Goal: Task Accomplishment & Management: Complete application form

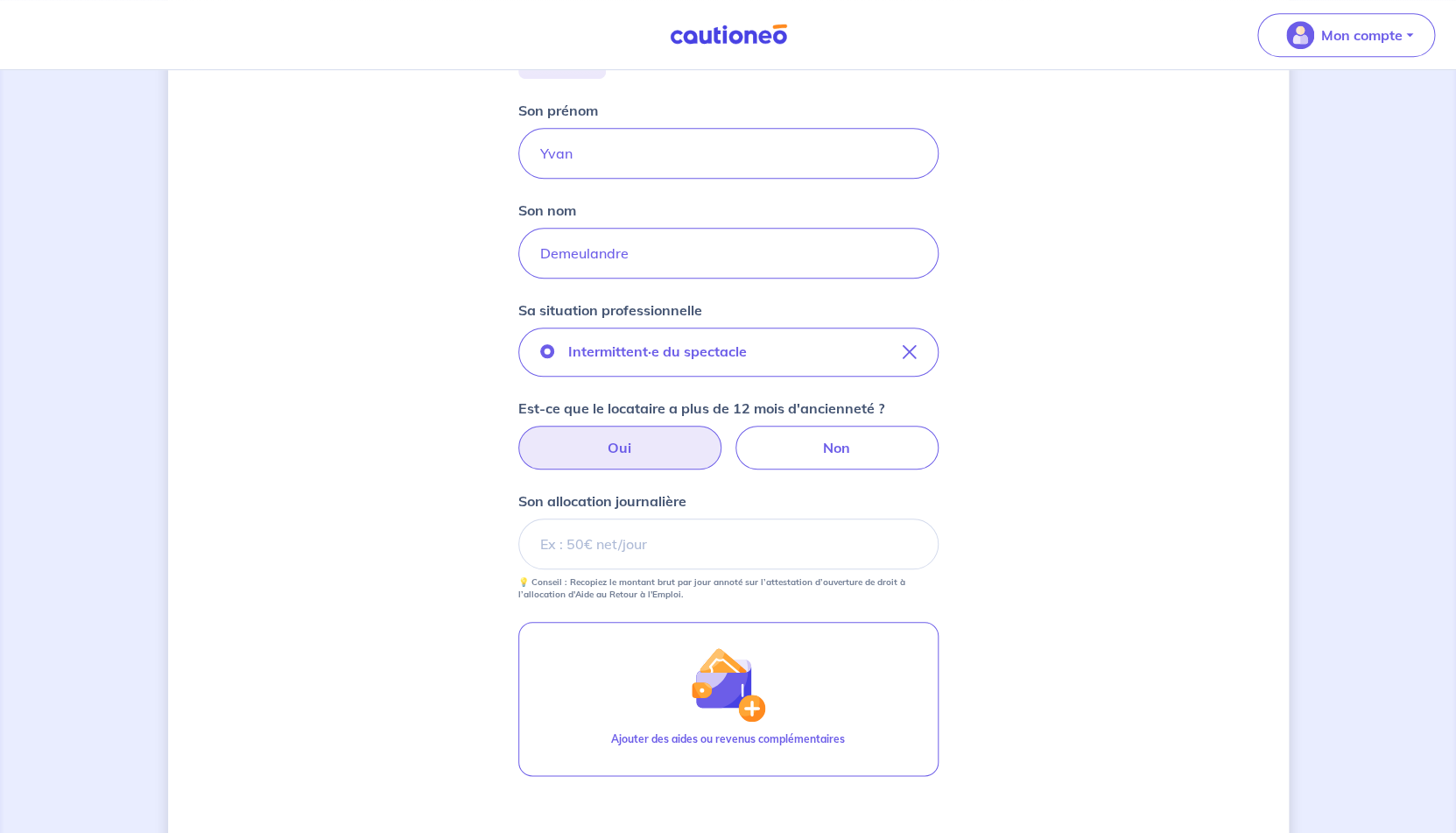
scroll to position [418, 0]
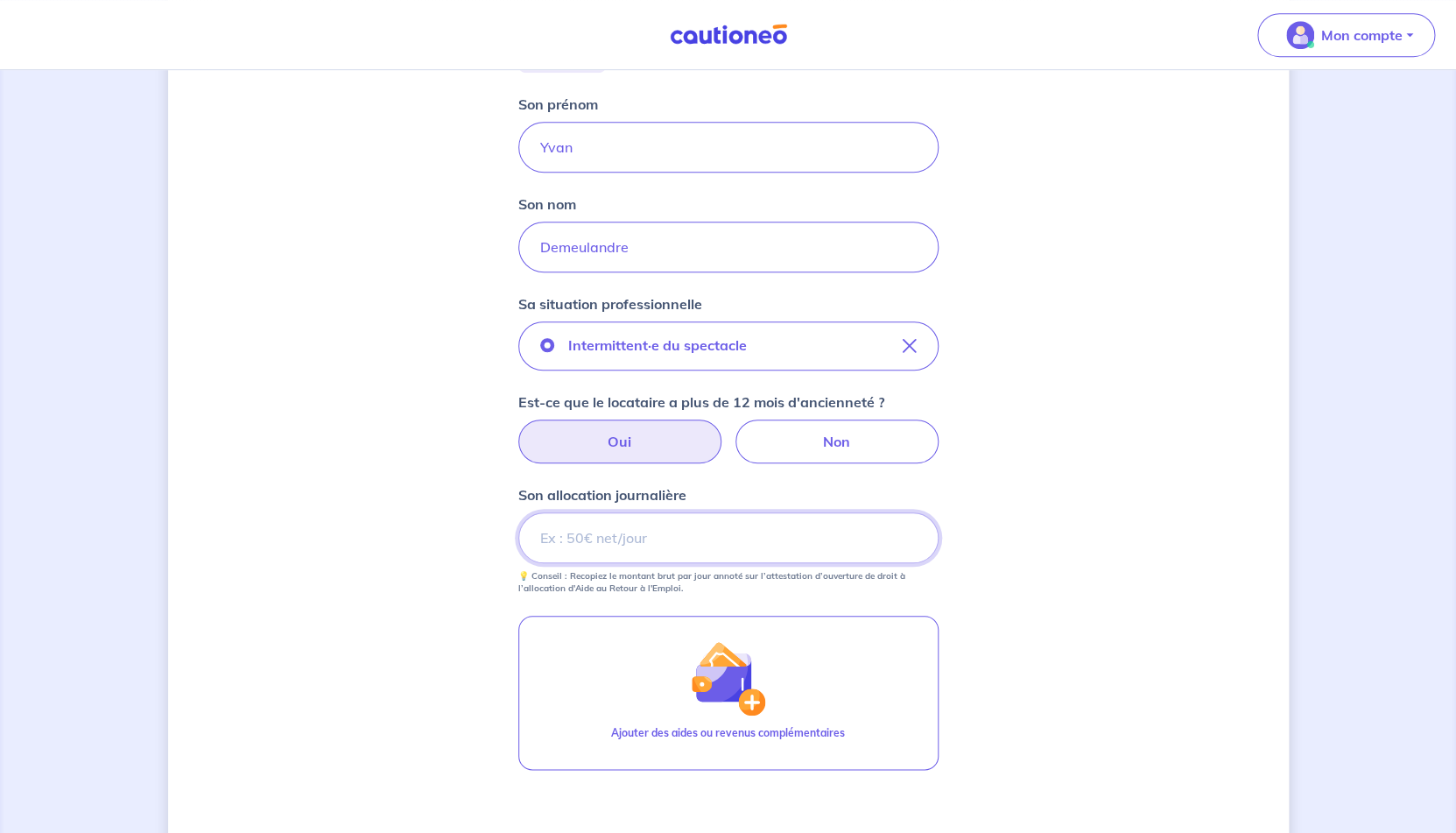
click at [660, 533] on input "Son allocation journalière" at bounding box center [728, 538] width 420 height 51
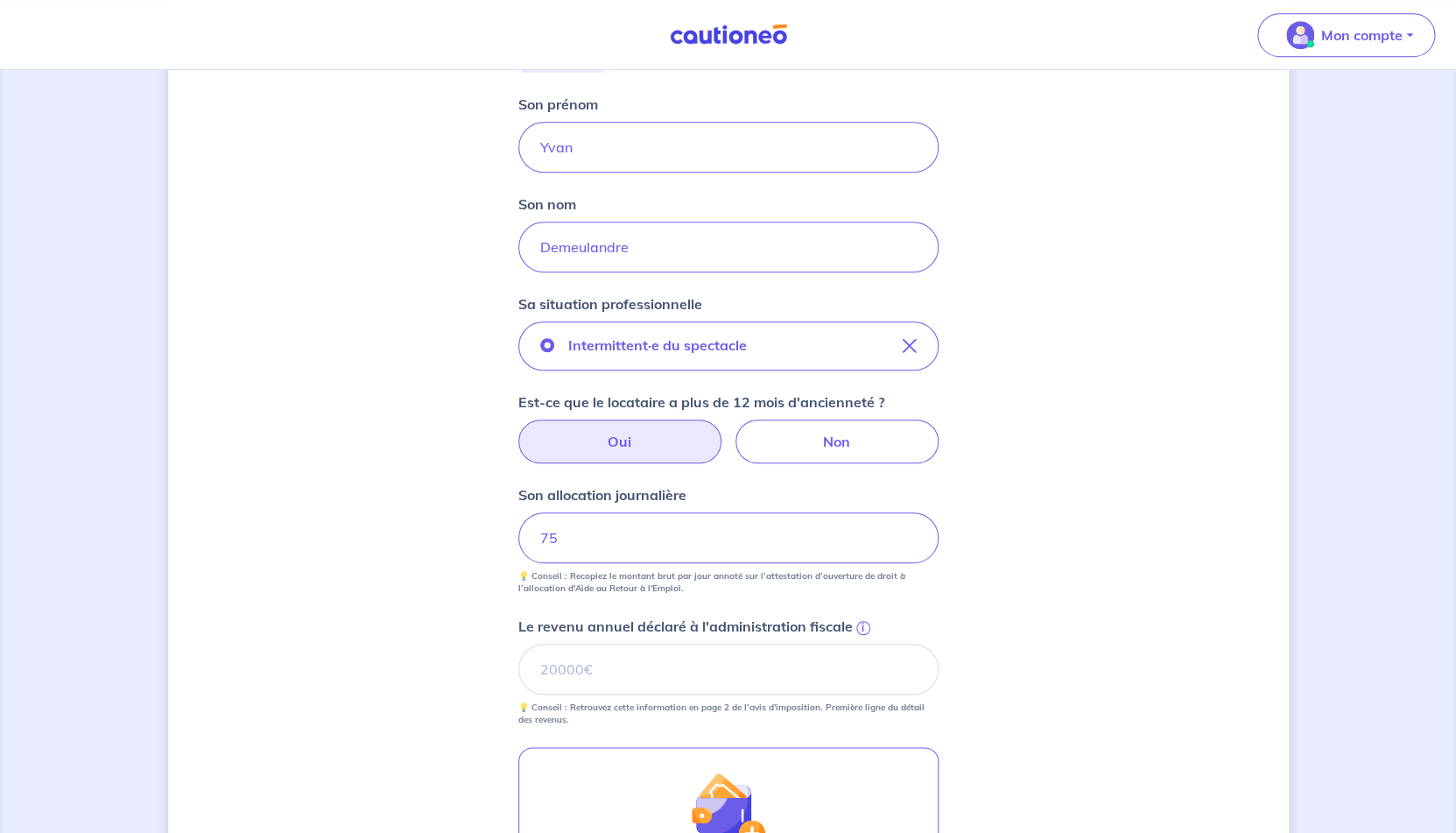
scroll to position [477, 0]
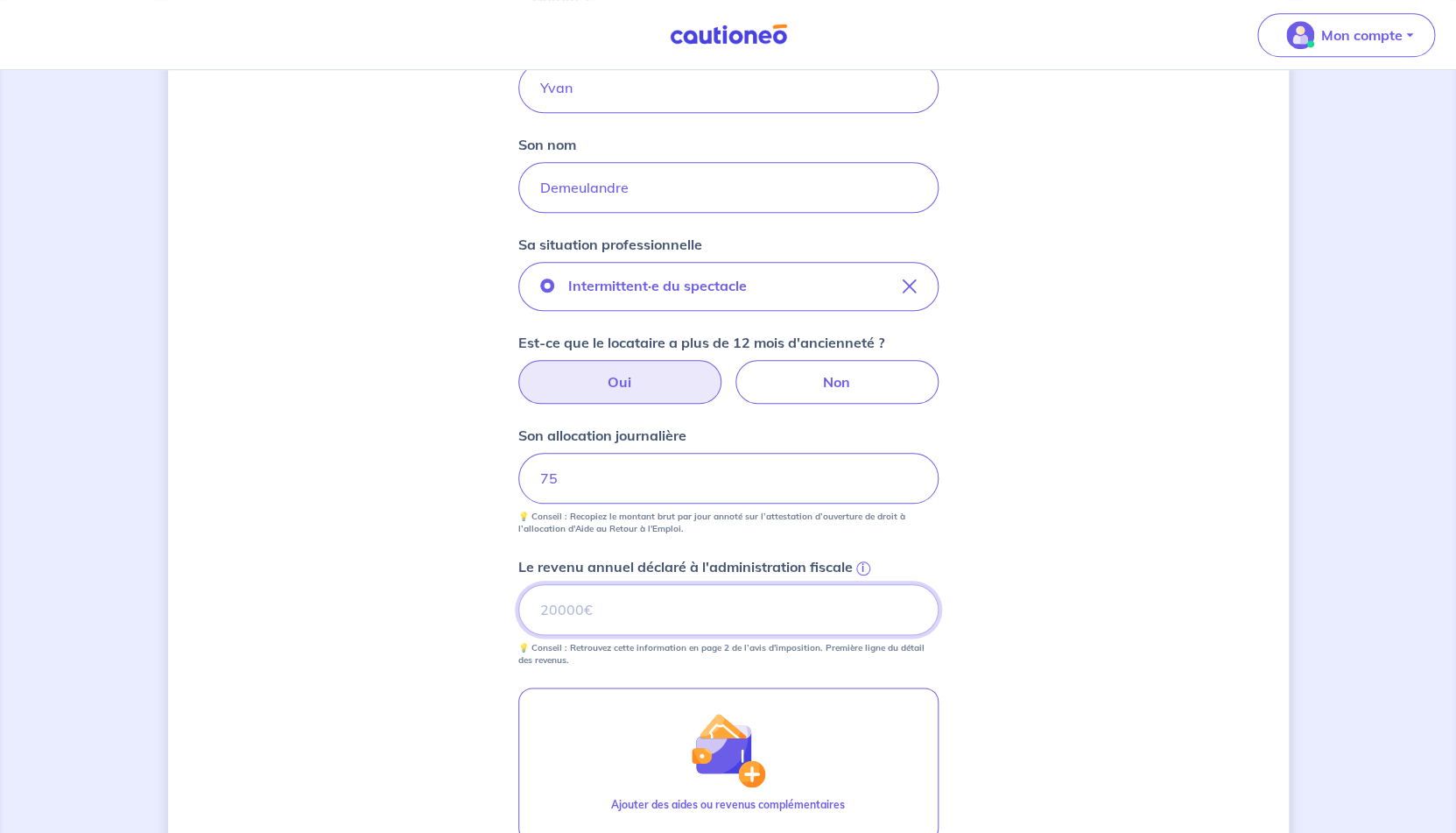
click at [717, 616] on input "Le revenu annuel déclaré à l'administration fiscale i" at bounding box center [728, 610] width 420 height 51
paste input "125488"
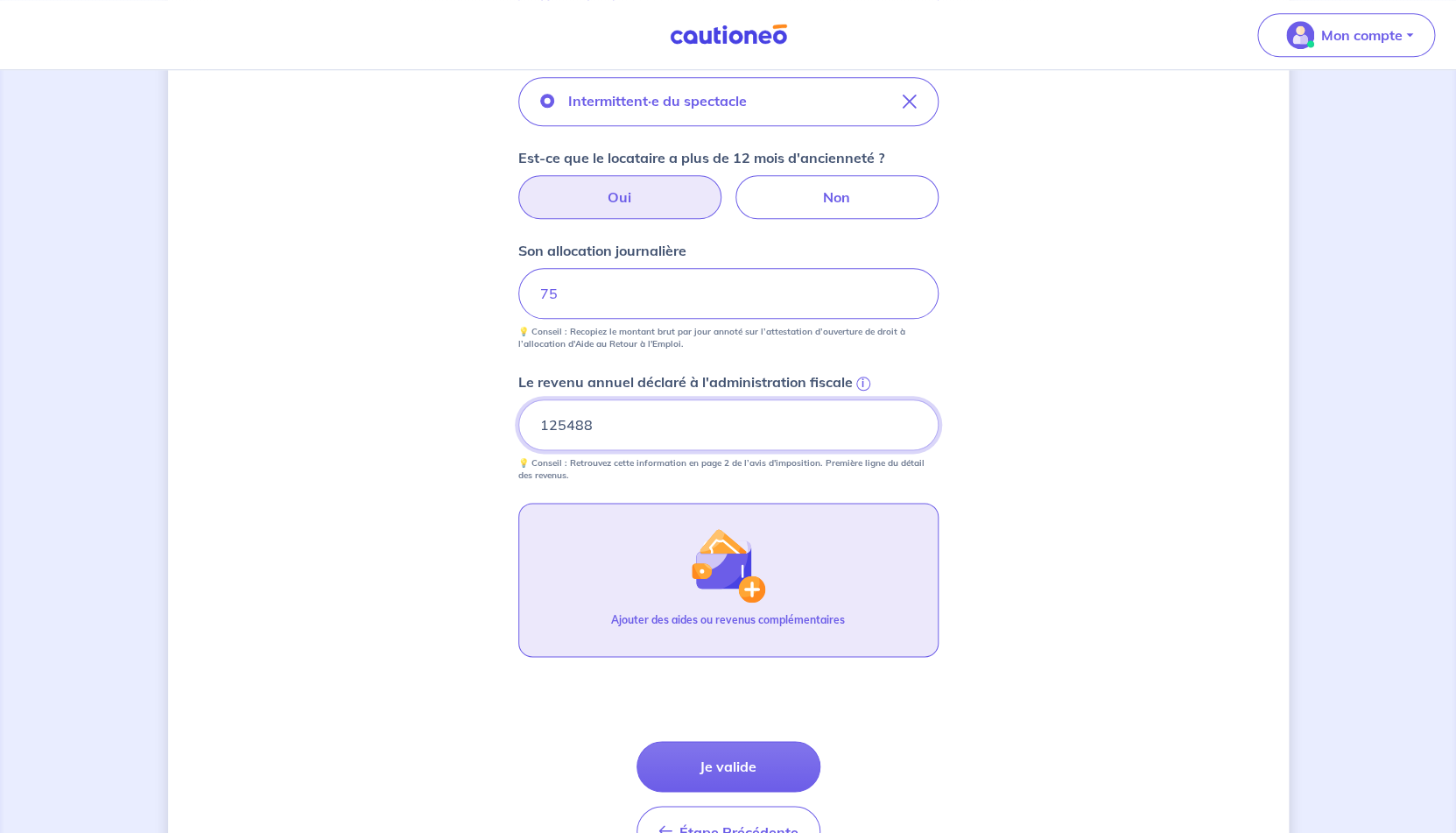
scroll to position [698, 0]
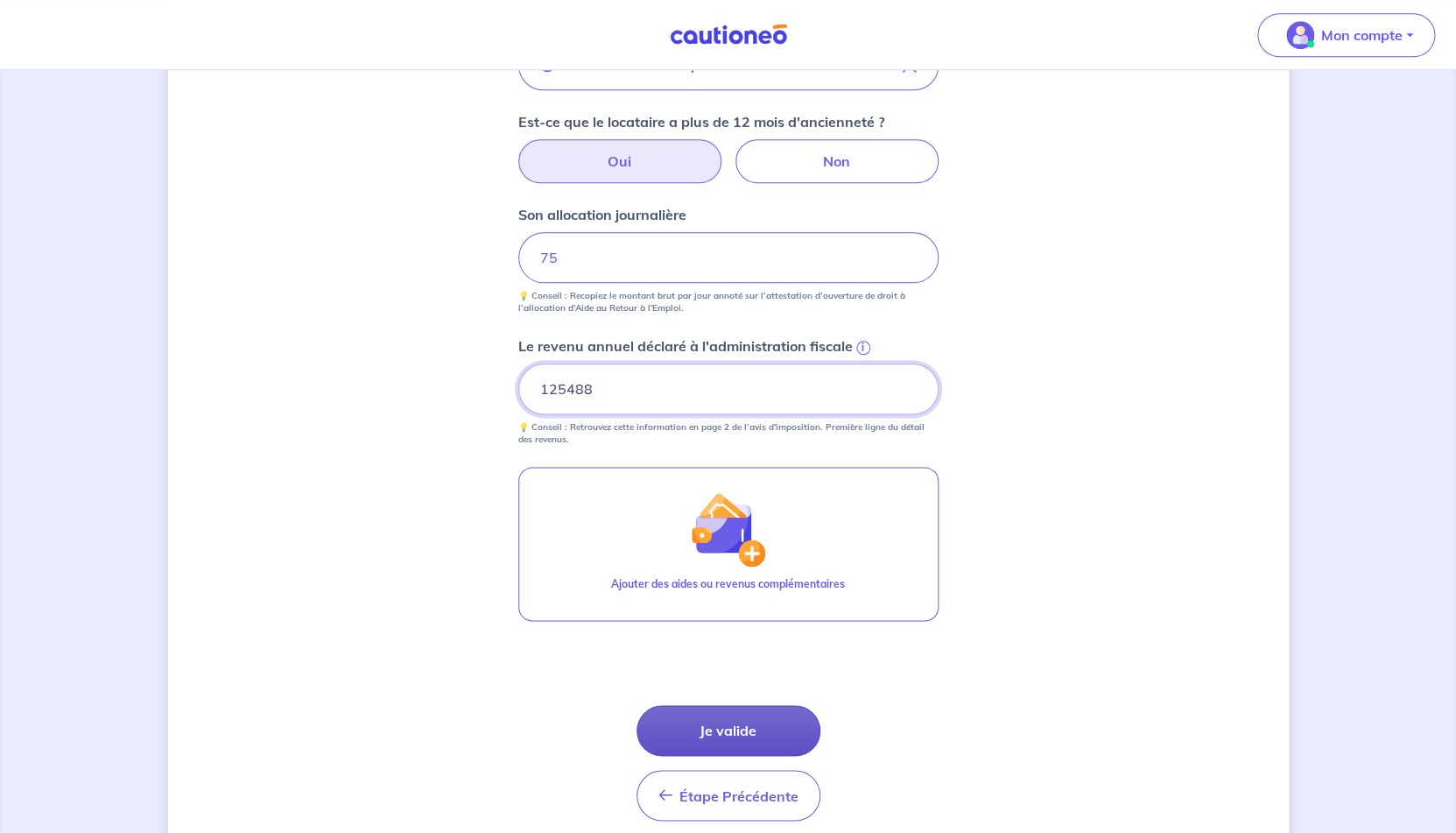
type input "125488"
click at [735, 726] on button "Je valide" at bounding box center [728, 731] width 184 height 51
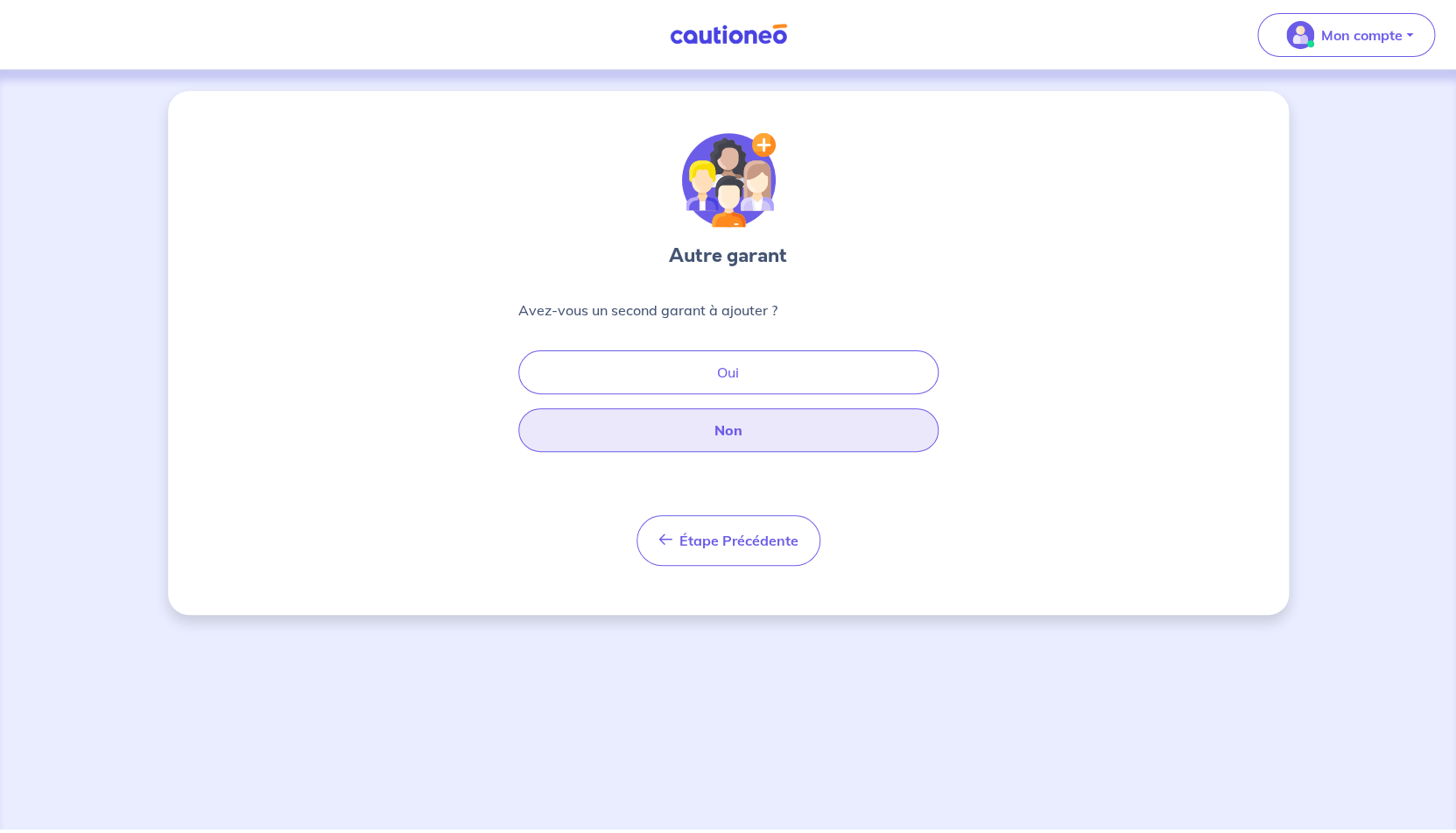
click at [747, 436] on button "Non" at bounding box center [728, 430] width 420 height 44
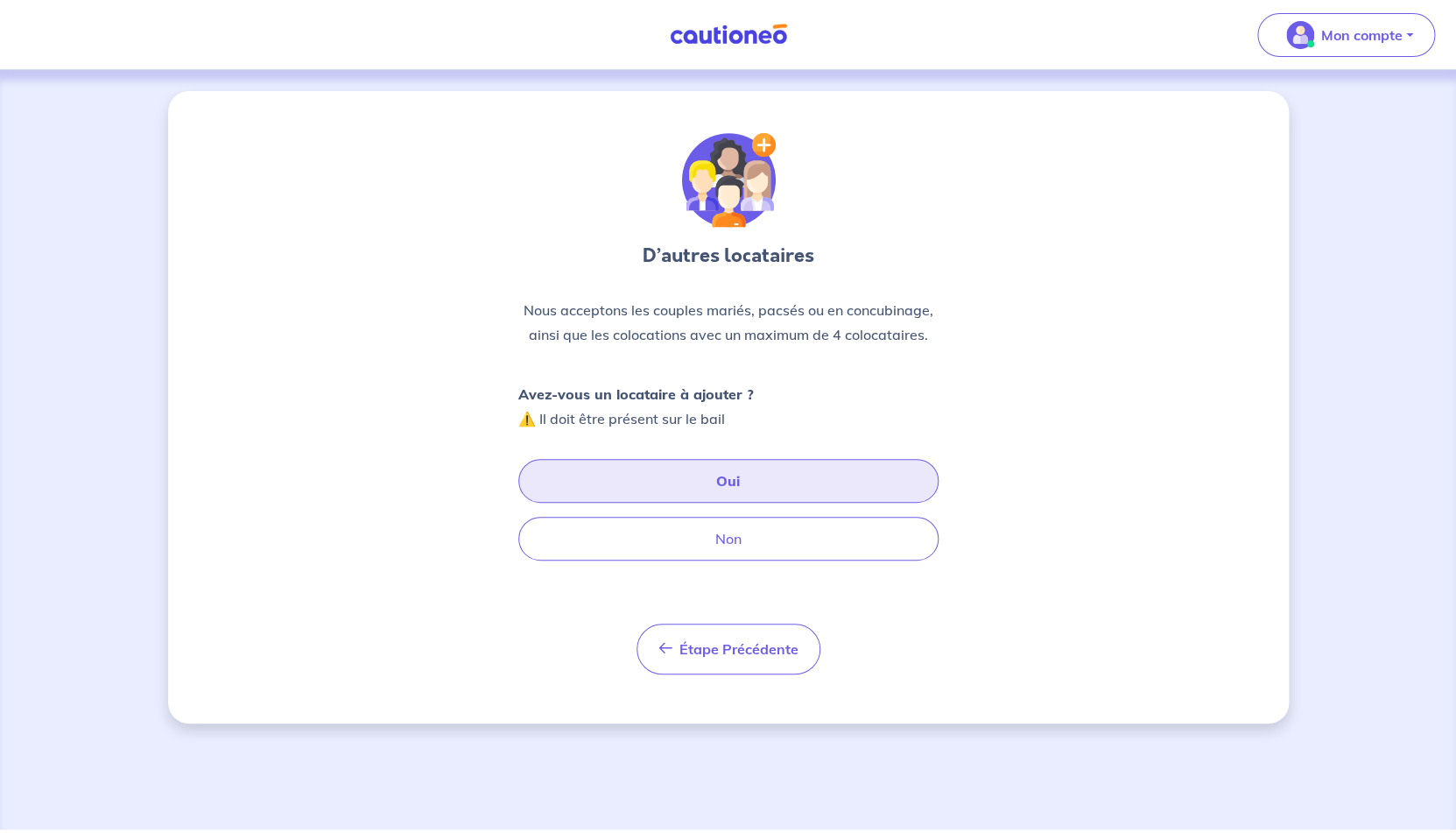
click at [732, 476] on button "Oui" at bounding box center [728, 481] width 420 height 44
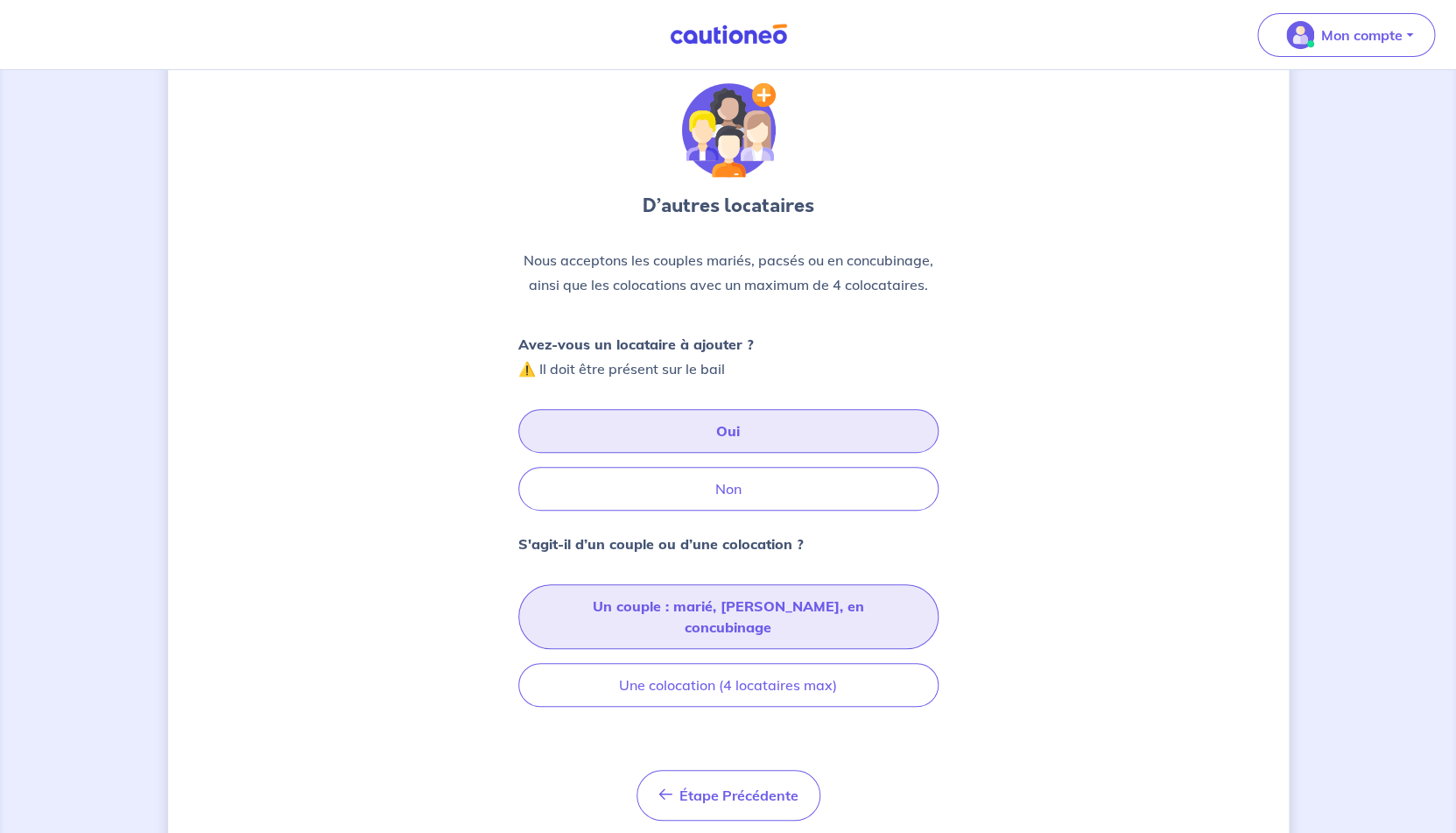
scroll to position [86, 0]
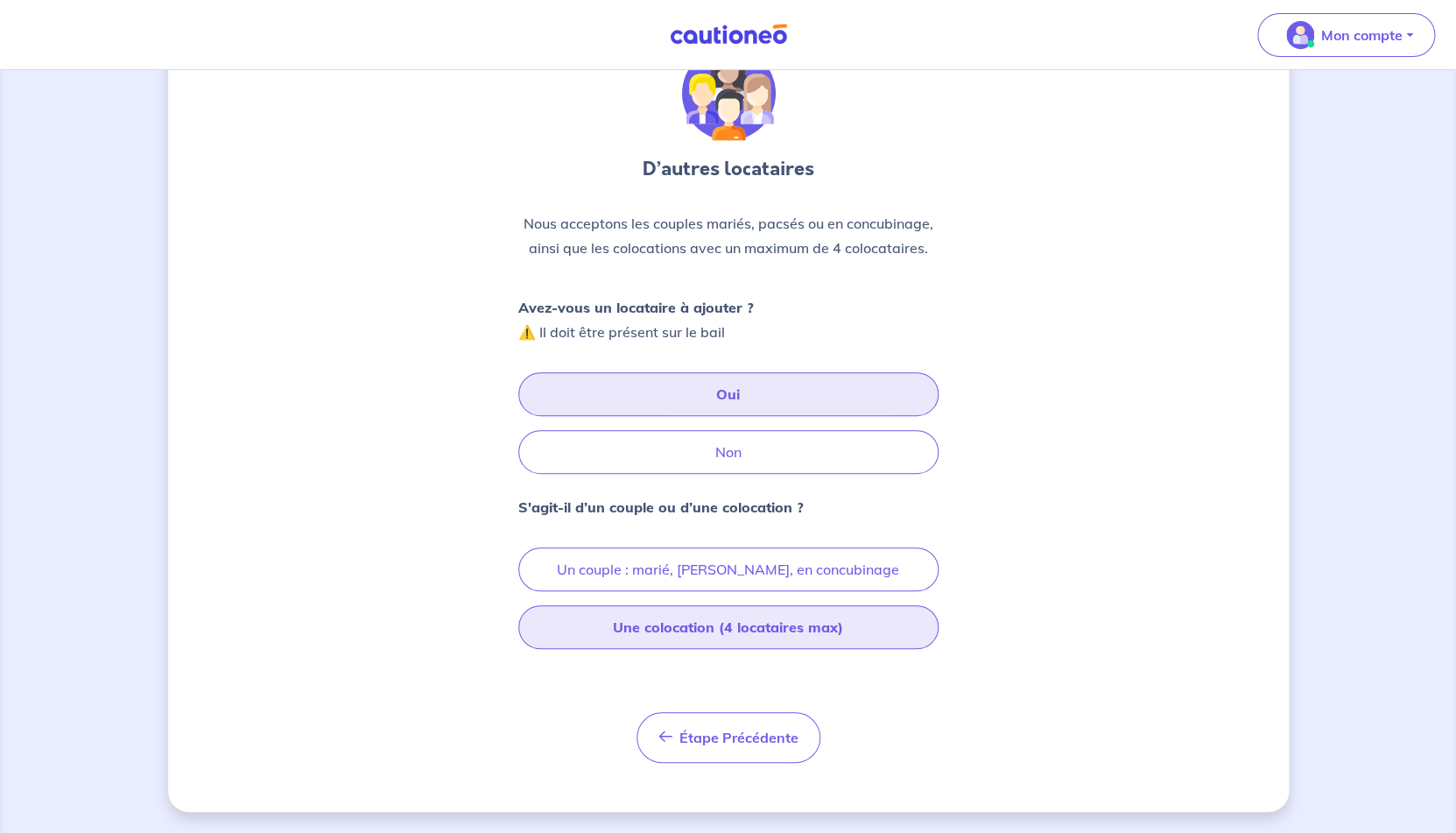
click at [734, 639] on button "Une colocation (4 locataires max)" at bounding box center [728, 627] width 420 height 44
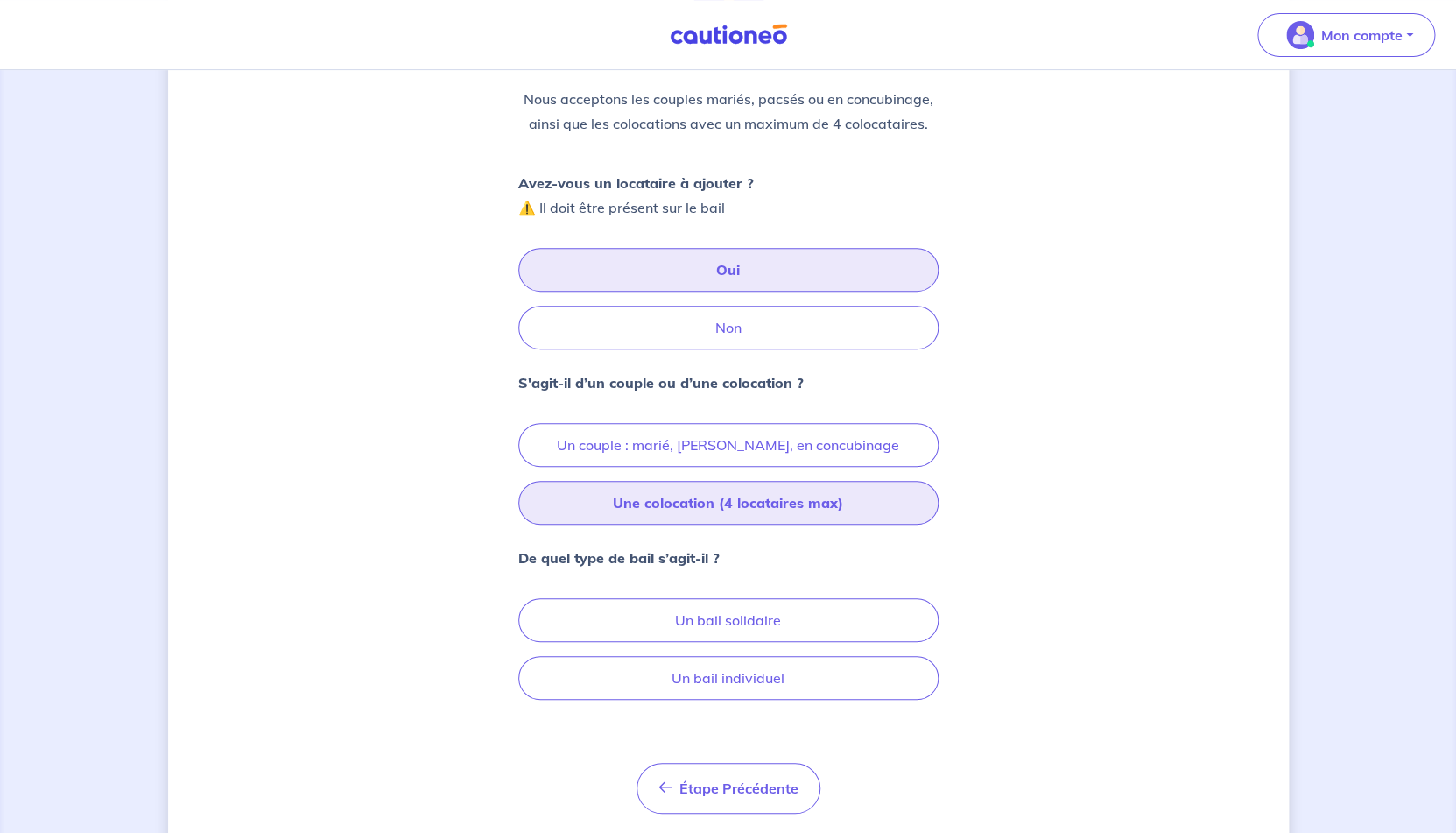
scroll to position [216, 0]
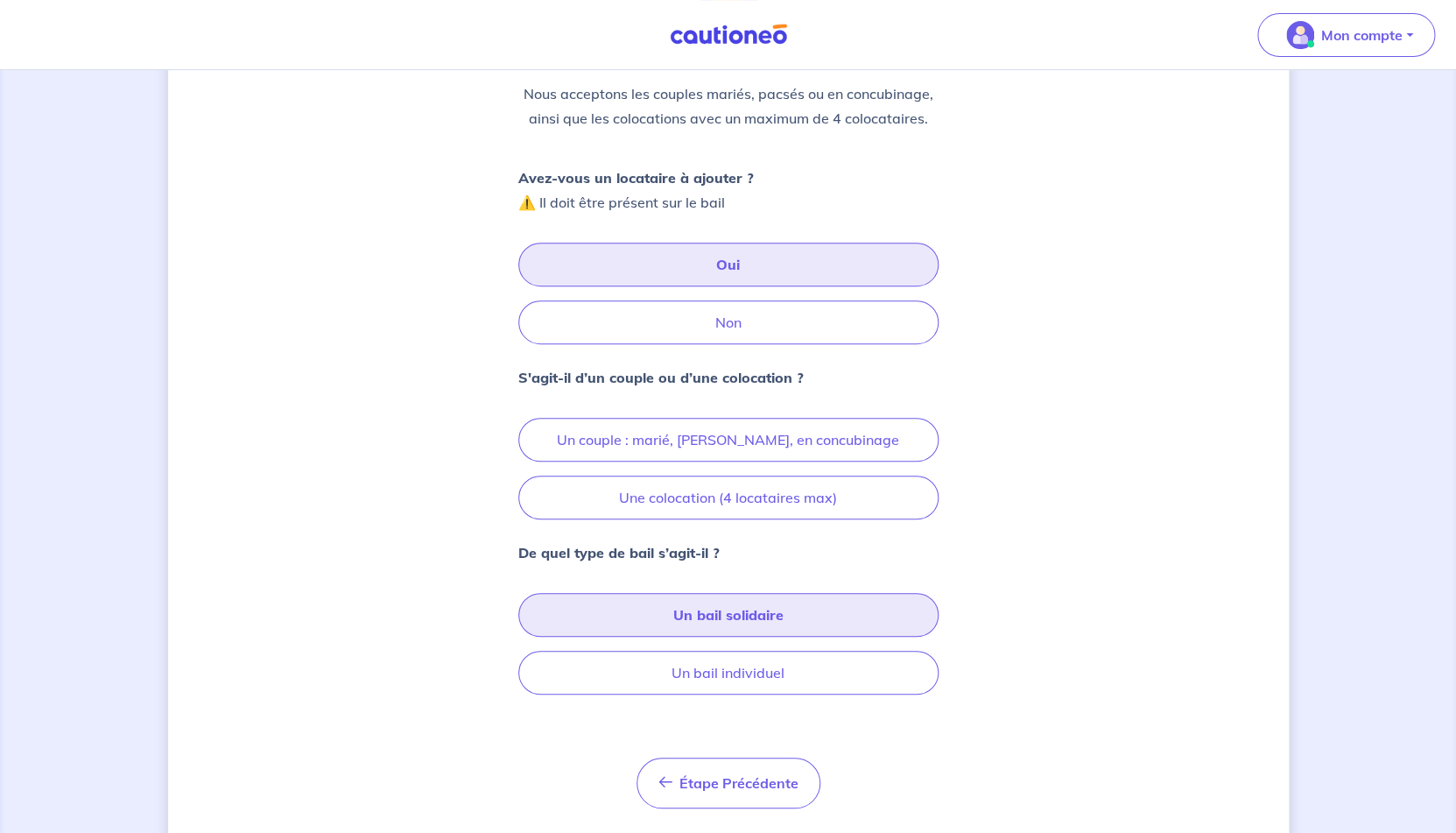
click at [754, 606] on button "Un bail solidaire" at bounding box center [728, 615] width 420 height 44
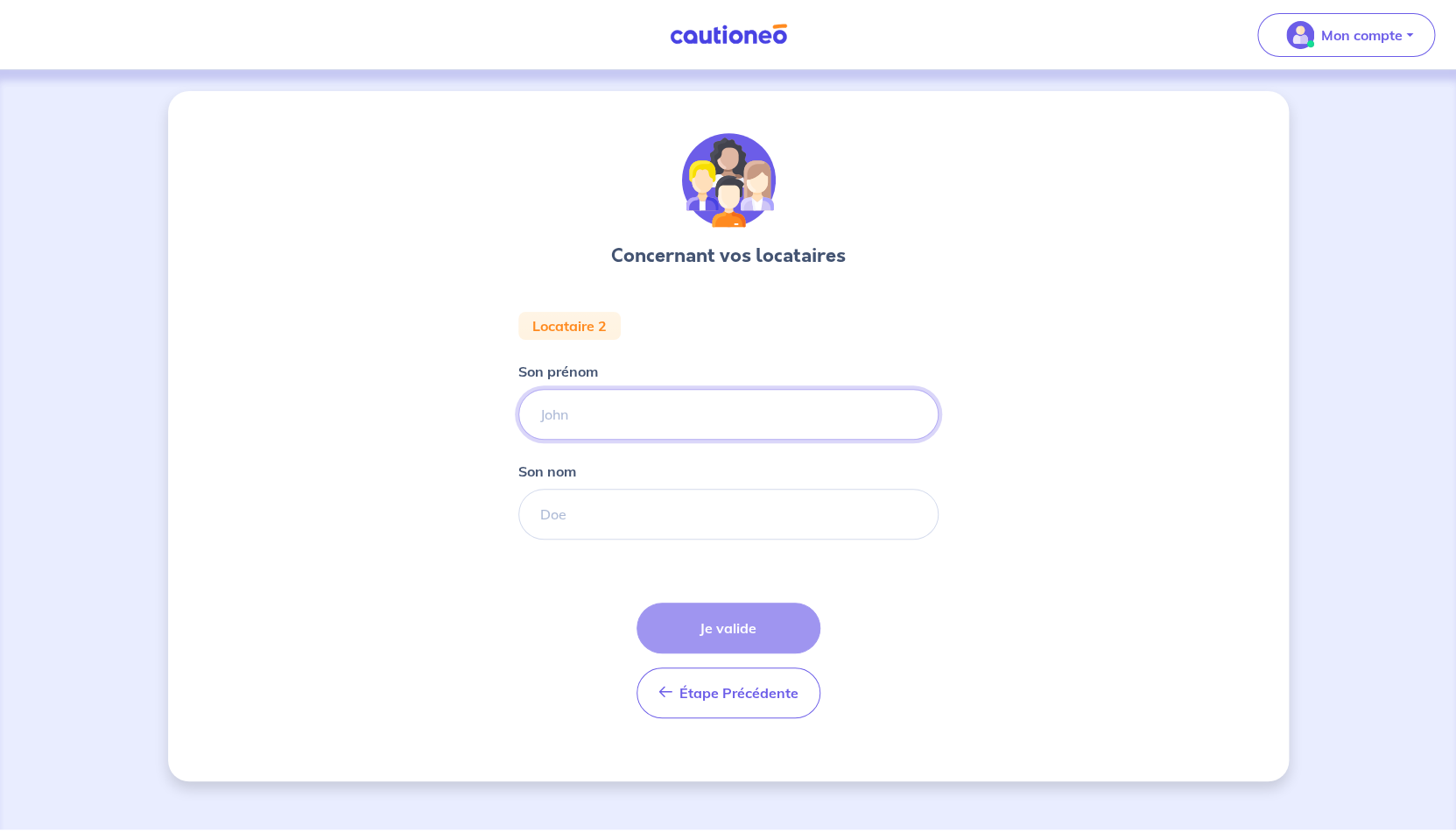
click at [651, 428] on input "Son prénom" at bounding box center [728, 414] width 420 height 51
type input "Vic"
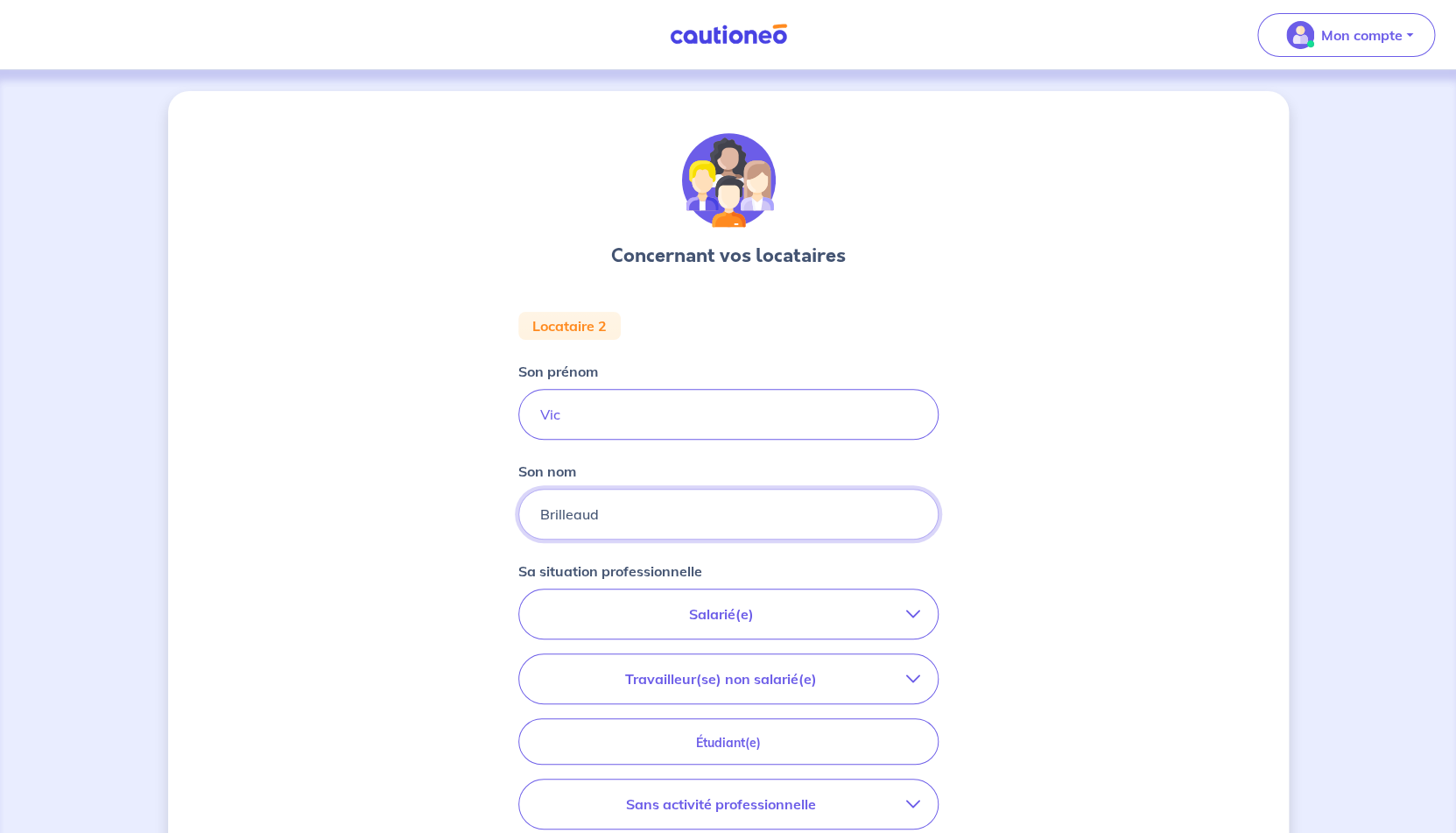
type input "Brilleaud"
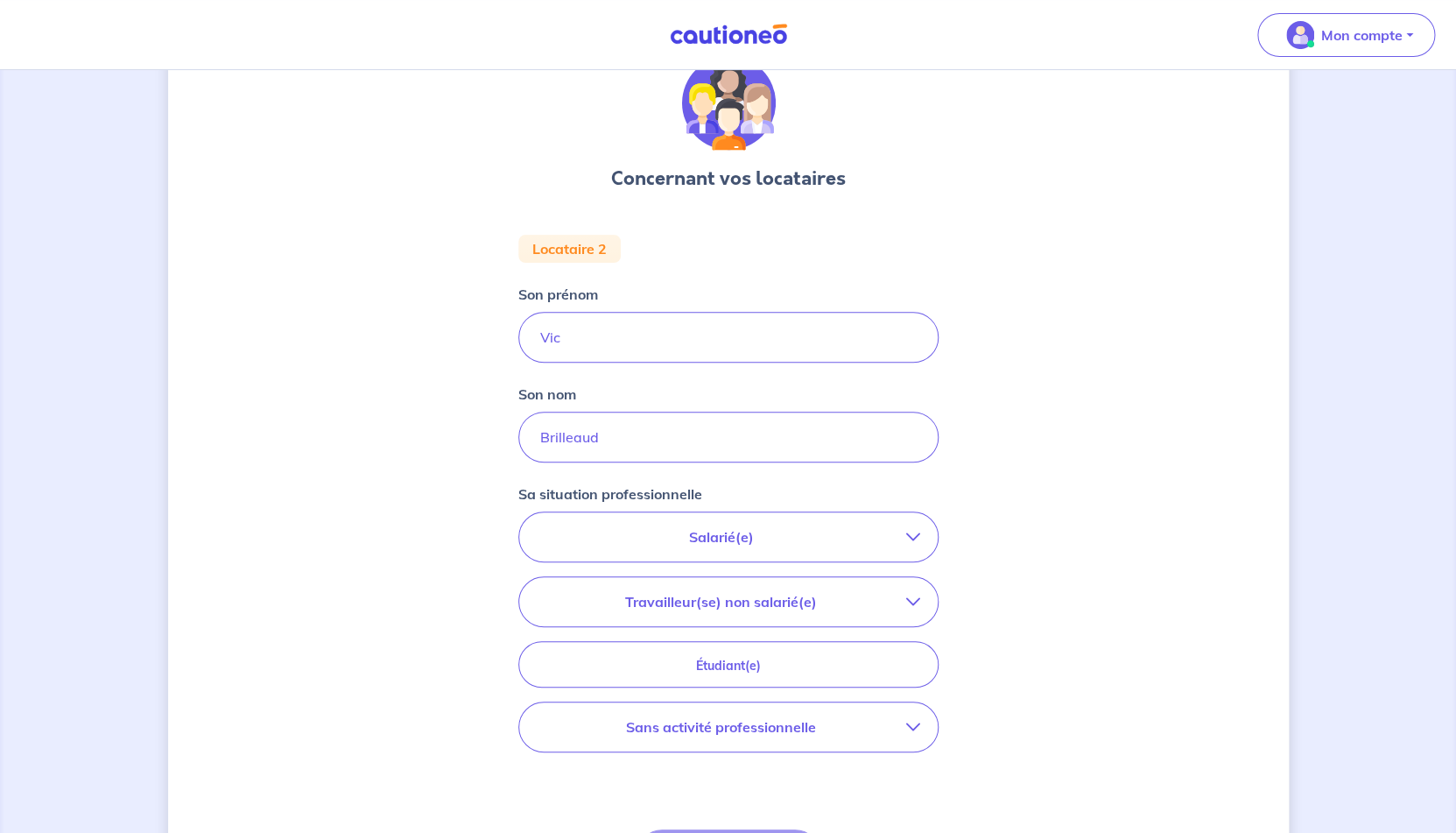
scroll to position [76, 0]
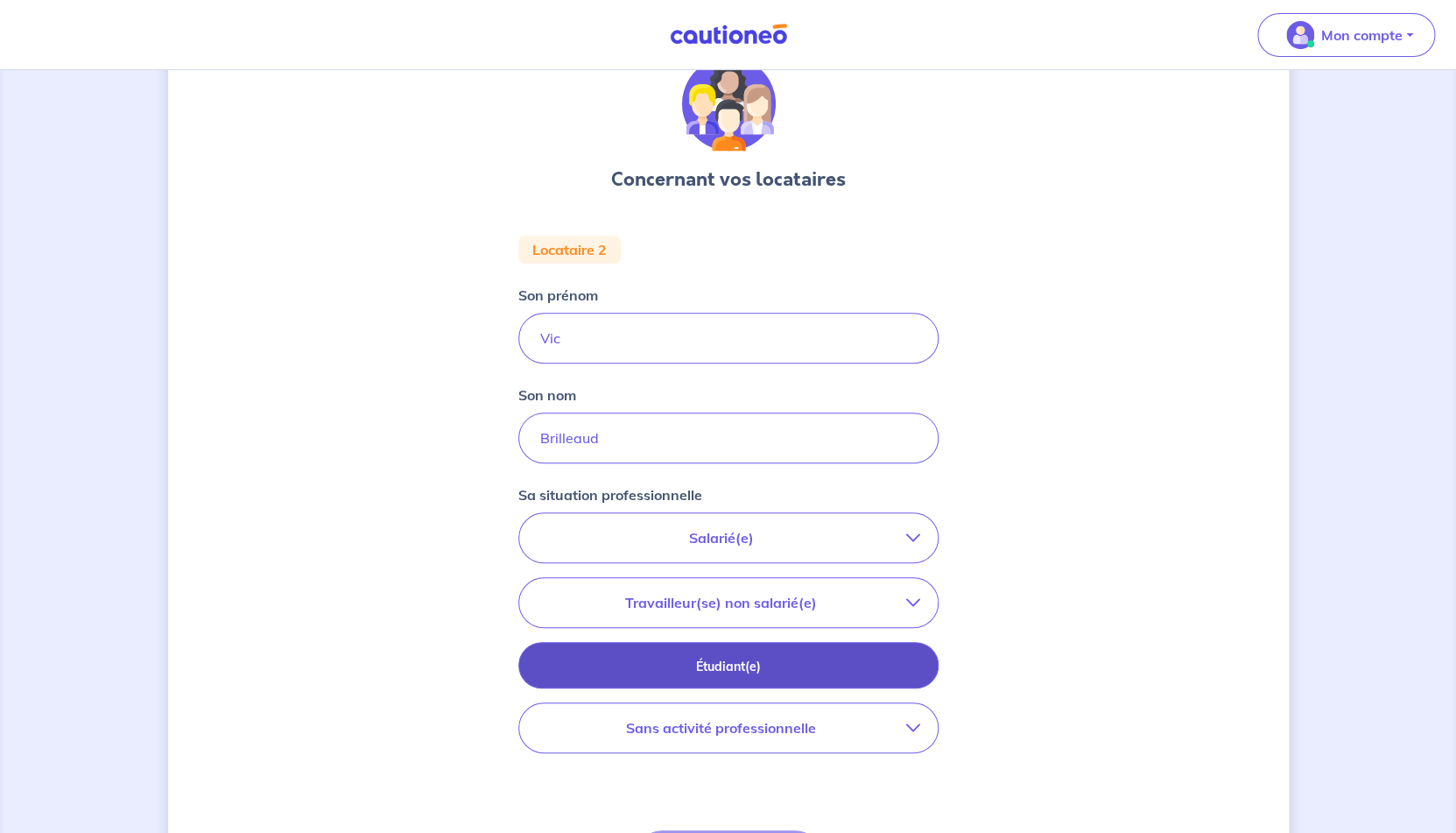
click at [755, 658] on p "Étudiant(e)" at bounding box center [728, 666] width 376 height 19
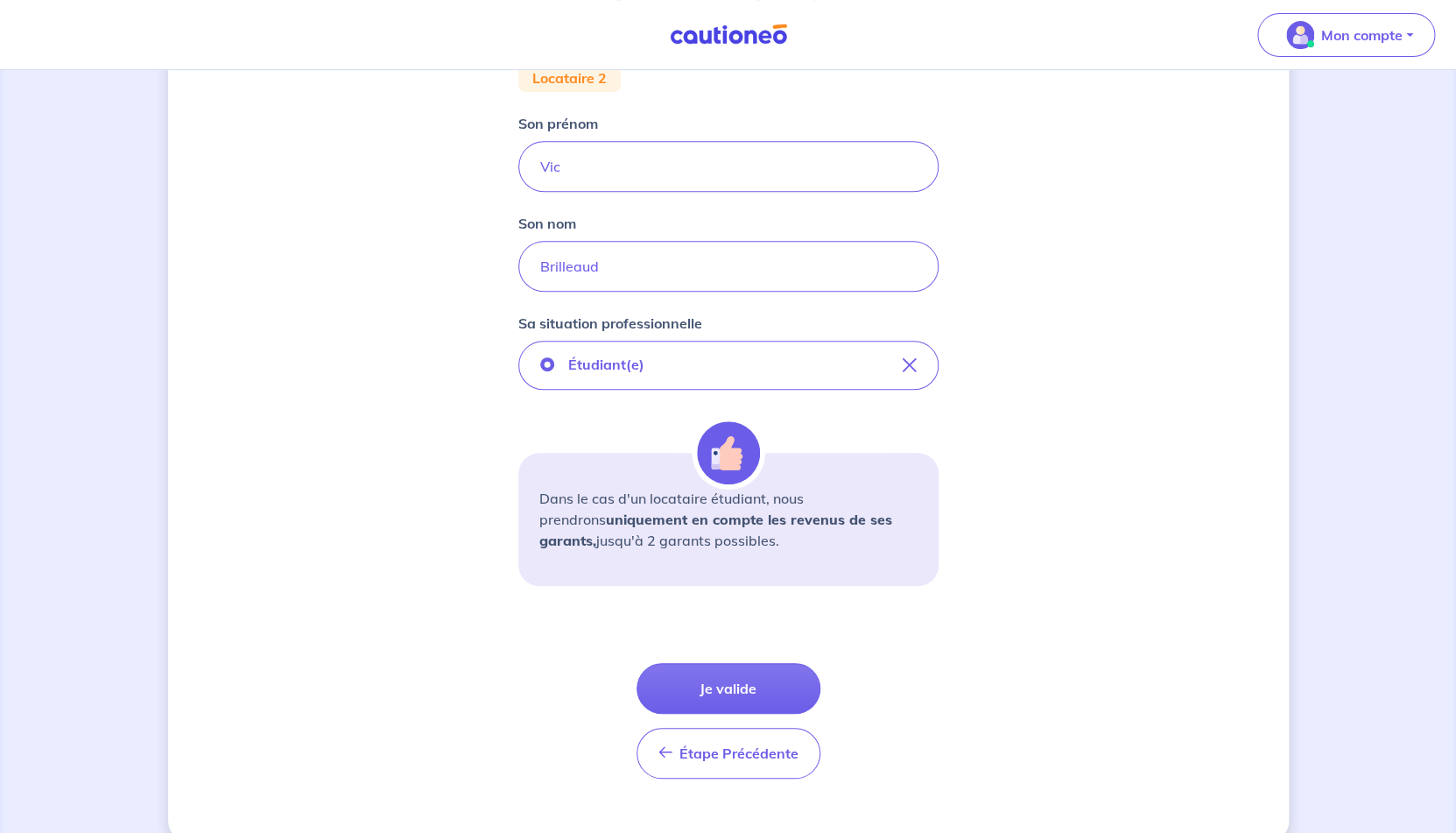
scroll to position [249, 0]
click at [748, 688] on button "Je valide" at bounding box center [728, 687] width 184 height 51
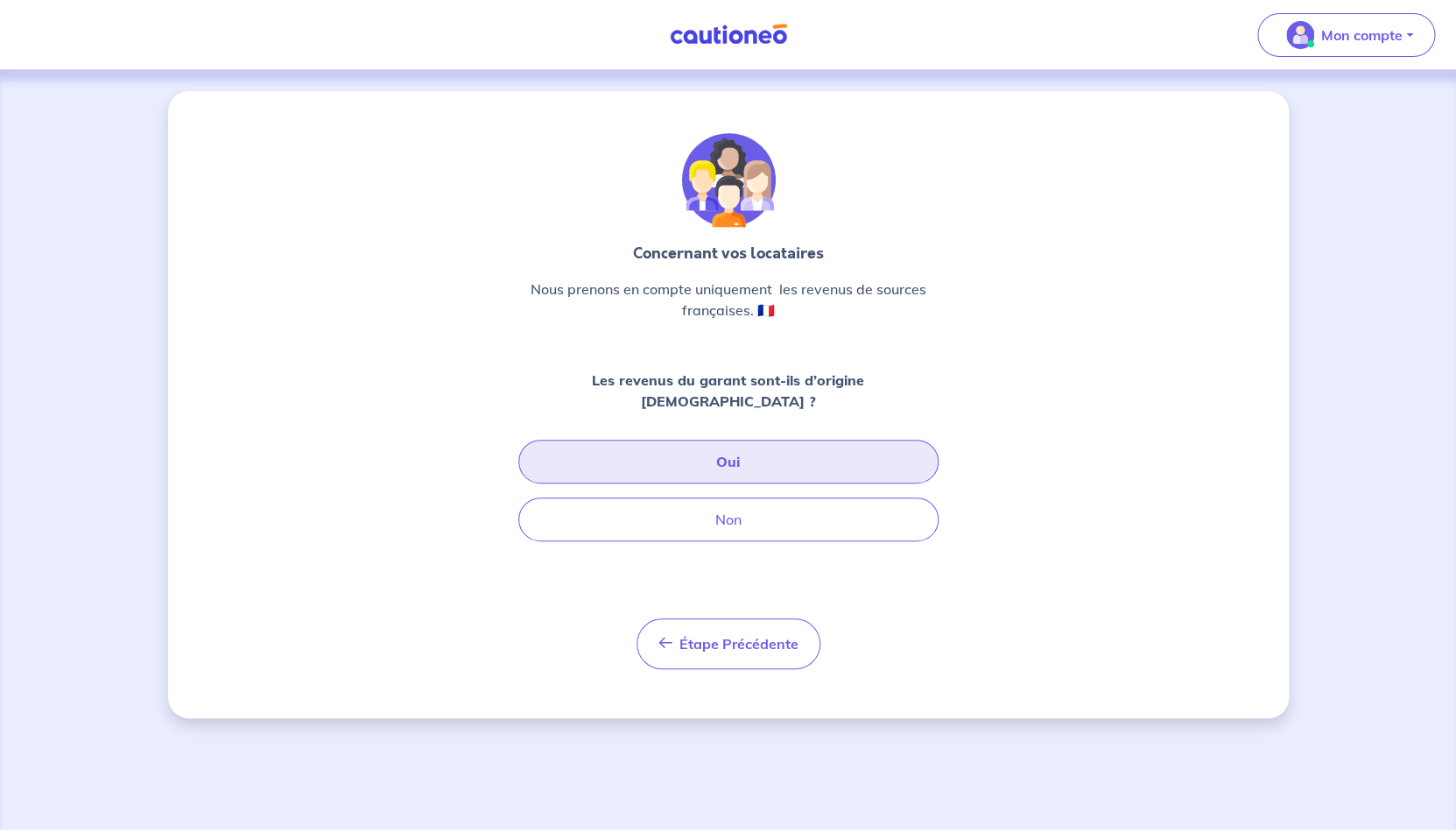
click at [725, 451] on button "Oui" at bounding box center [728, 462] width 420 height 44
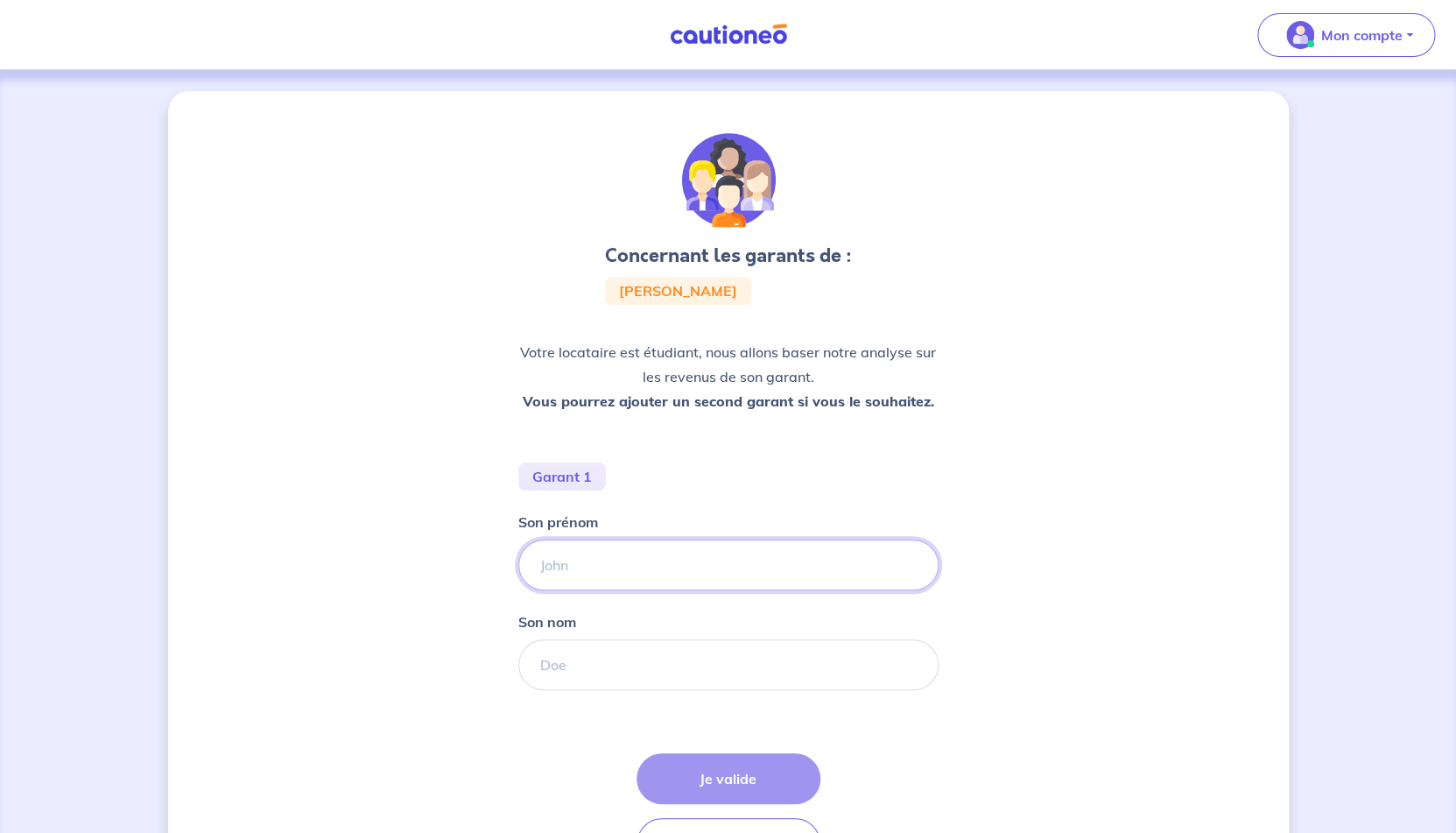
click at [644, 570] on input "Son prénom" at bounding box center [728, 565] width 420 height 51
type input "Jean"
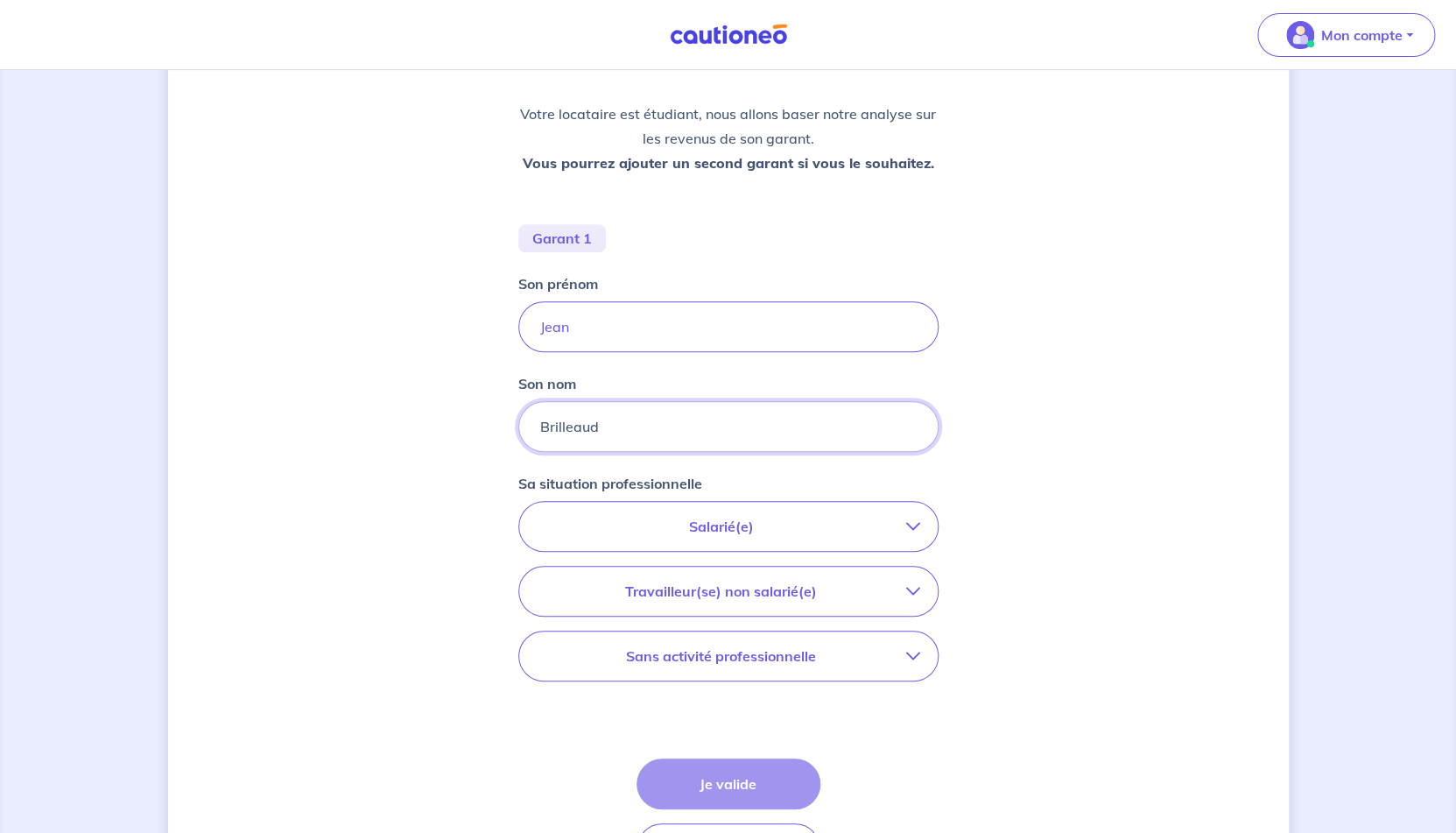
type input "Brilleaud"
click at [785, 666] on p "Sans activité professionnelle" at bounding box center [721, 656] width 369 height 21
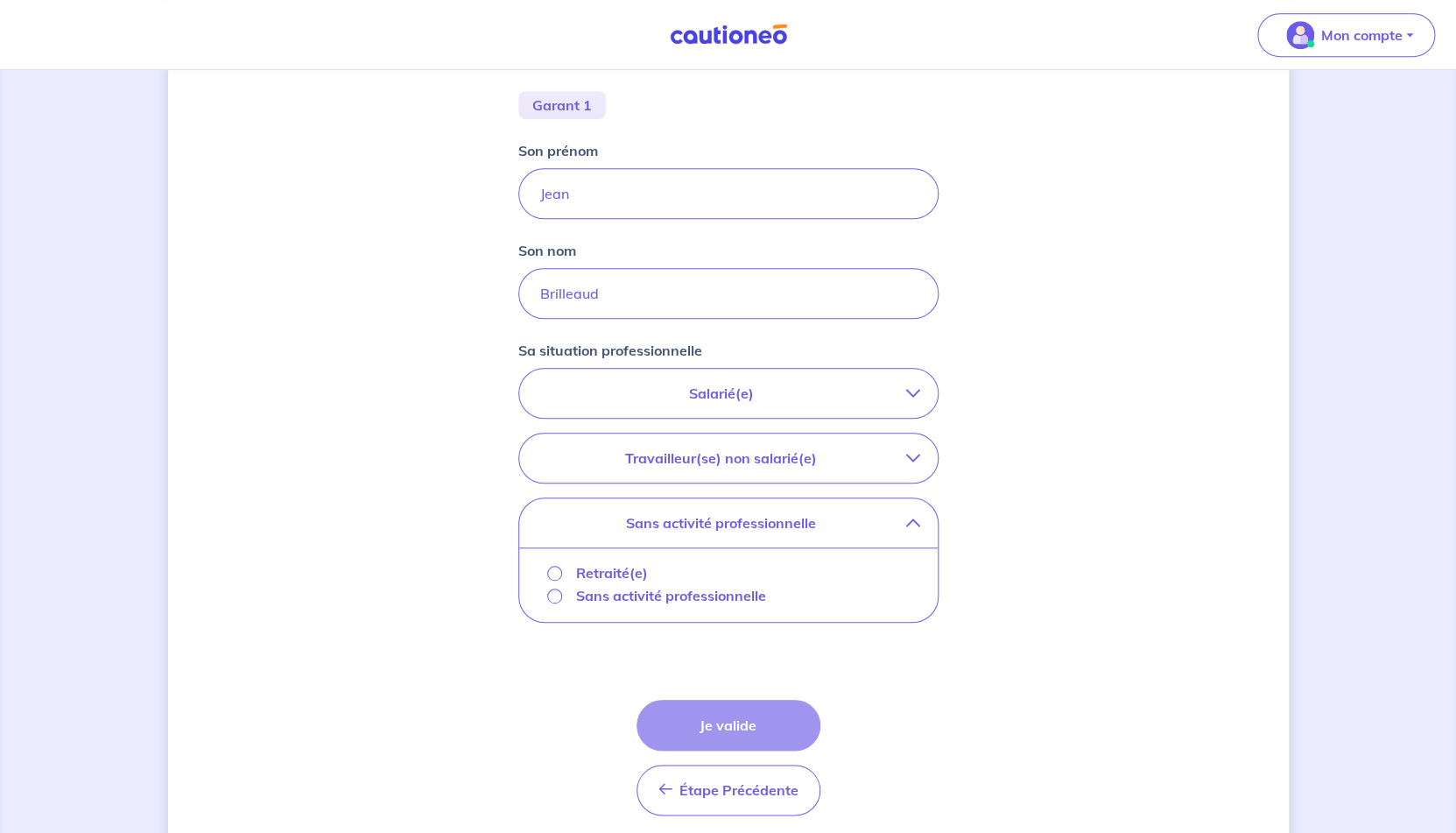
scroll to position [368, 0]
click at [620, 575] on p "Retraité(e)" at bounding box center [612, 576] width 71 height 21
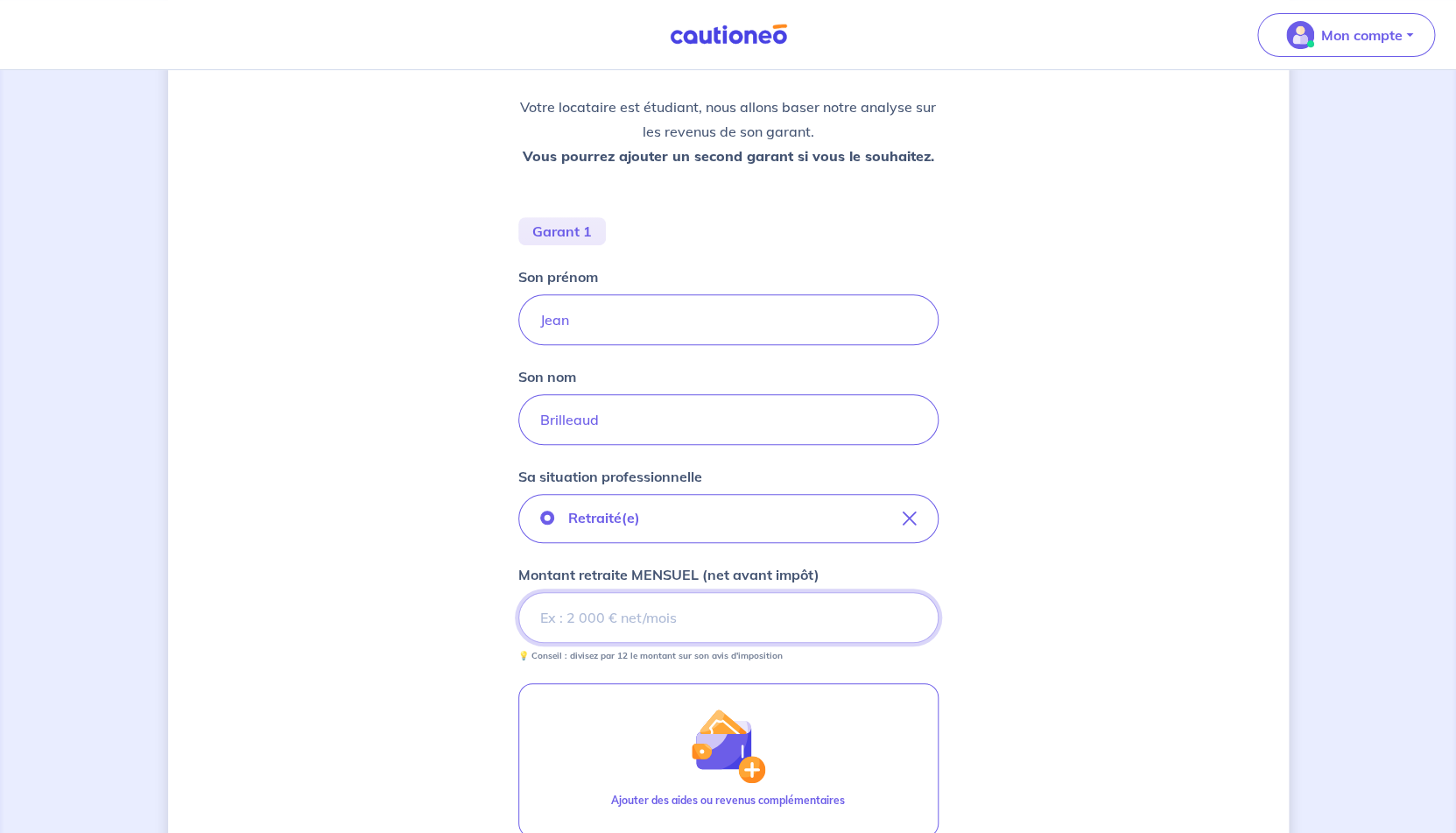
scroll to position [243, 0]
click at [622, 332] on input "Jean" at bounding box center [728, 322] width 420 height 51
type input "[PERSON_NAME]"
click at [625, 619] on input "Montant retraite MENSUEL (net avant impôt)" at bounding box center [728, 620] width 420 height 51
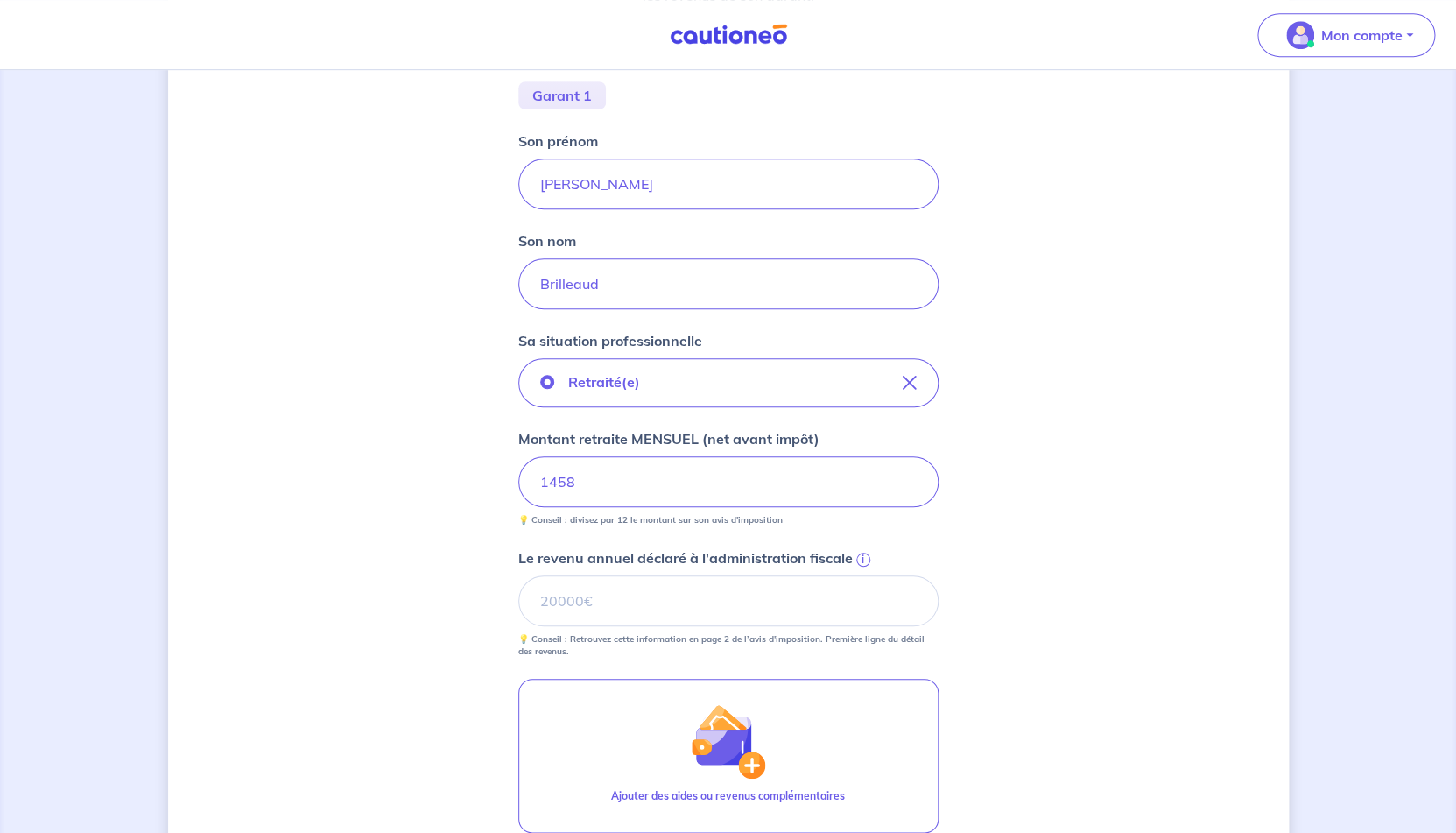
scroll to position [378, 0]
click at [680, 607] on input "Le revenu annuel déclaré à l'administration fiscale i" at bounding box center [728, 604] width 420 height 51
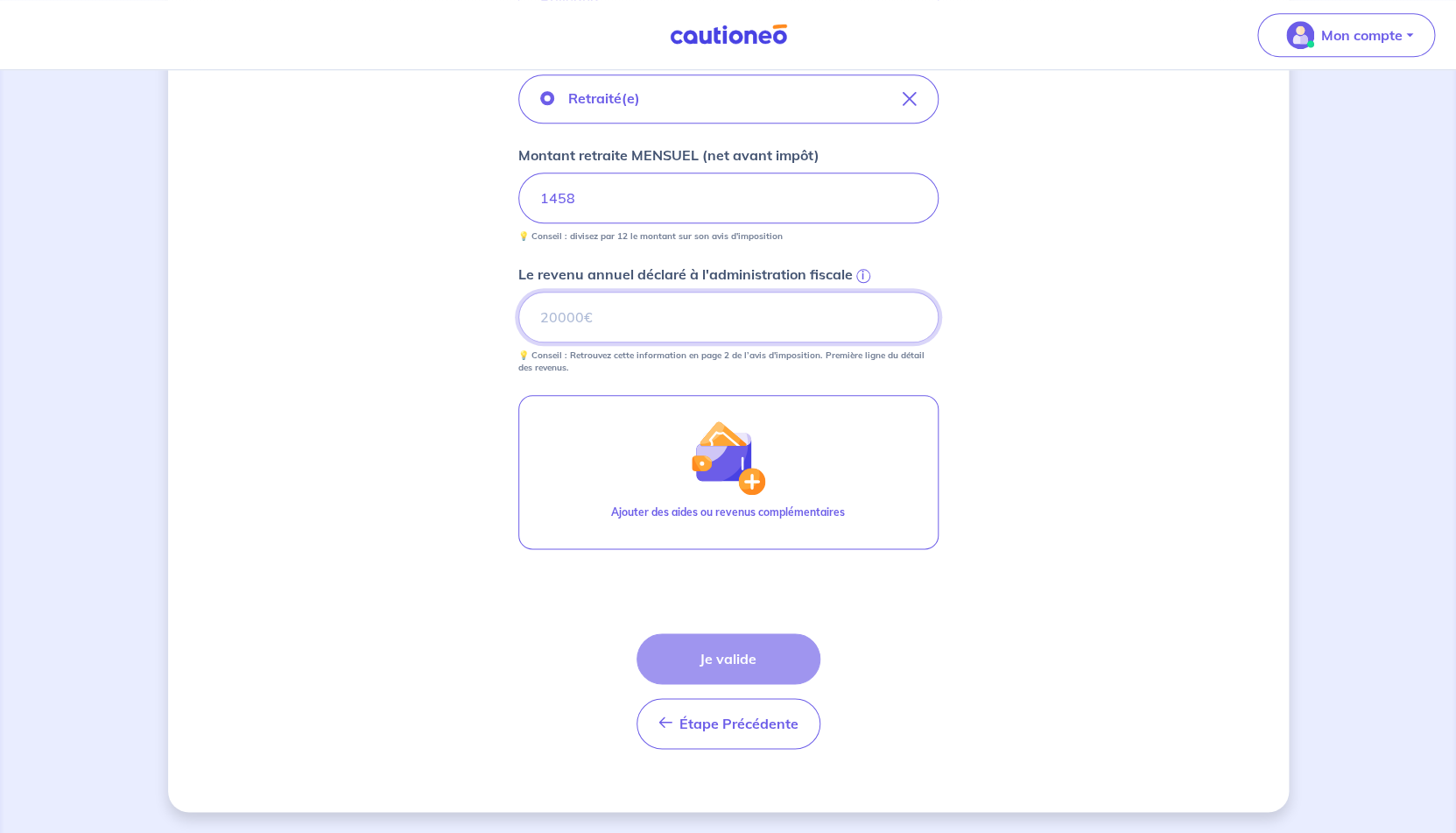
scroll to position [656, 0]
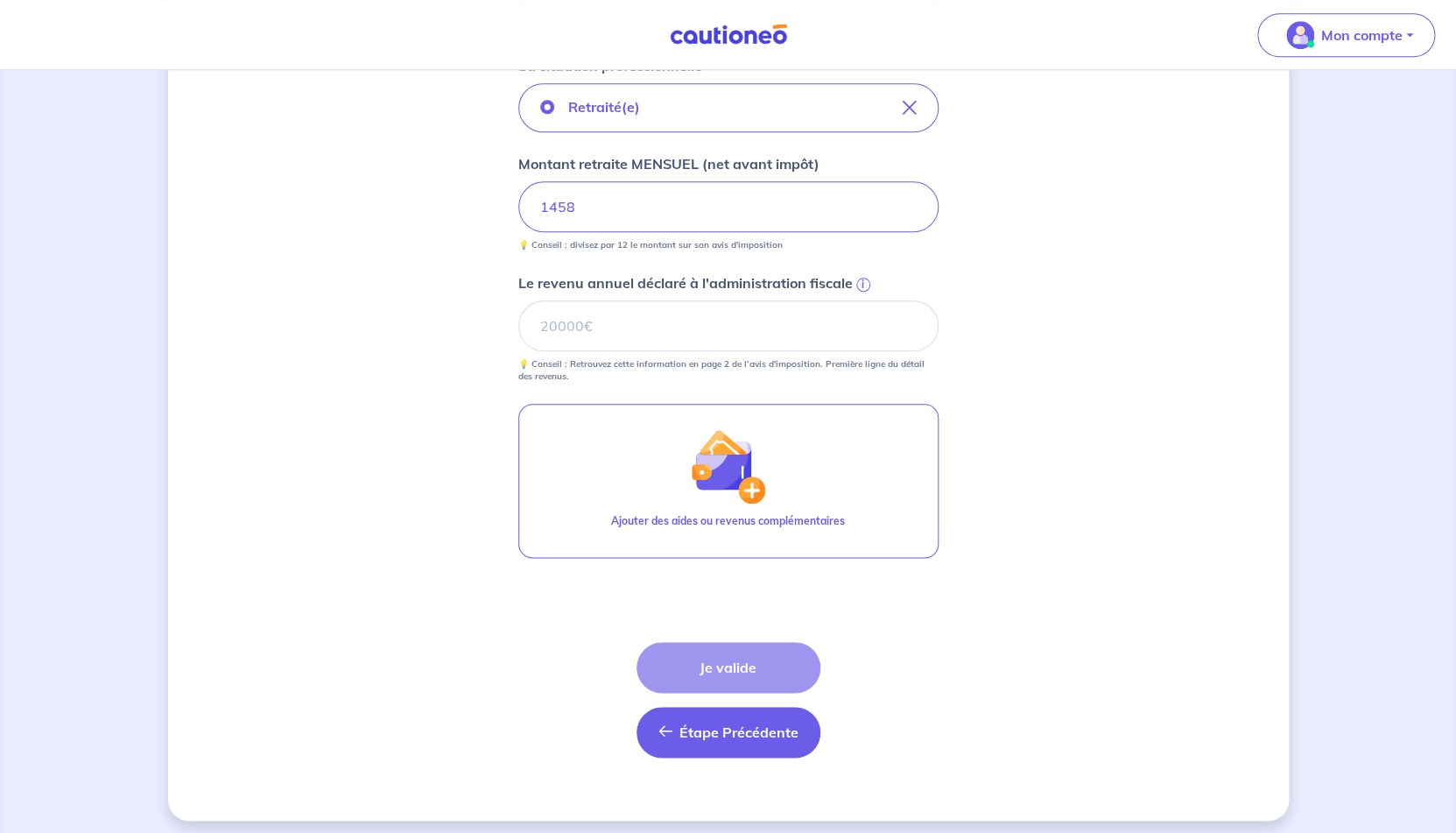
click at [727, 755] on button "Étape Précédente Précédent" at bounding box center [728, 733] width 184 height 51
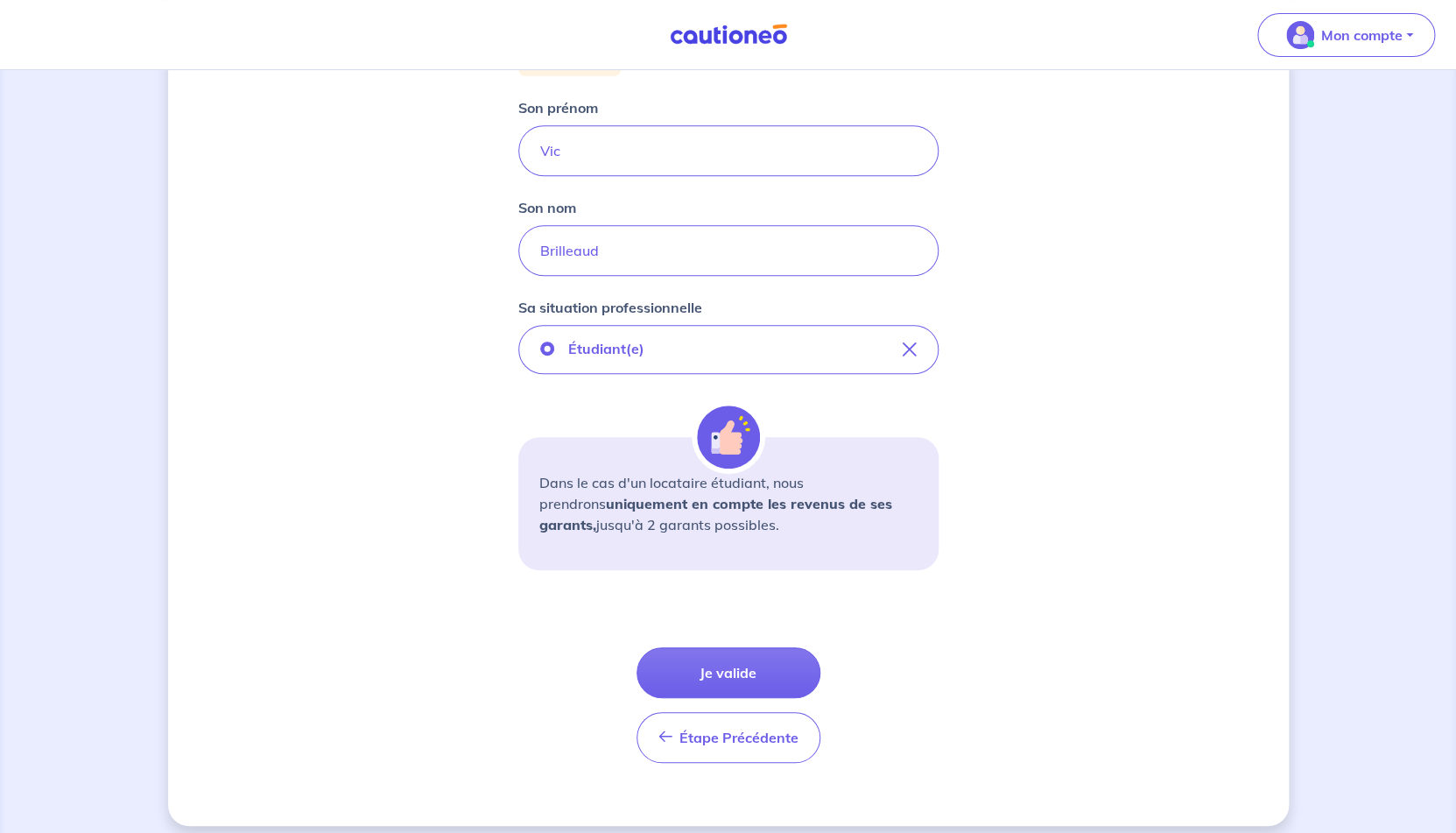
scroll to position [278, 0]
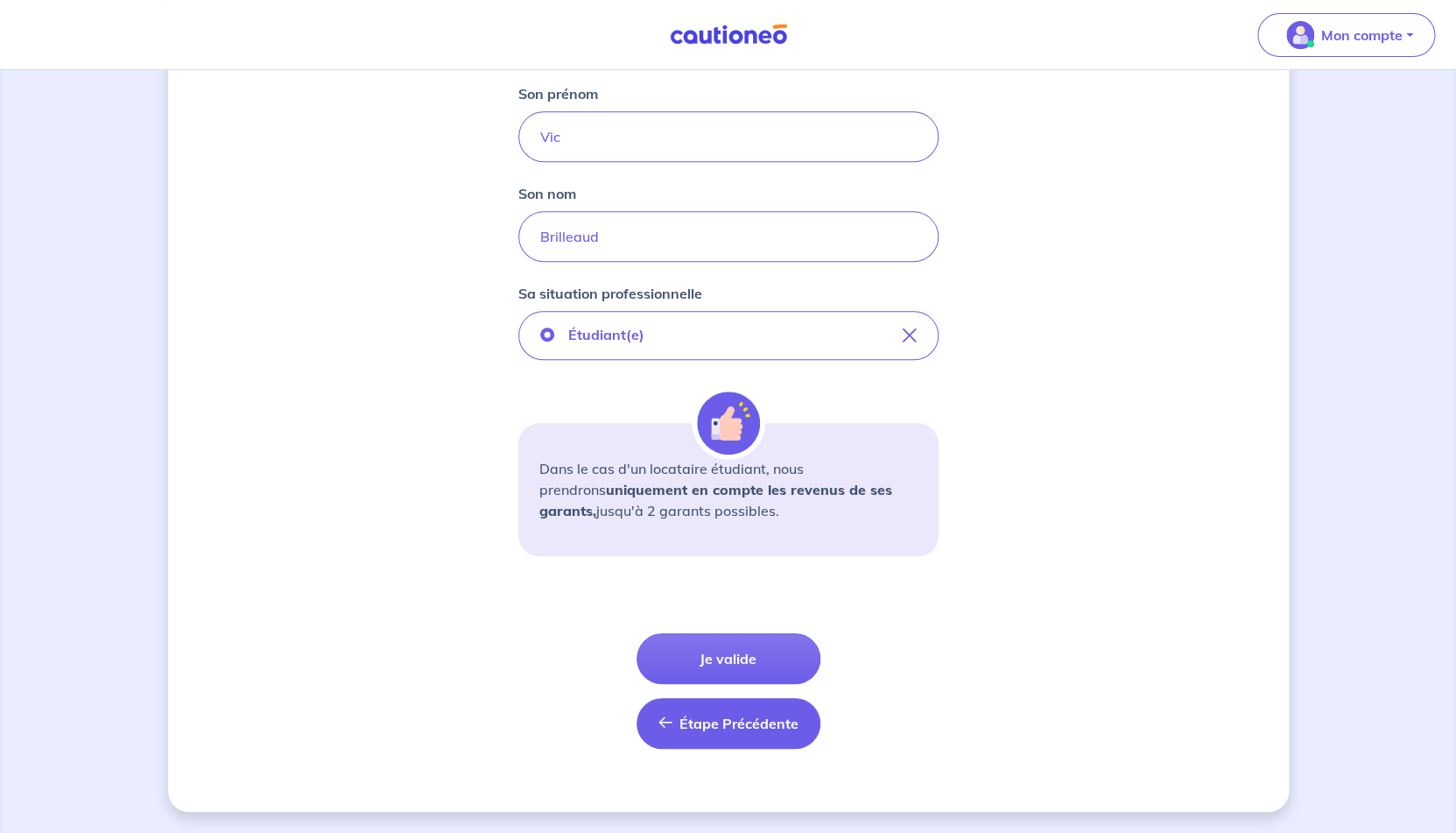
click at [743, 724] on span "Étape Précédente" at bounding box center [739, 724] width 119 height 18
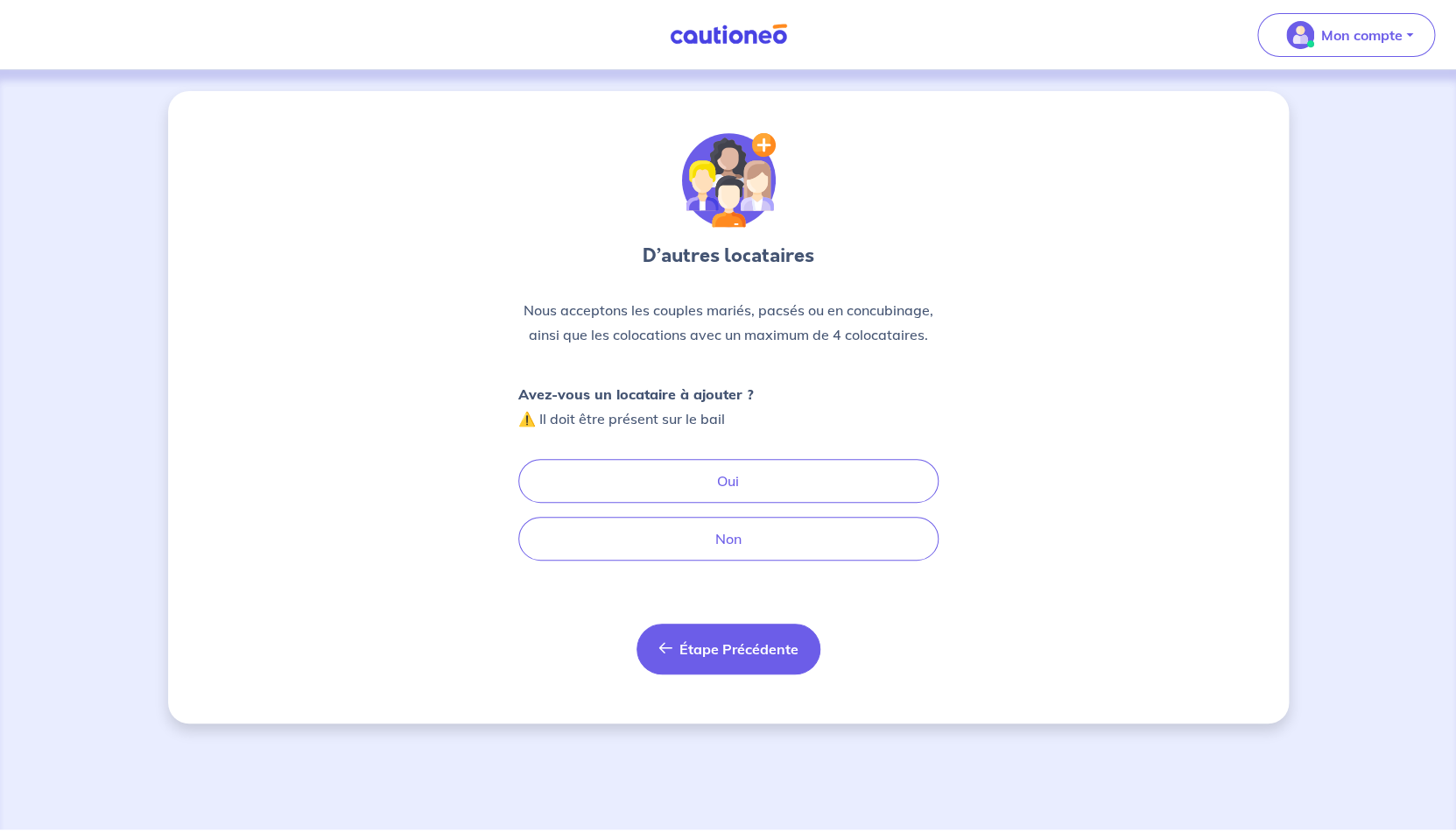
click at [742, 665] on button "Étape Précédente Précédent" at bounding box center [728, 649] width 184 height 51
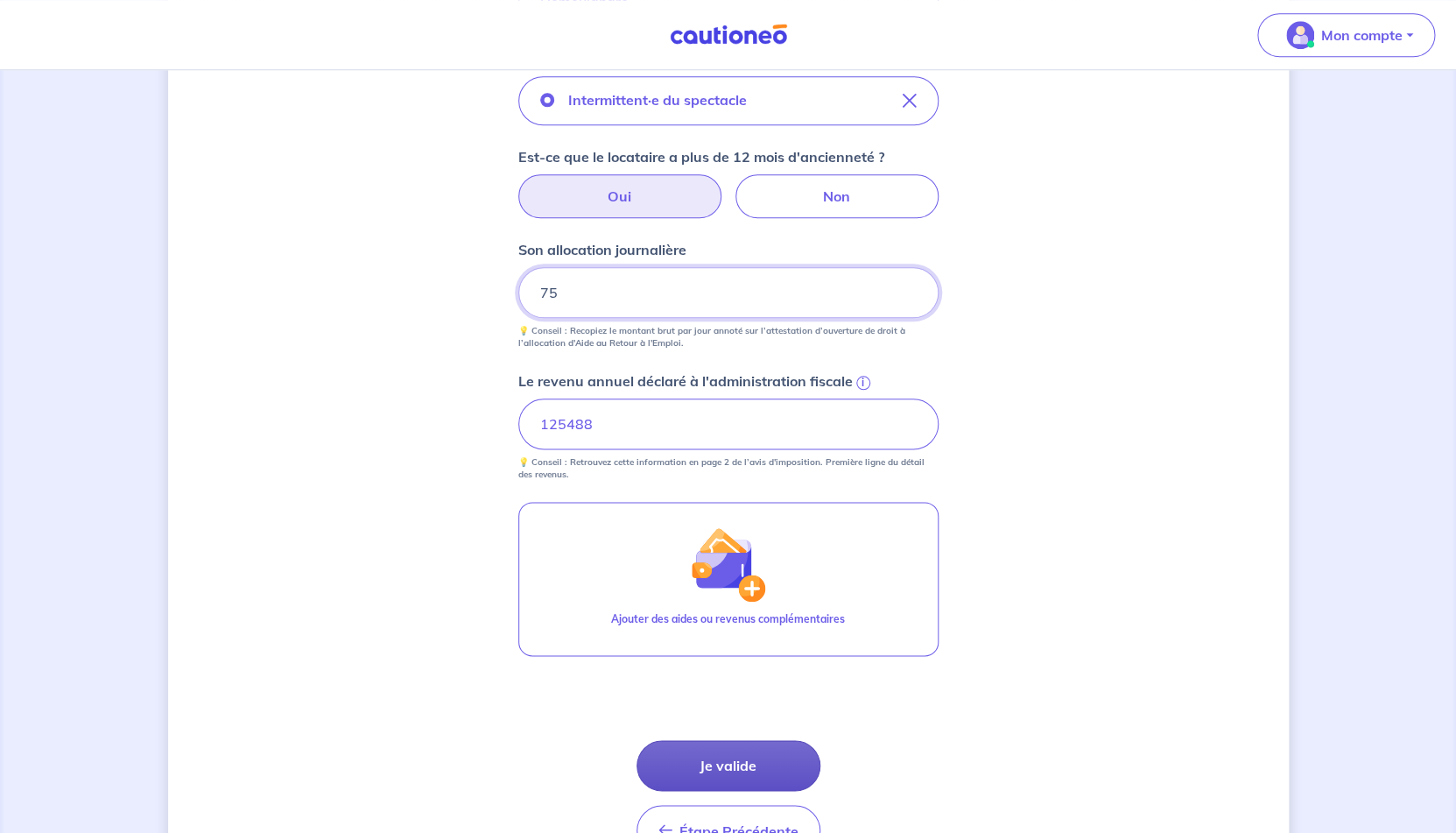
scroll to position [770, 0]
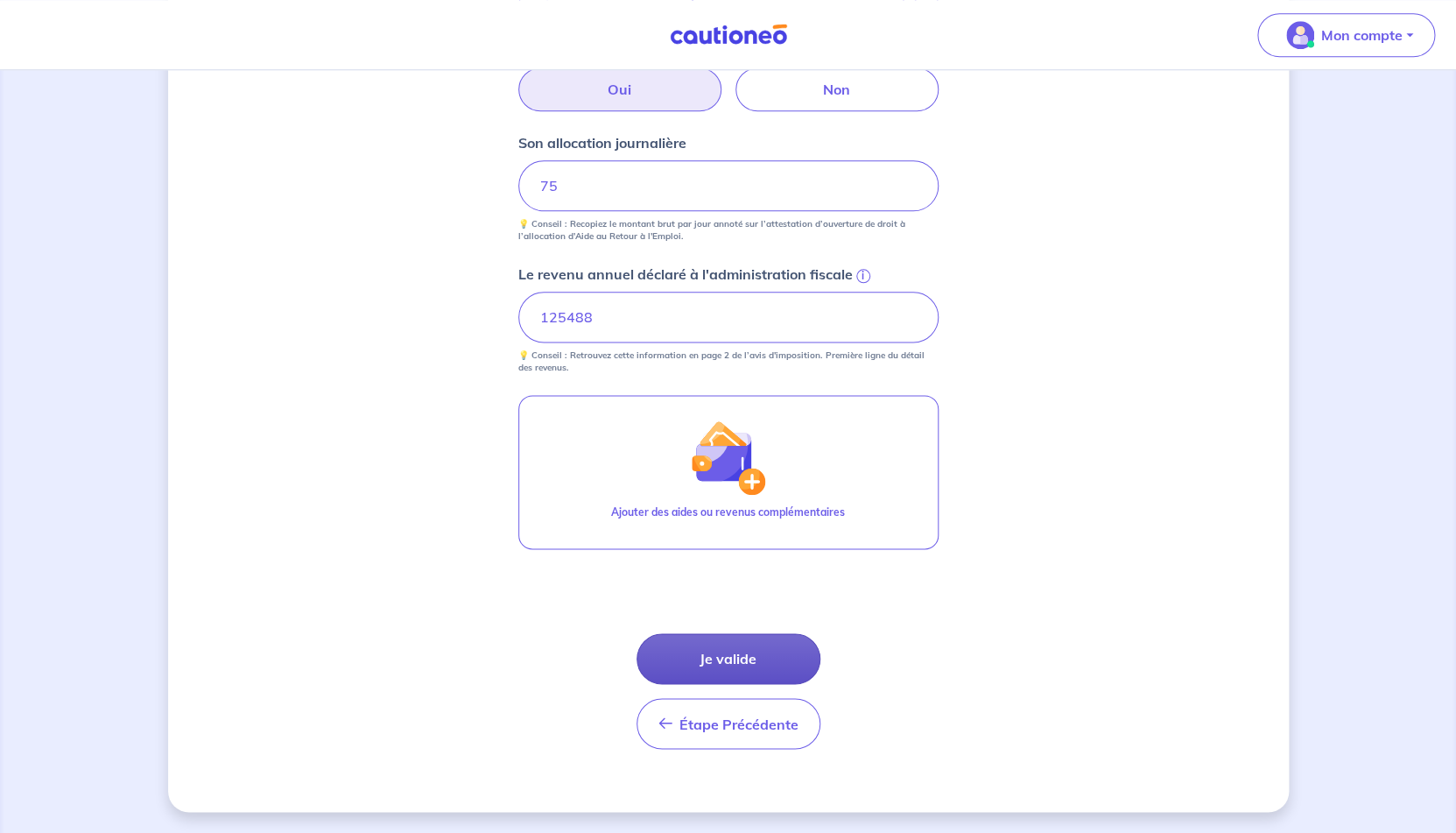
click at [734, 667] on button "Je valide" at bounding box center [728, 658] width 184 height 51
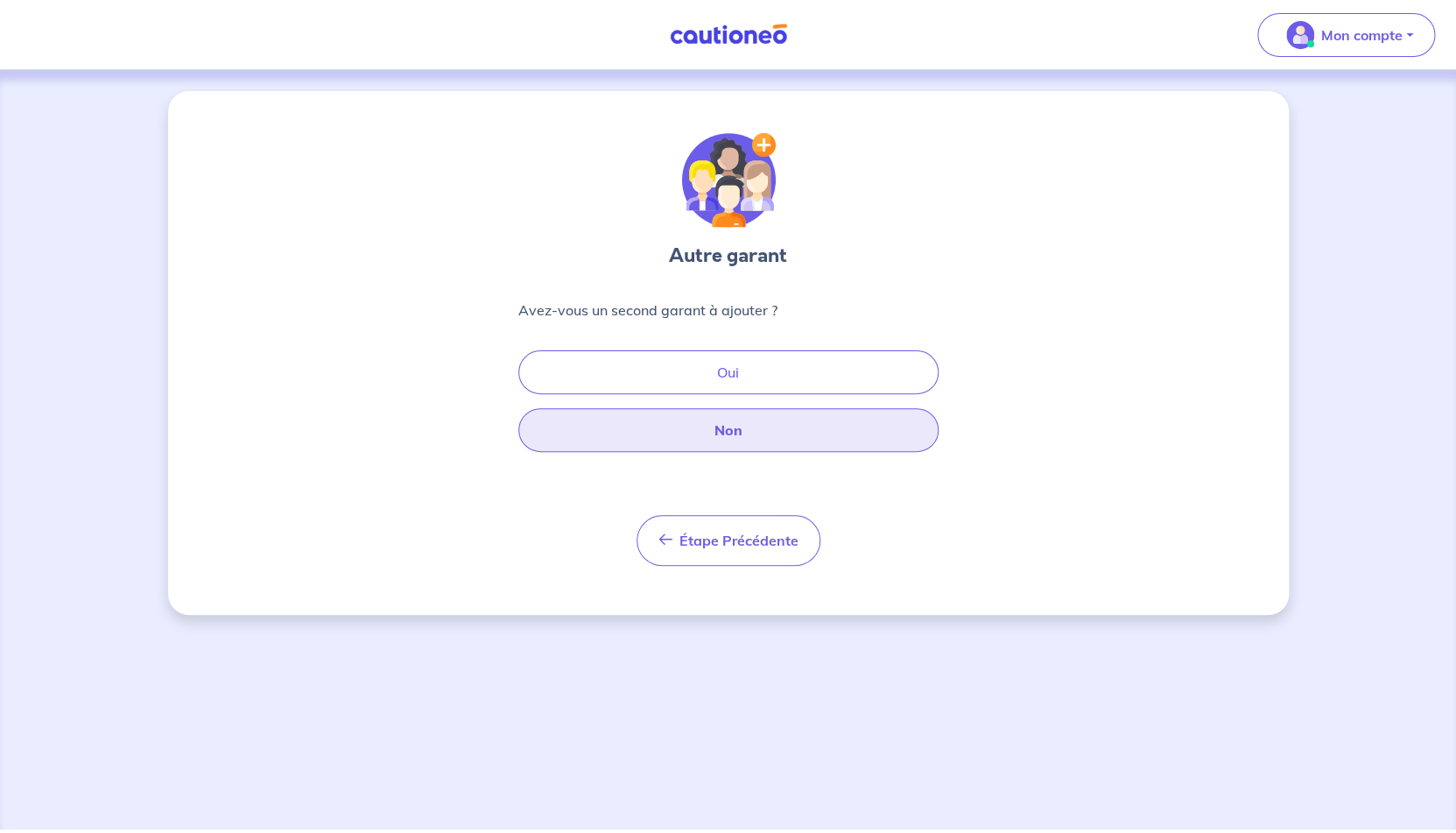
click at [748, 422] on button "Non" at bounding box center [728, 430] width 420 height 44
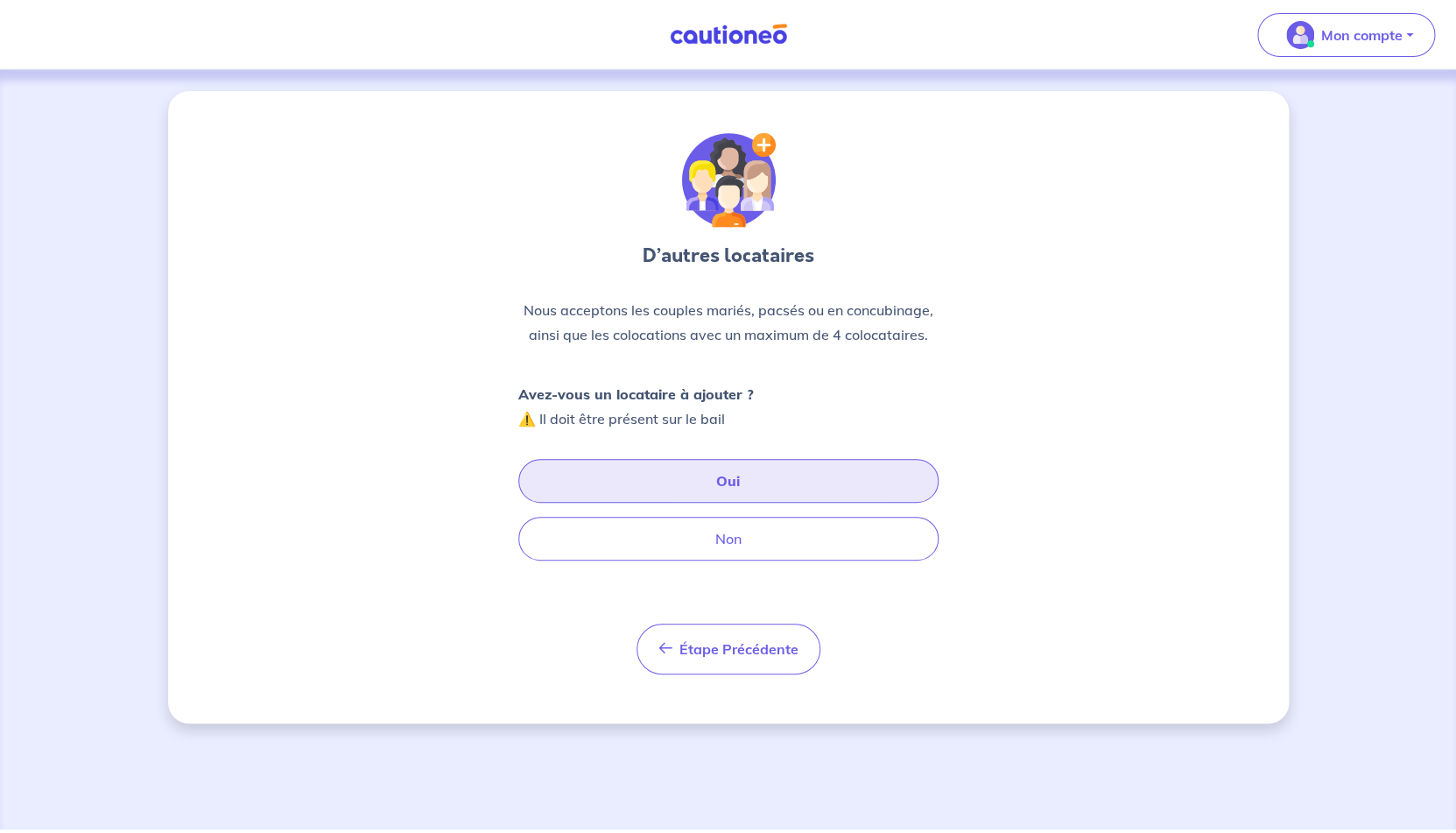
click at [758, 482] on button "Oui" at bounding box center [728, 481] width 420 height 44
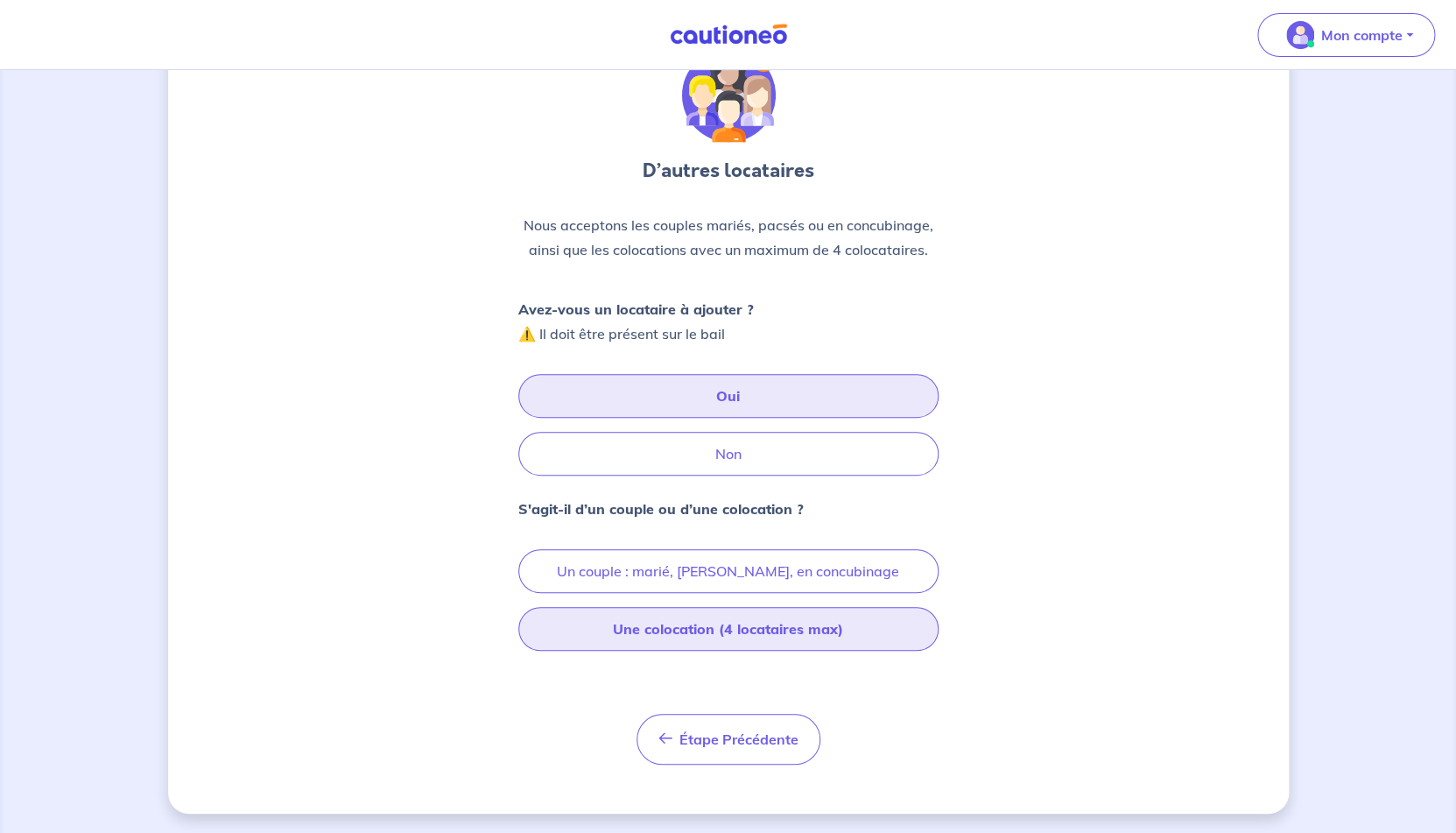
scroll to position [86, 0]
click at [745, 643] on button "Une colocation (4 locataires max)" at bounding box center [728, 628] width 420 height 44
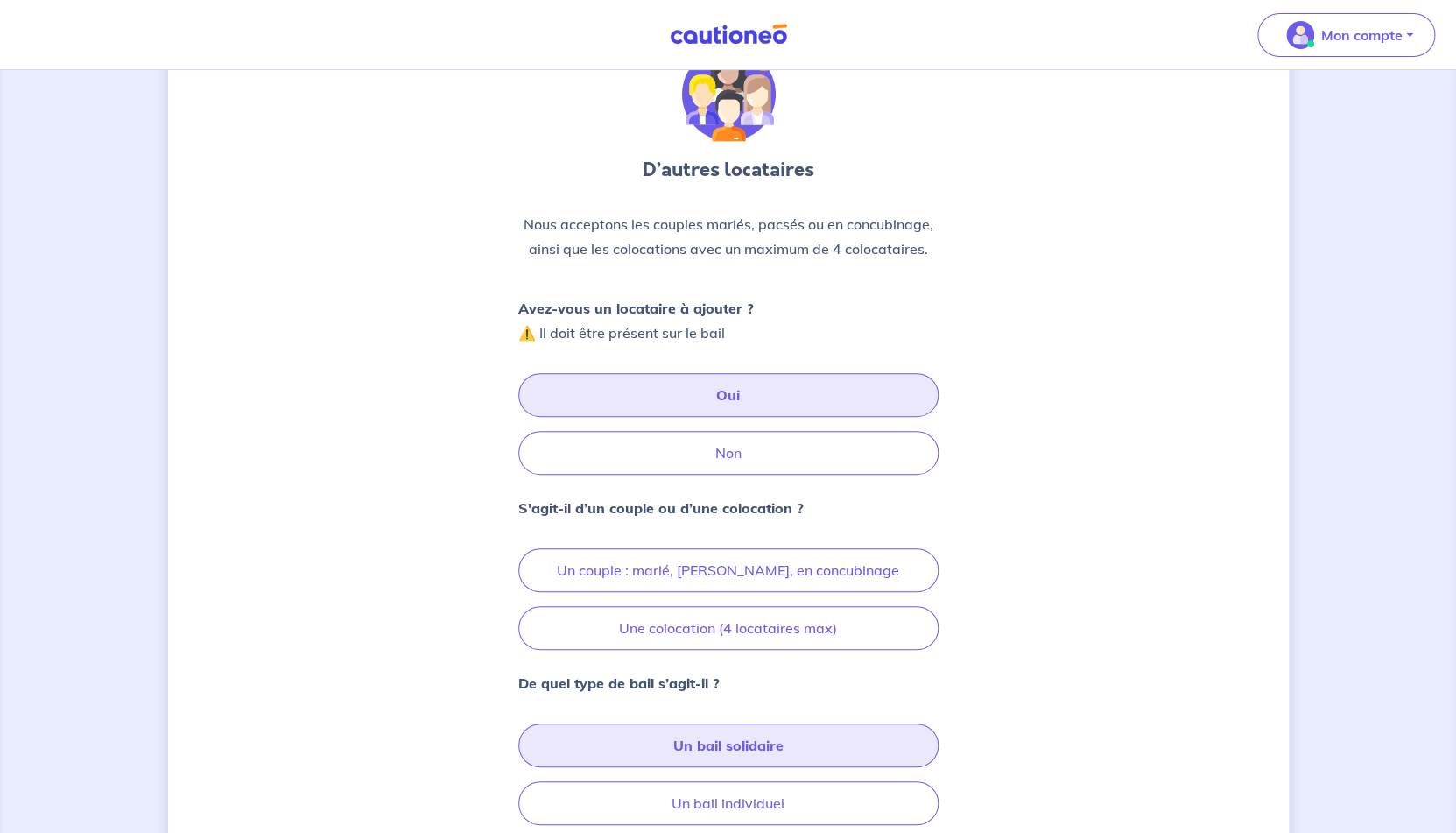
click at [728, 753] on button "Un bail solidaire" at bounding box center [728, 746] width 420 height 44
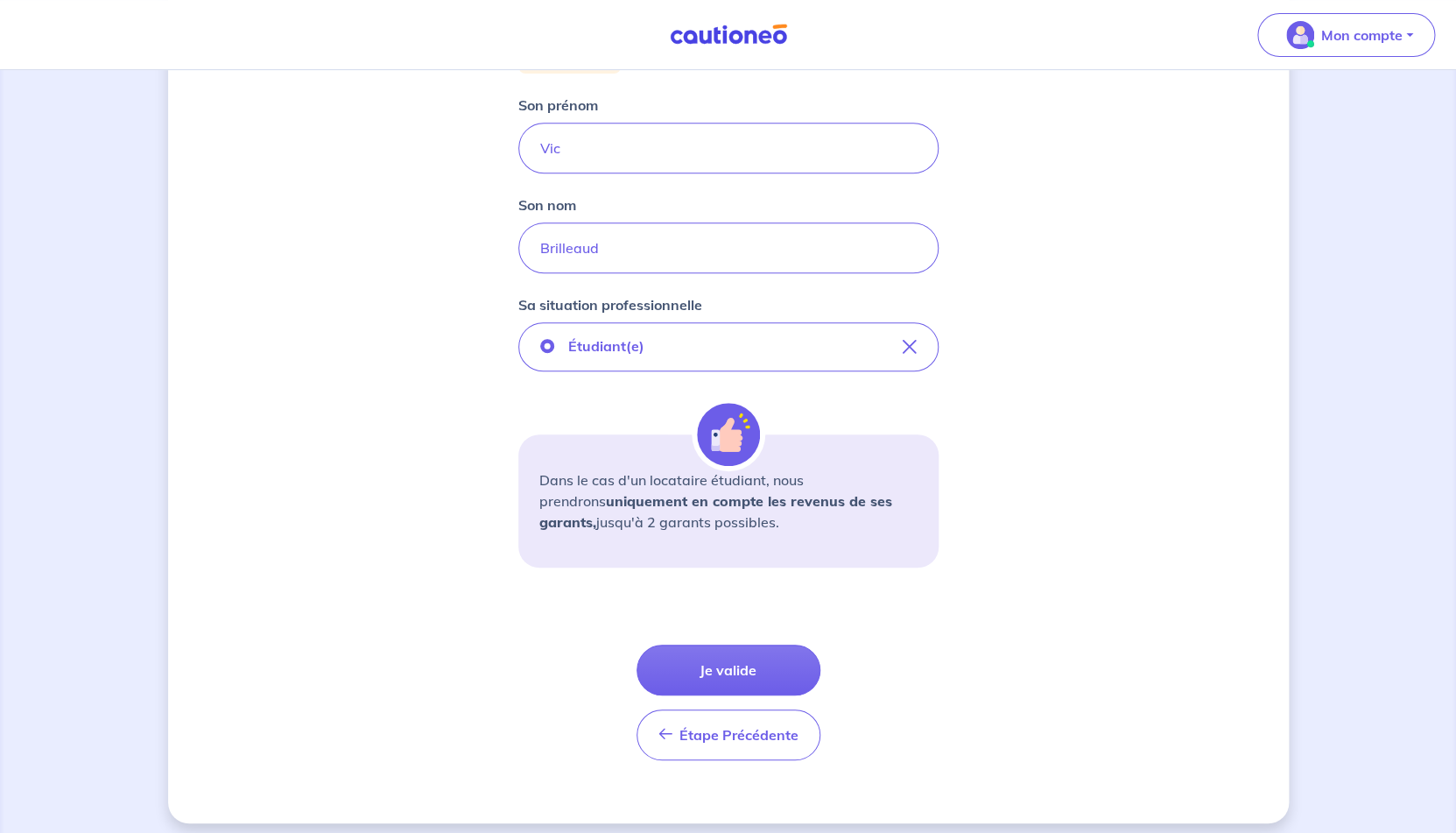
scroll to position [265, 0]
click at [782, 668] on button "Je valide" at bounding box center [728, 671] width 184 height 51
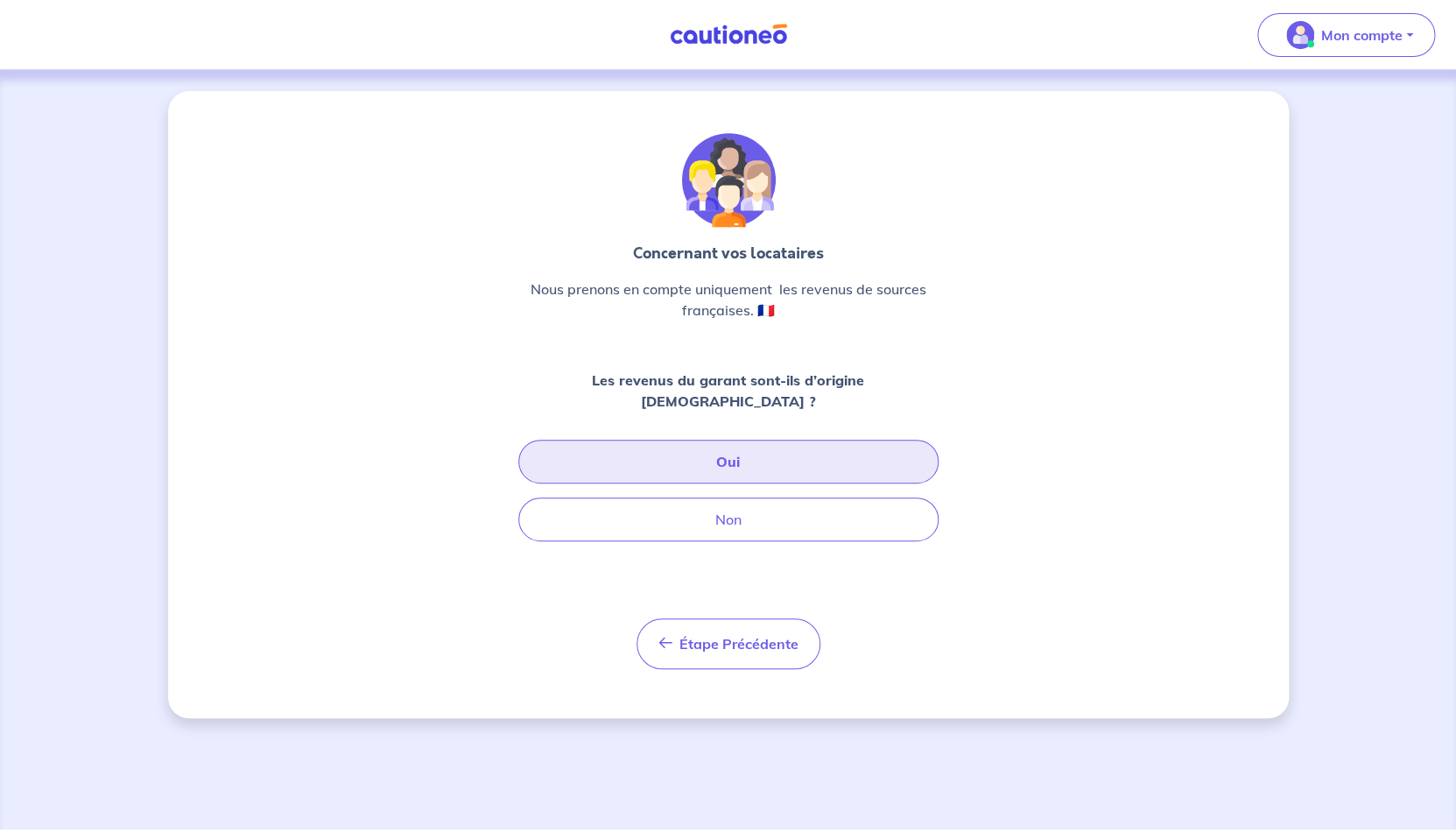
click at [773, 440] on button "Oui" at bounding box center [728, 462] width 420 height 44
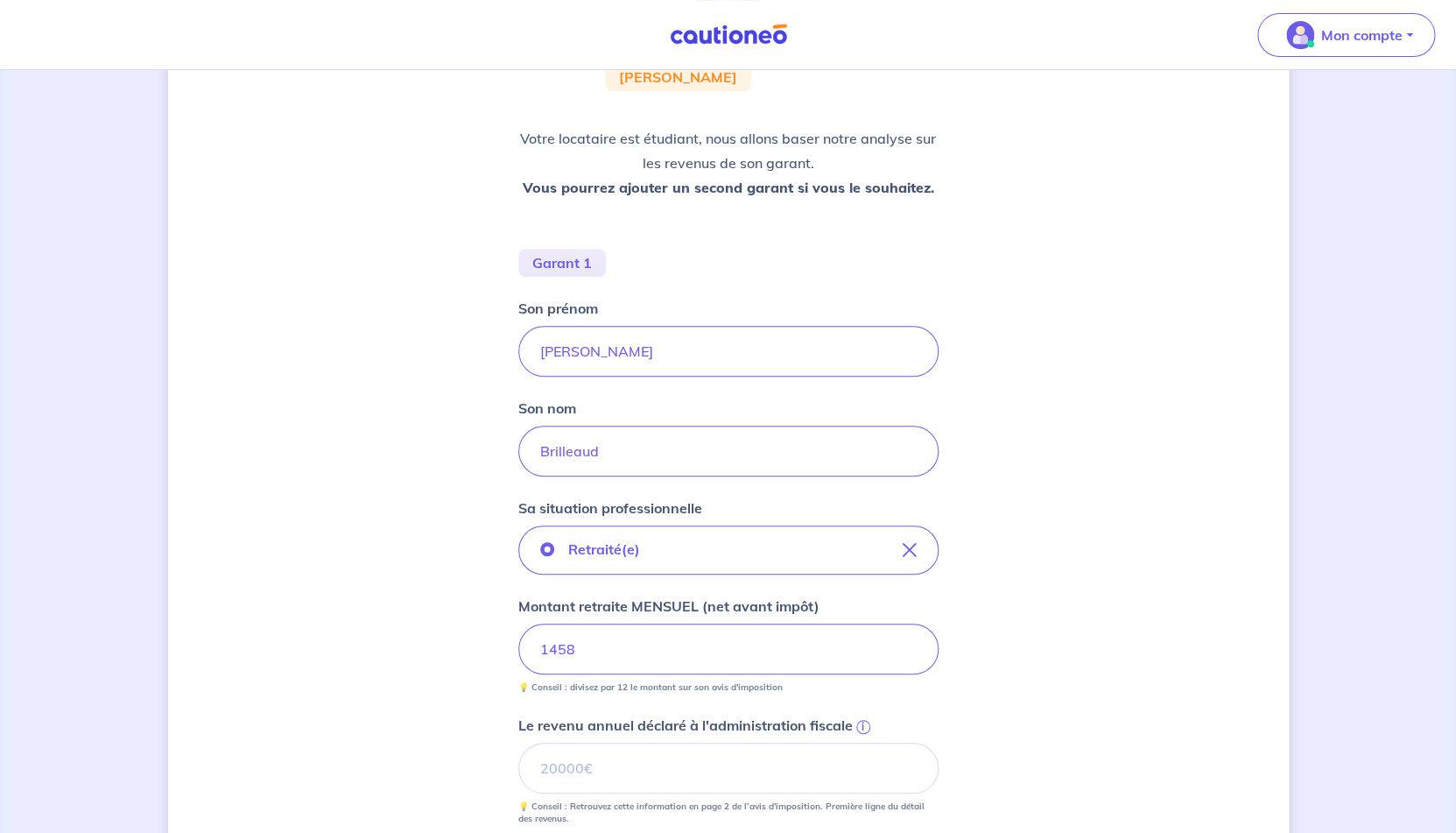
scroll to position [214, 0]
click at [646, 762] on input "Le revenu annuel déclaré à l'administration fiscale i" at bounding box center [728, 767] width 420 height 51
click at [865, 726] on span "i" at bounding box center [864, 726] width 14 height 14
click at [865, 741] on input "87393" at bounding box center [728, 767] width 420 height 51
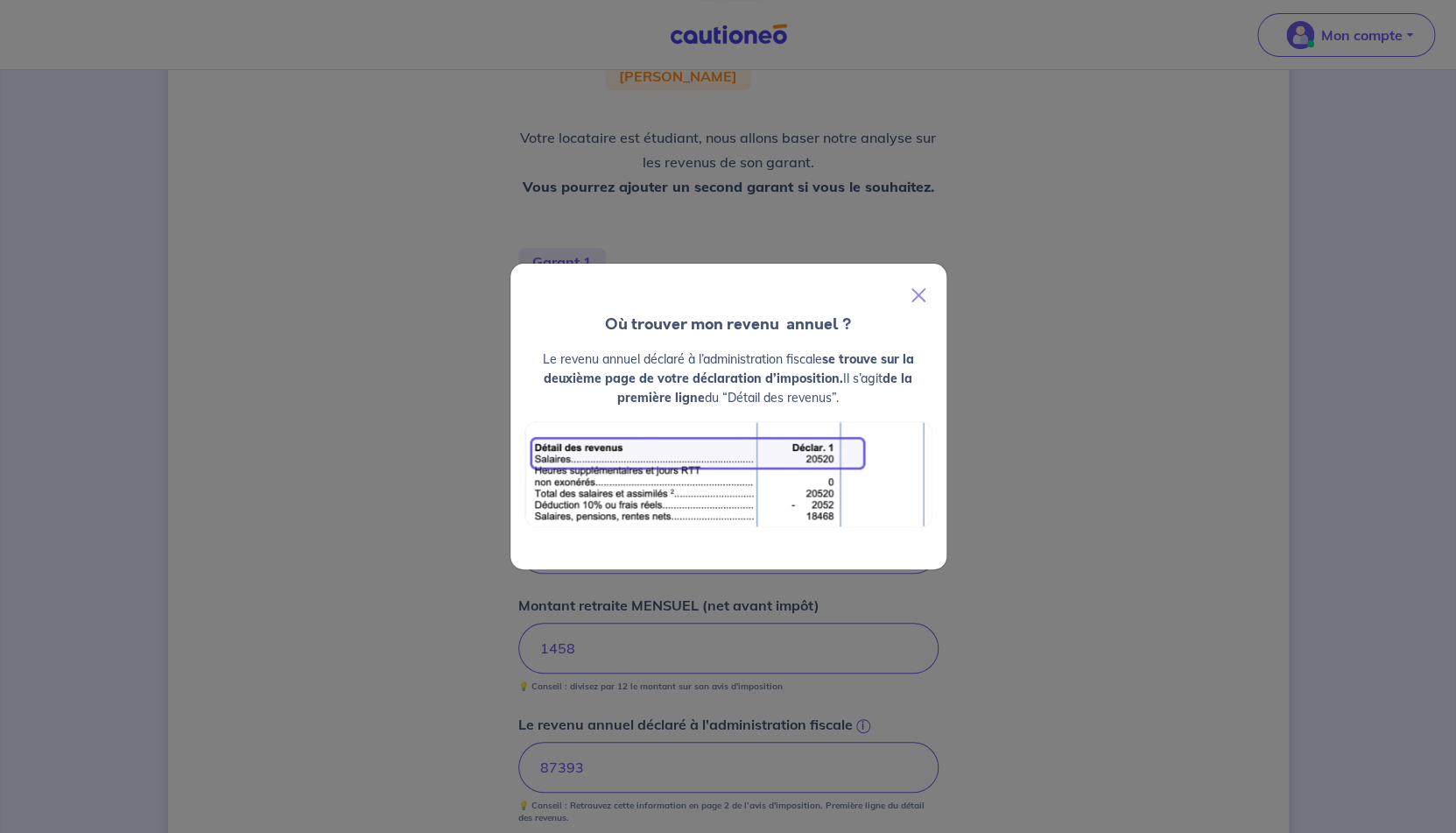
click at [1029, 652] on div "Où trouver mon revenu  annuel ? Le revenu annuel déclaré à l’administration fis…" at bounding box center [728, 416] width 1456 height 833
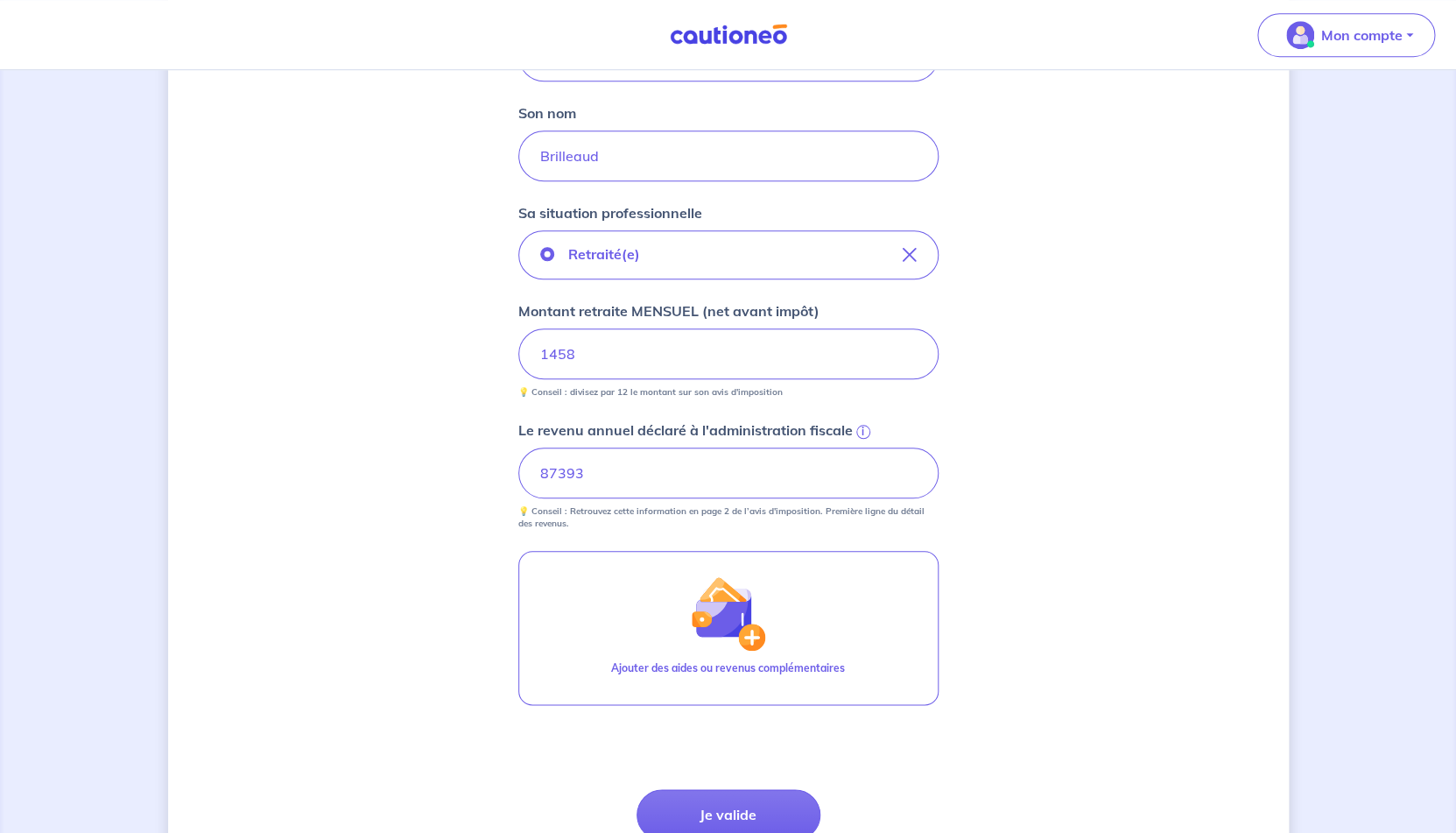
scroll to position [500, 0]
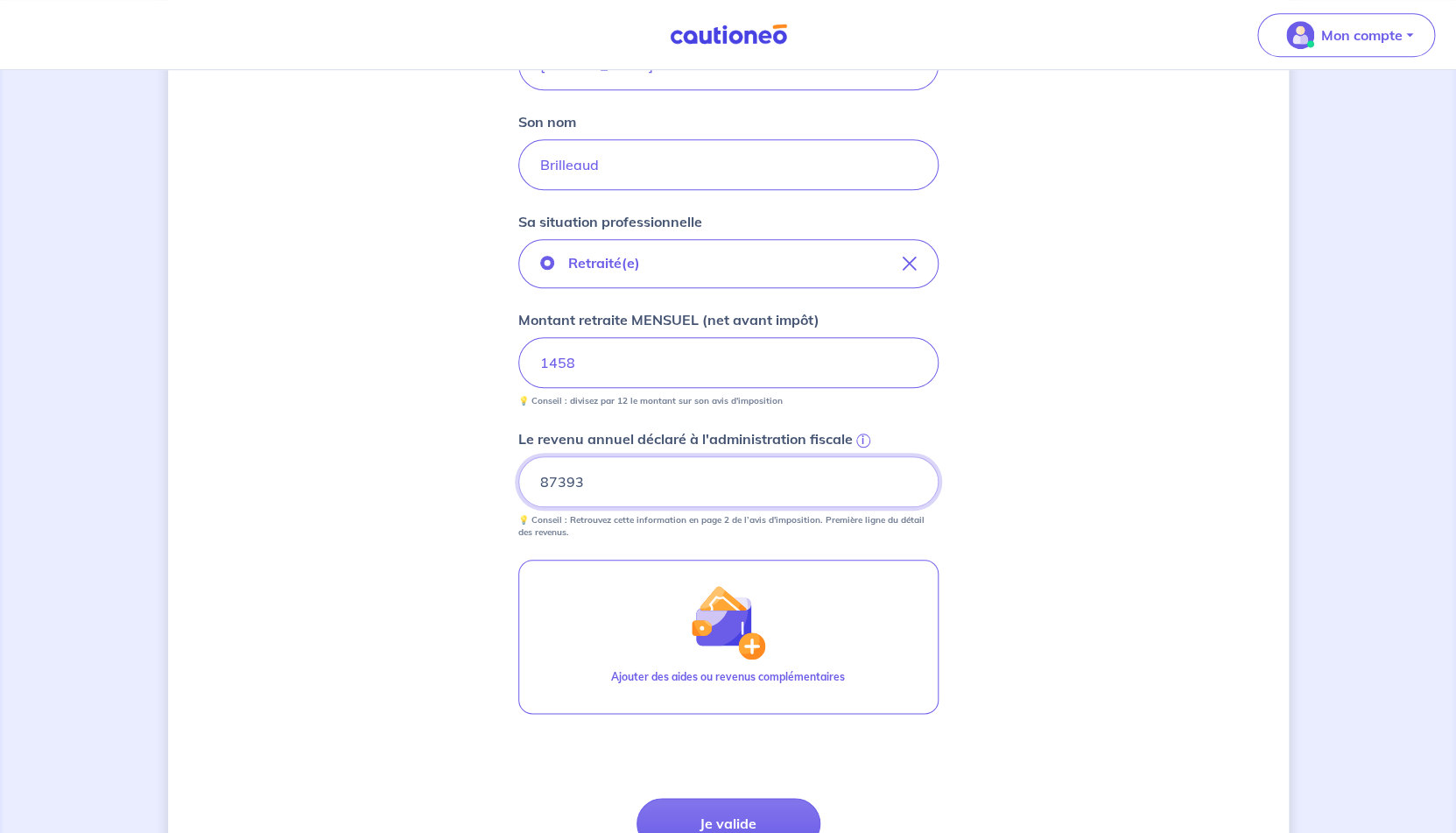
click at [665, 478] on input "87393" at bounding box center [728, 482] width 420 height 51
type input "70948"
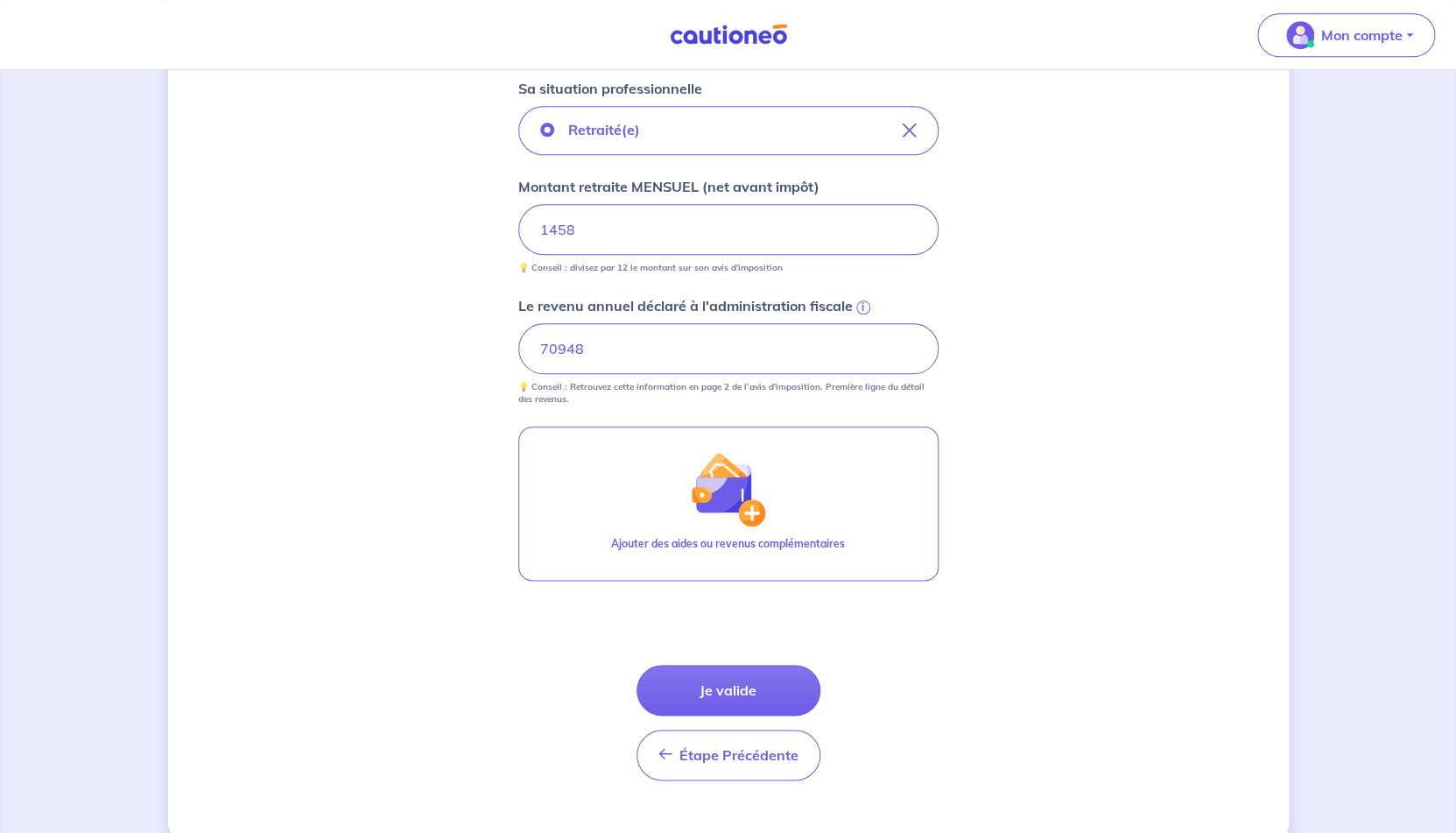
scroll to position [665, 0]
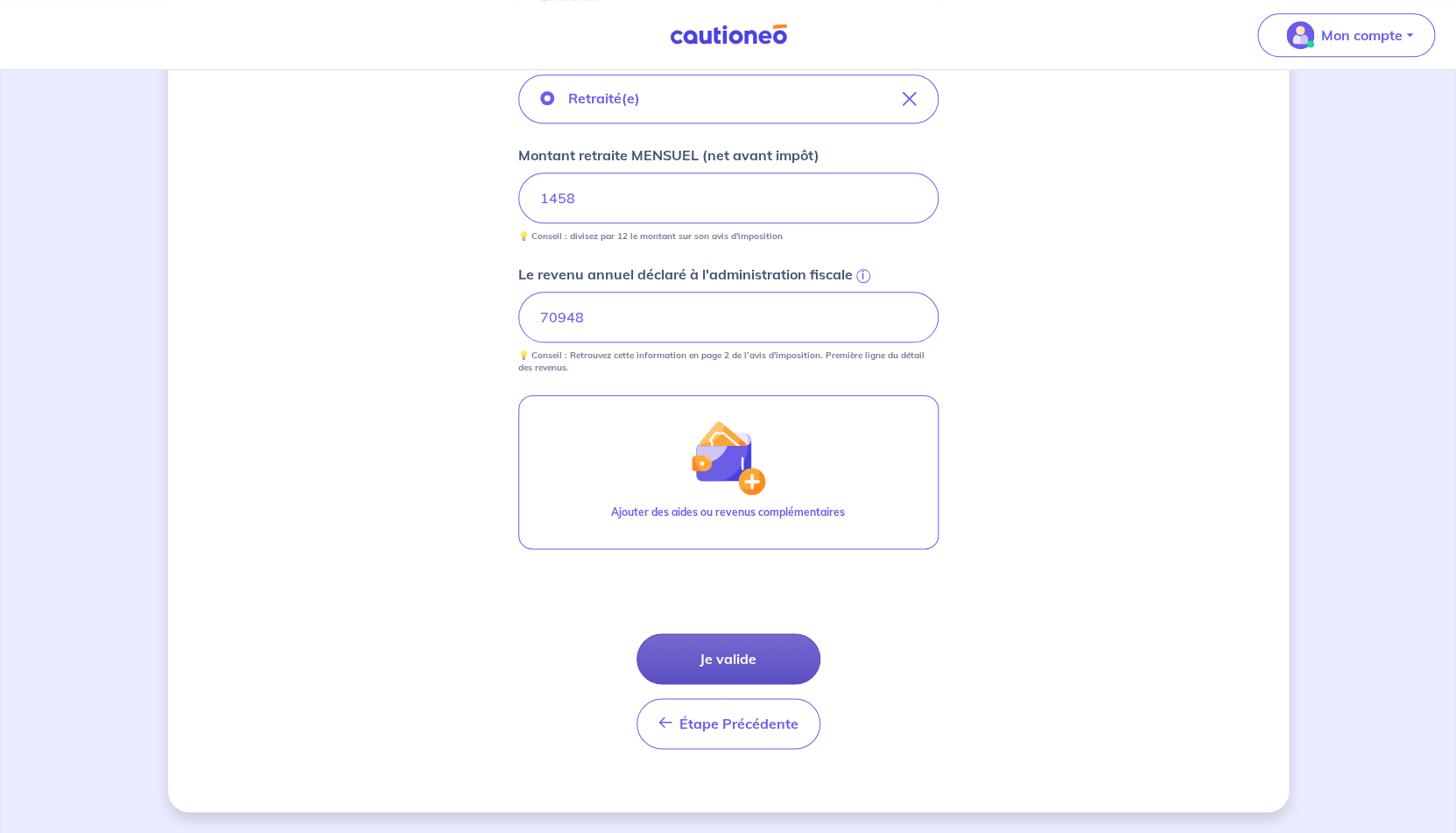
click at [717, 647] on button "Je valide" at bounding box center [728, 658] width 184 height 51
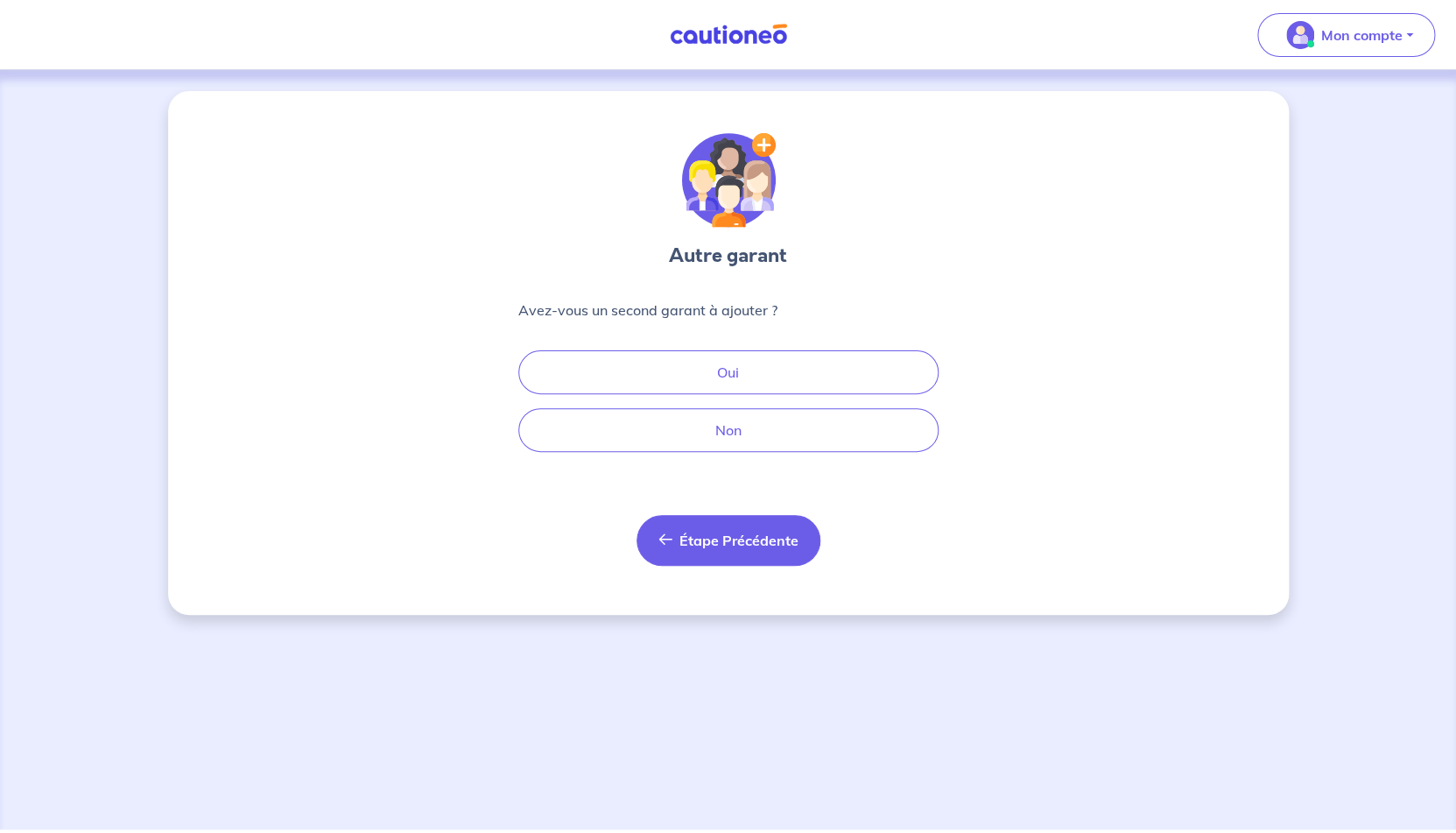
click at [742, 545] on span "Étape Précédente" at bounding box center [739, 540] width 119 height 18
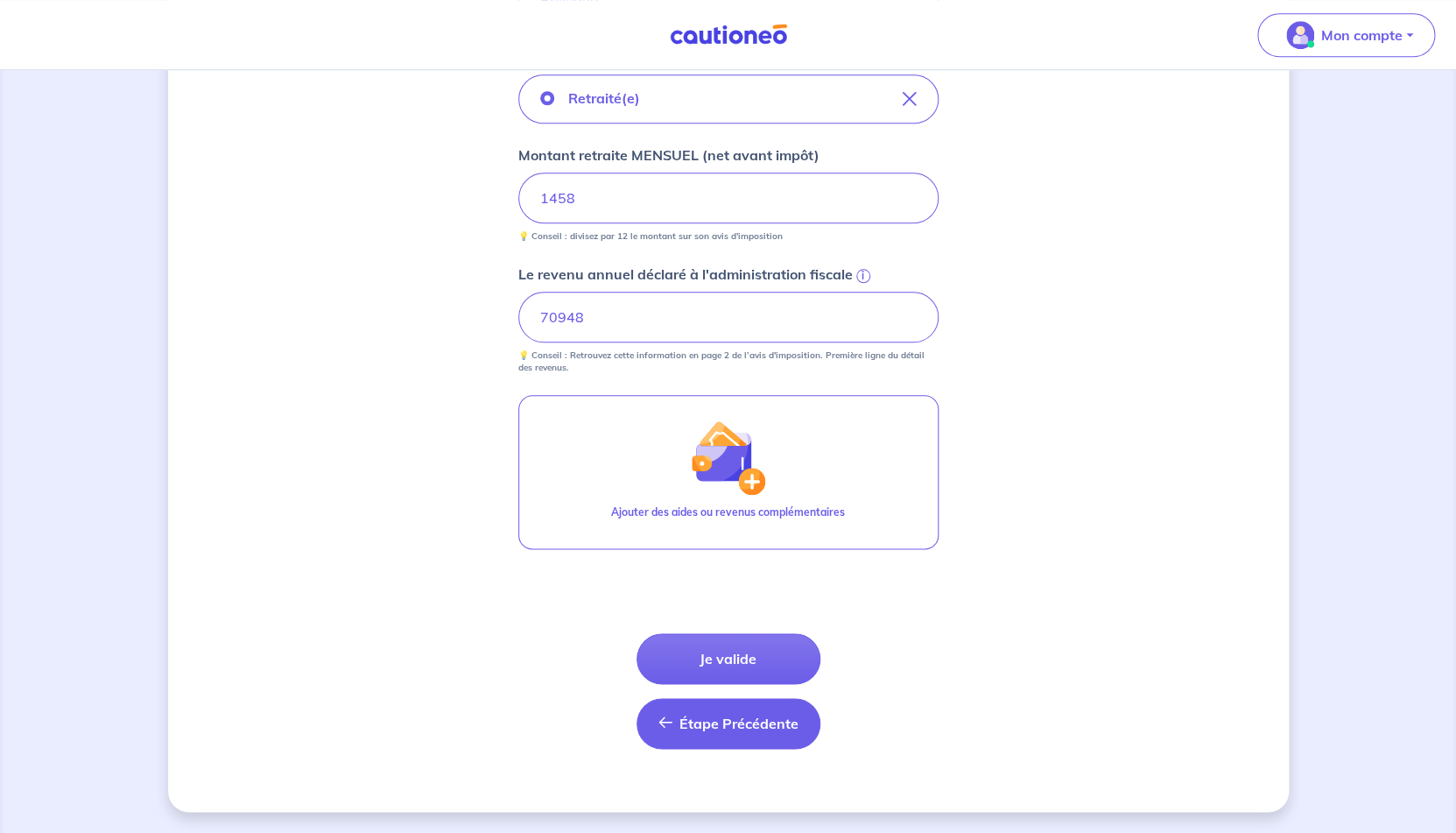
click at [726, 725] on span "Étape Précédente" at bounding box center [739, 724] width 119 height 18
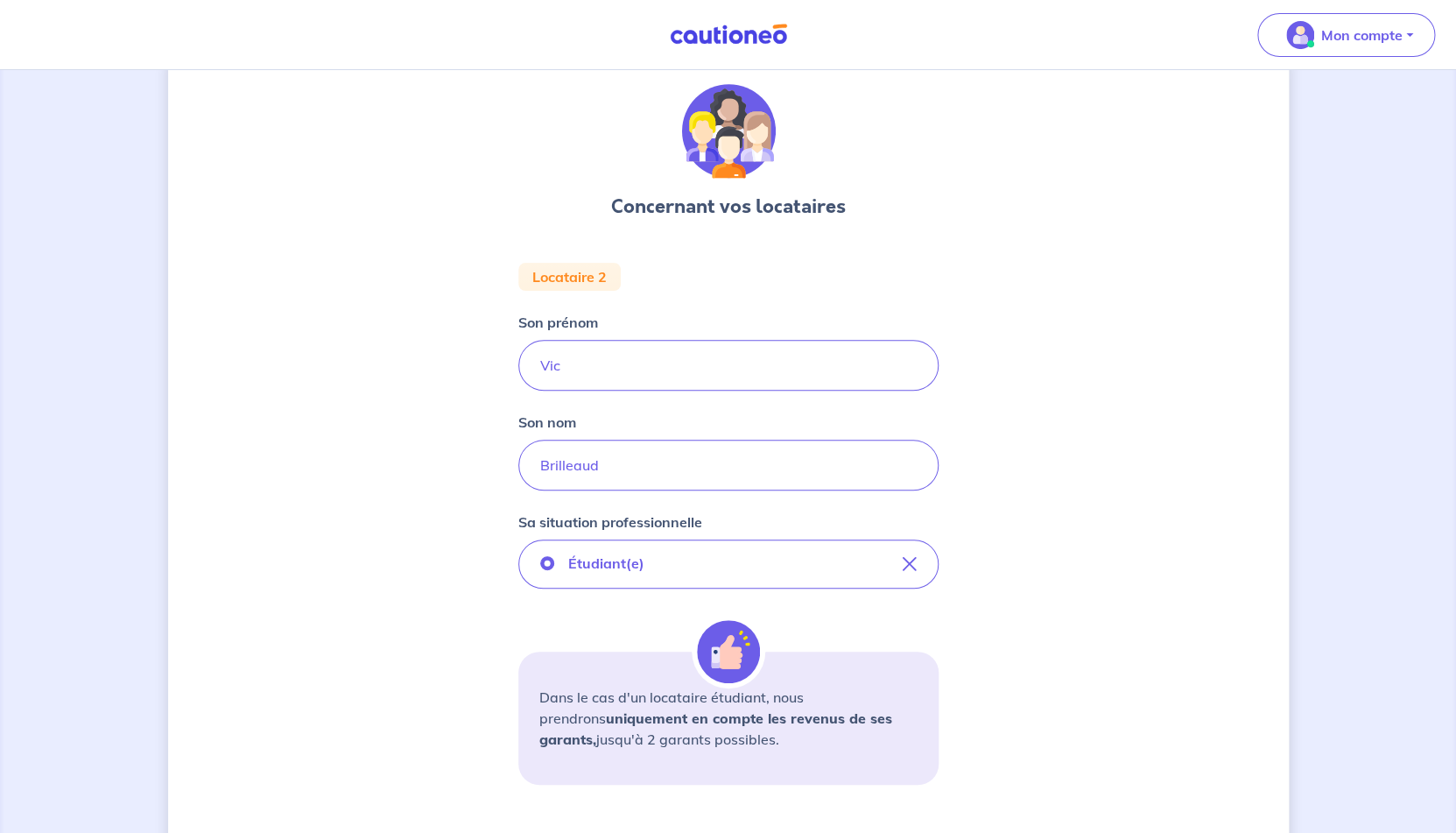
scroll to position [278, 0]
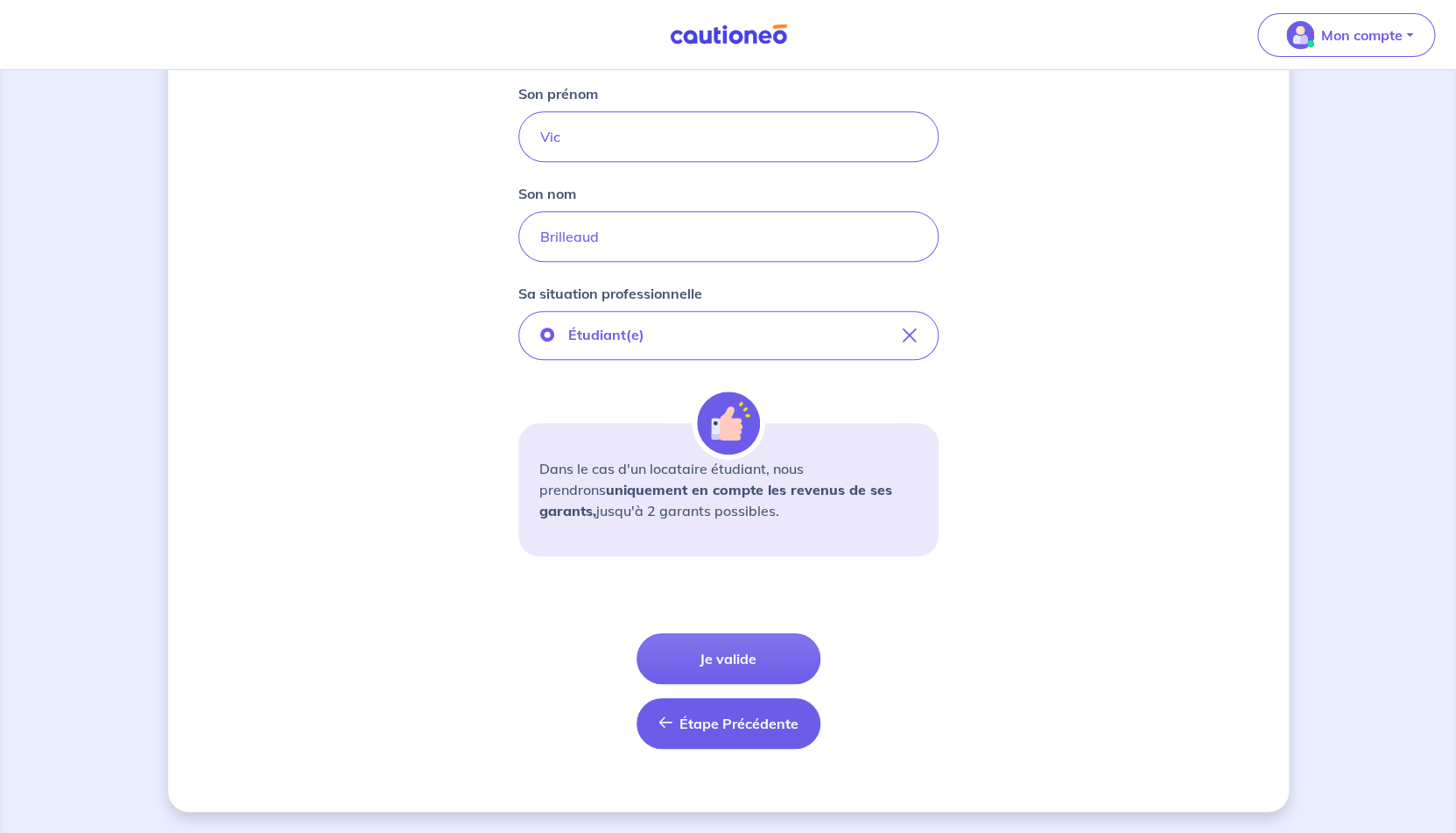
click at [722, 723] on span "Étape Précédente" at bounding box center [739, 724] width 119 height 18
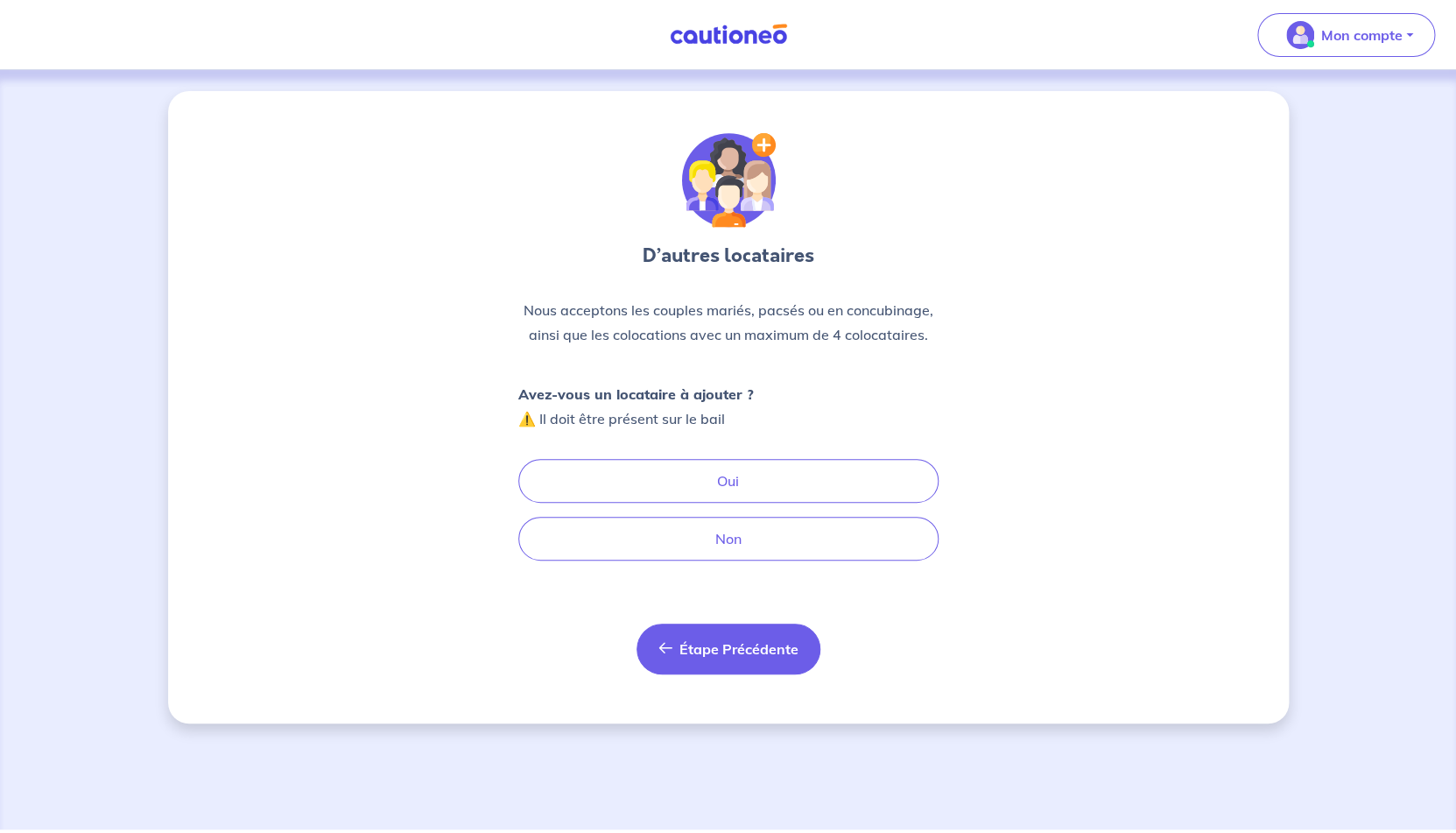
click at [748, 651] on span "Étape Précédente" at bounding box center [739, 649] width 119 height 18
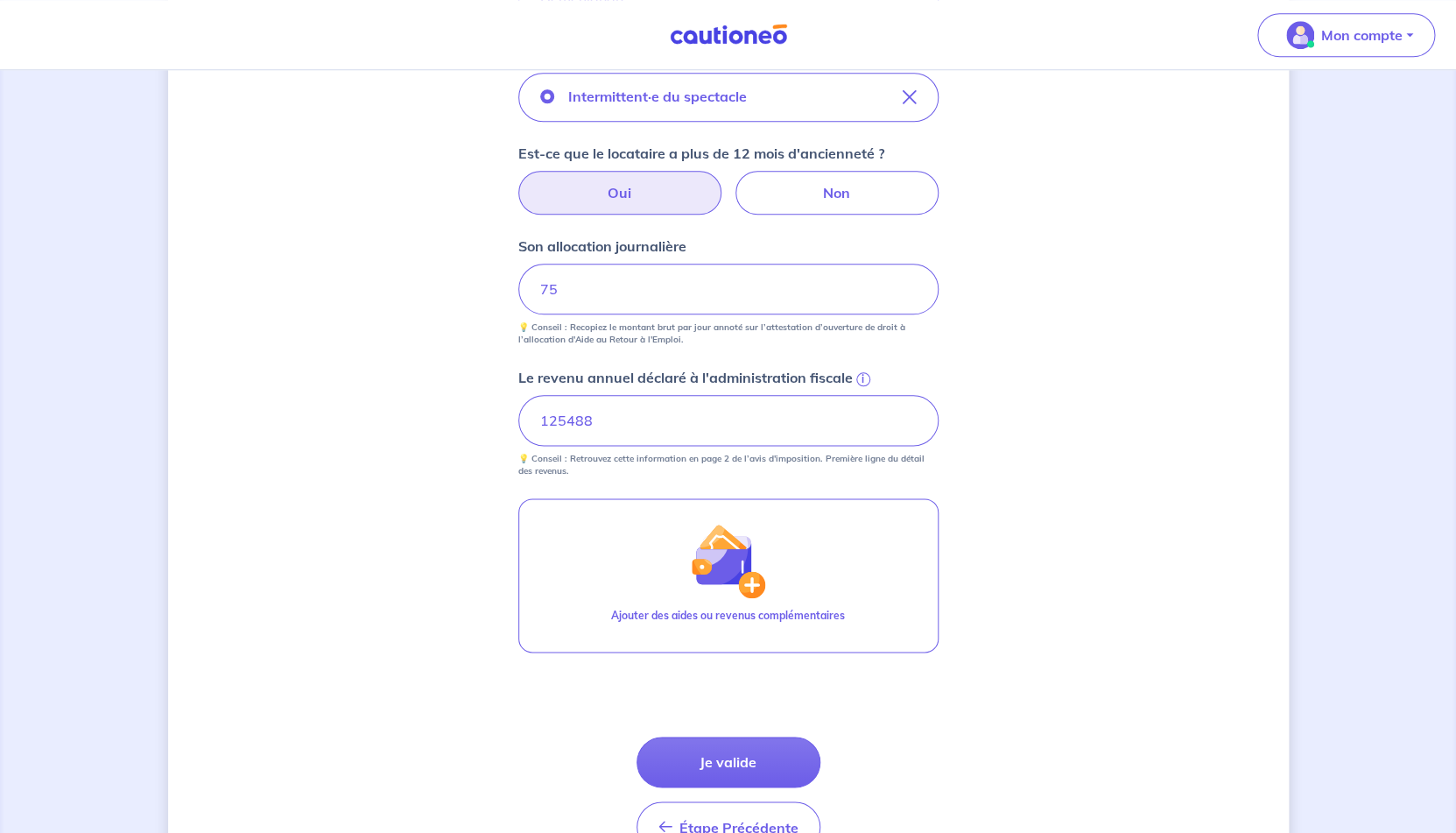
scroll to position [662, 0]
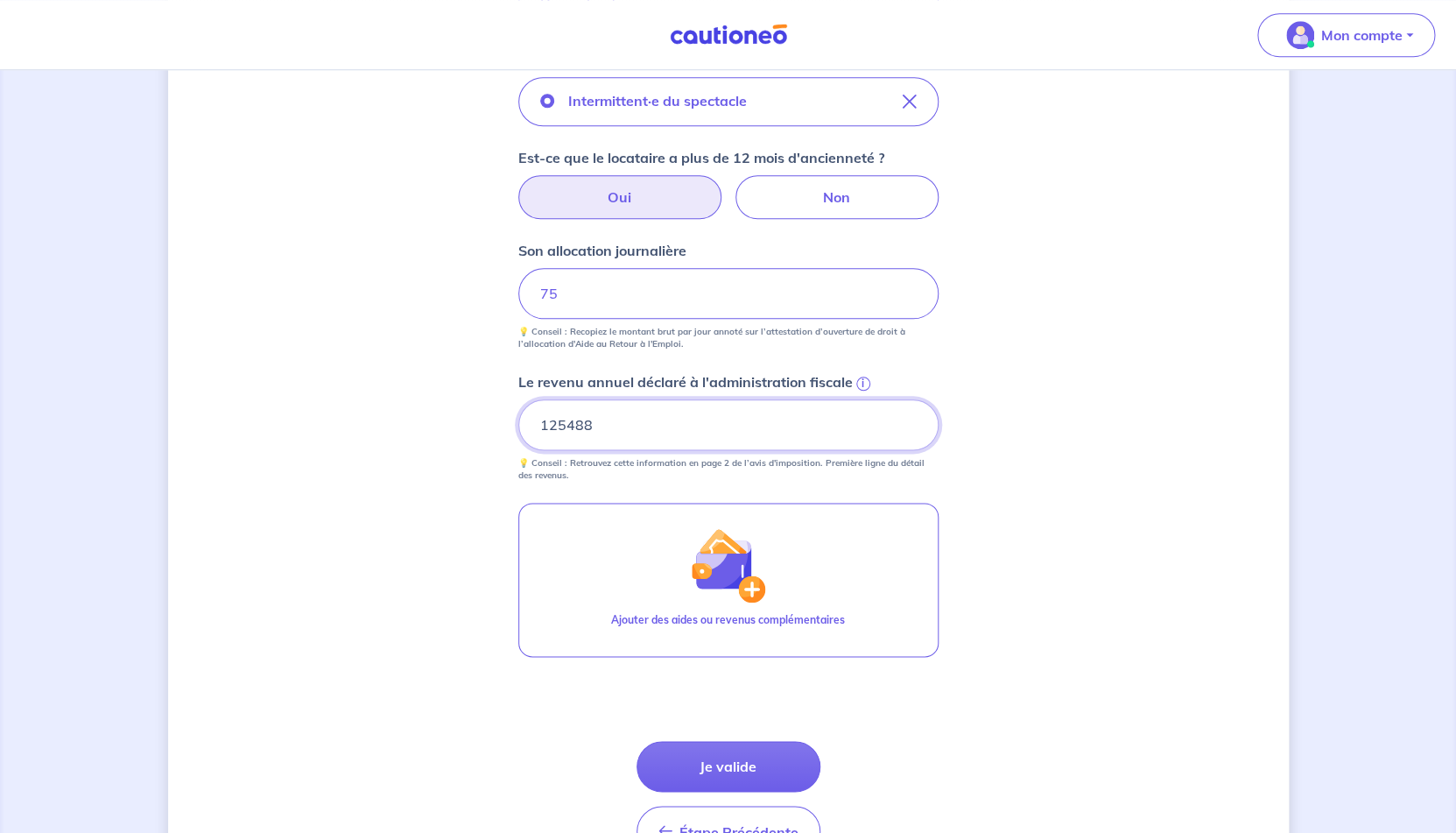
click at [704, 425] on input "125488" at bounding box center [728, 425] width 420 height 51
click at [858, 384] on span "i" at bounding box center [864, 383] width 14 height 14
click at [858, 399] on input "125488" at bounding box center [728, 425] width 420 height 51
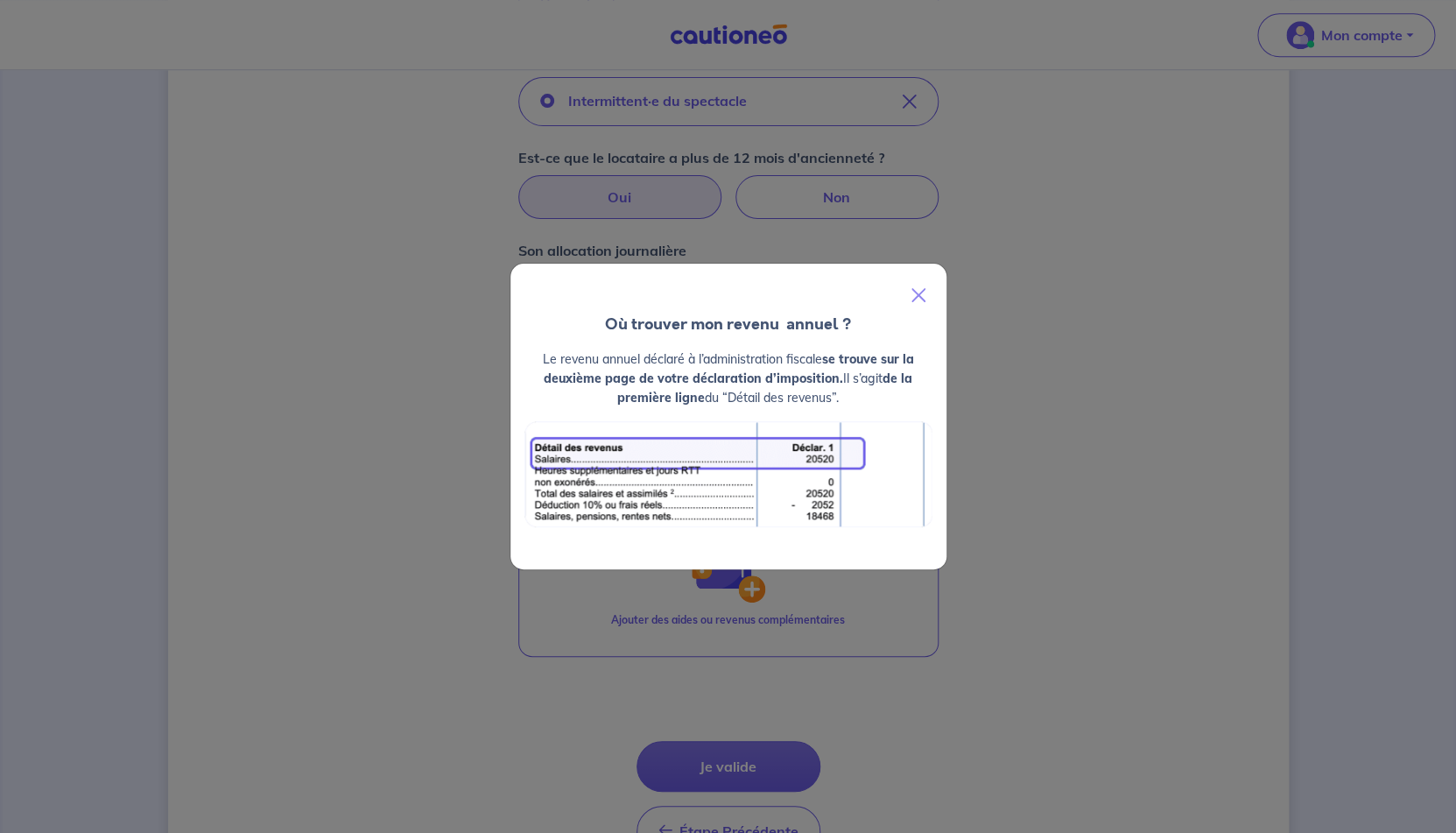
click at [1069, 418] on div "Où trouver mon revenu  annuel ? Le revenu annuel déclaré à l’administration fis…" at bounding box center [728, 416] width 1456 height 833
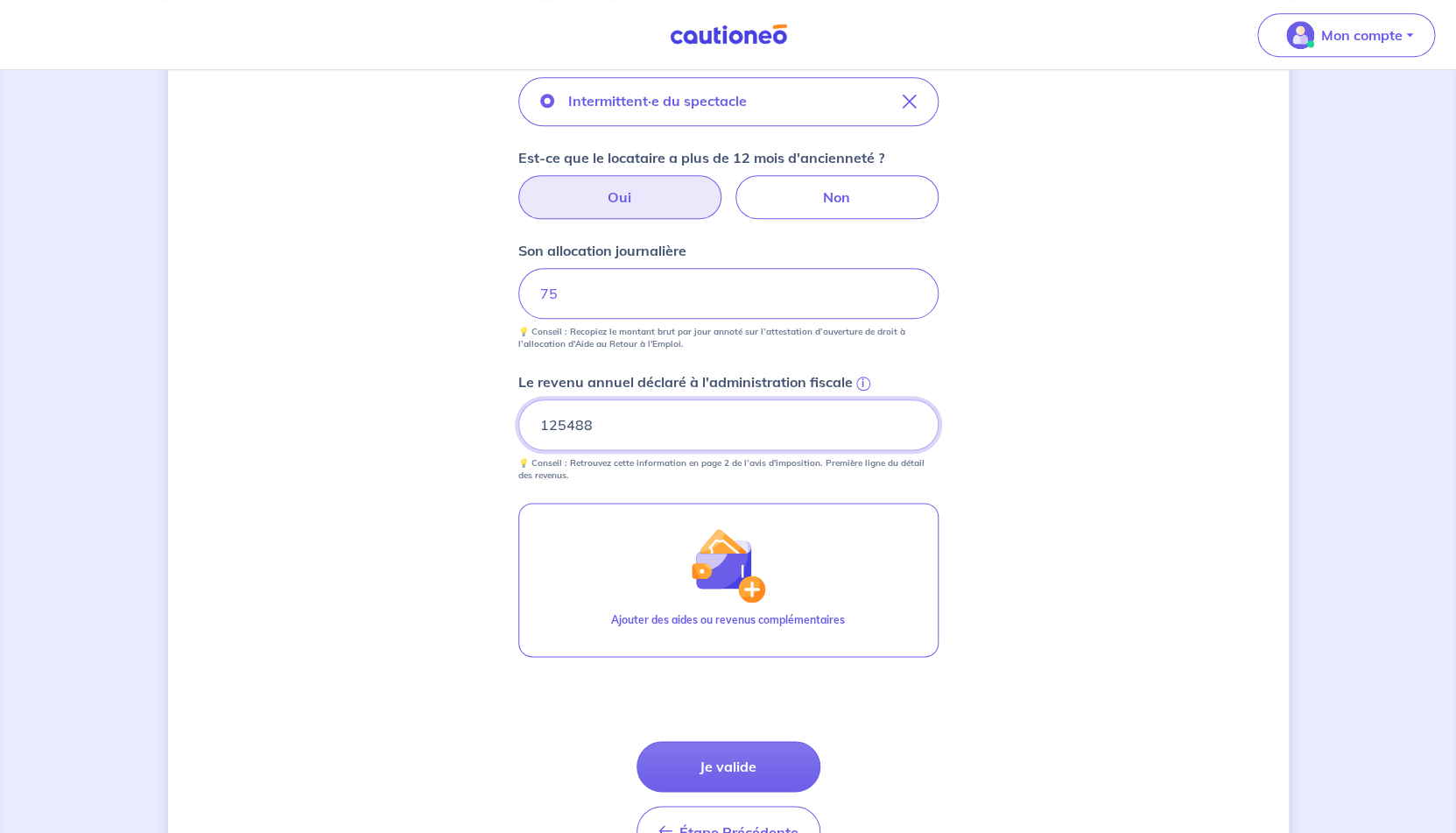
click at [609, 432] on input "125488" at bounding box center [728, 425] width 420 height 51
type input "38257"
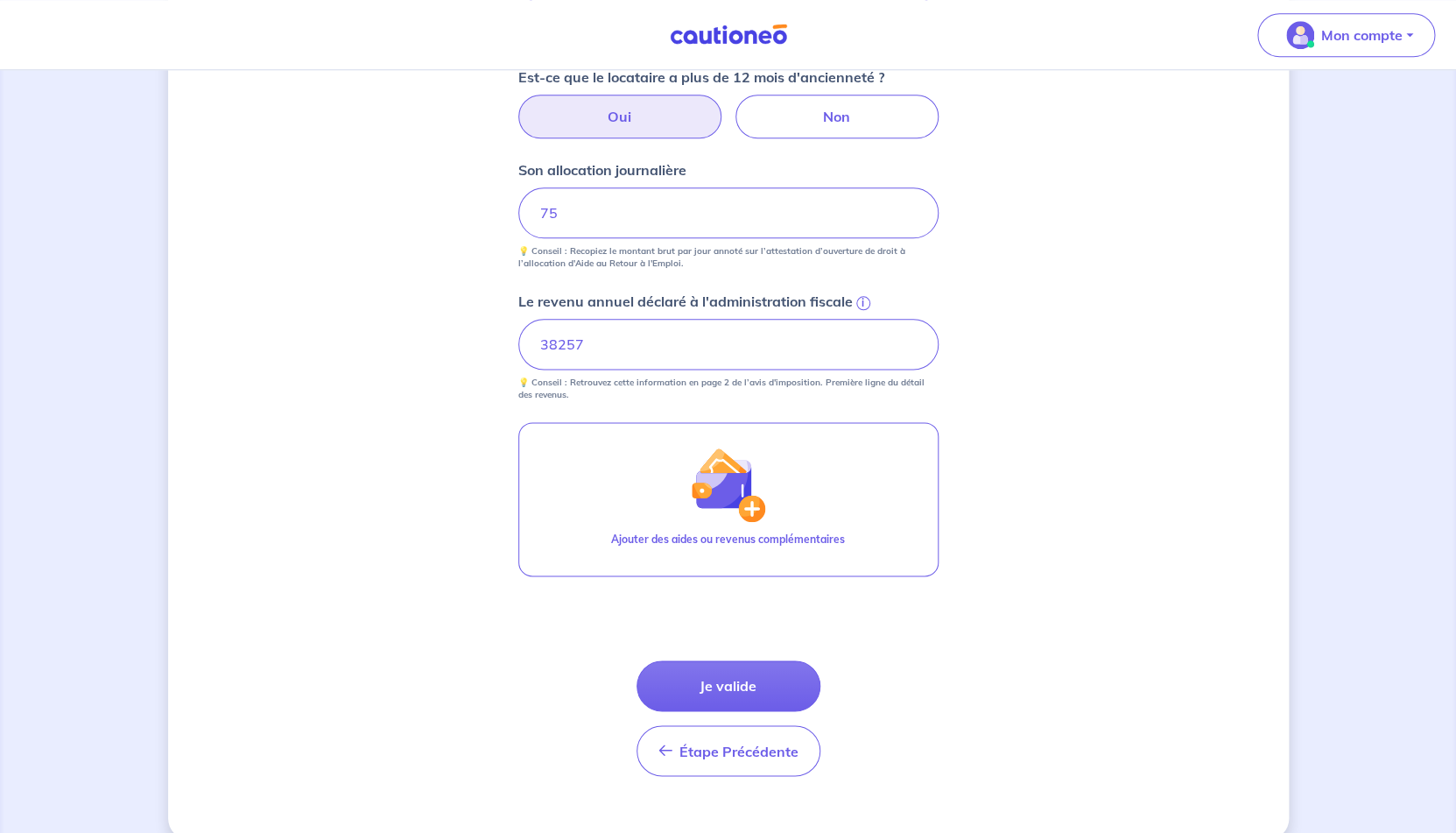
scroll to position [770, 0]
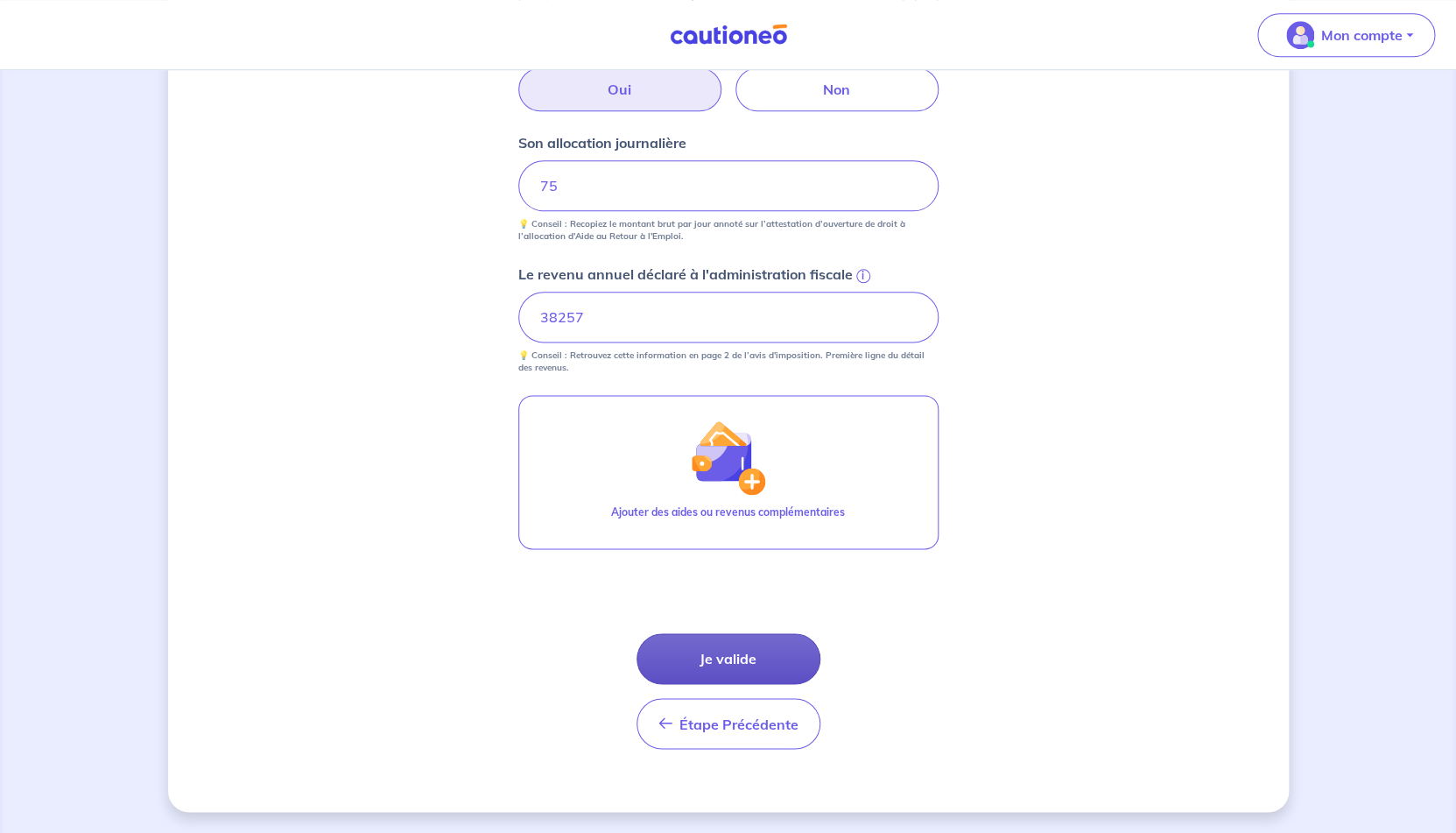
click at [755, 648] on button "Je valide" at bounding box center [728, 658] width 184 height 51
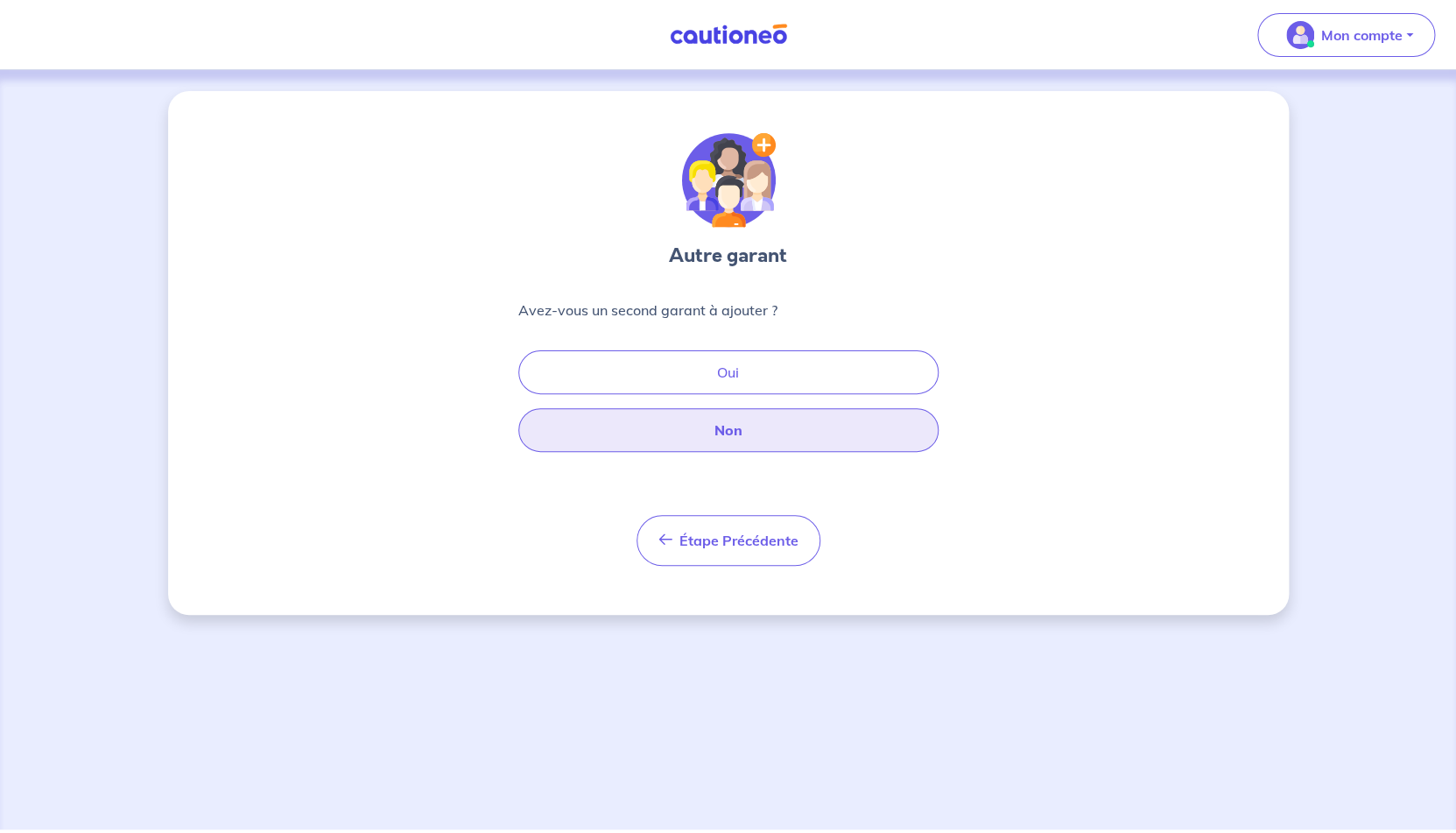
click at [763, 438] on button "Non" at bounding box center [728, 430] width 420 height 44
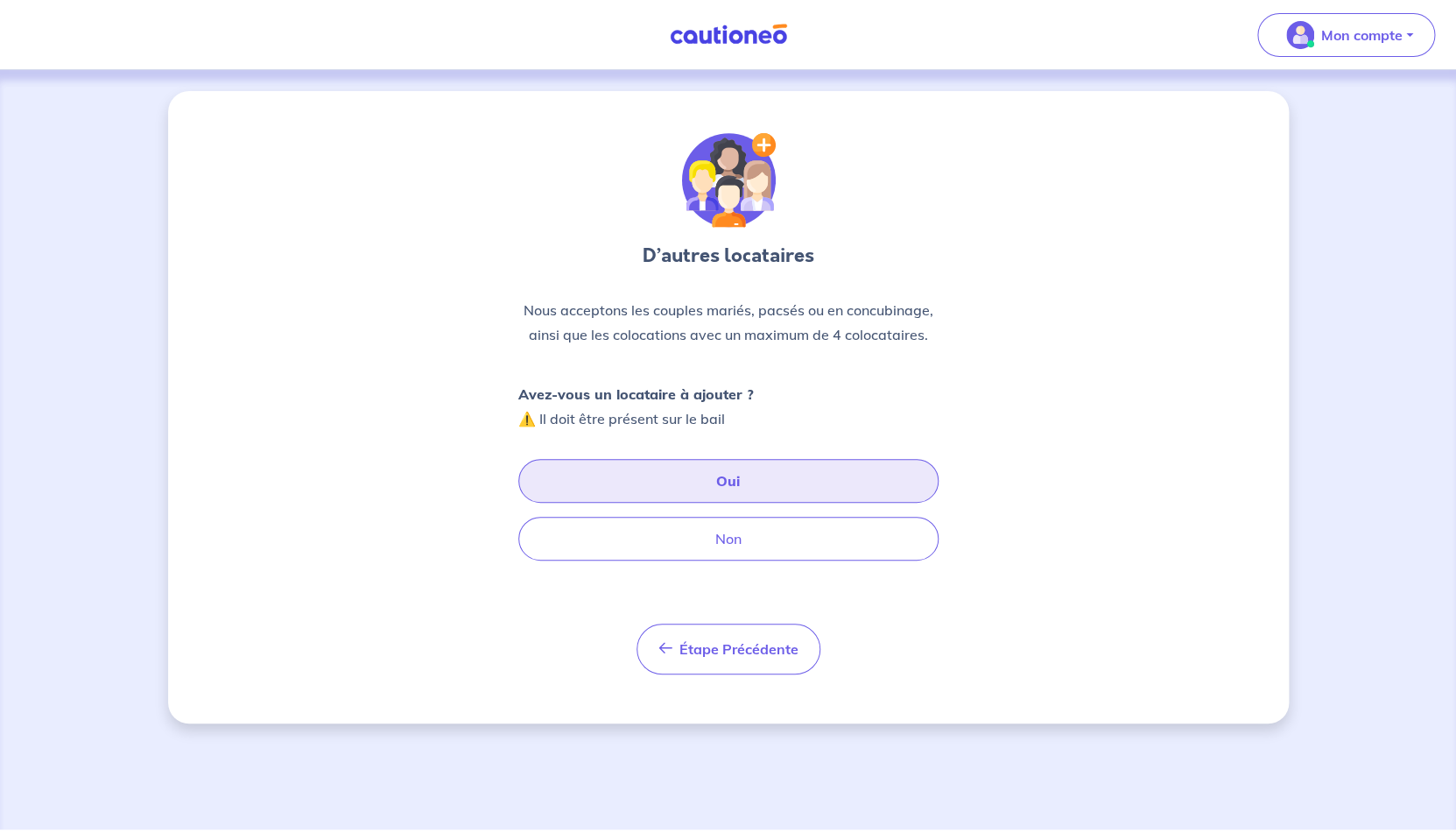
click at [766, 479] on button "Oui" at bounding box center [728, 481] width 420 height 44
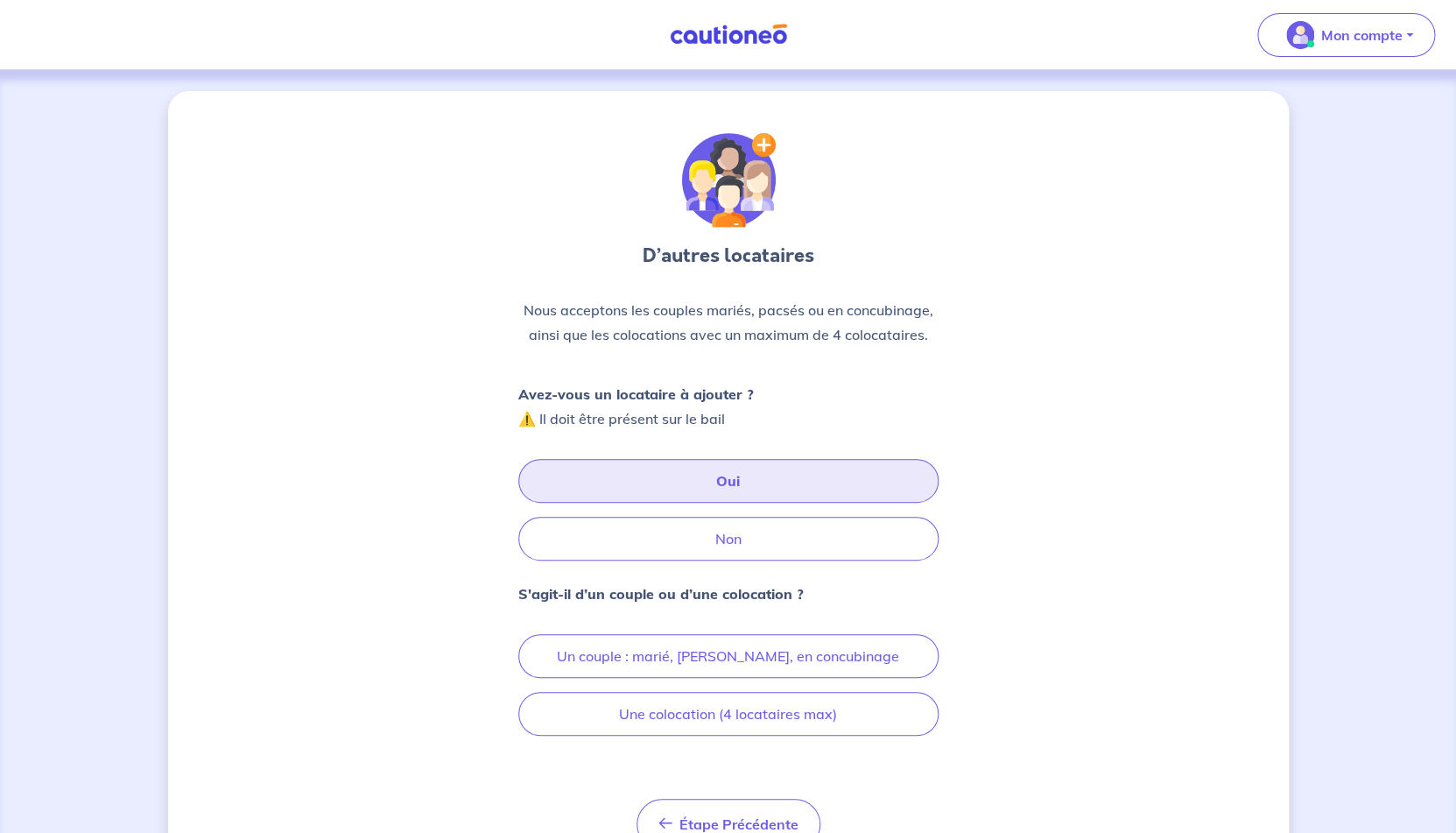
scroll to position [86, 0]
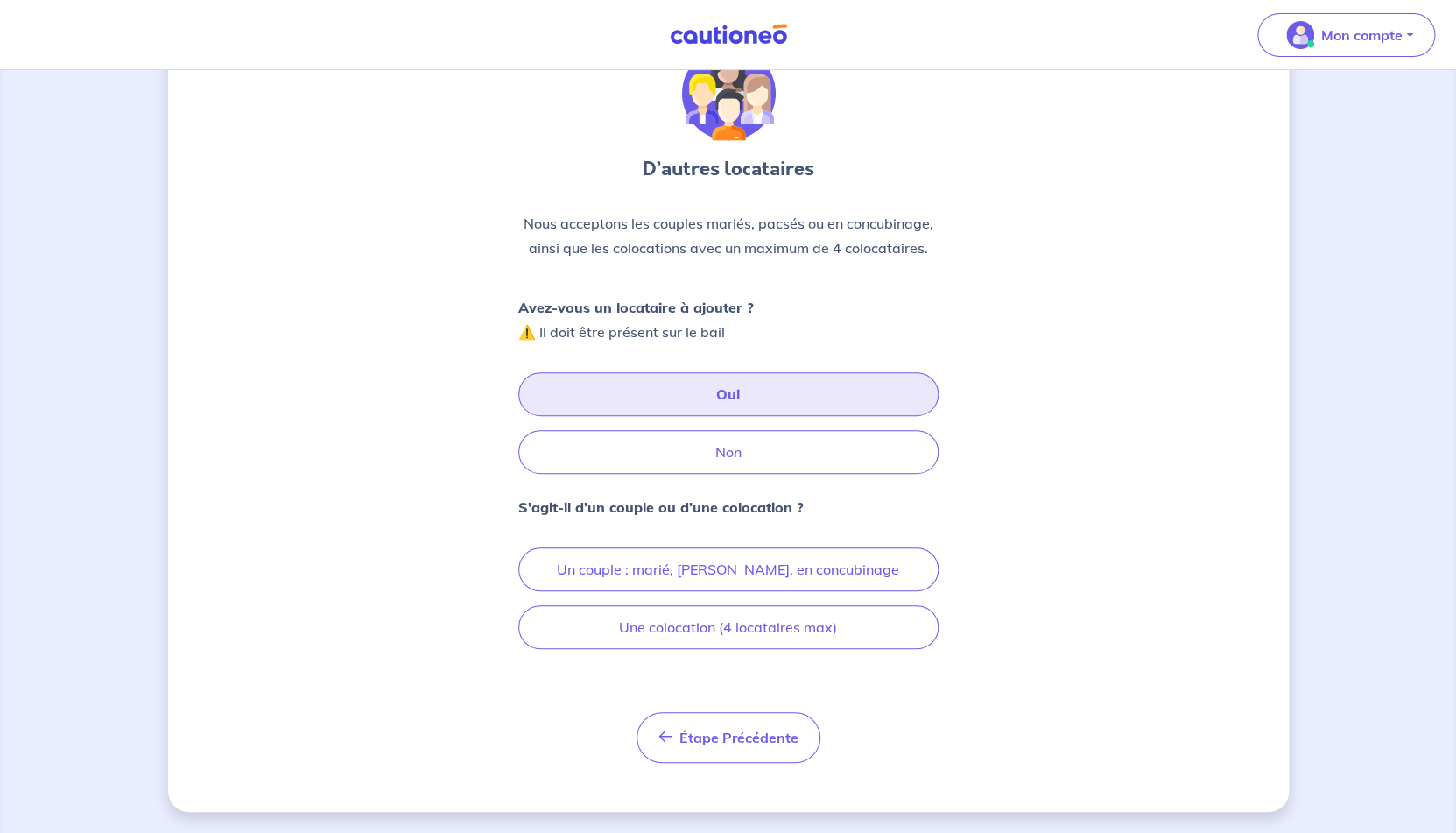
click at [778, 649] on div "D’autres locataires Nous acceptons les couples mariés, pacsés ou en concubinage…" at bounding box center [728, 405] width 420 height 717
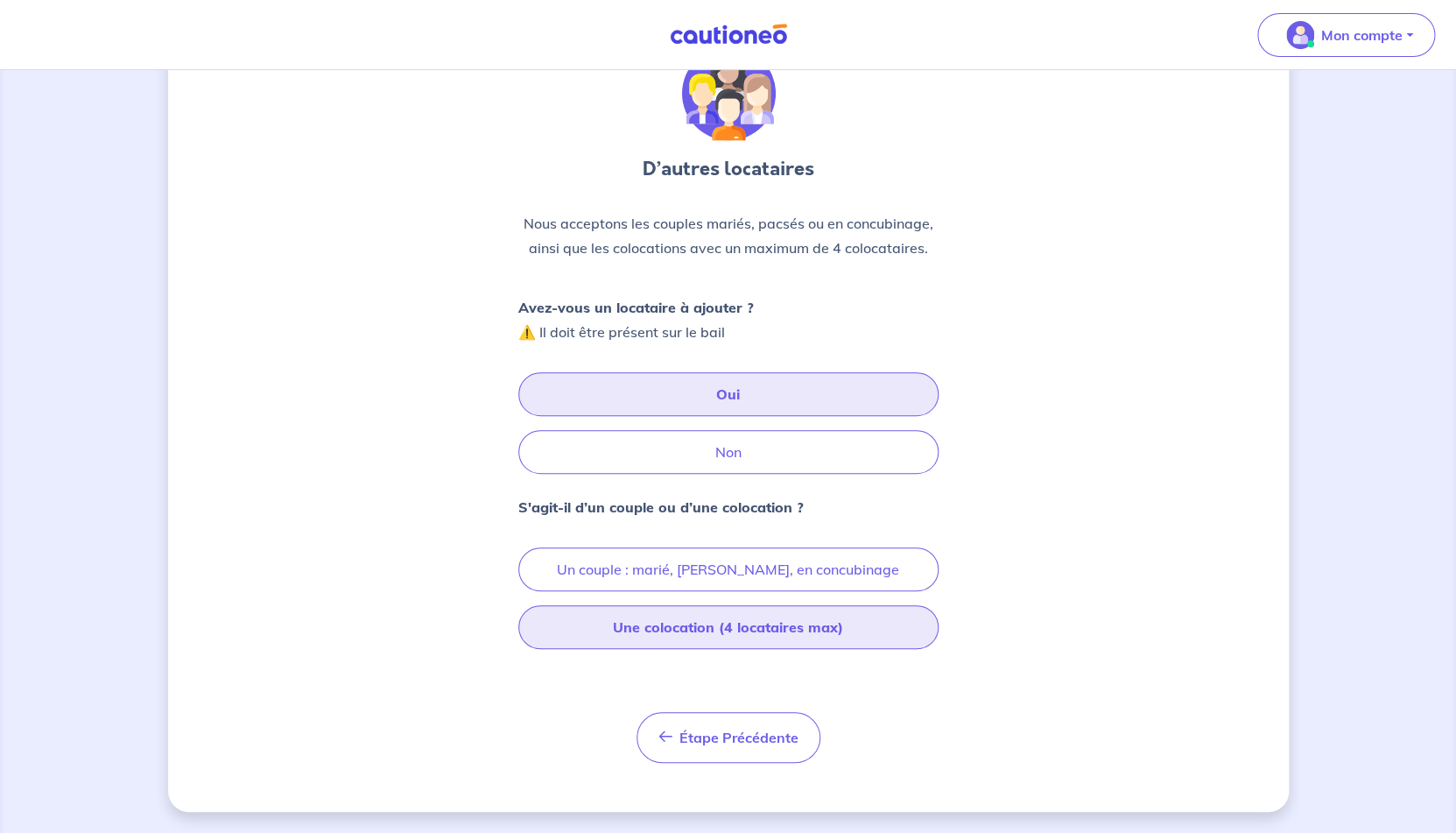
click at [781, 643] on button "Une colocation (4 locataires max)" at bounding box center [728, 627] width 420 height 44
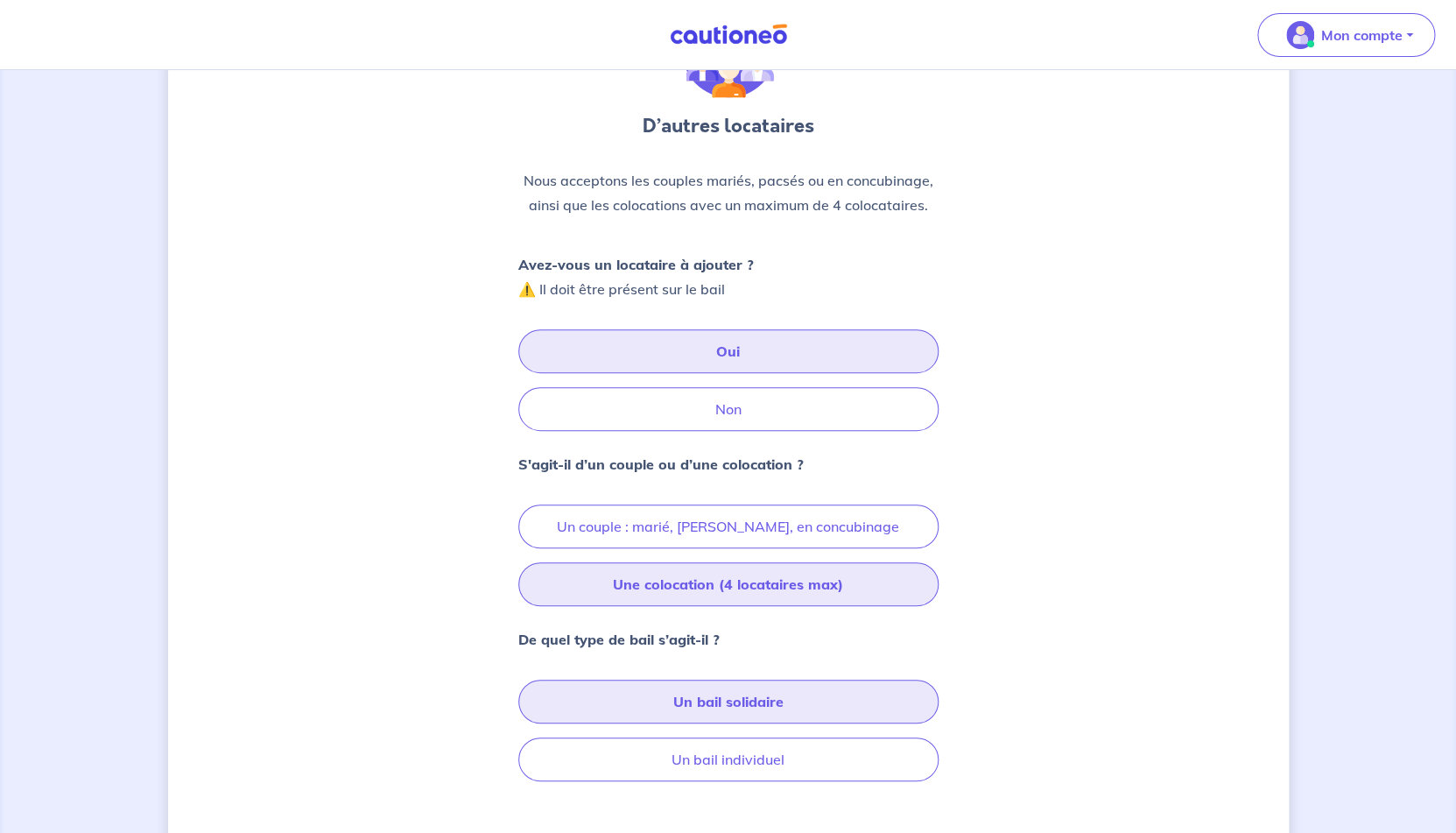
scroll to position [131, 0]
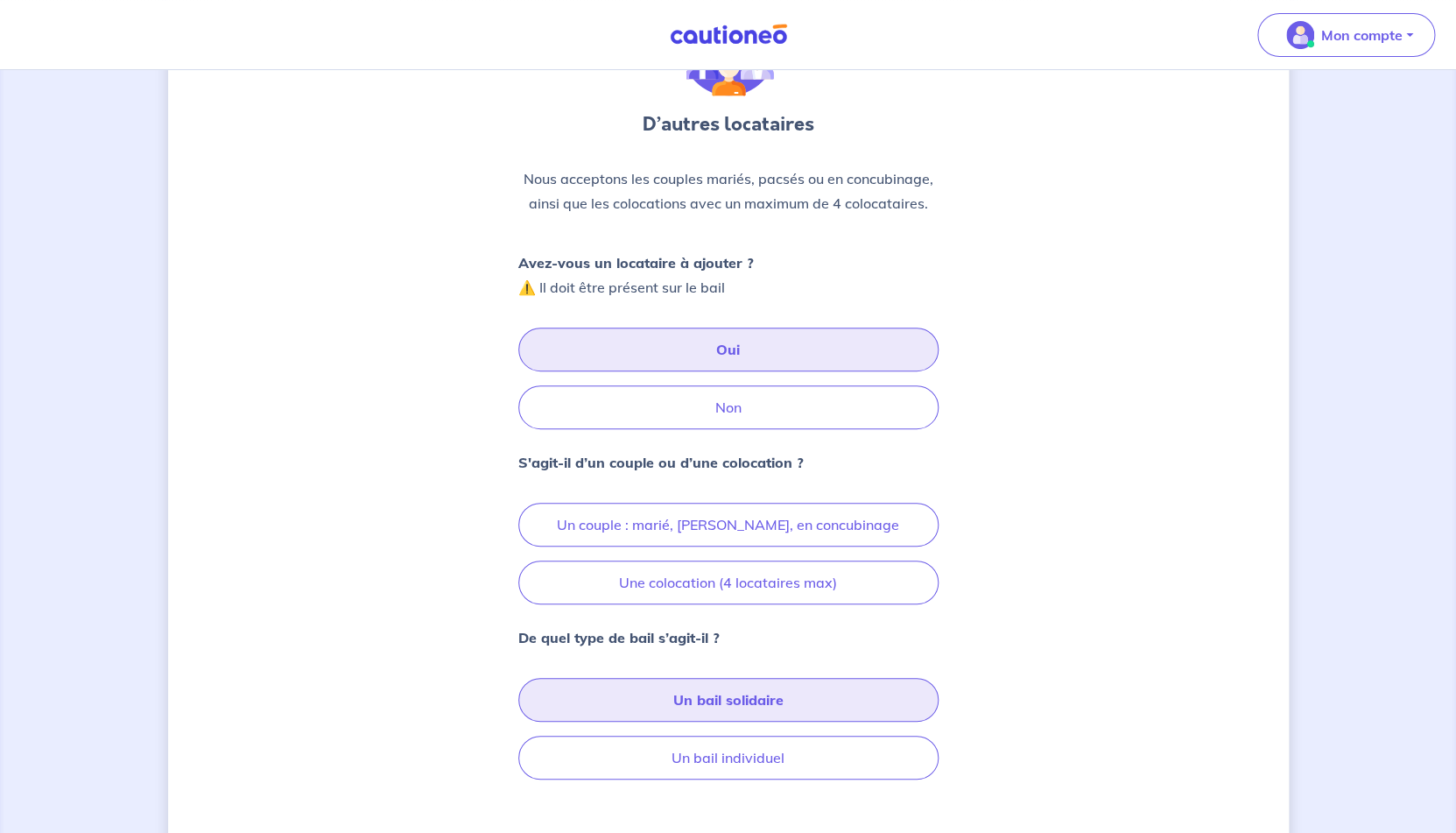
click at [779, 703] on button "Un bail solidaire" at bounding box center [728, 700] width 420 height 44
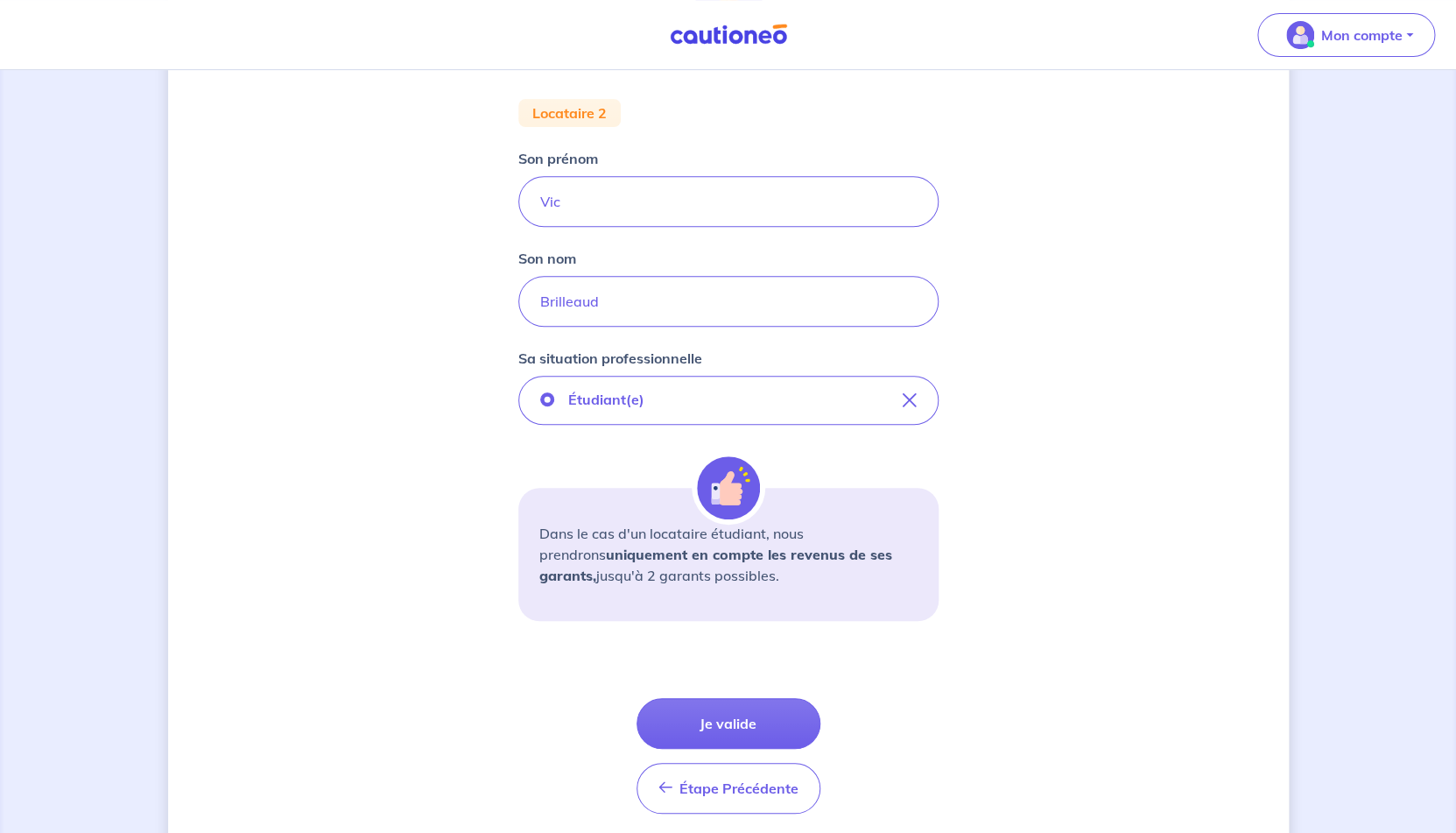
scroll to position [271, 0]
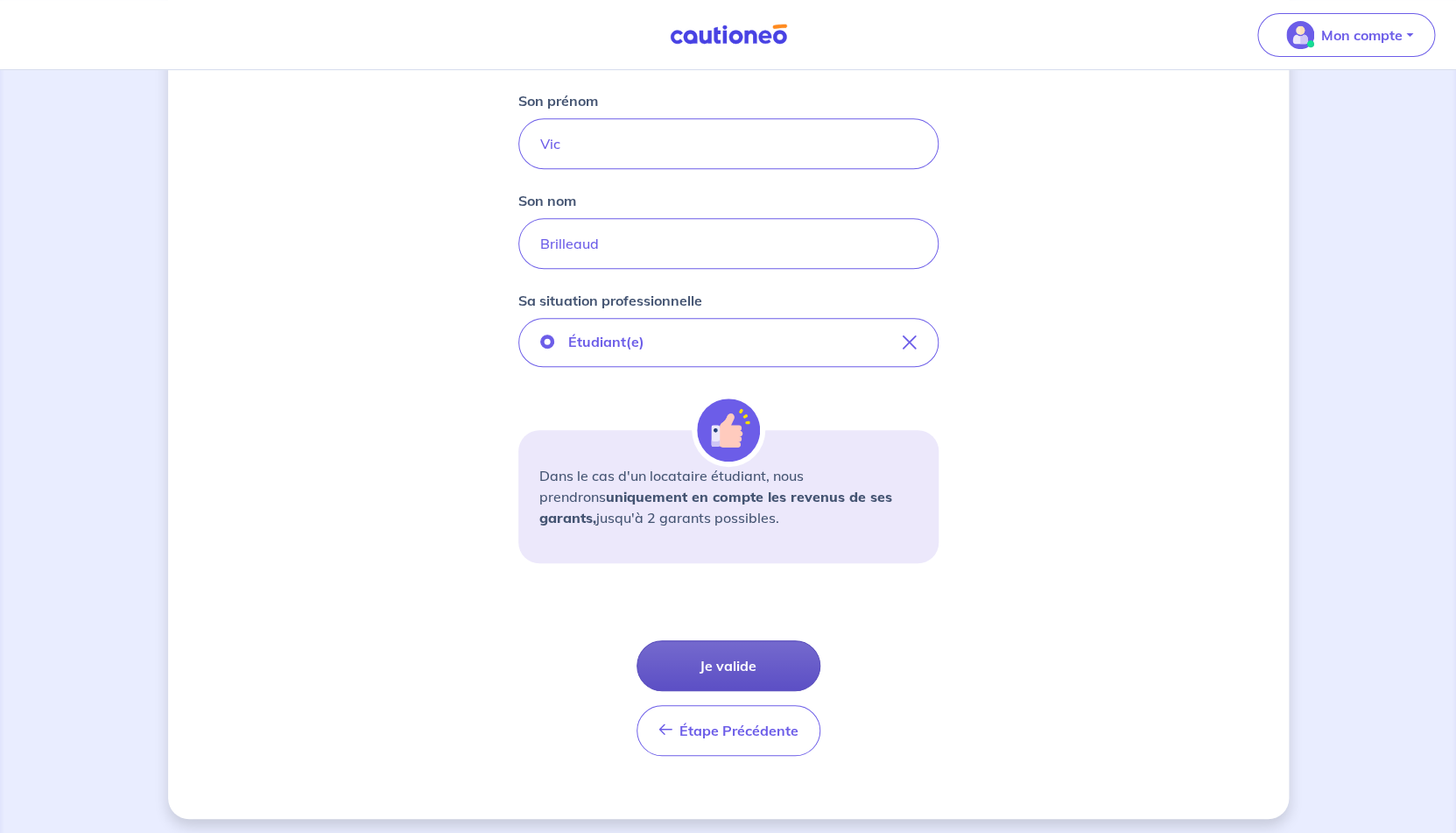
click at [783, 679] on button "Je valide" at bounding box center [728, 666] width 184 height 51
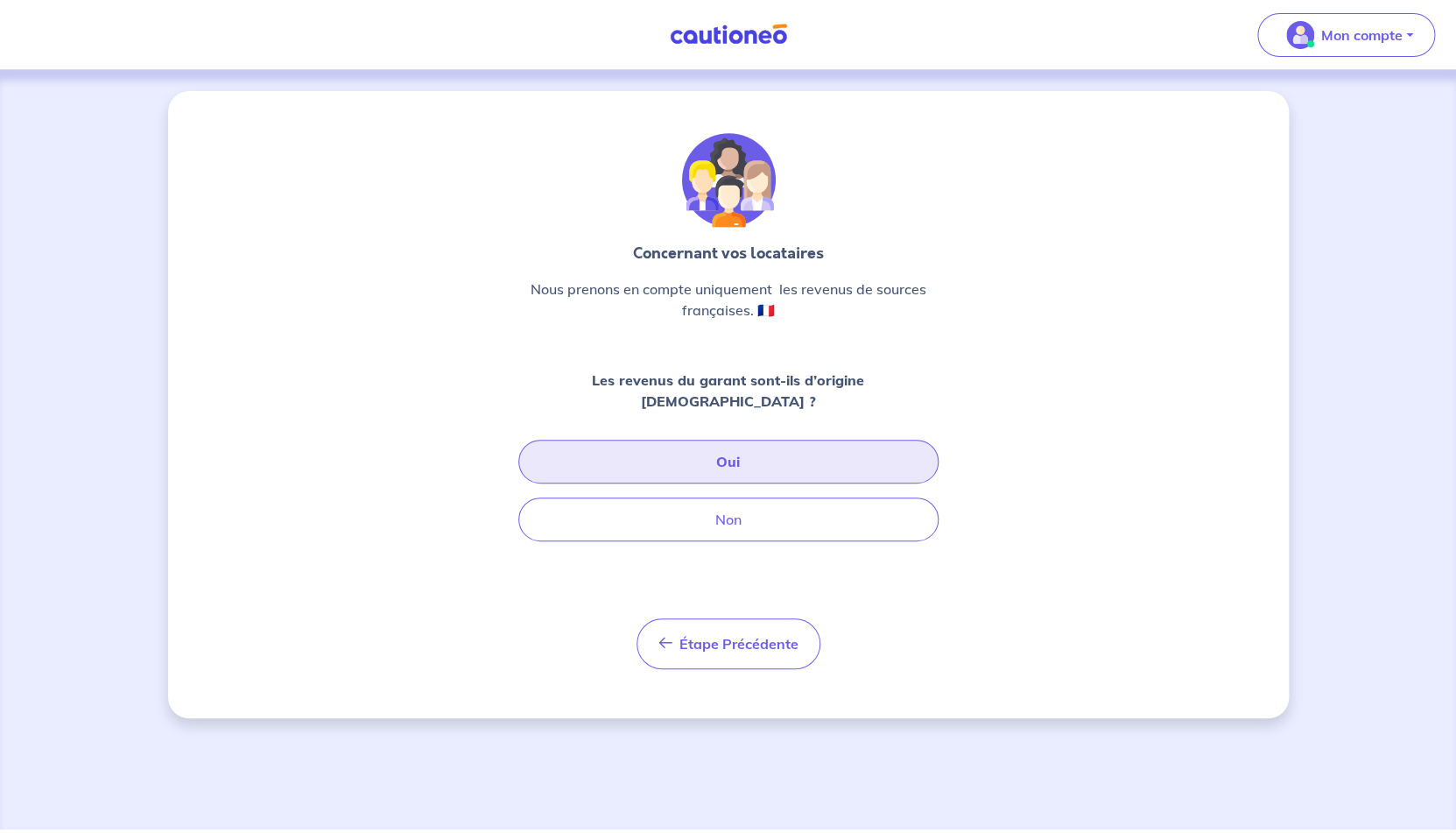
click at [745, 446] on button "Oui" at bounding box center [728, 462] width 420 height 44
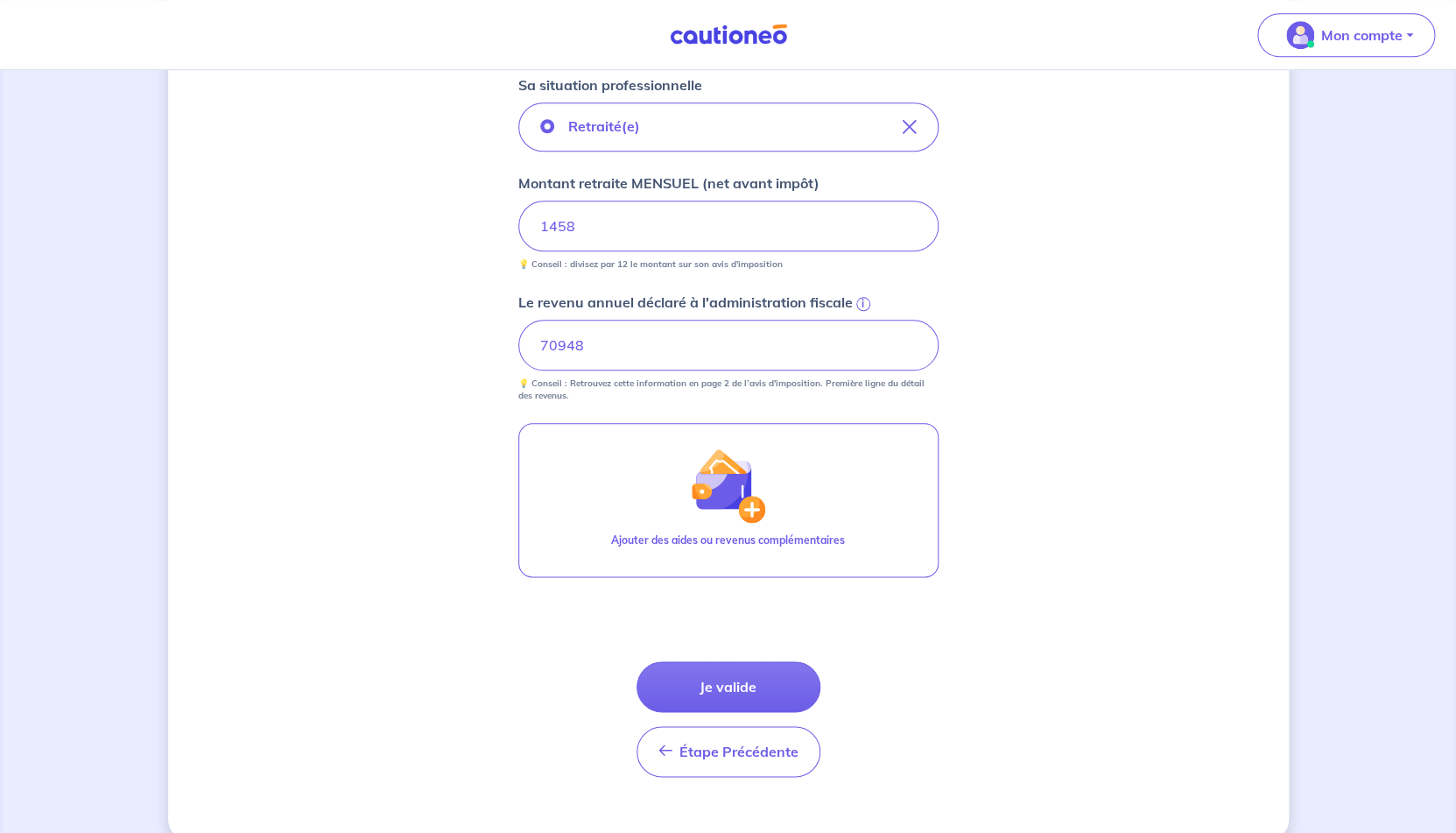
scroll to position [642, 0]
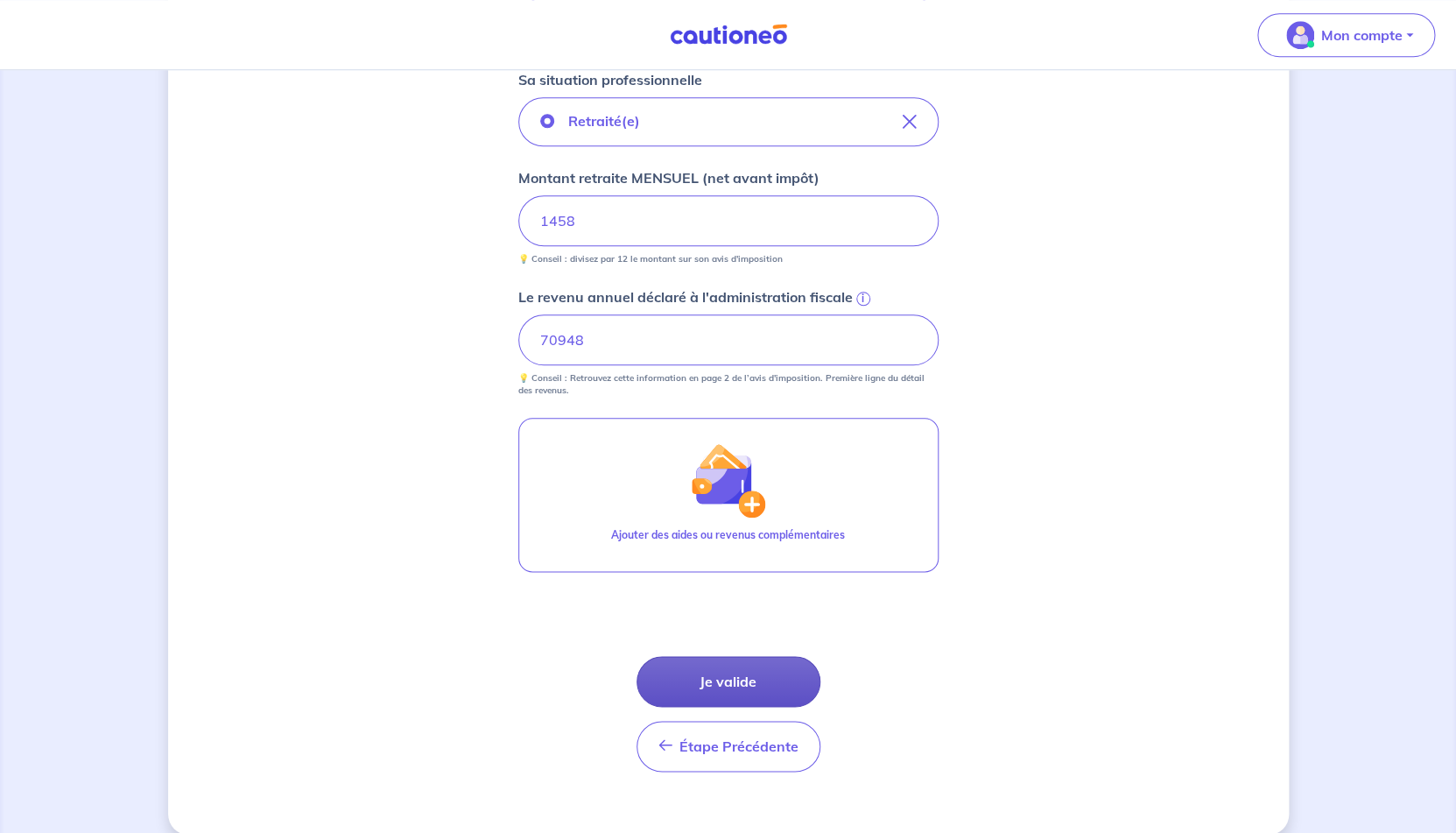
click at [752, 688] on button "Je valide" at bounding box center [728, 681] width 184 height 51
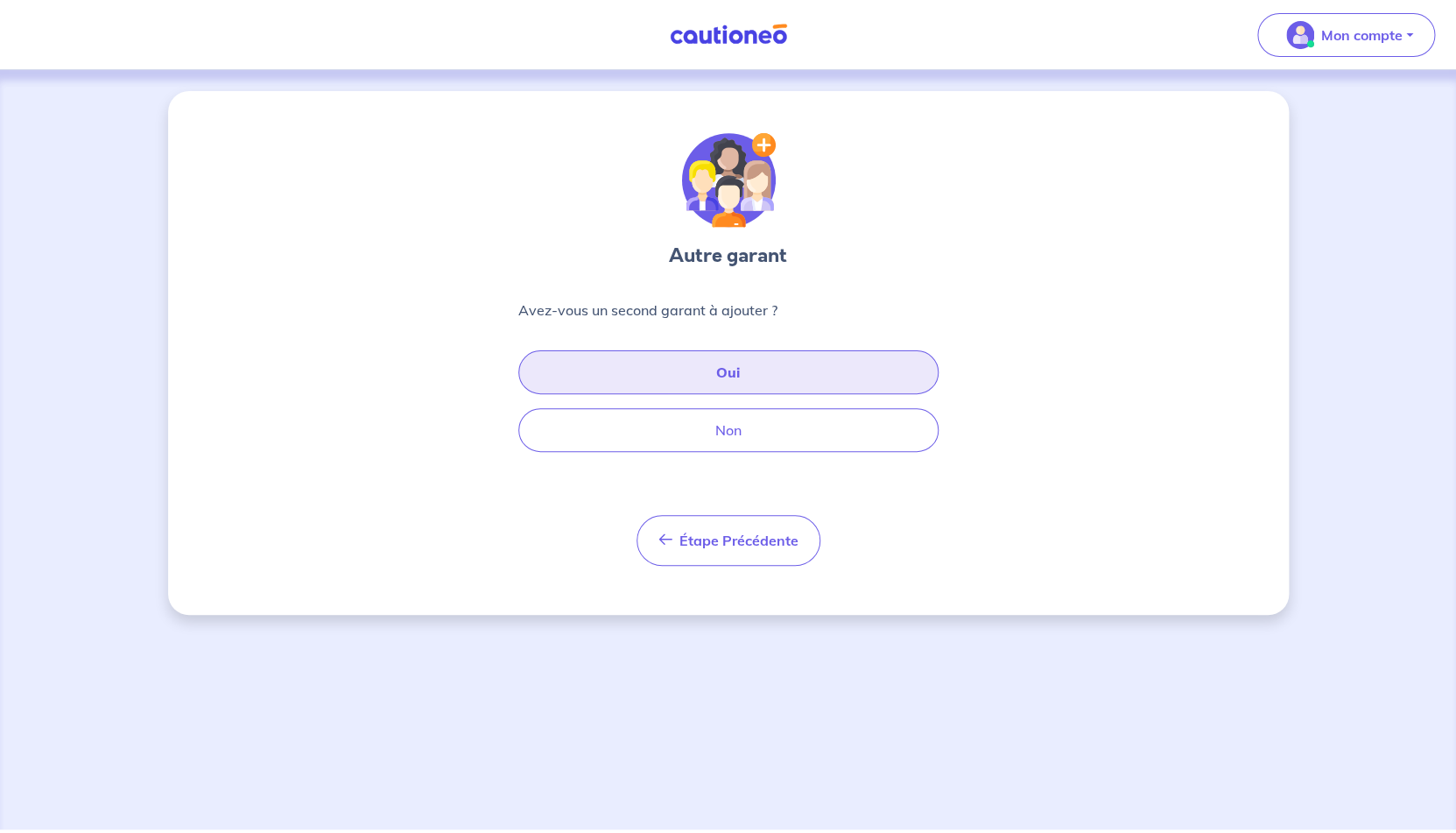
click at [742, 360] on button "Oui" at bounding box center [728, 372] width 420 height 44
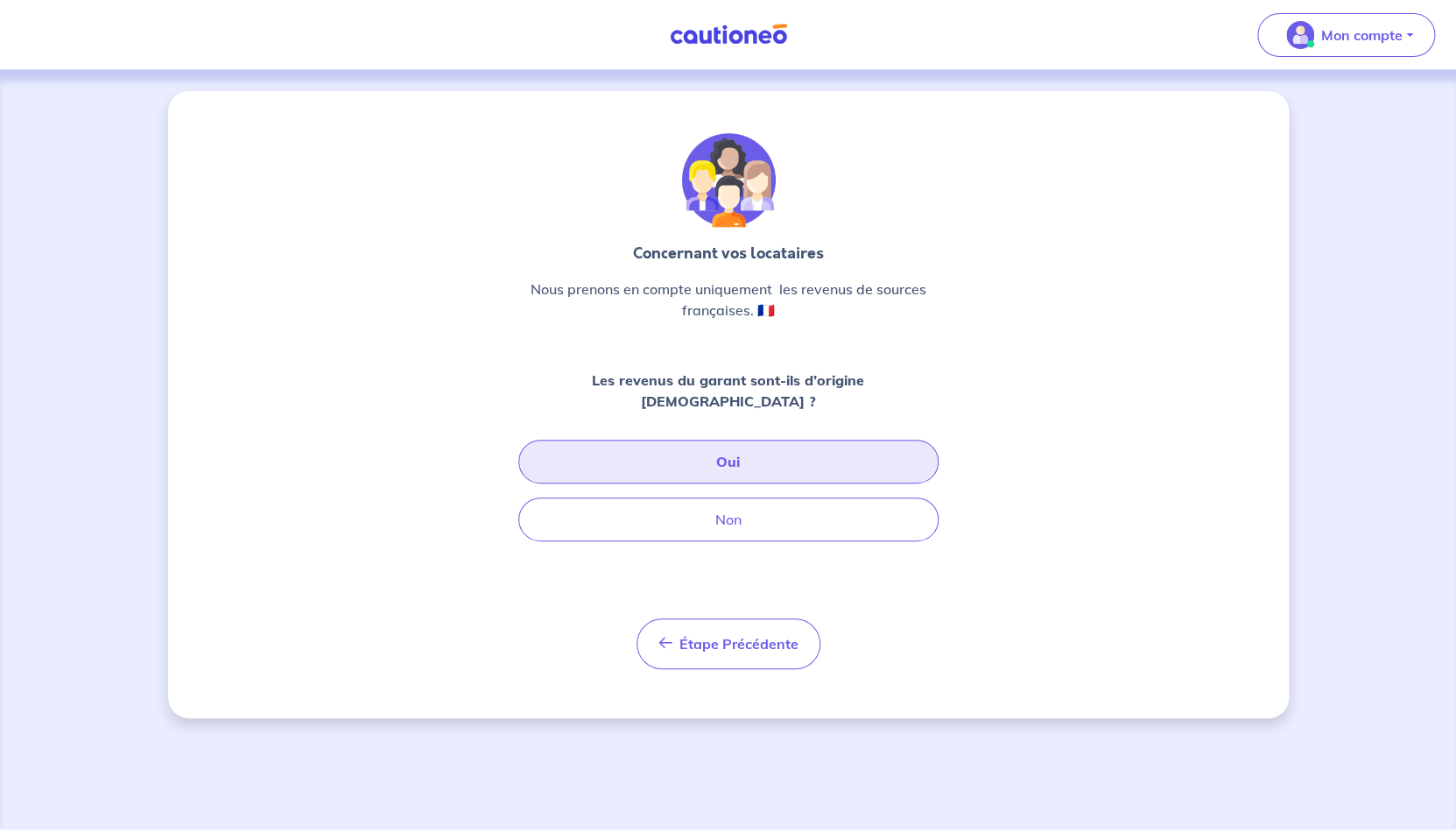
click at [715, 446] on button "Oui" at bounding box center [728, 462] width 420 height 44
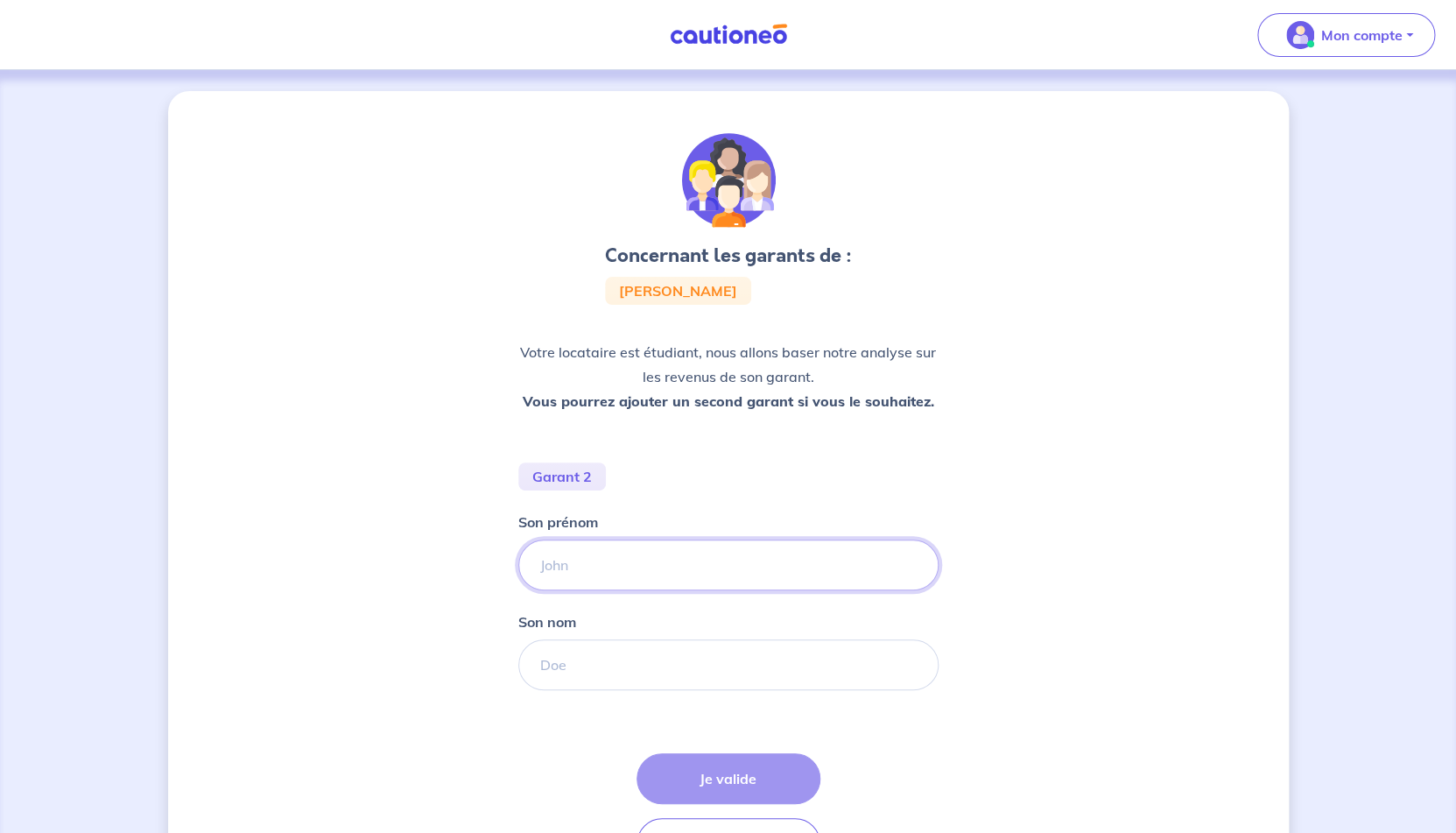
click at [676, 562] on input "Son prénom" at bounding box center [728, 565] width 420 height 51
type input "[PERSON_NAME]"
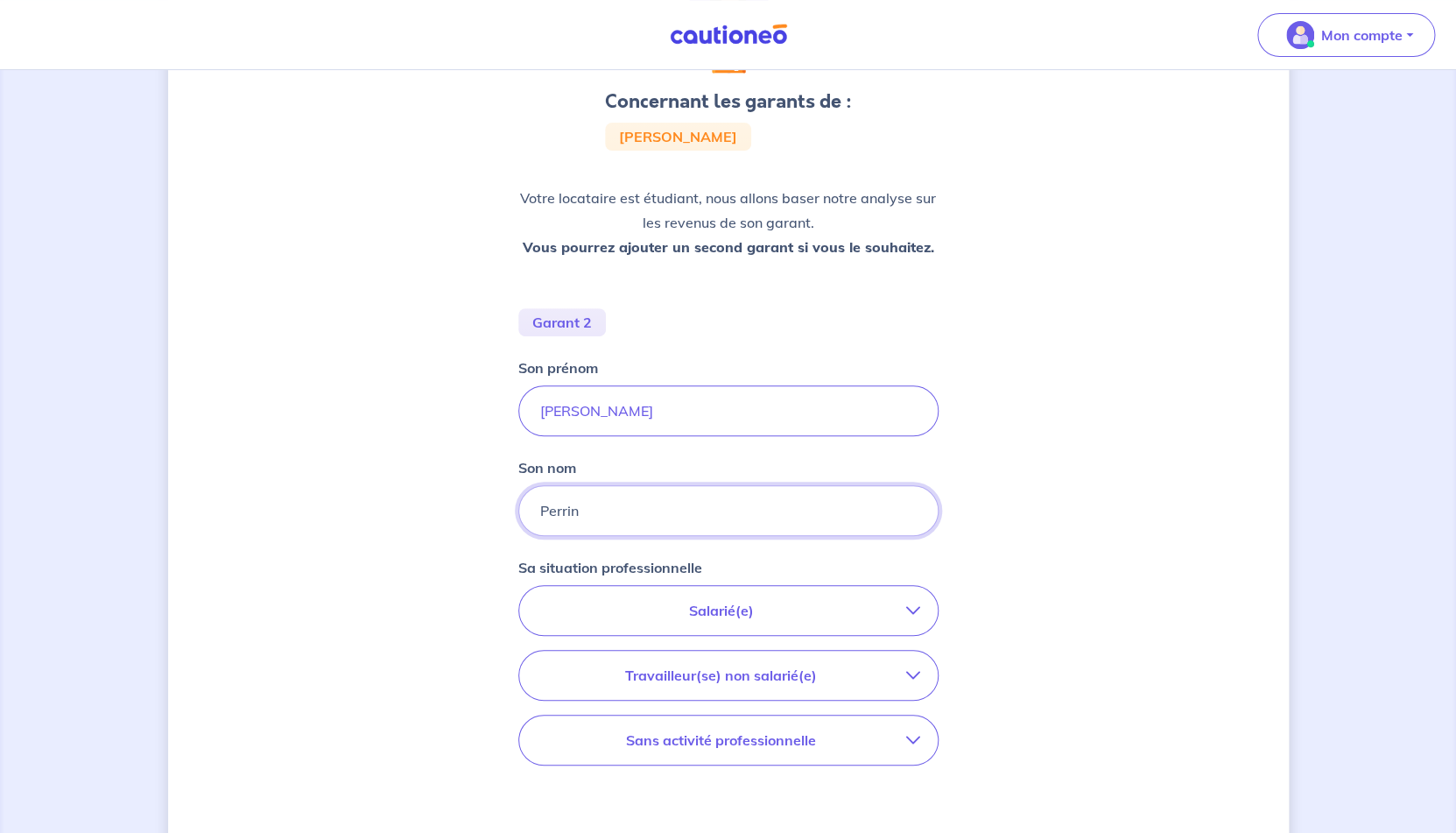
scroll to position [152, 0]
type input "Perrin"
click at [775, 755] on button "Sans activité professionnelle" at bounding box center [728, 742] width 419 height 49
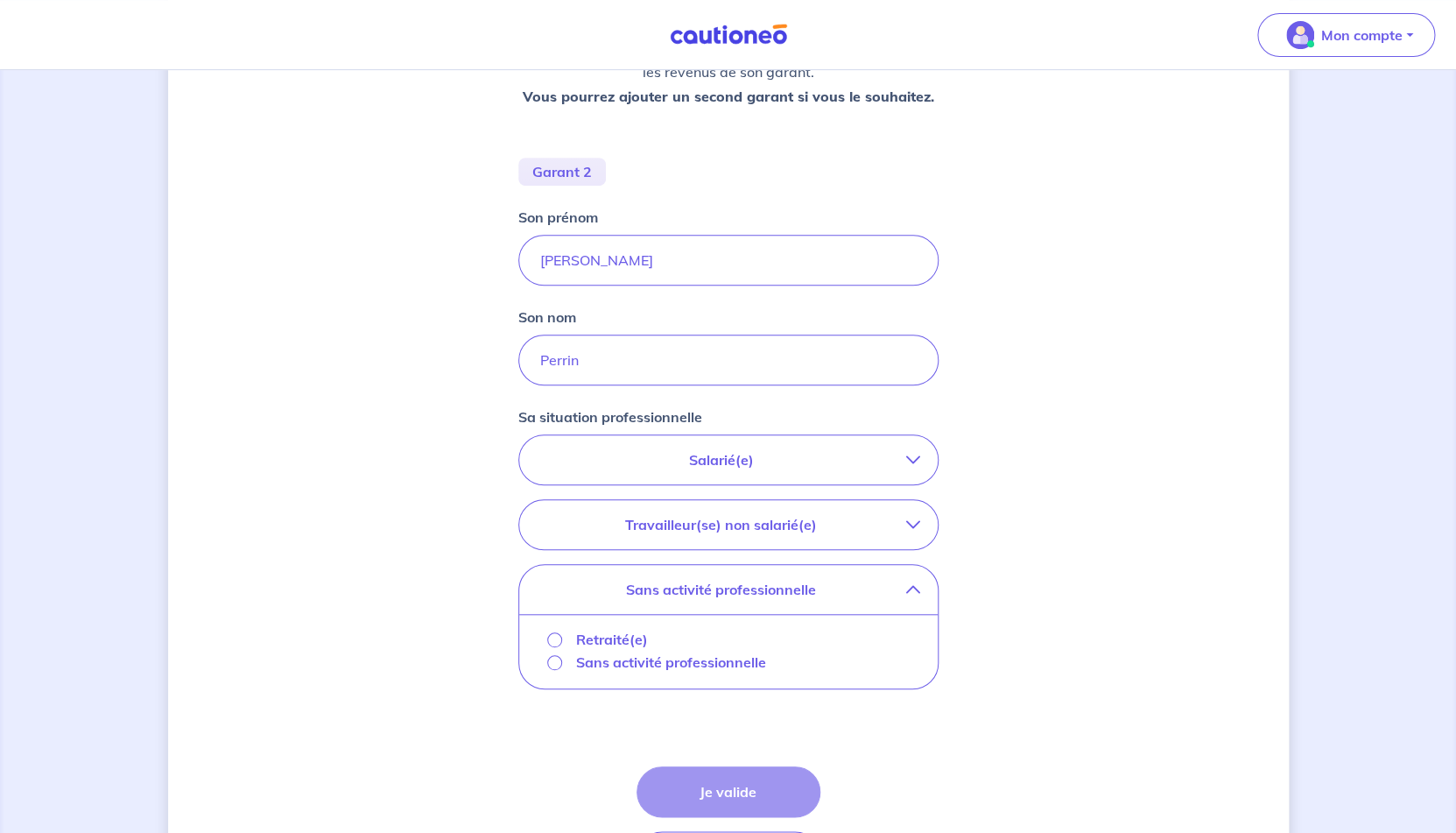
scroll to position [307, 0]
click at [607, 642] on p "Retraité(e)" at bounding box center [612, 637] width 71 height 21
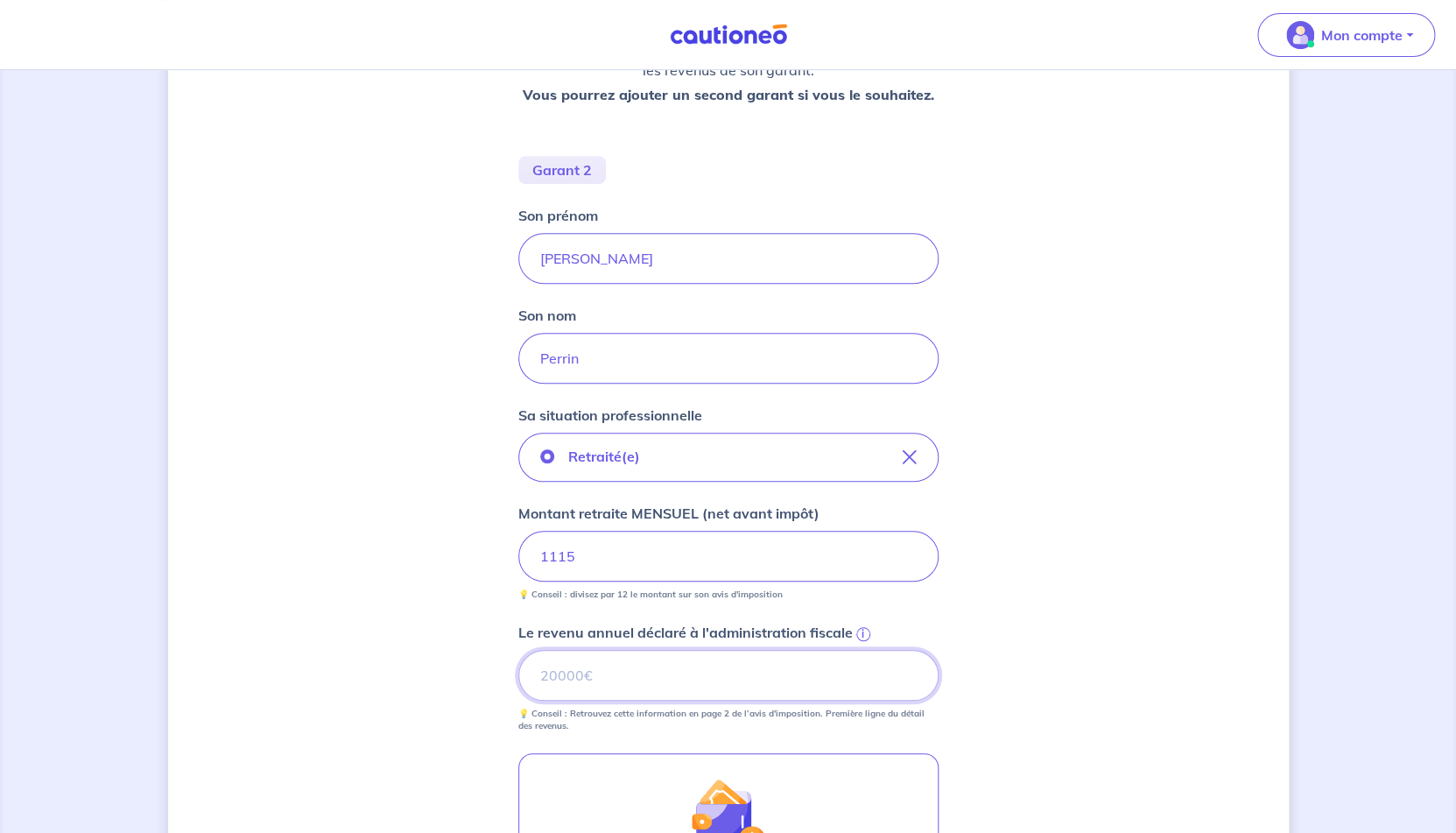
click at [638, 673] on input "Le revenu annuel déclaré à l'administration fiscale i" at bounding box center [728, 675] width 420 height 51
type input "20766"
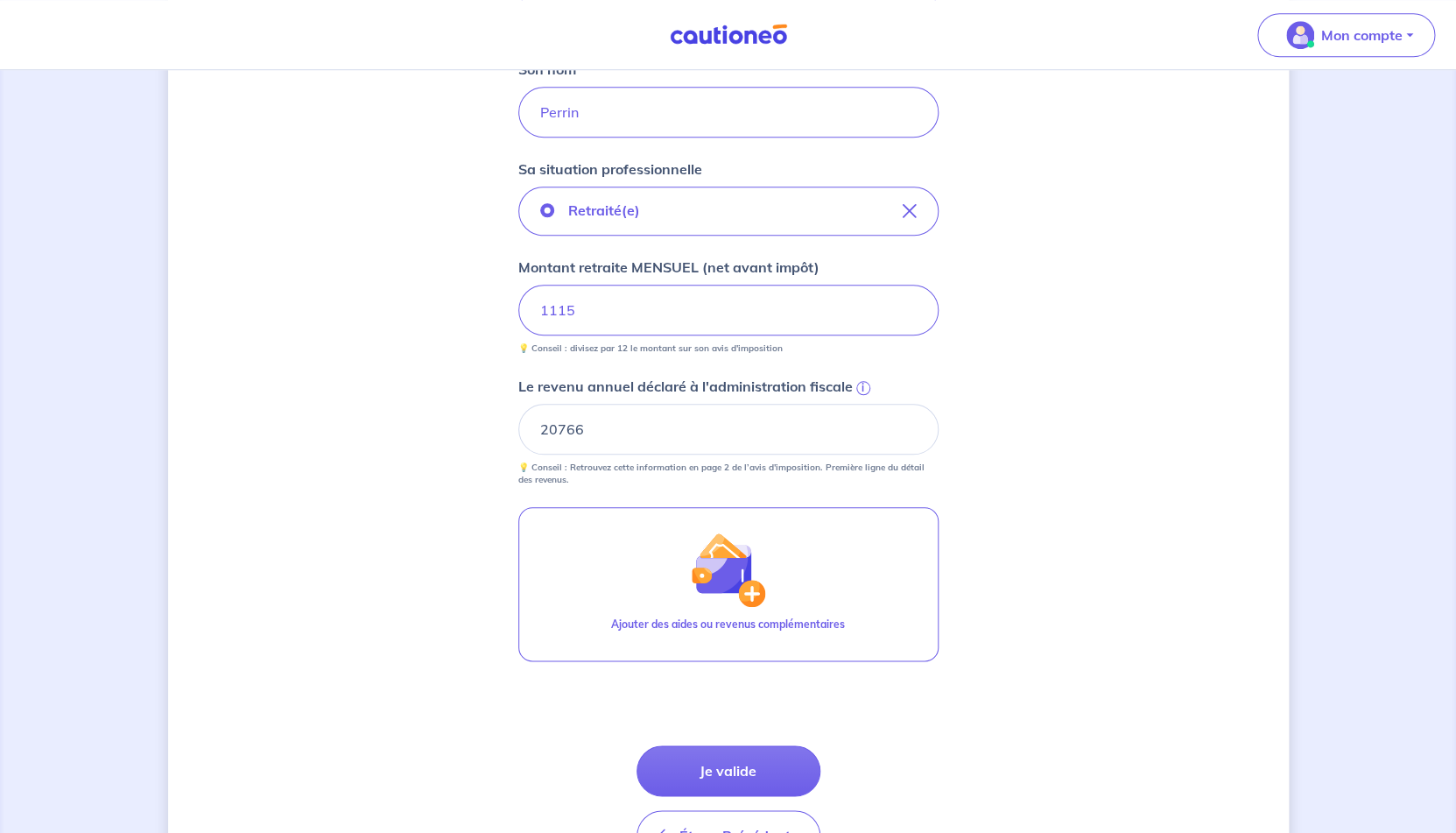
scroll to position [616, 0]
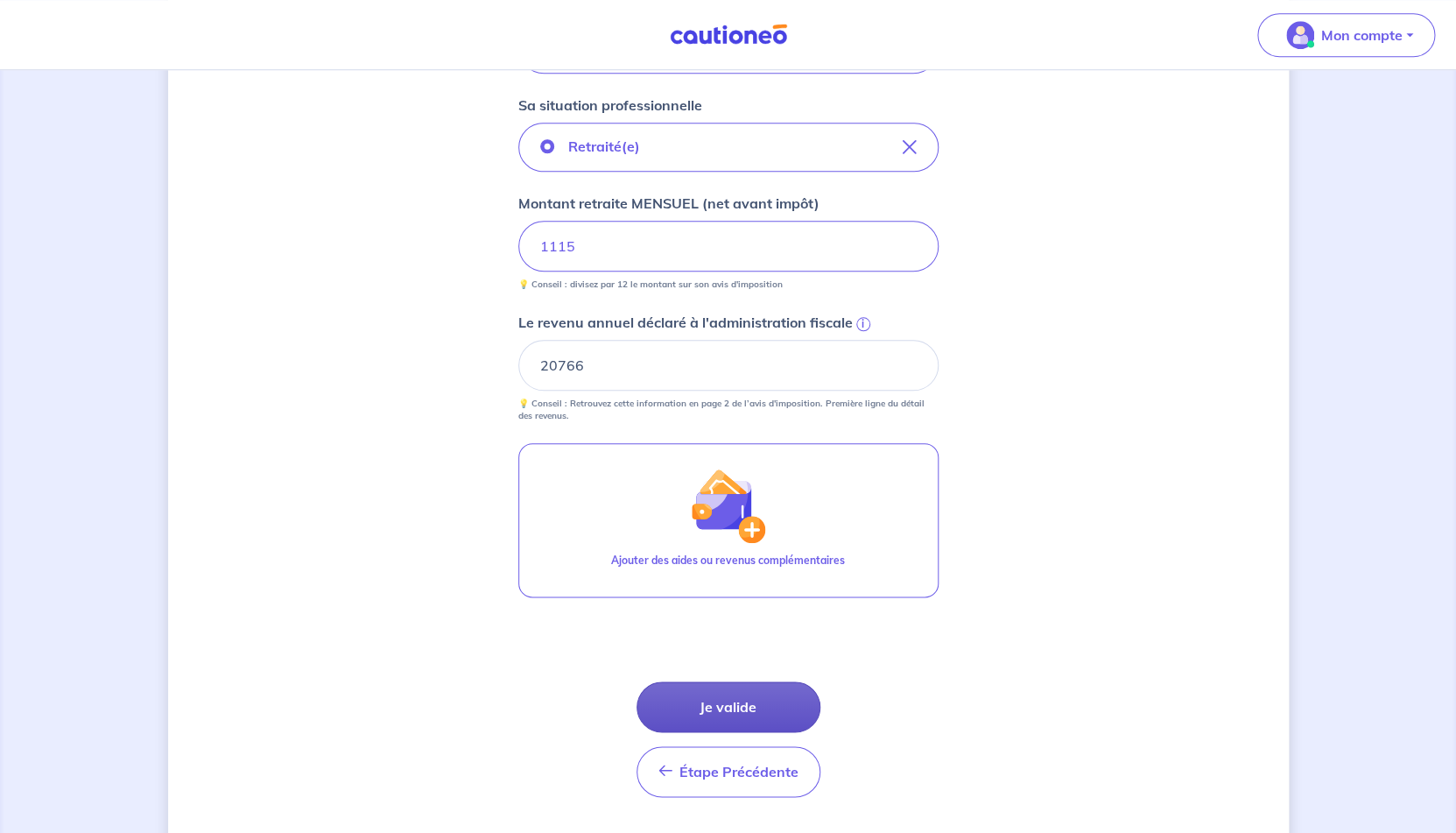
click at [761, 702] on button "Je valide" at bounding box center [728, 707] width 184 height 51
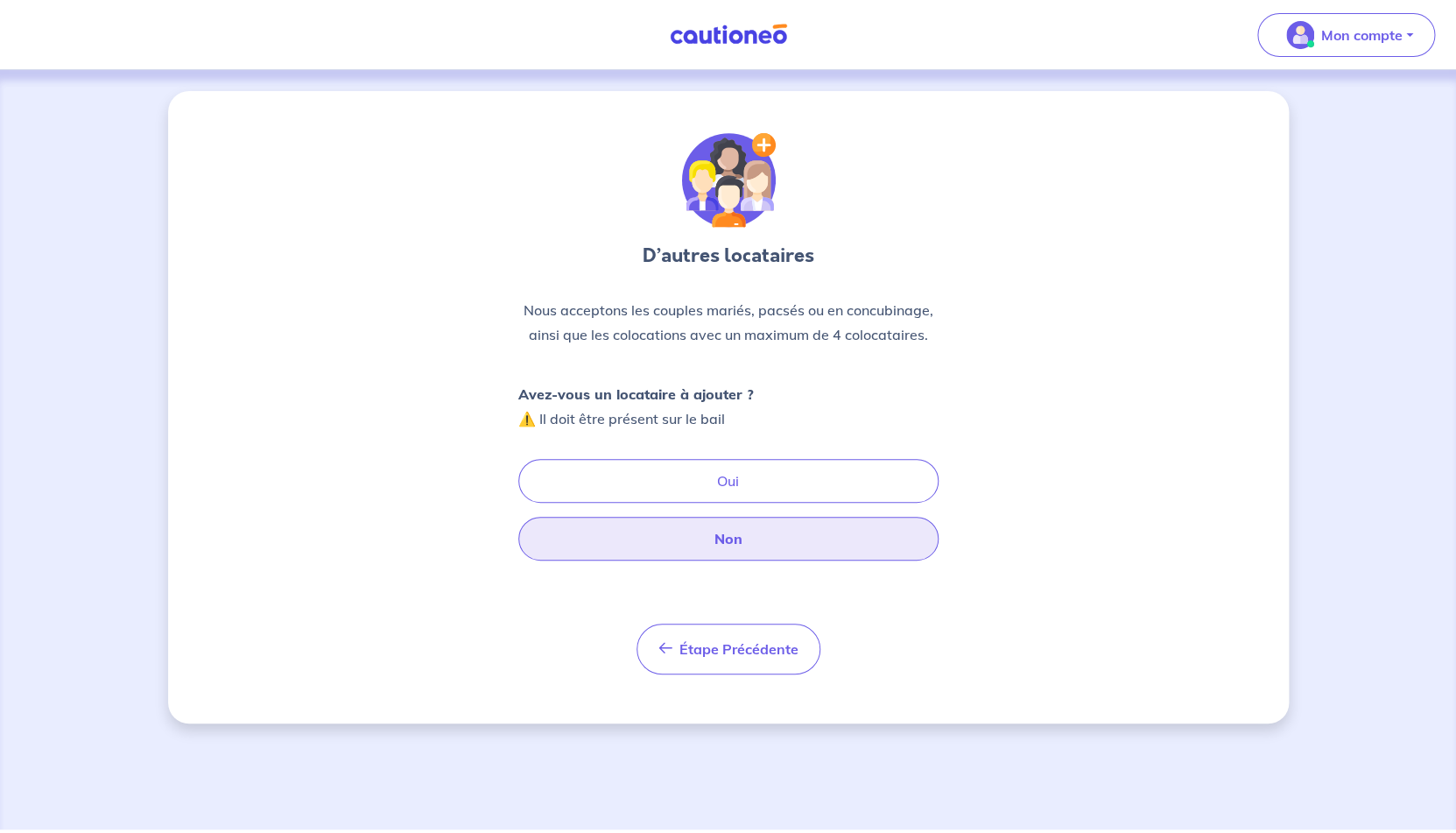
click at [770, 531] on button "Non" at bounding box center [728, 539] width 420 height 44
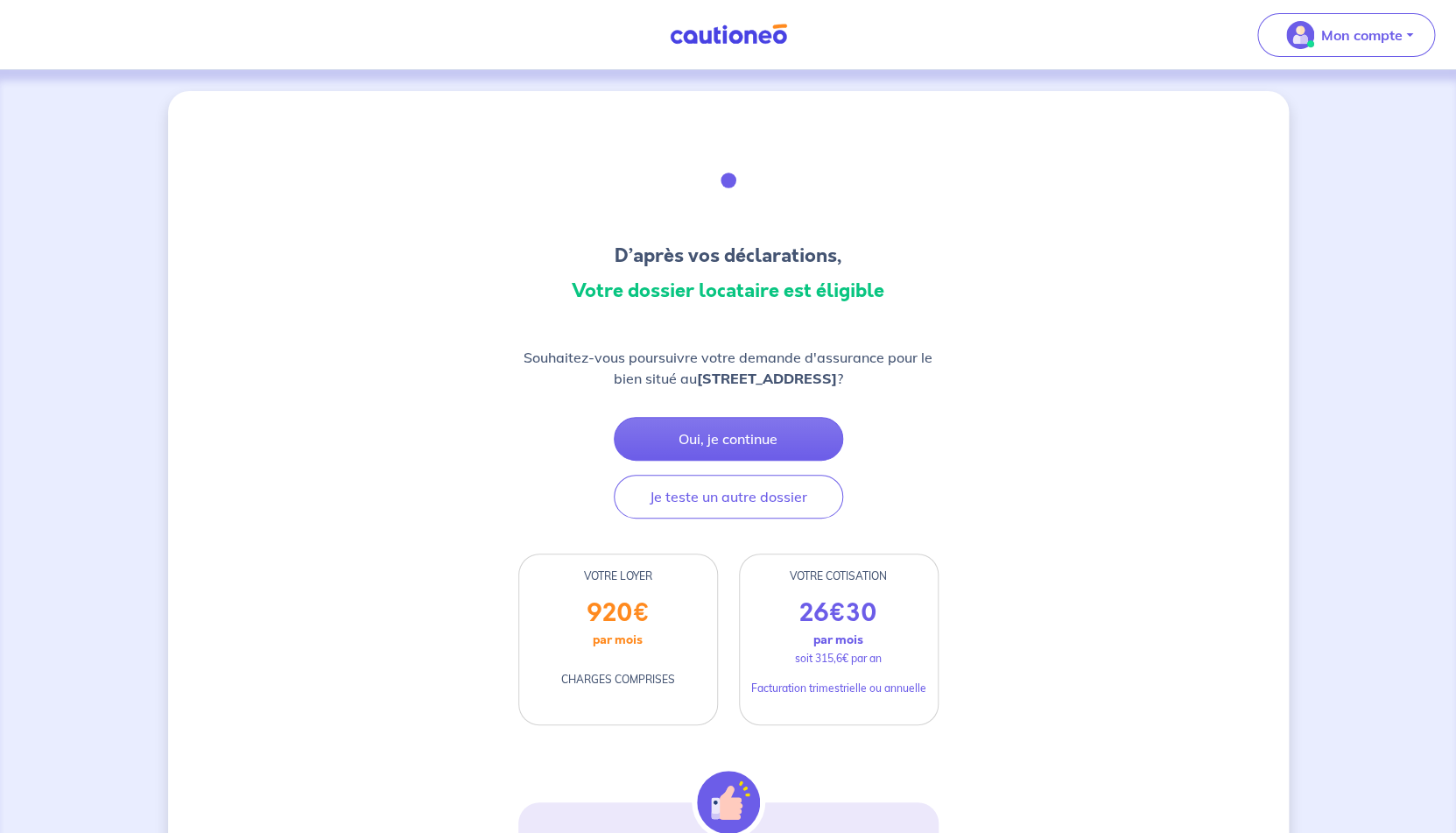
scroll to position [1, 0]
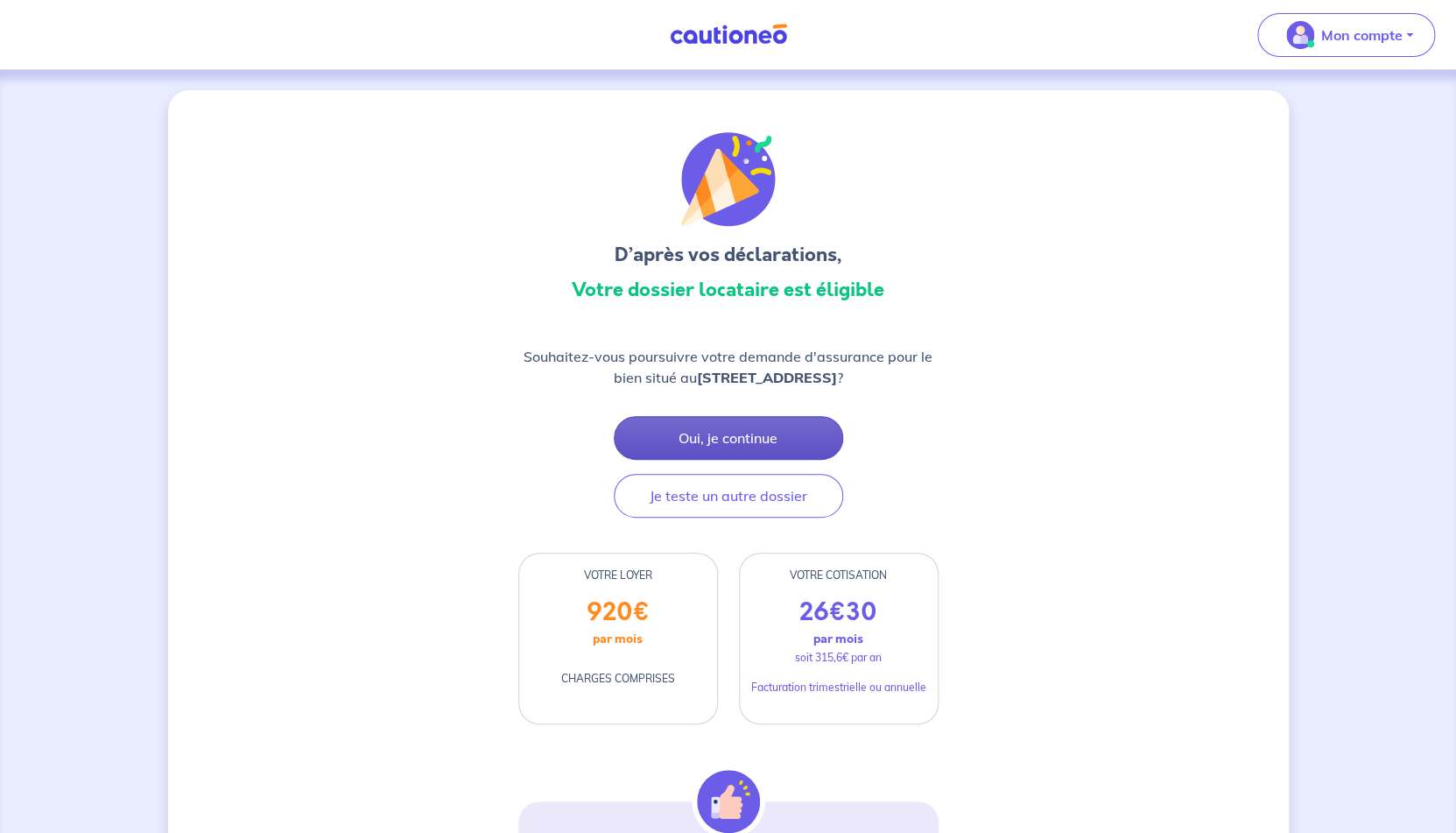
click at [749, 440] on button "Oui, je continue" at bounding box center [728, 438] width 229 height 44
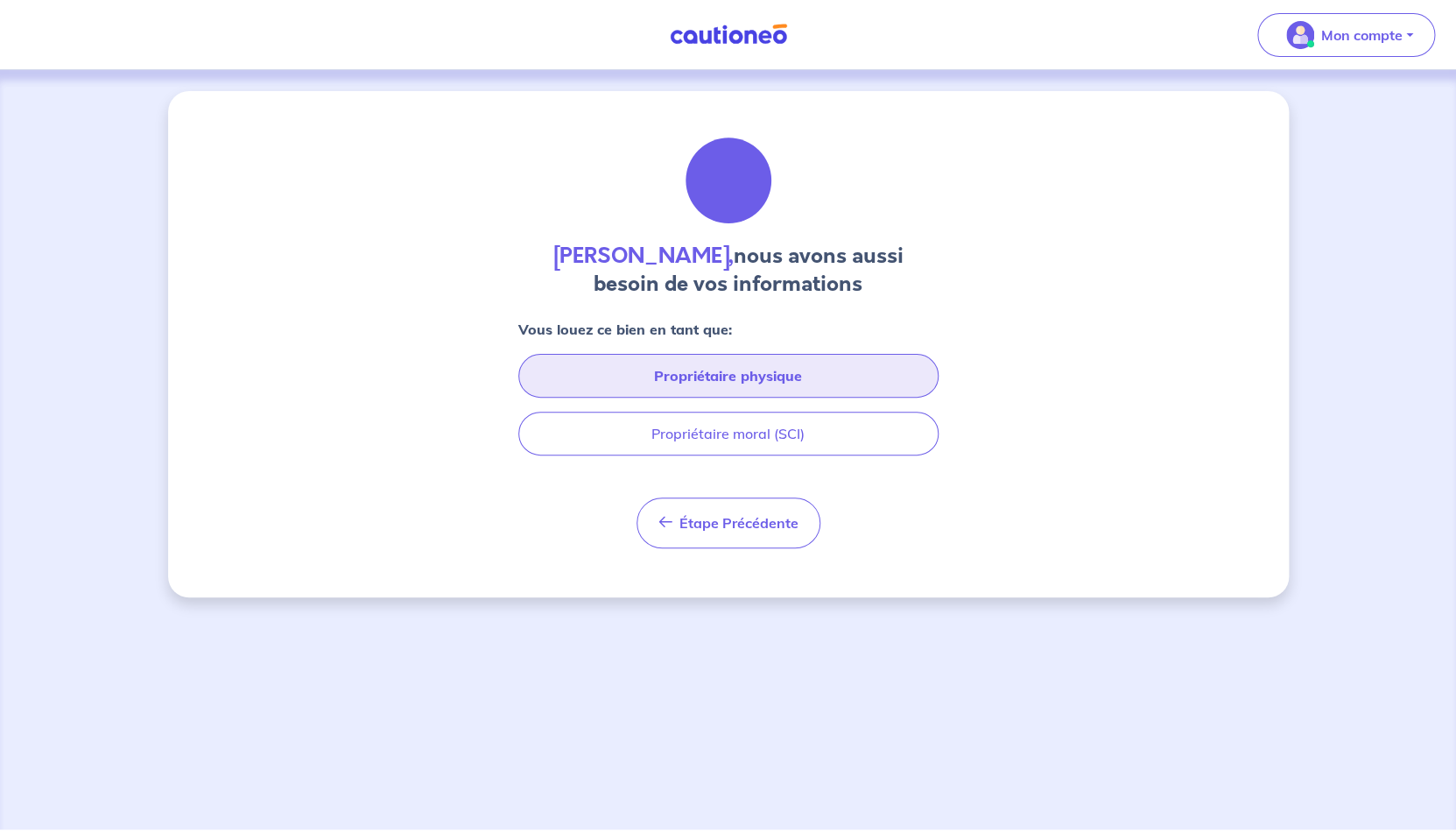
click at [781, 383] on button "Propriétaire physique" at bounding box center [728, 376] width 420 height 44
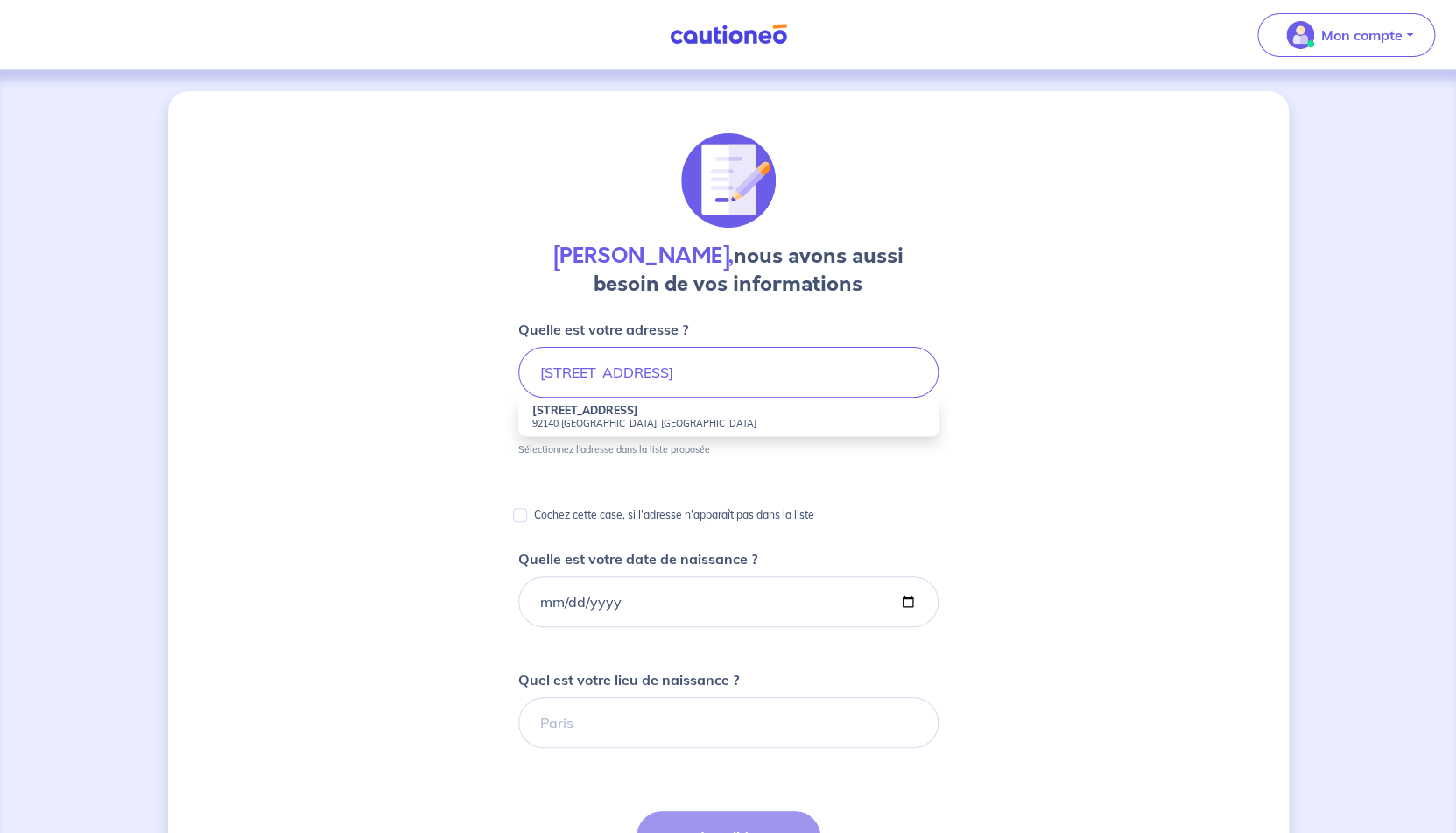
click at [743, 420] on small "92140 [GEOGRAPHIC_DATA], [GEOGRAPHIC_DATA]" at bounding box center [728, 423] width 392 height 12
type input "[STREET_ADDRESS]"
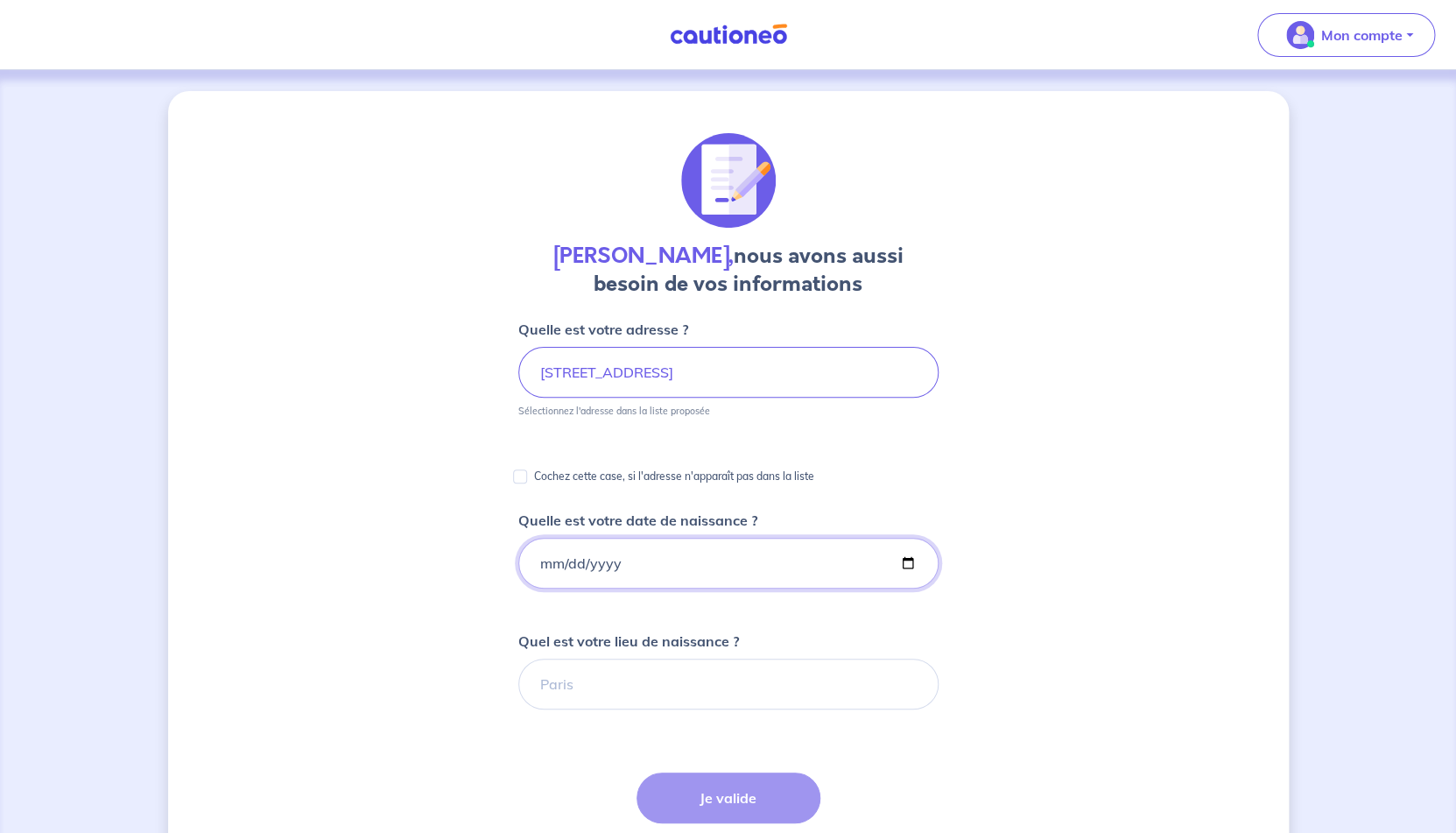
click at [650, 549] on input "Quelle est votre date de naissance ?" at bounding box center [728, 563] width 420 height 51
type input "[DATE]"
click at [643, 677] on input "Quel est votre lieu de naissance ?" at bounding box center [728, 684] width 420 height 51
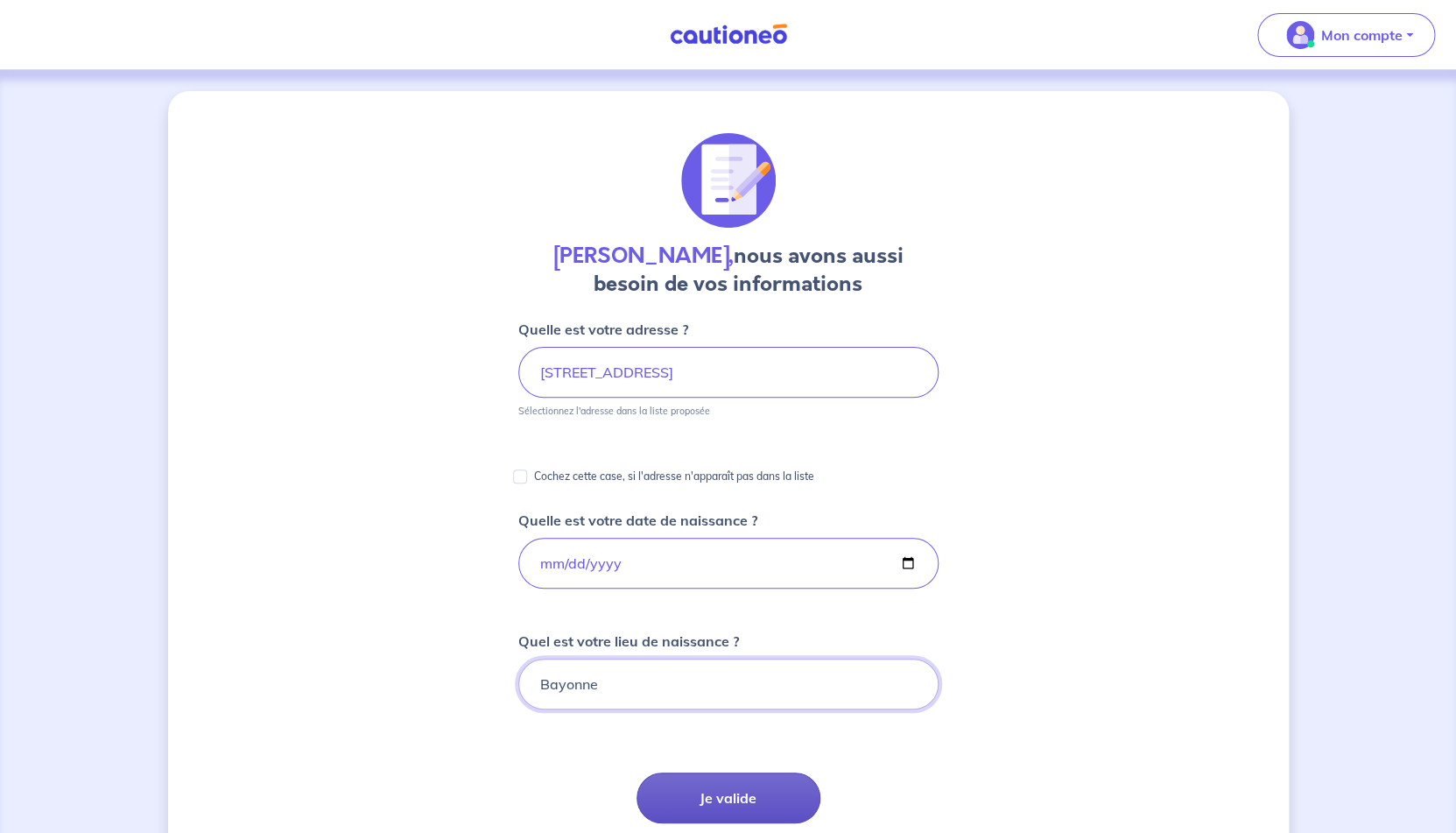
type input "Bayonne"
click at [695, 795] on button "Je valide" at bounding box center [728, 798] width 184 height 51
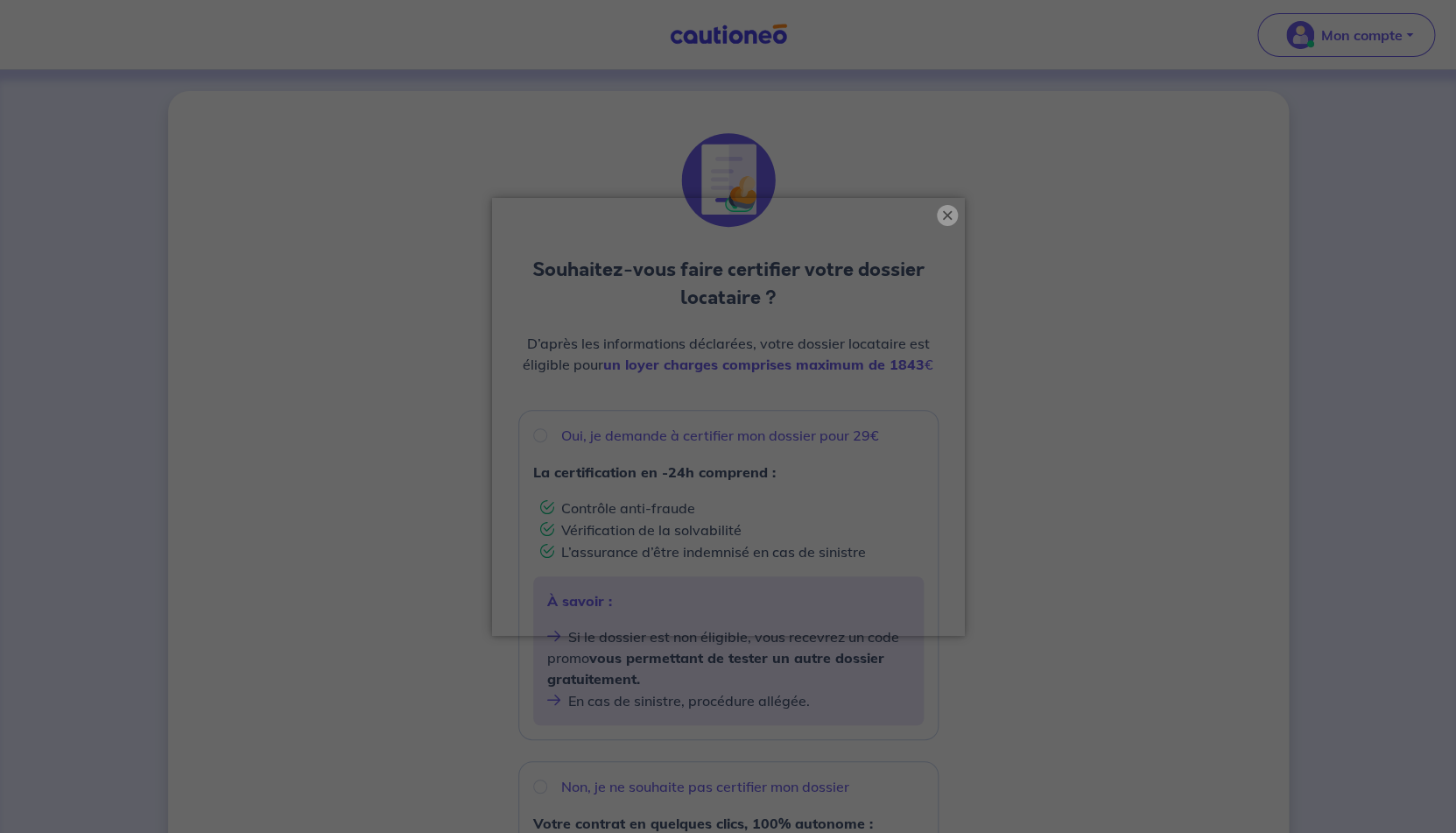
click at [951, 213] on button "×" at bounding box center [947, 215] width 21 height 21
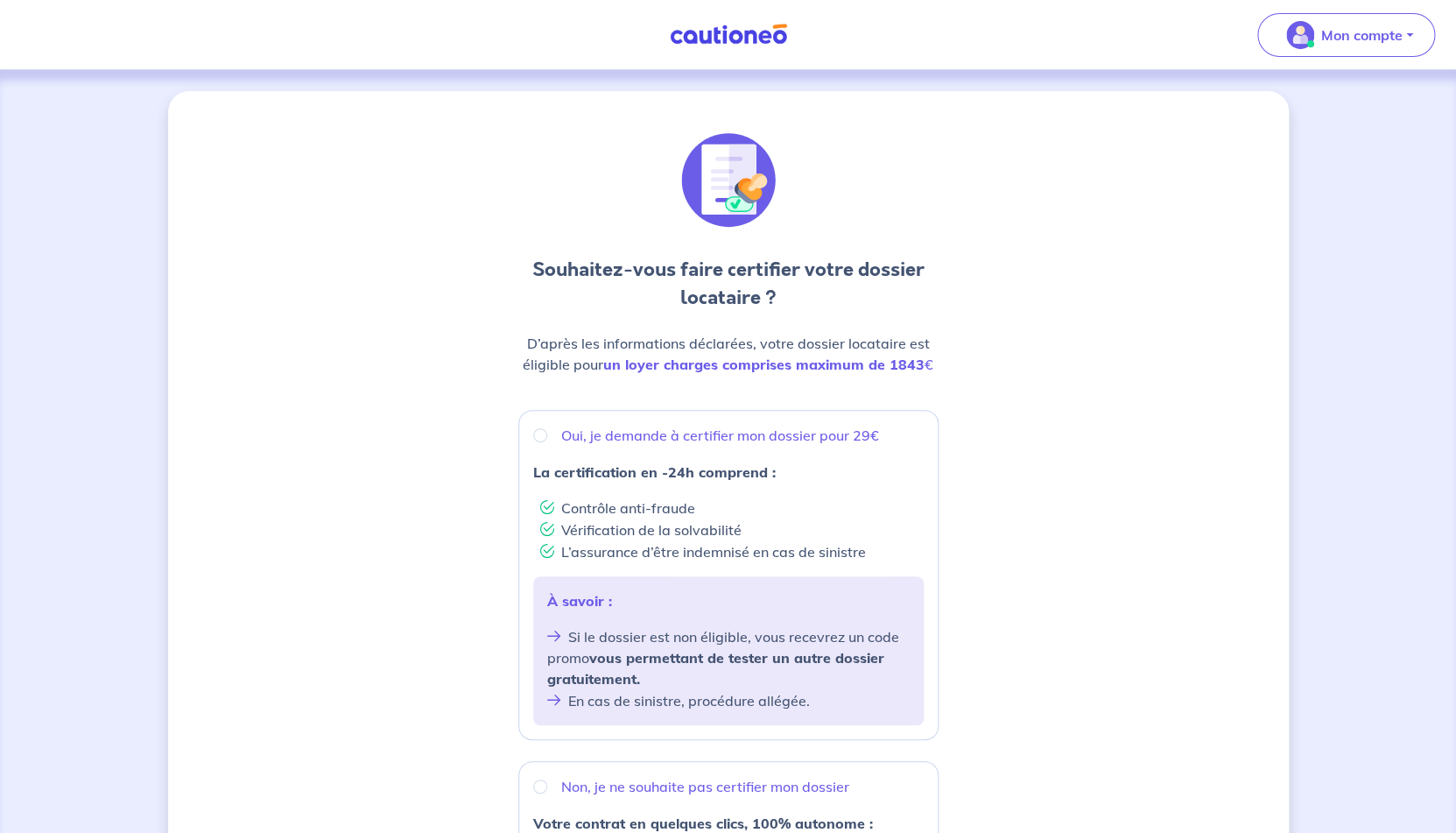
click at [605, 435] on p "Oui, je demande à certifier mon dossier pour 29€" at bounding box center [720, 435] width 318 height 21
click at [547, 435] on input "Oui, je demande à certifier mon dossier pour 29€" at bounding box center [540, 435] width 14 height 14
radio input "true"
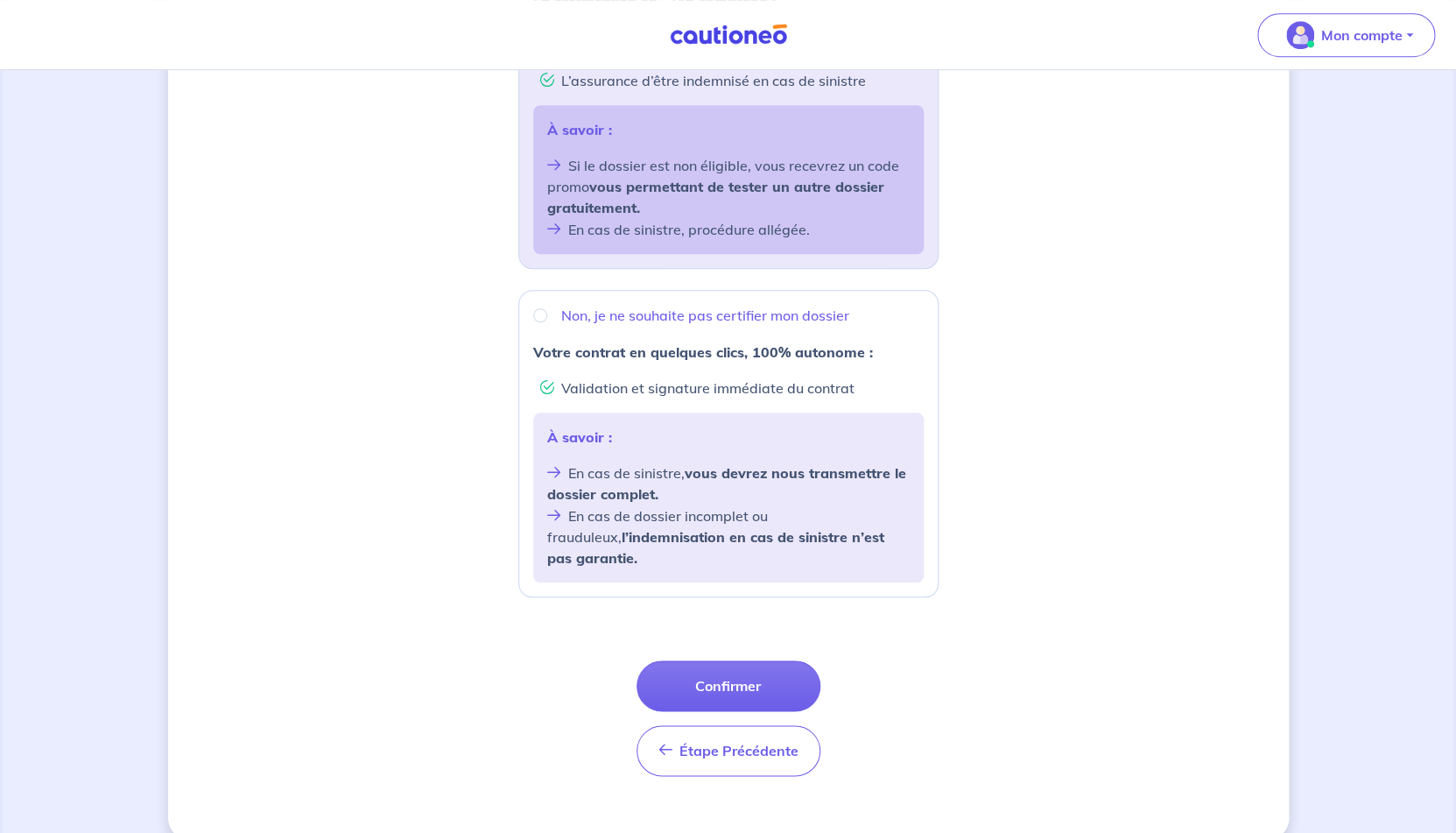
scroll to position [475, 0]
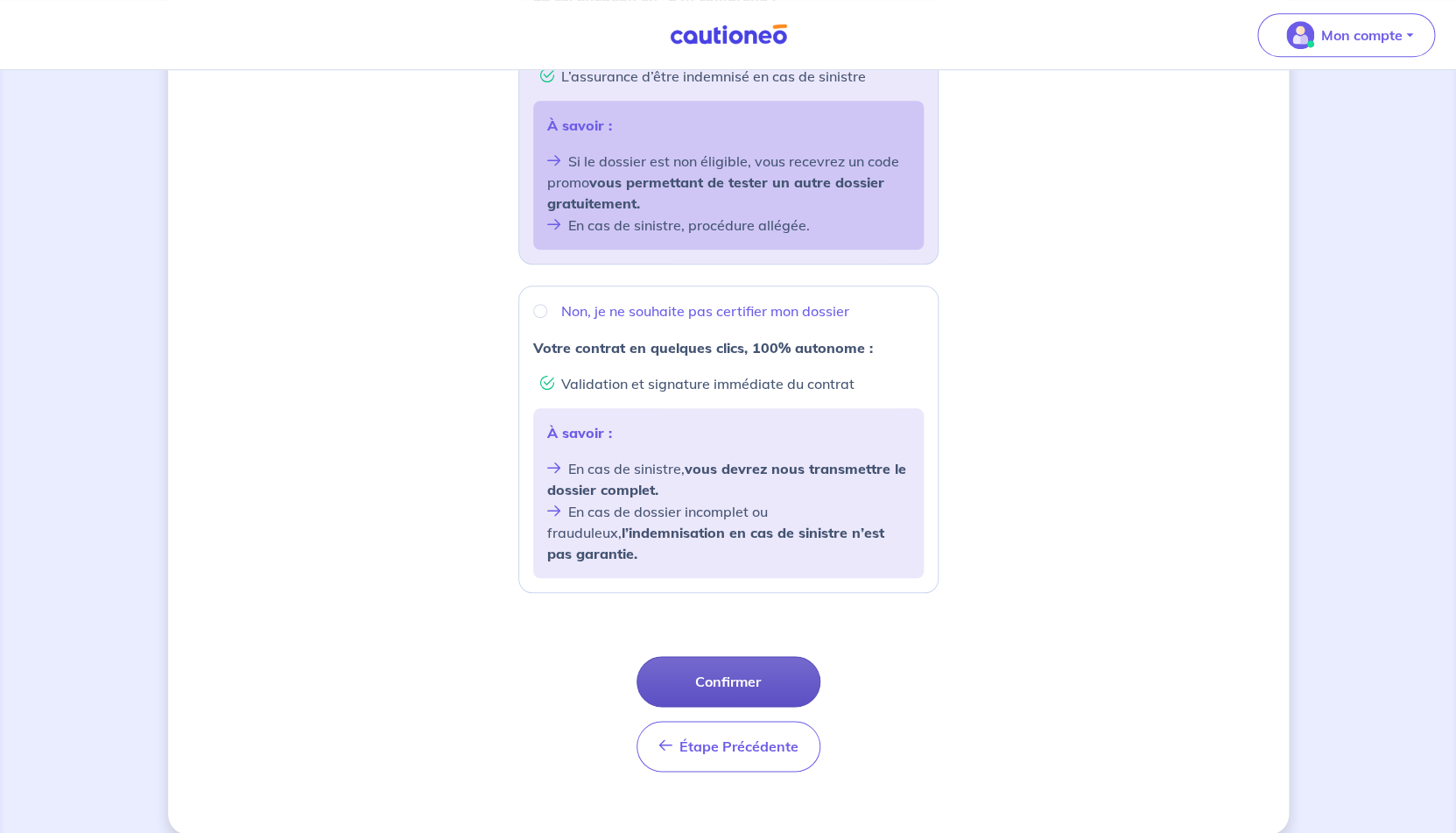
click at [749, 656] on button "Confirmer" at bounding box center [728, 681] width 184 height 51
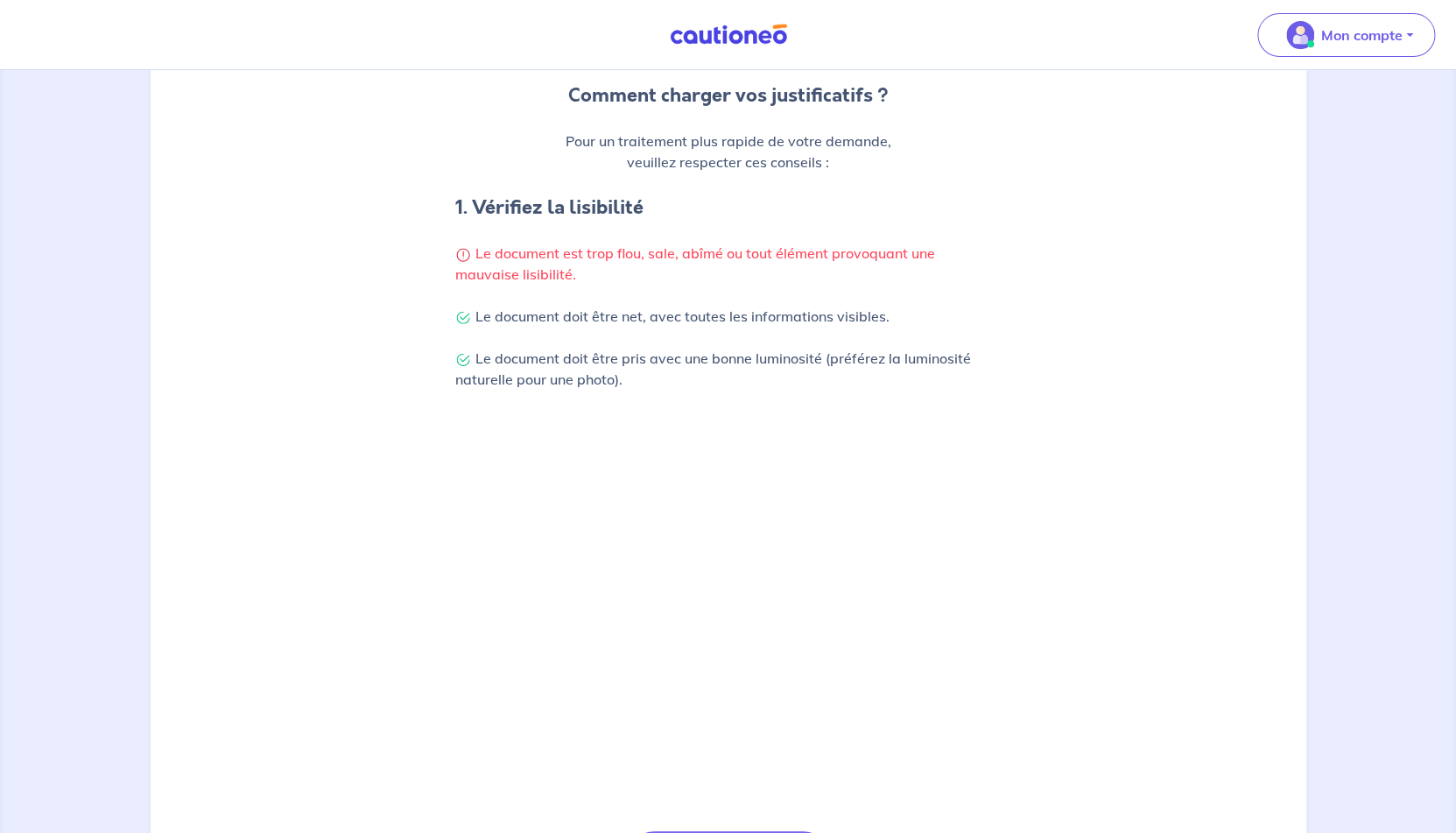
scroll to position [421, 0]
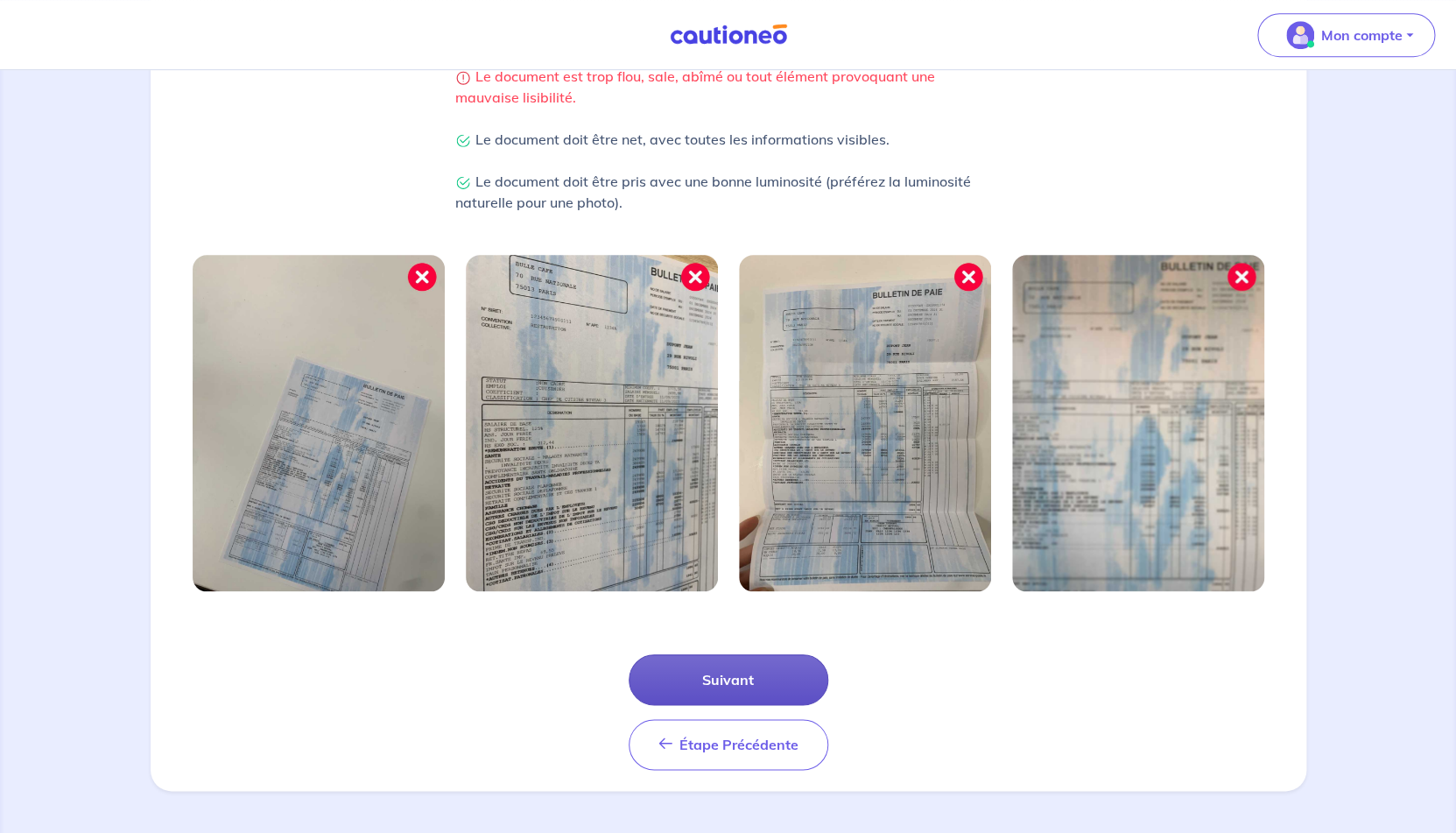
click at [747, 682] on button "Suivant" at bounding box center [728, 680] width 200 height 51
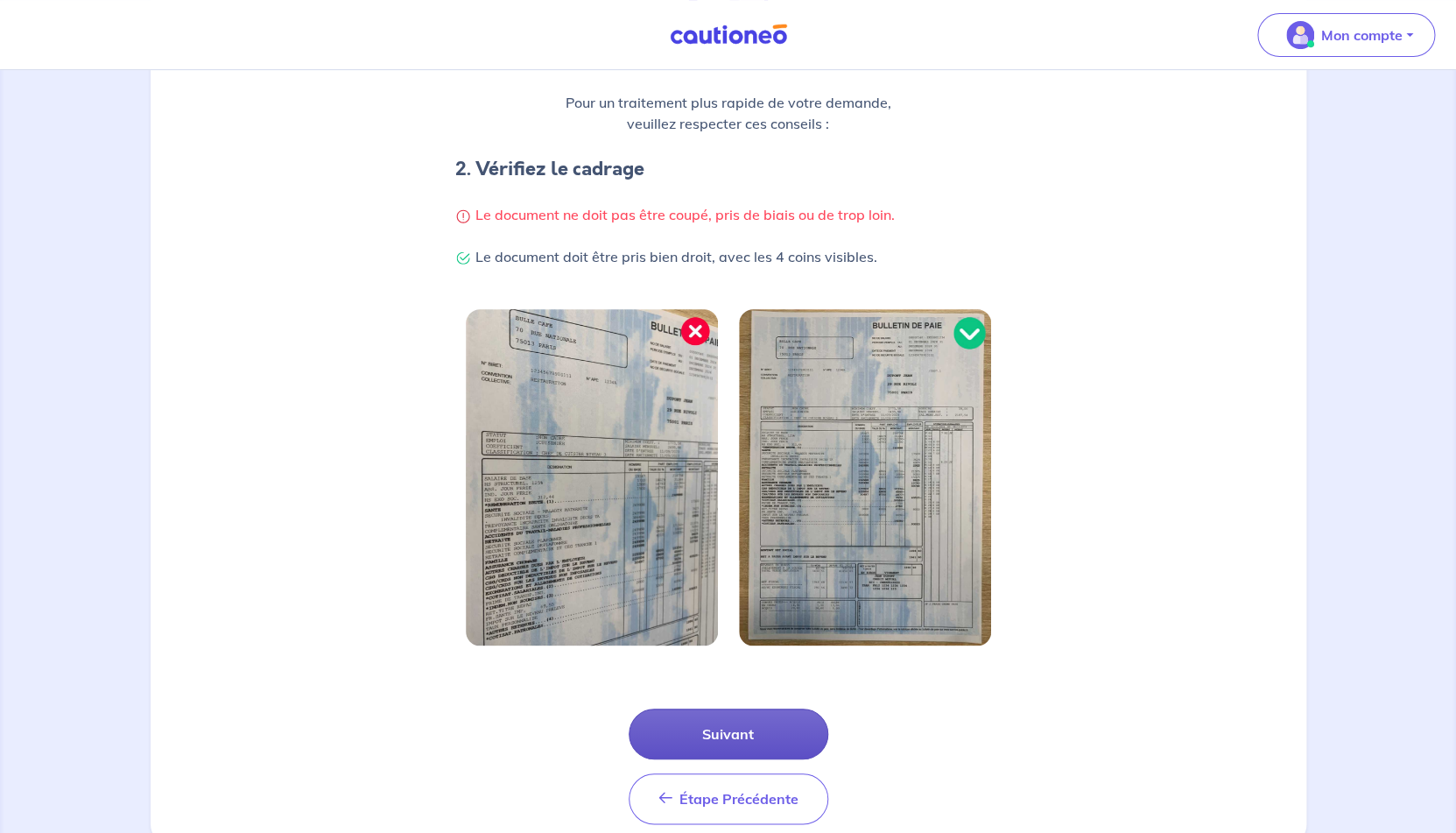
scroll to position [337, 0]
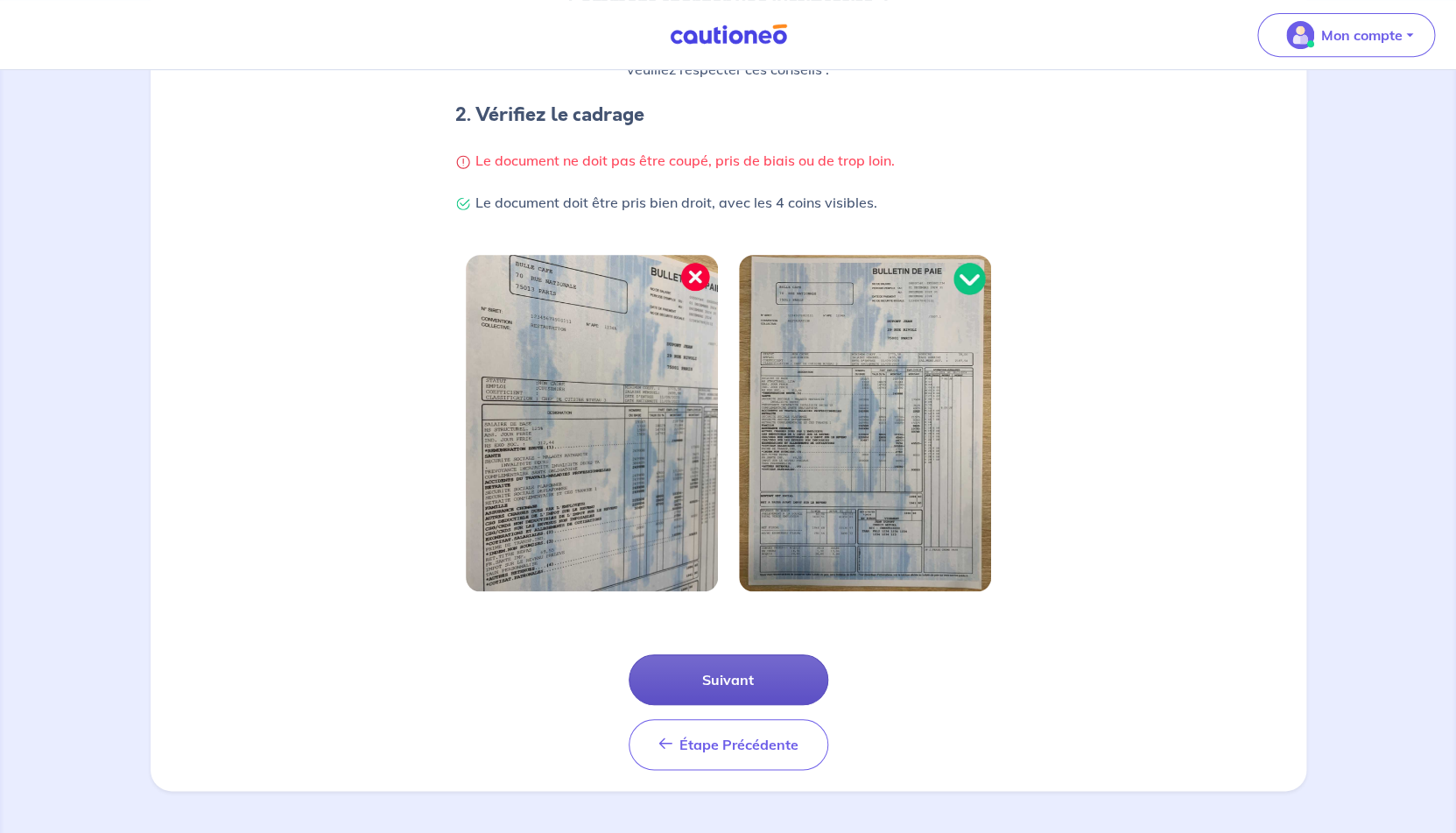
click at [754, 680] on button "Suivant" at bounding box center [728, 680] width 200 height 51
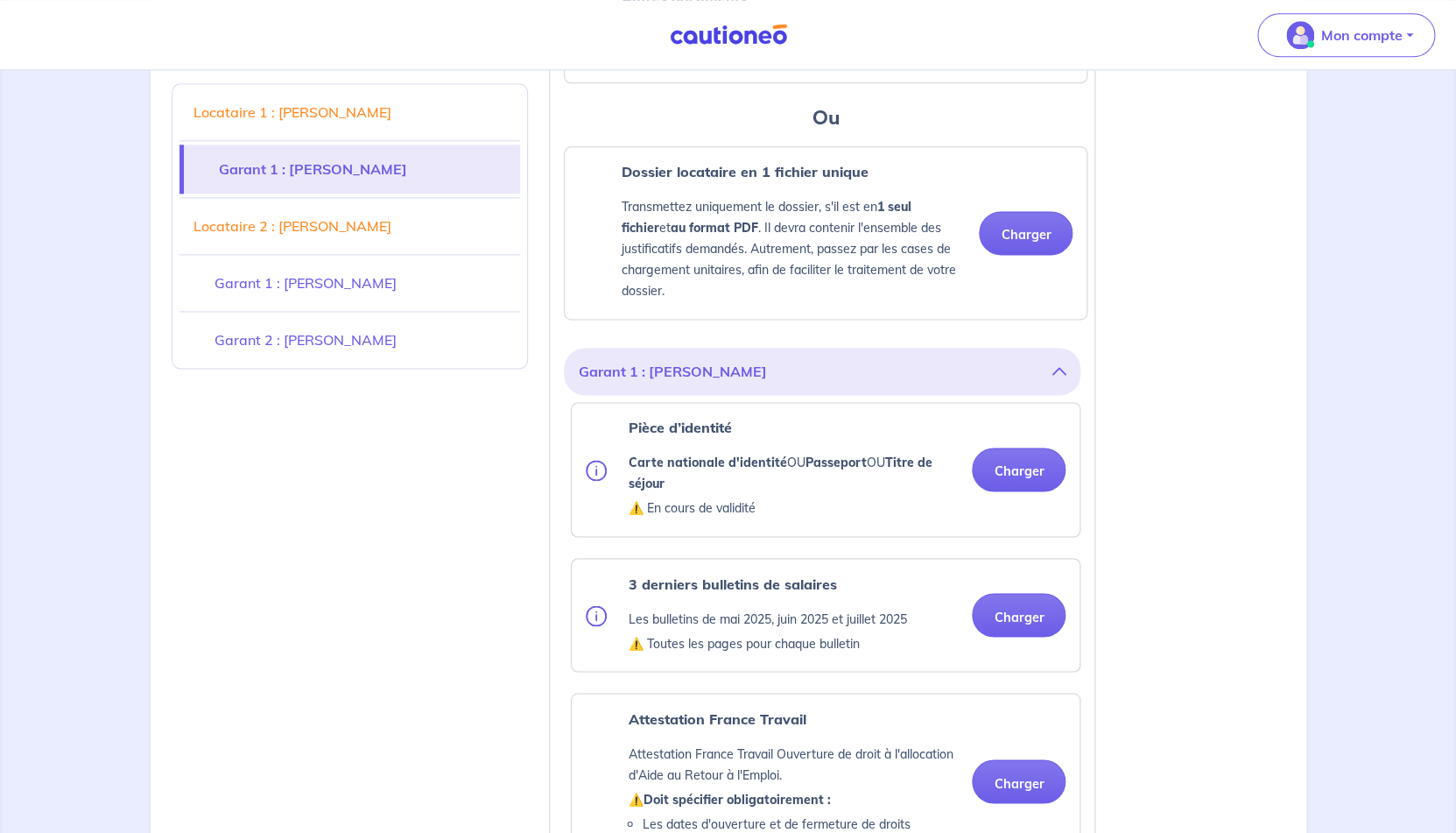
scroll to position [945, 0]
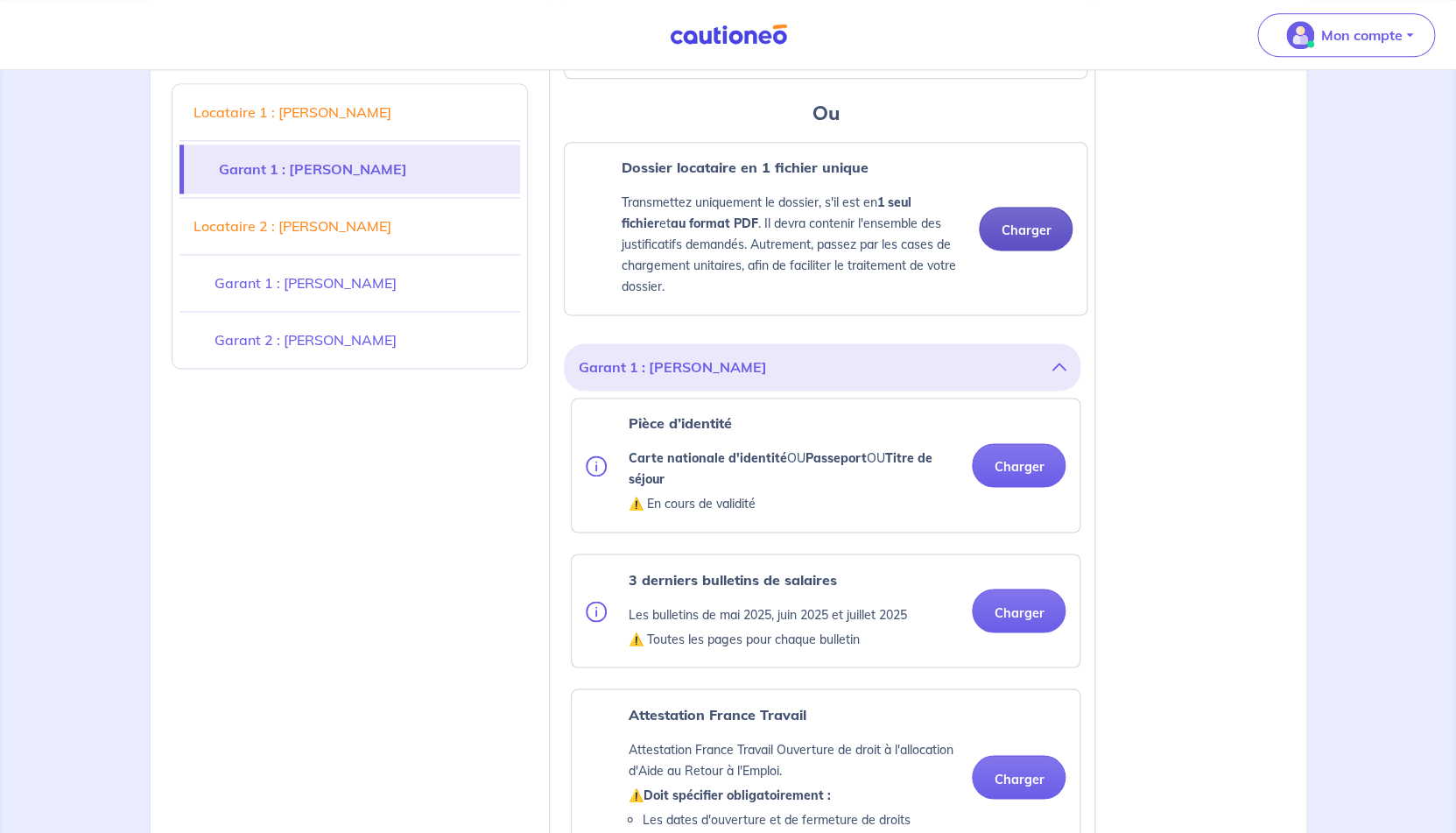
click at [1032, 242] on button "Charger" at bounding box center [1026, 228] width 93 height 44
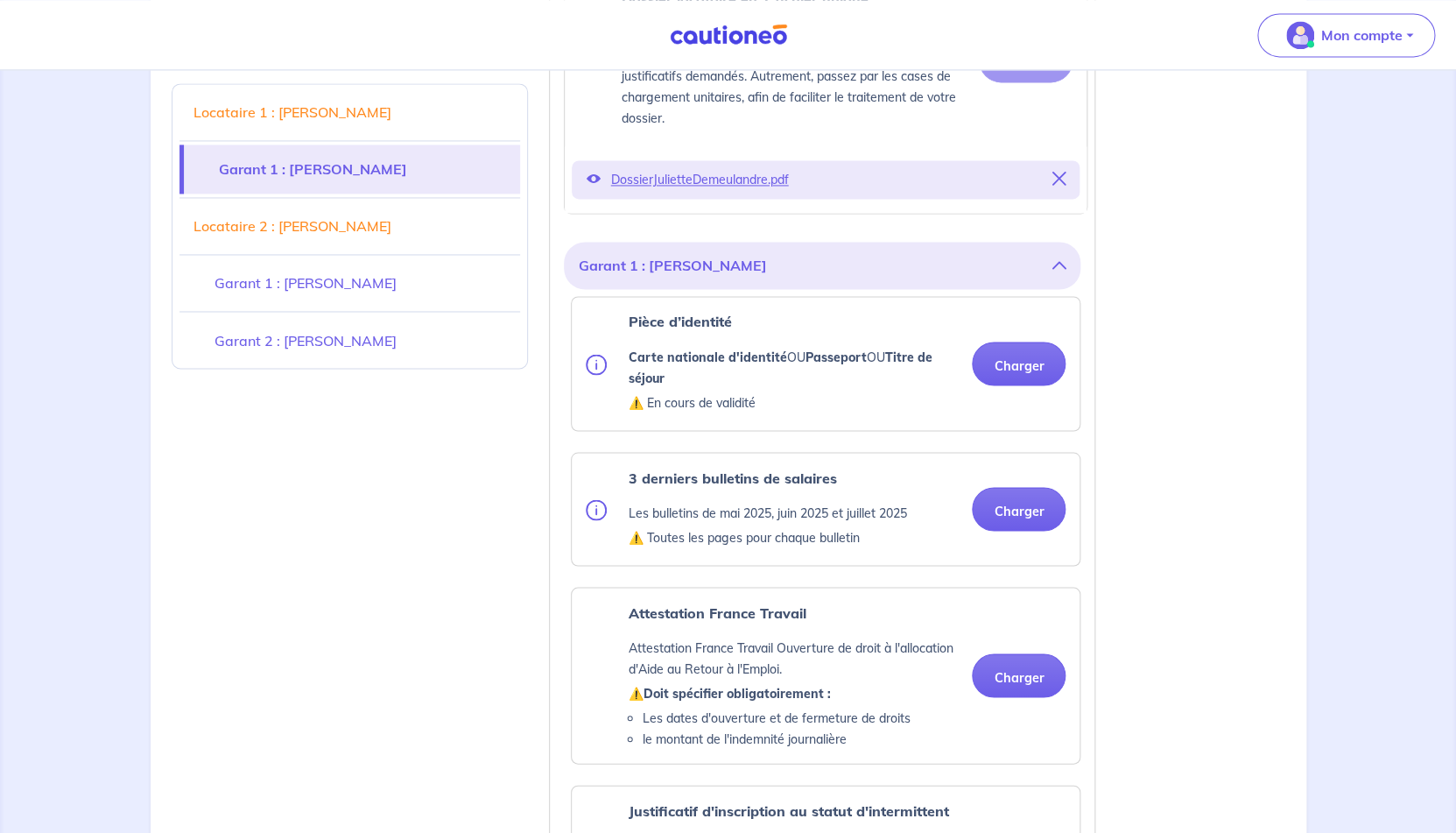
scroll to position [1114, 0]
click at [986, 383] on button "Charger" at bounding box center [1019, 362] width 93 height 44
click at [1011, 564] on div "3 derniers bulletins de salaires Les bulletins de [DATE], [DATE] et [DATE] ⚠️ T…" at bounding box center [826, 508] width 508 height 112
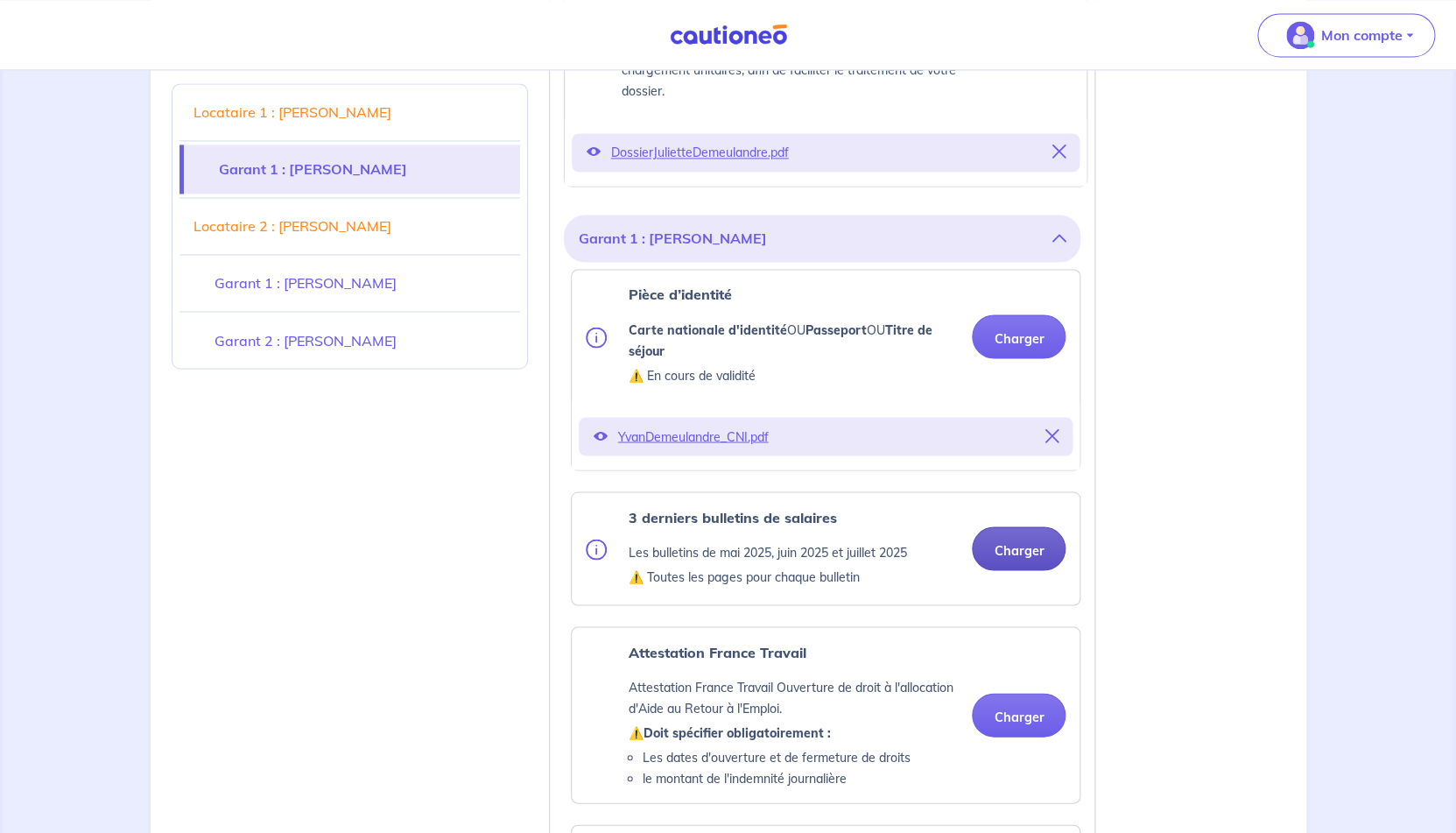
scroll to position [1184, 0]
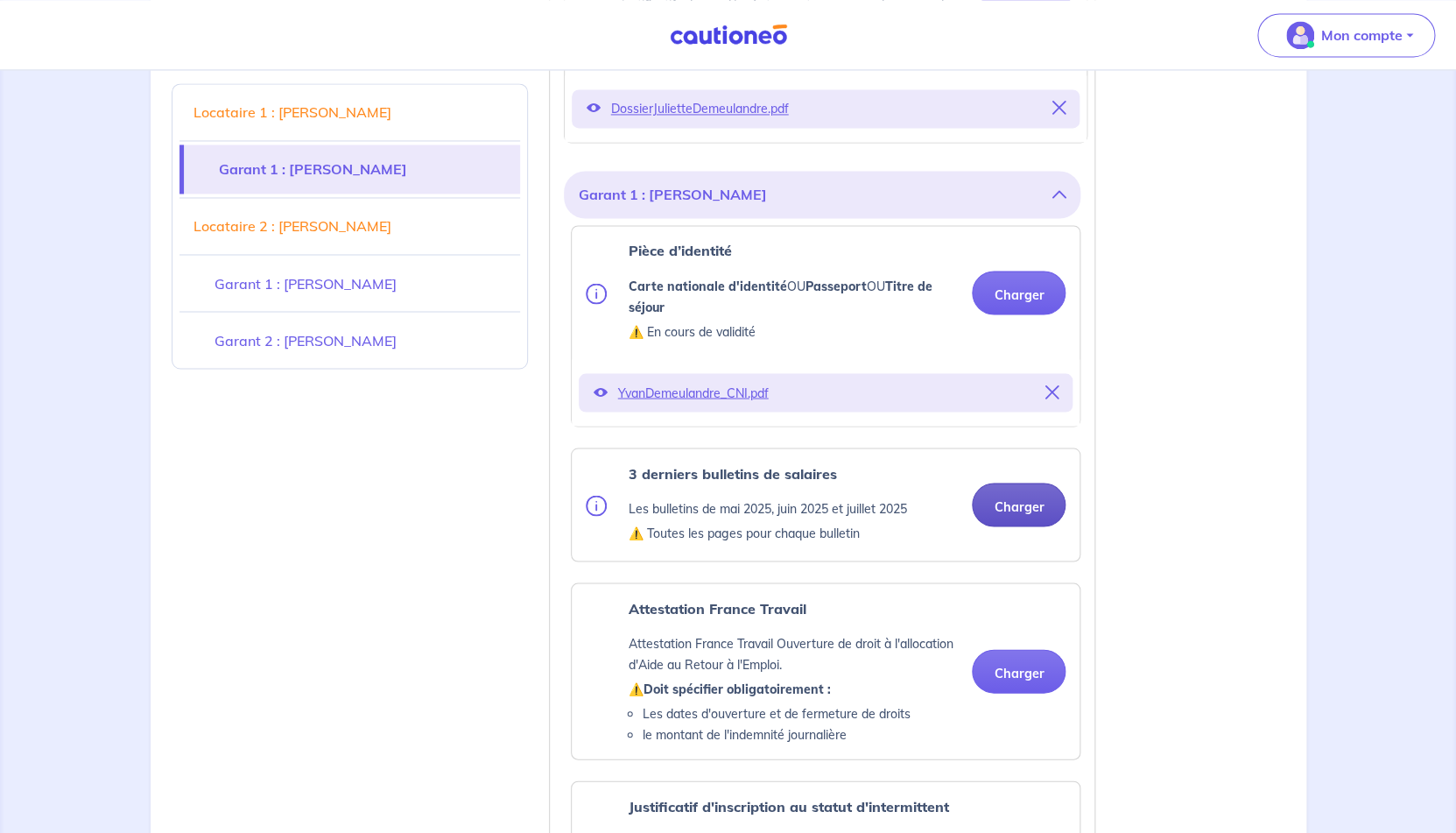
click at [1036, 525] on button "Charger" at bounding box center [1019, 504] width 93 height 44
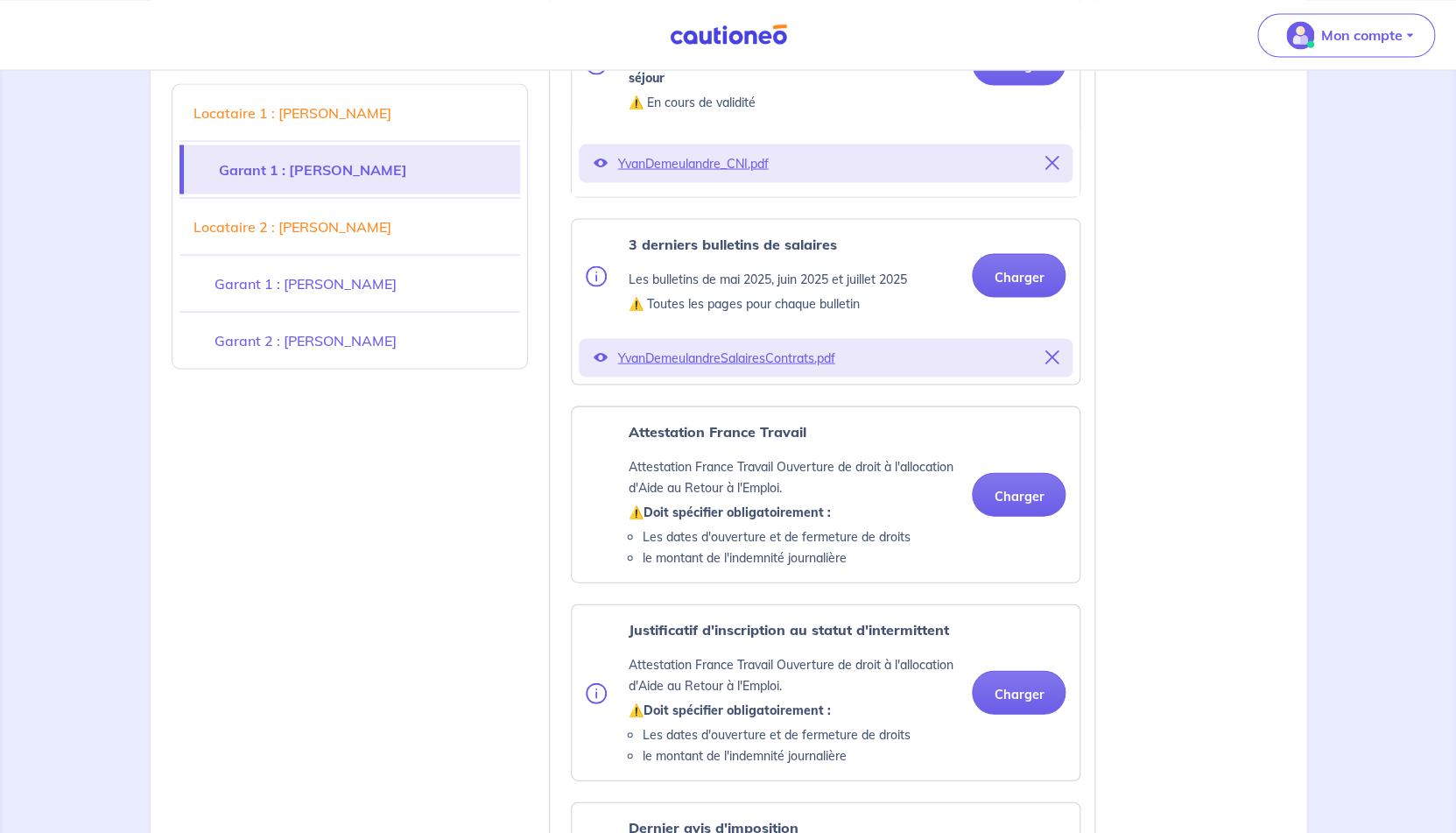
scroll to position [1432, 0]
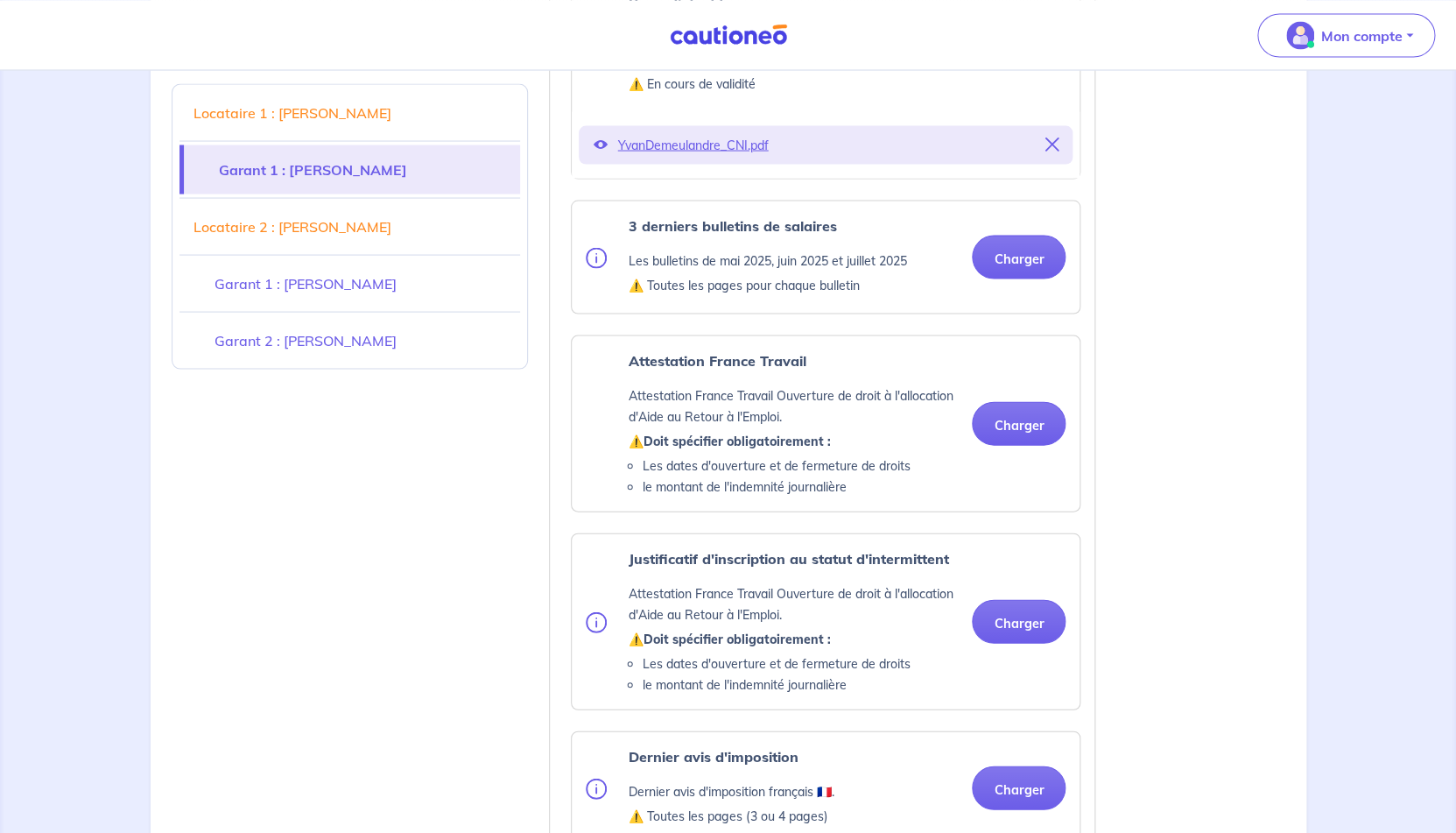
click at [1039, 490] on div "Attestation France Travail Attestation France Travail Ouverture de droit à l'al…" at bounding box center [826, 422] width 479 height 147
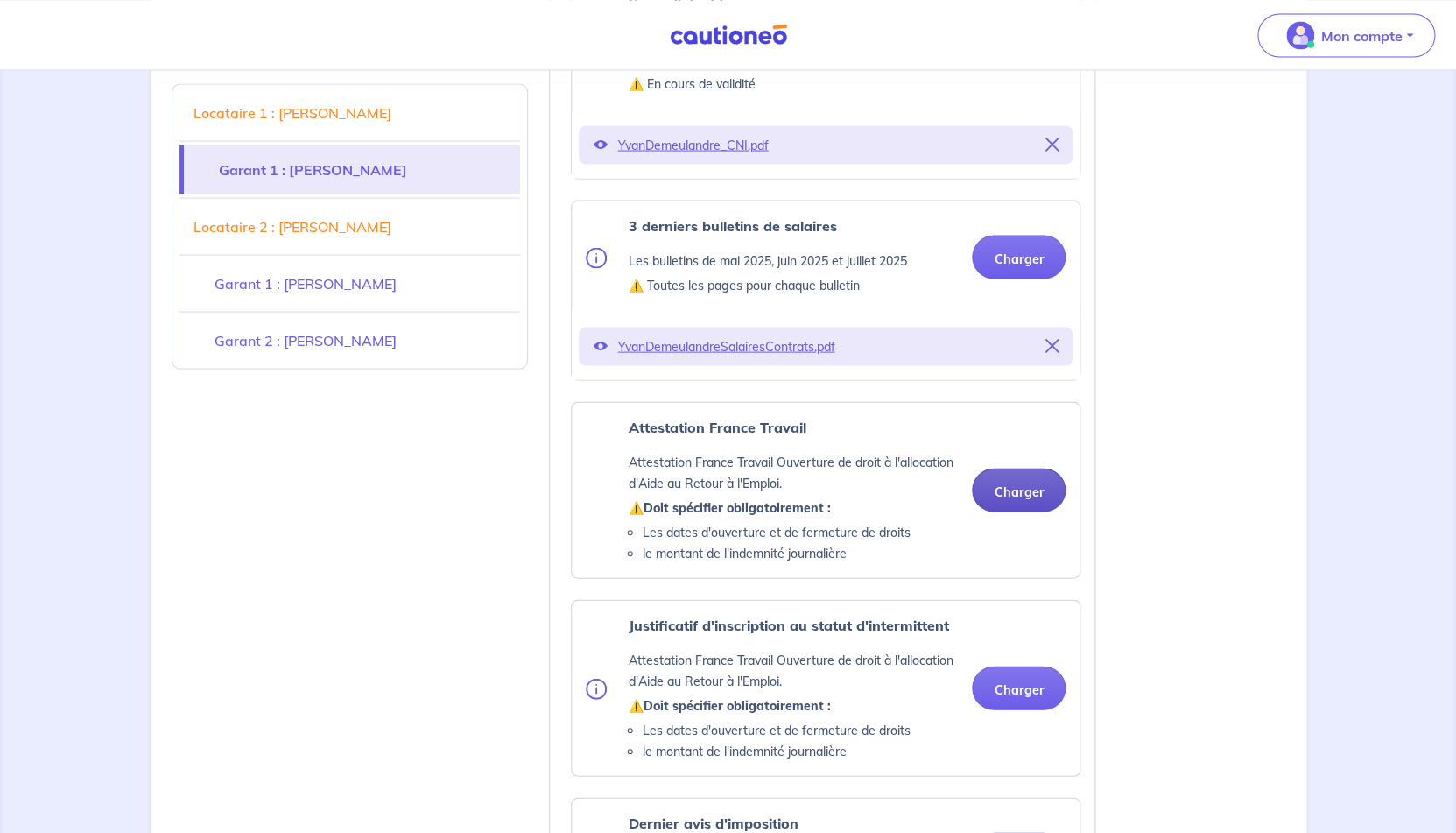
click at [1009, 511] on button "Charger" at bounding box center [1019, 489] width 93 height 44
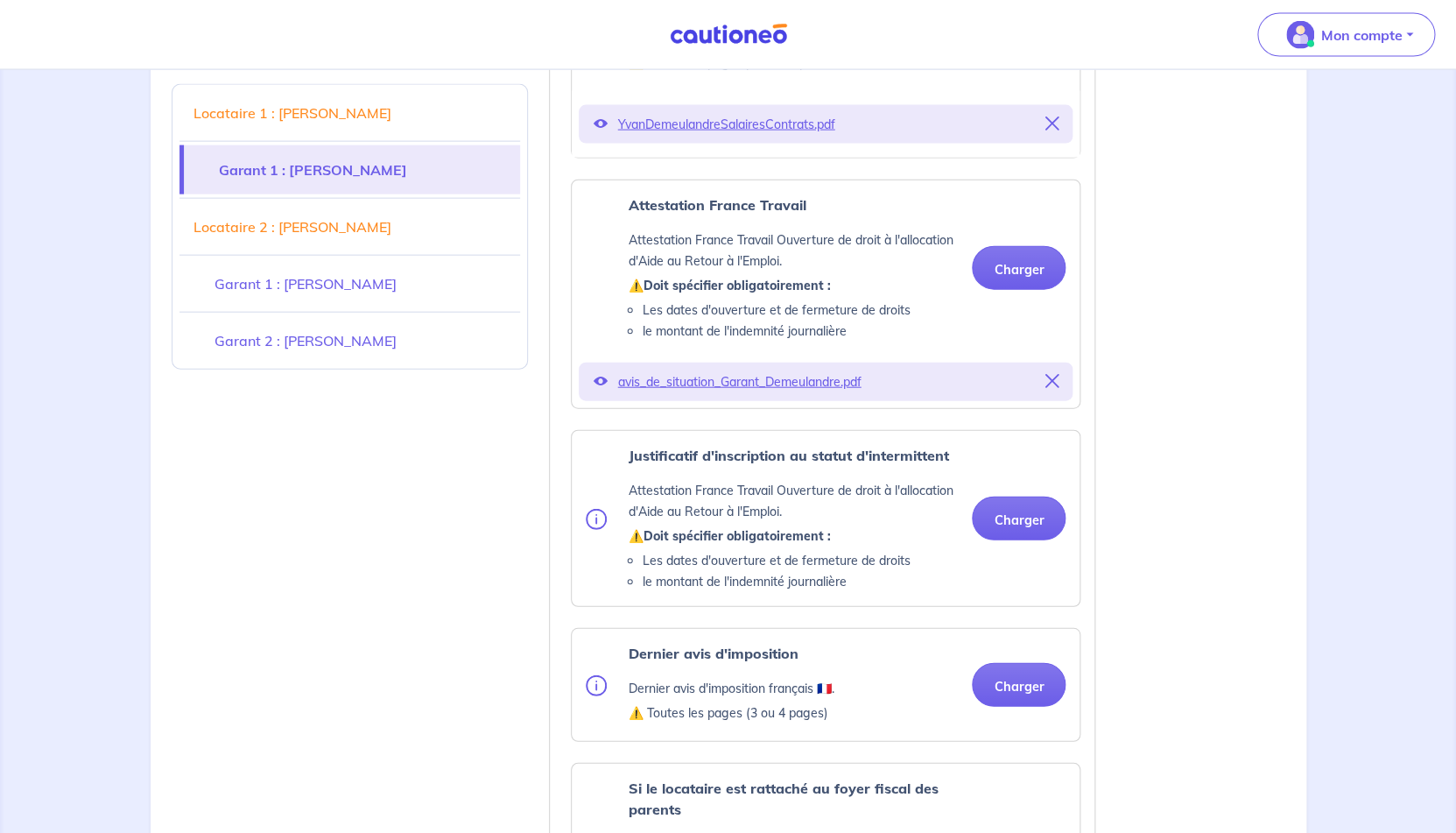
scroll to position [1685, 0]
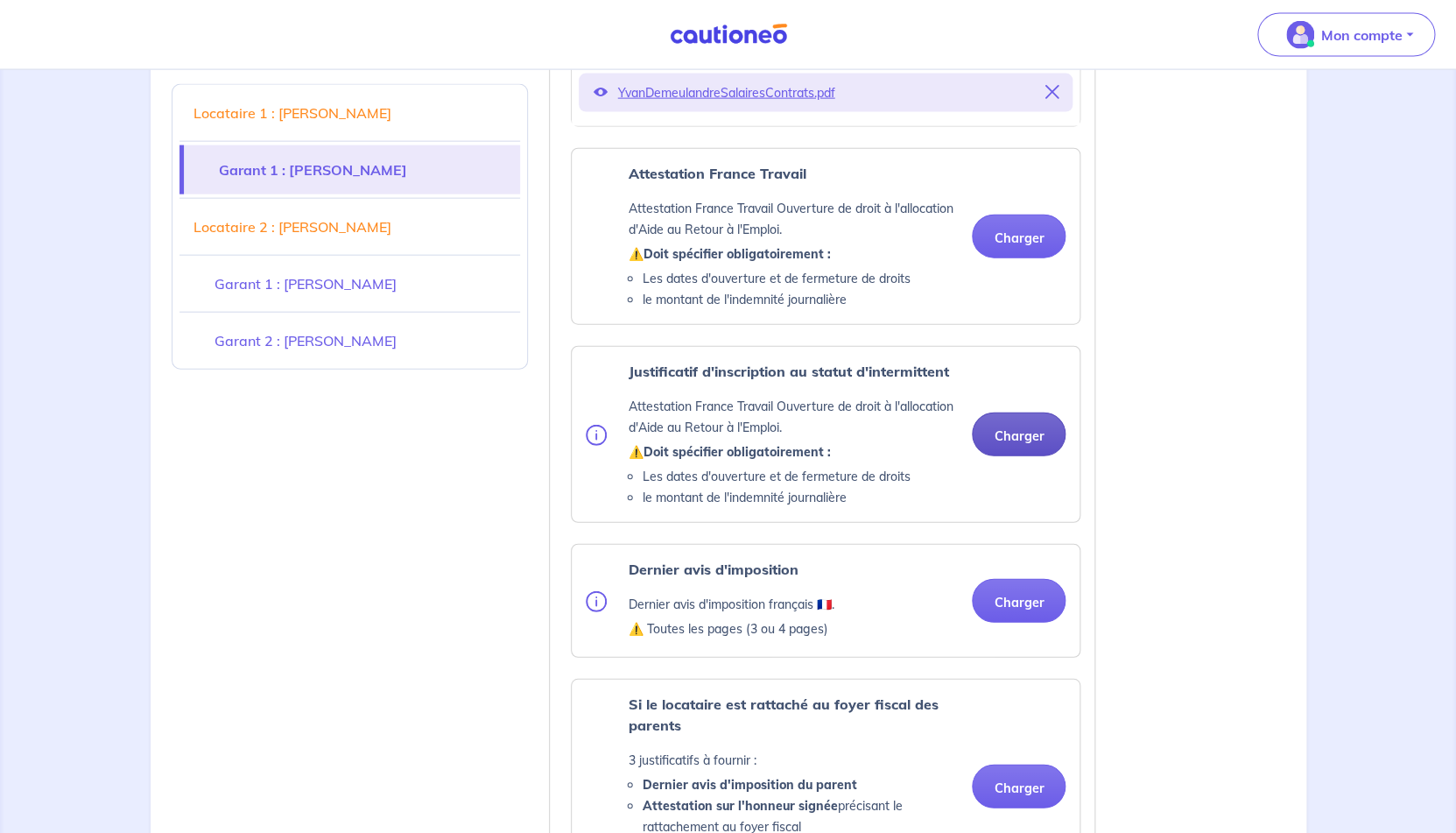
click at [1014, 457] on button "Charger" at bounding box center [1019, 435] width 93 height 44
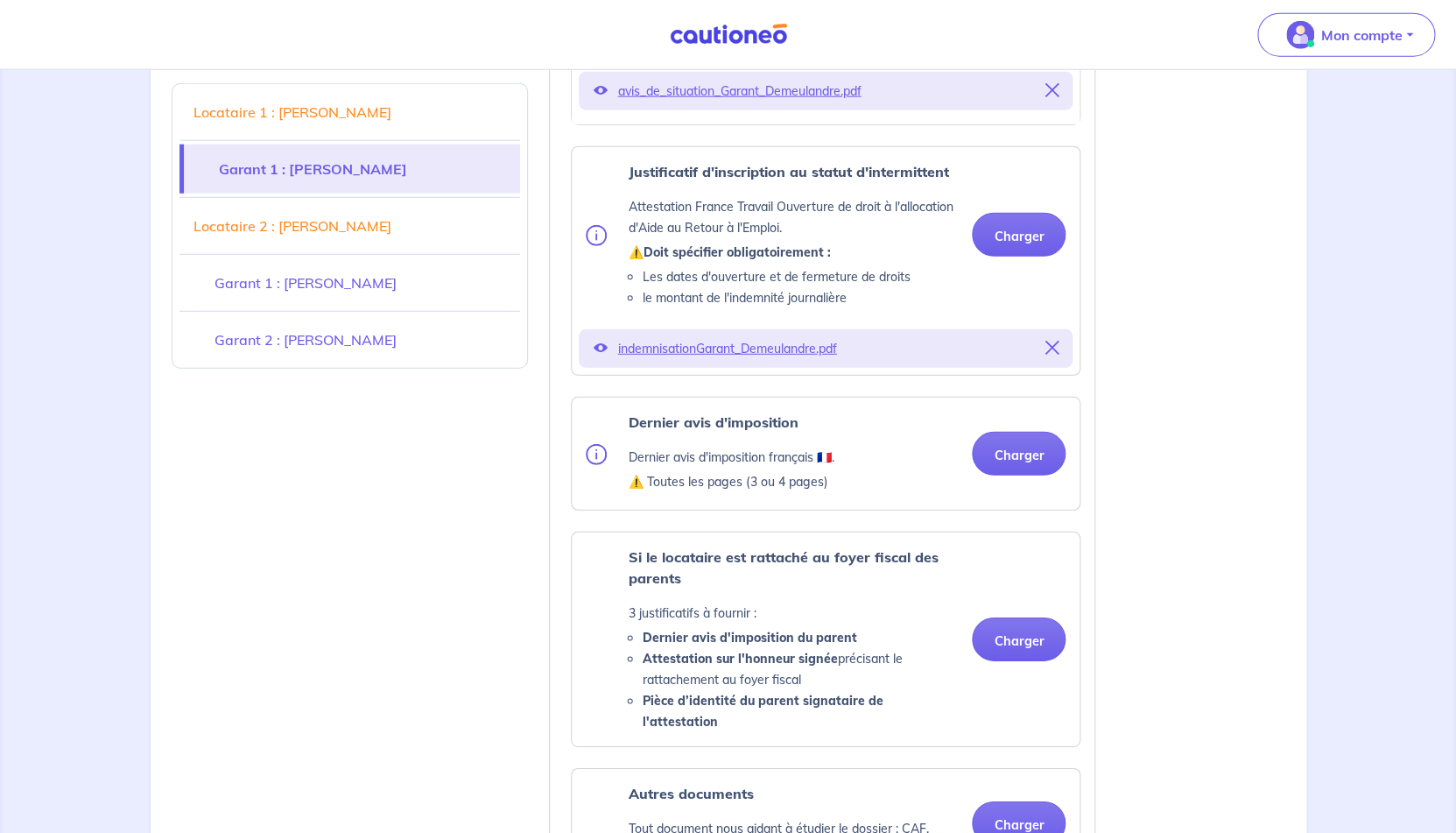
scroll to position [2025, 0]
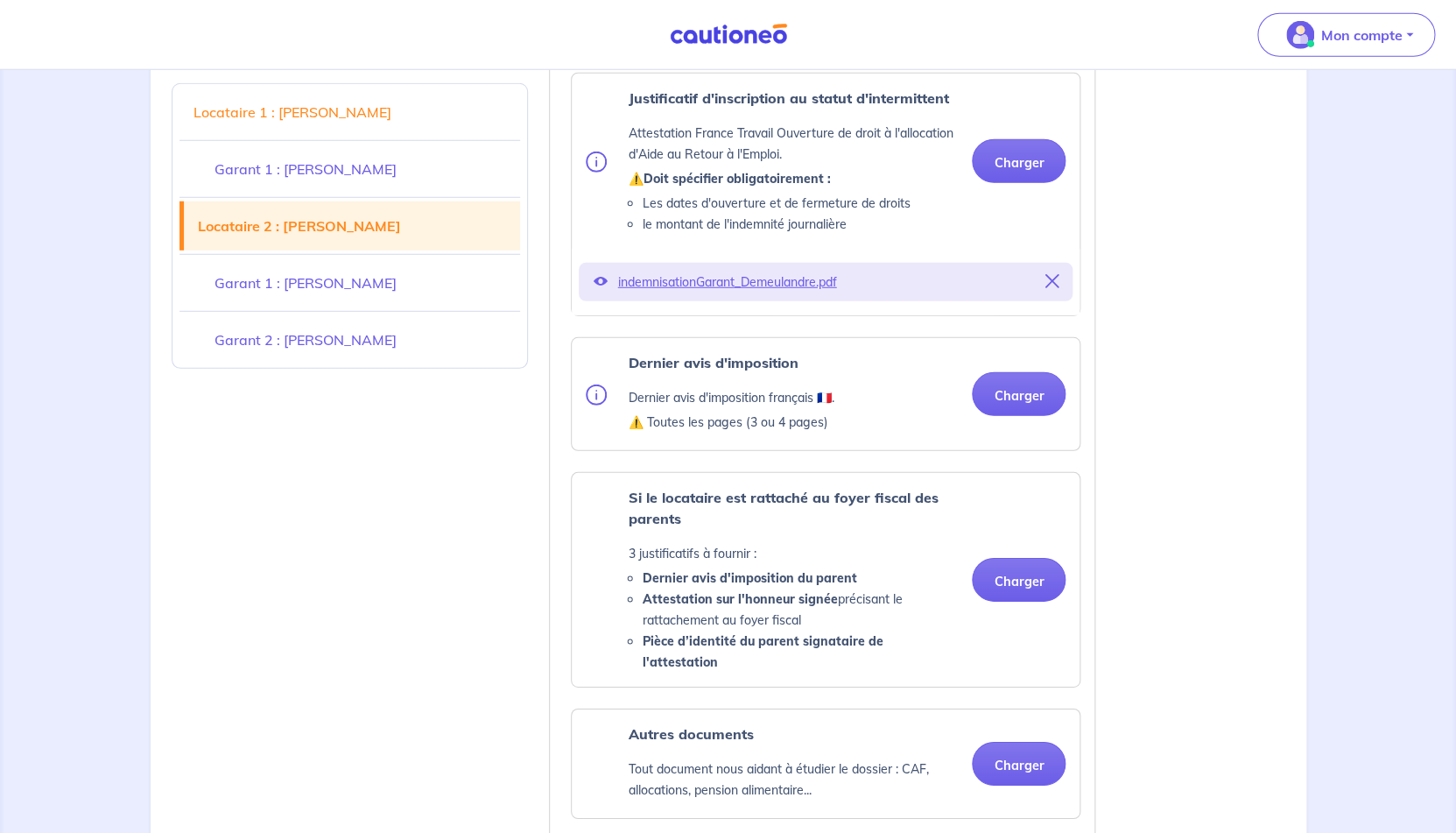
click at [1021, 353] on ul "Pièce d’identité Carte nationale d'identité OU Passeport OU Titre de séjour ⚠️ …" at bounding box center [822, 101] width 516 height 1434
click at [999, 405] on button "Charger" at bounding box center [1019, 394] width 93 height 44
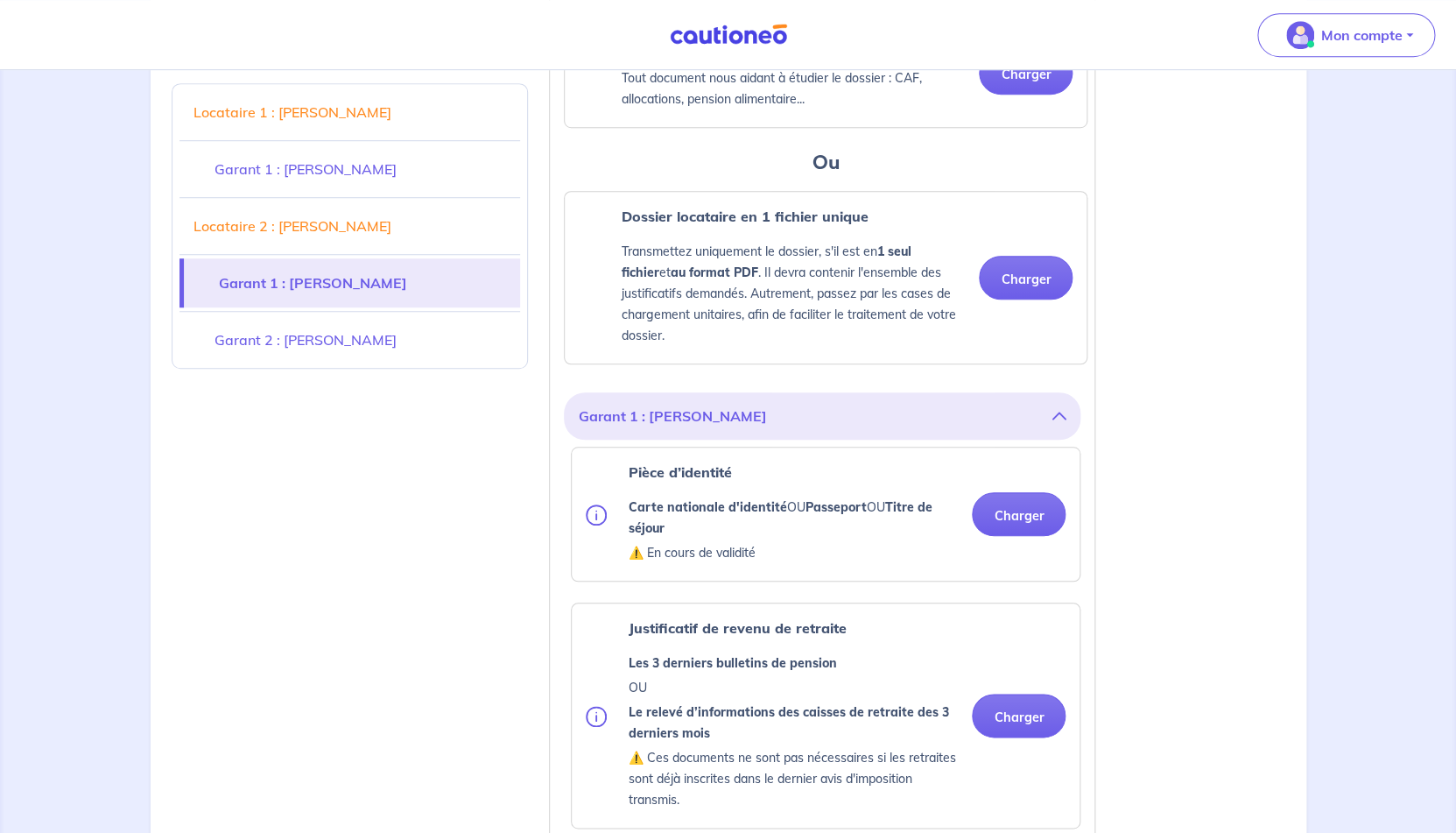
scroll to position [3352, 0]
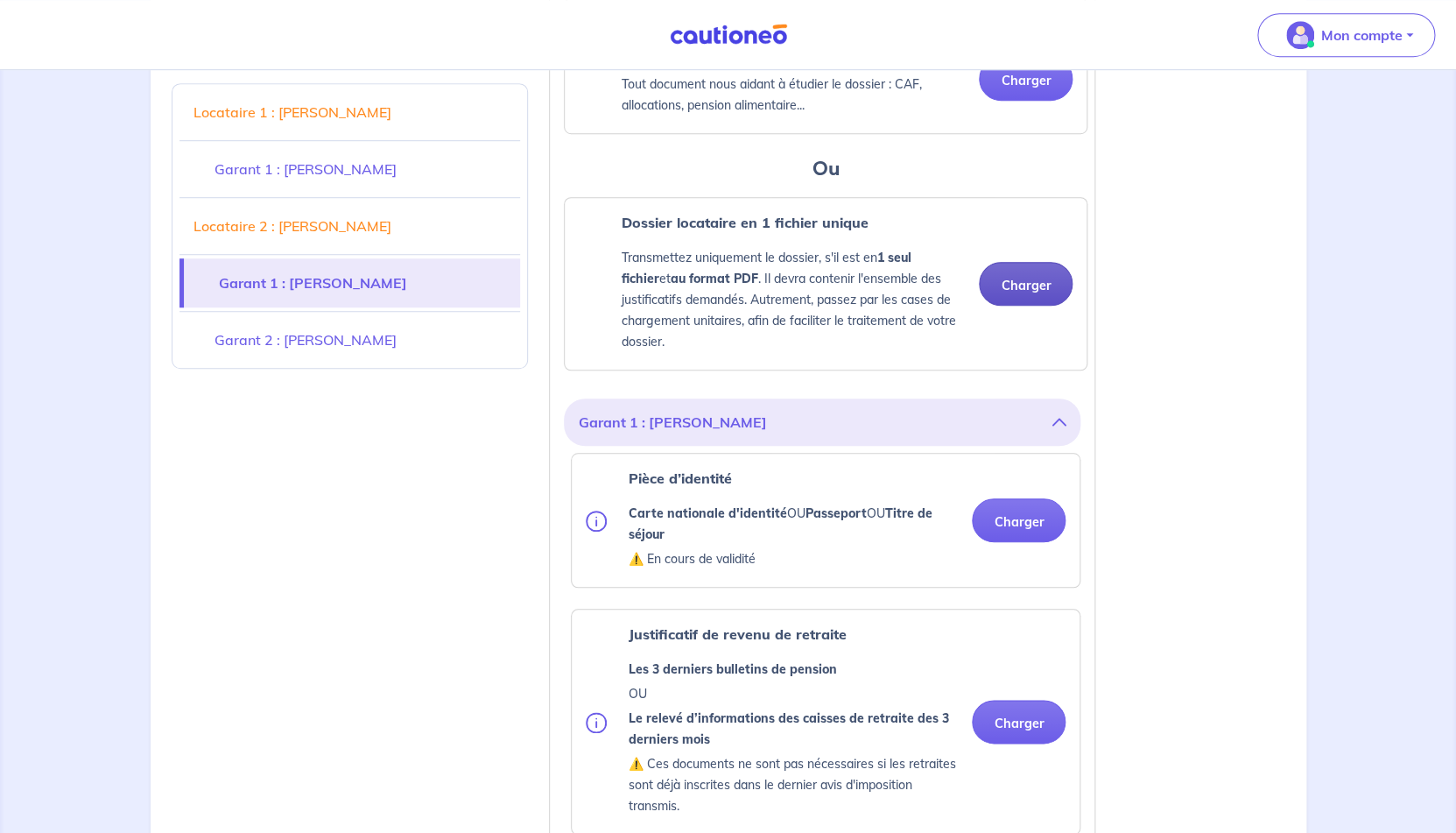
click at [1037, 306] on button "Charger" at bounding box center [1026, 284] width 93 height 44
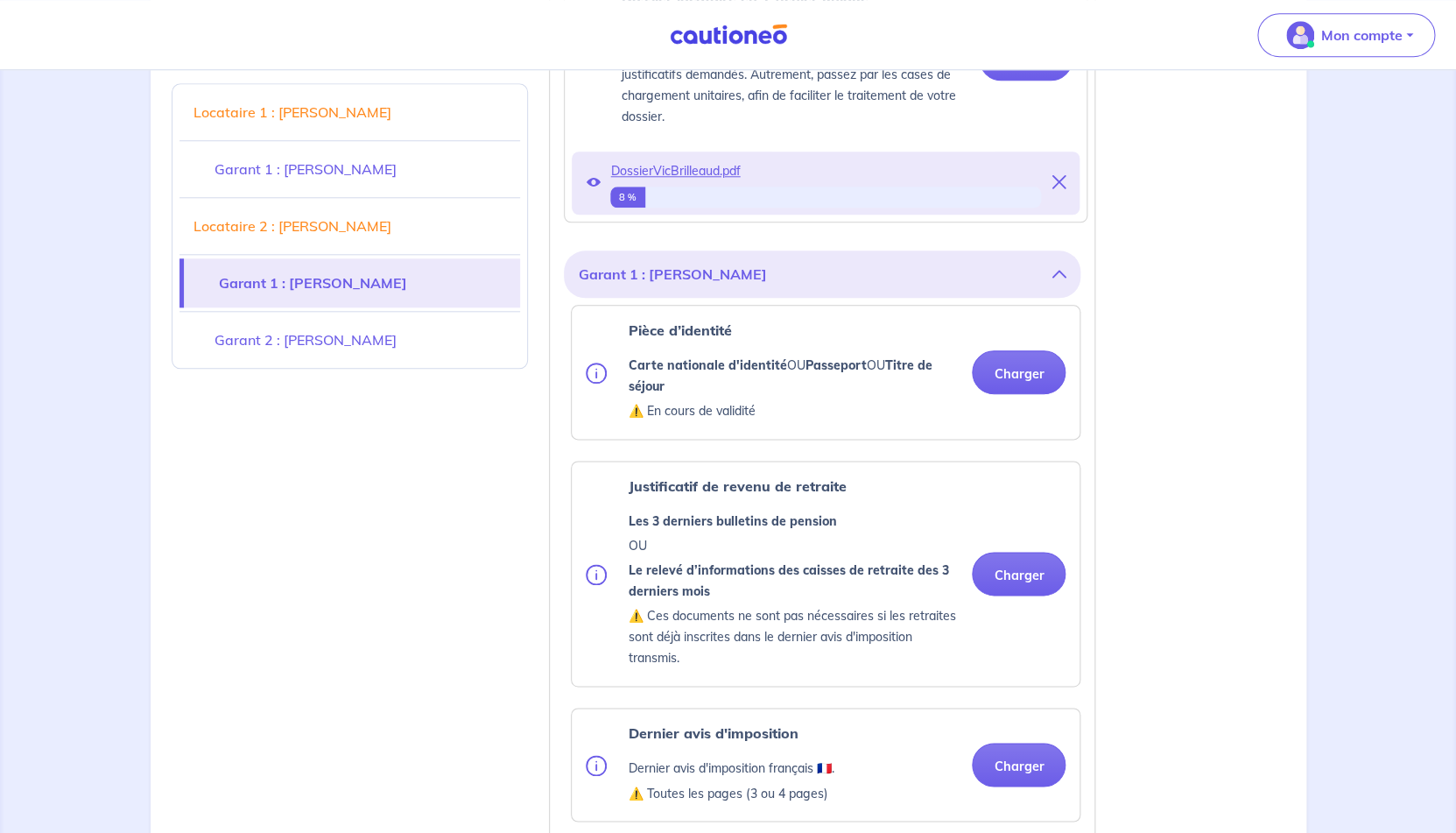
scroll to position [3579, 0]
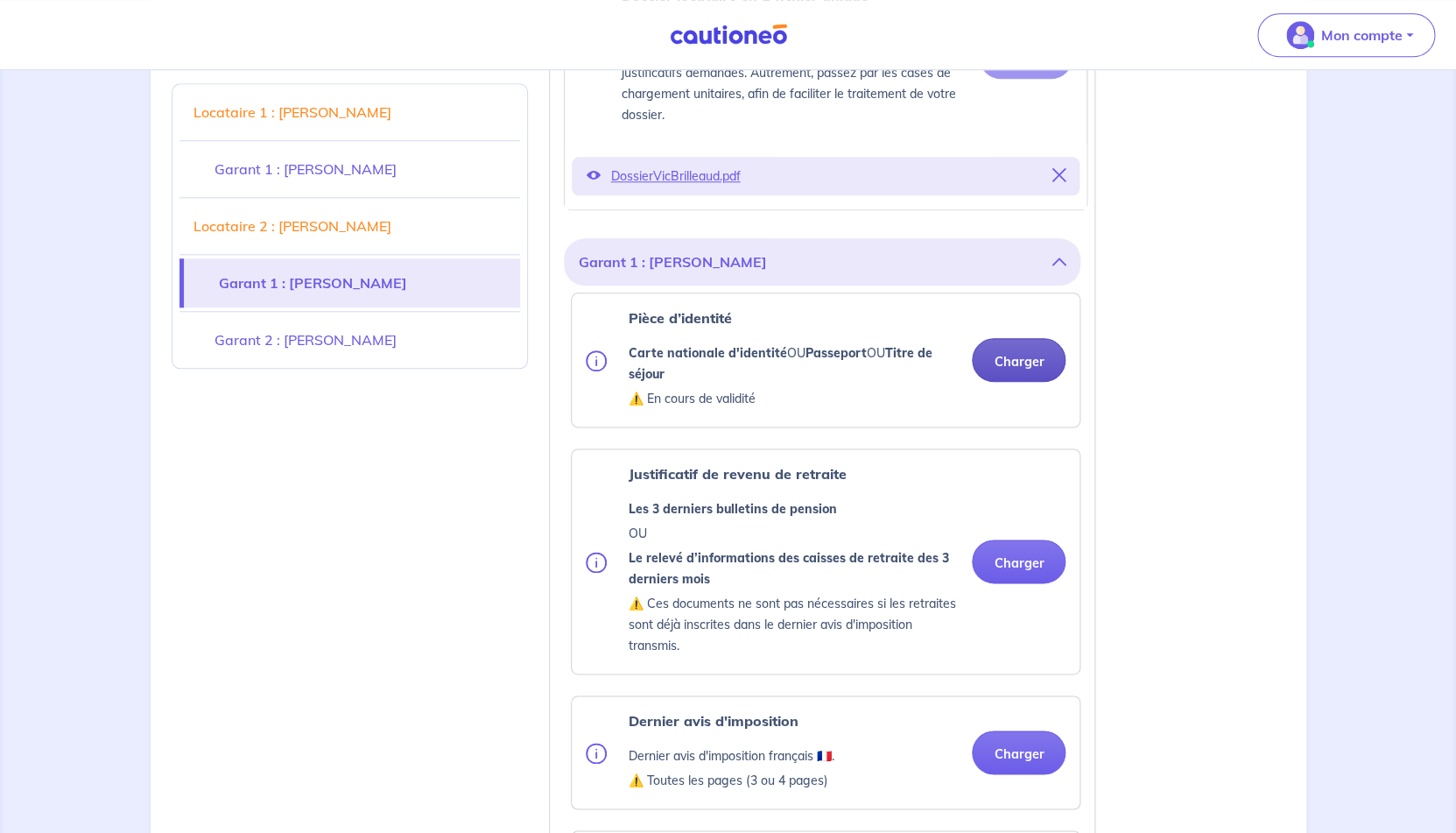
click at [1032, 380] on button "Charger" at bounding box center [1019, 360] width 93 height 44
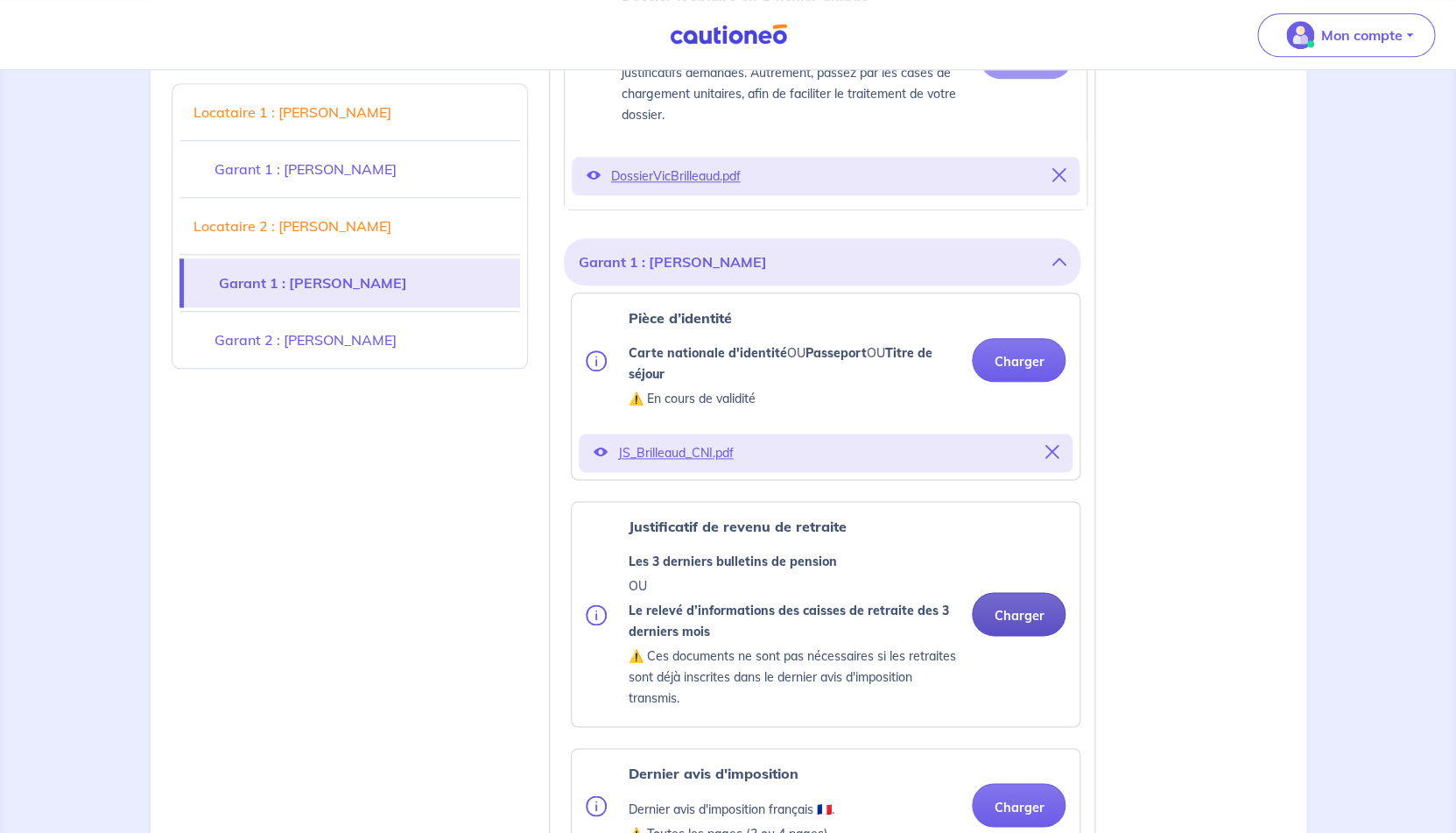
click at [1029, 636] on button "Charger" at bounding box center [1019, 614] width 93 height 44
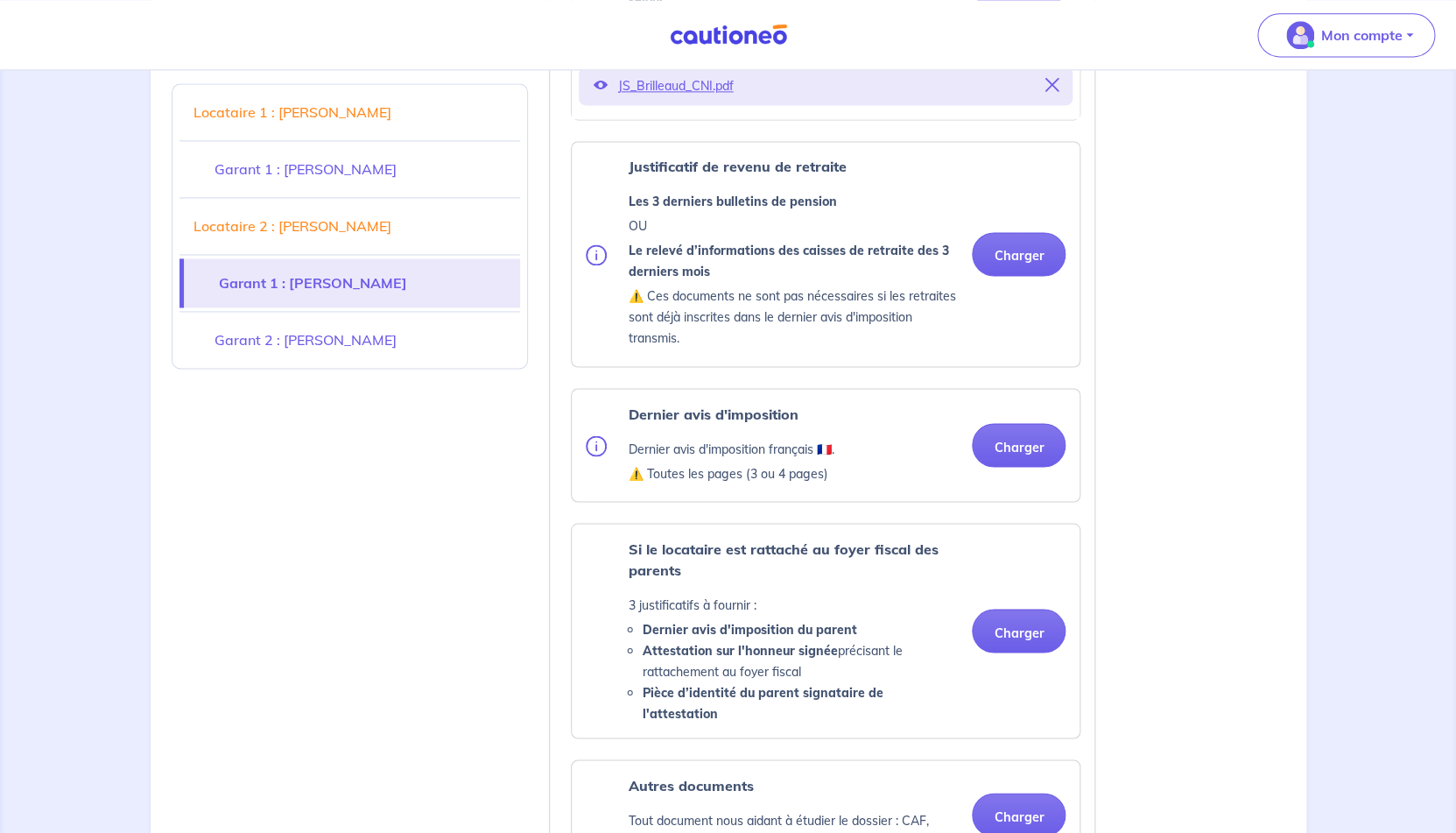
scroll to position [3947, 0]
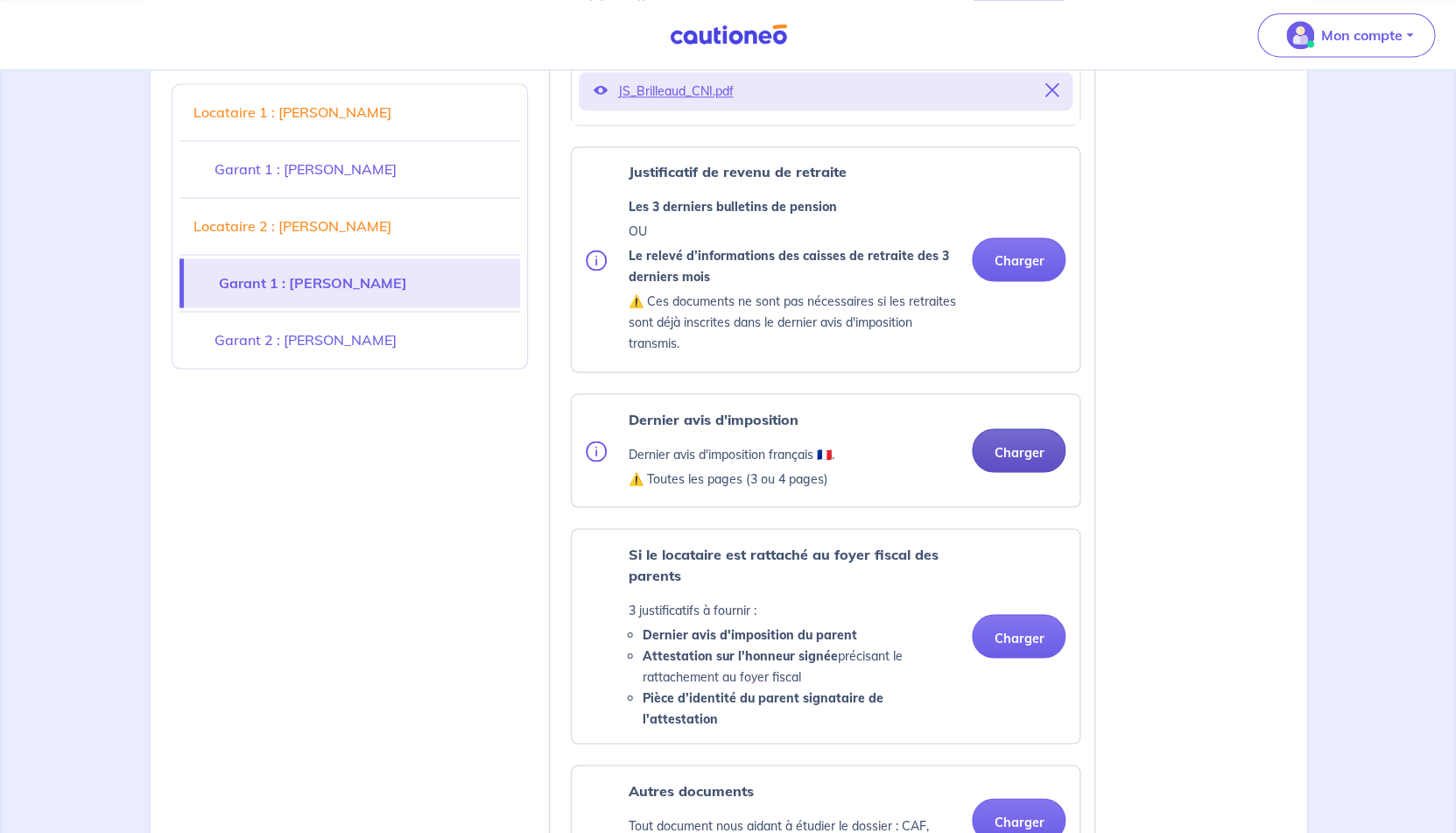
click at [1016, 472] on button "Charger" at bounding box center [1019, 450] width 93 height 44
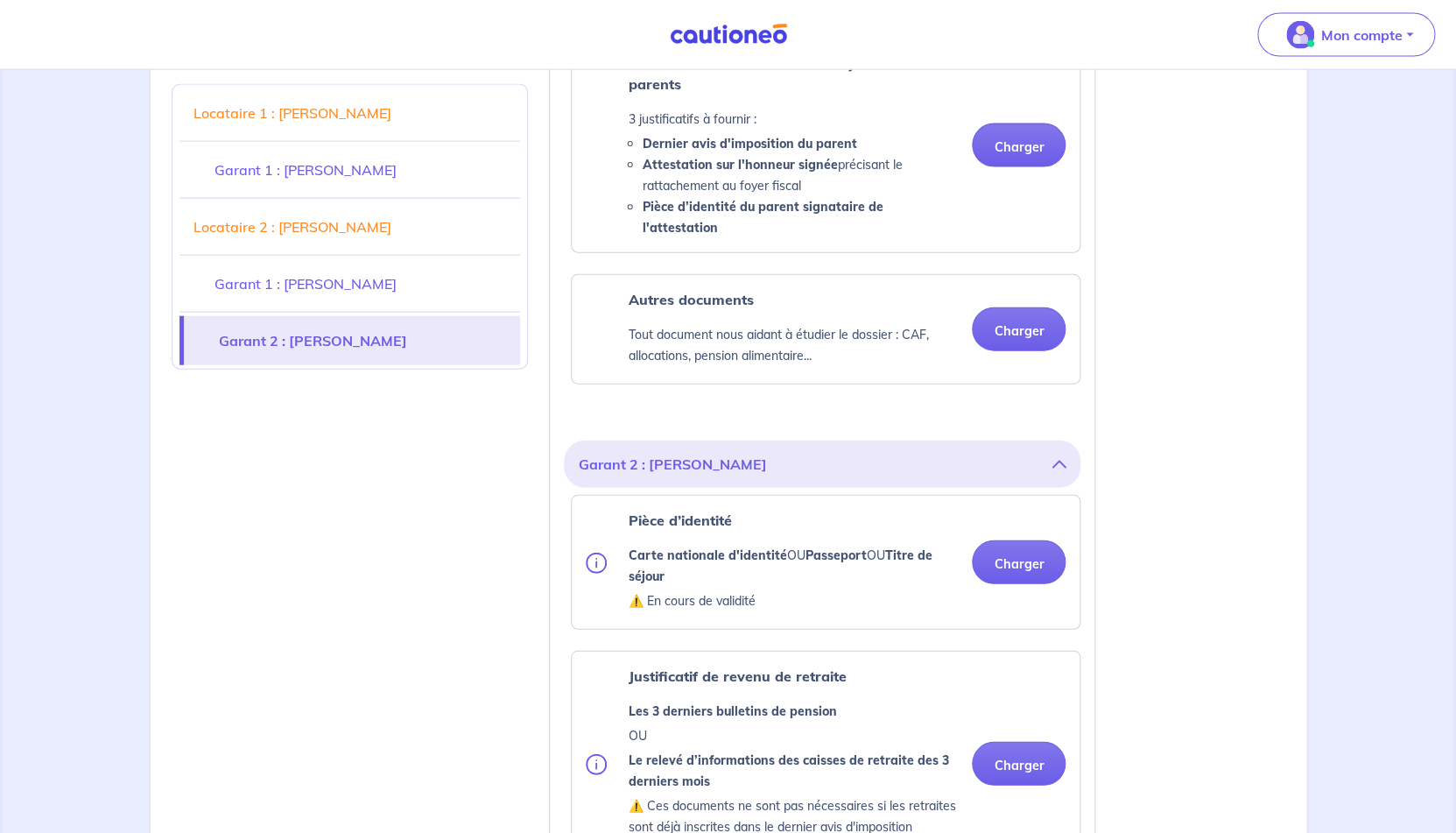
scroll to position [4544, 0]
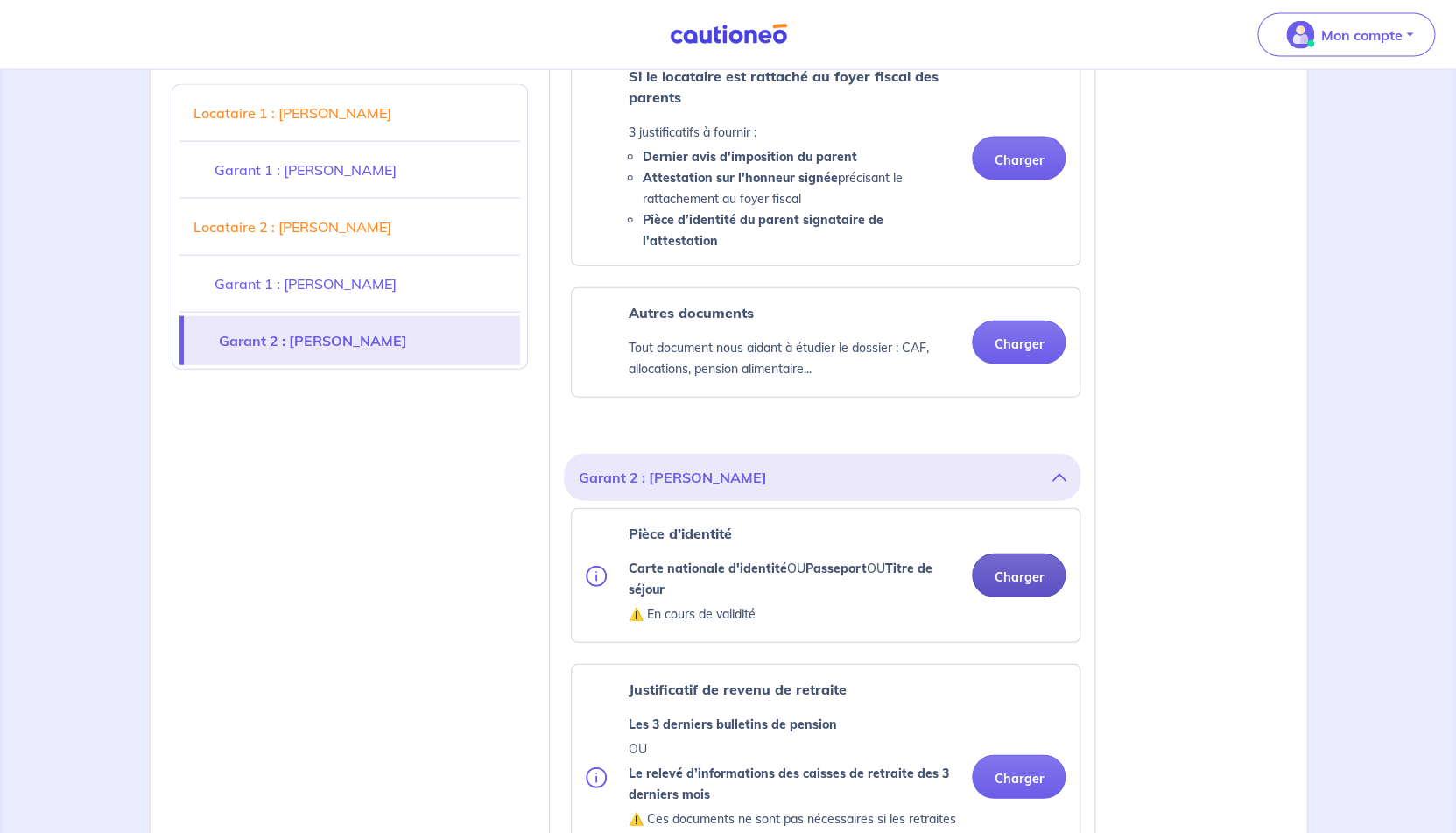
click at [1010, 580] on button "Charger" at bounding box center [1019, 576] width 93 height 44
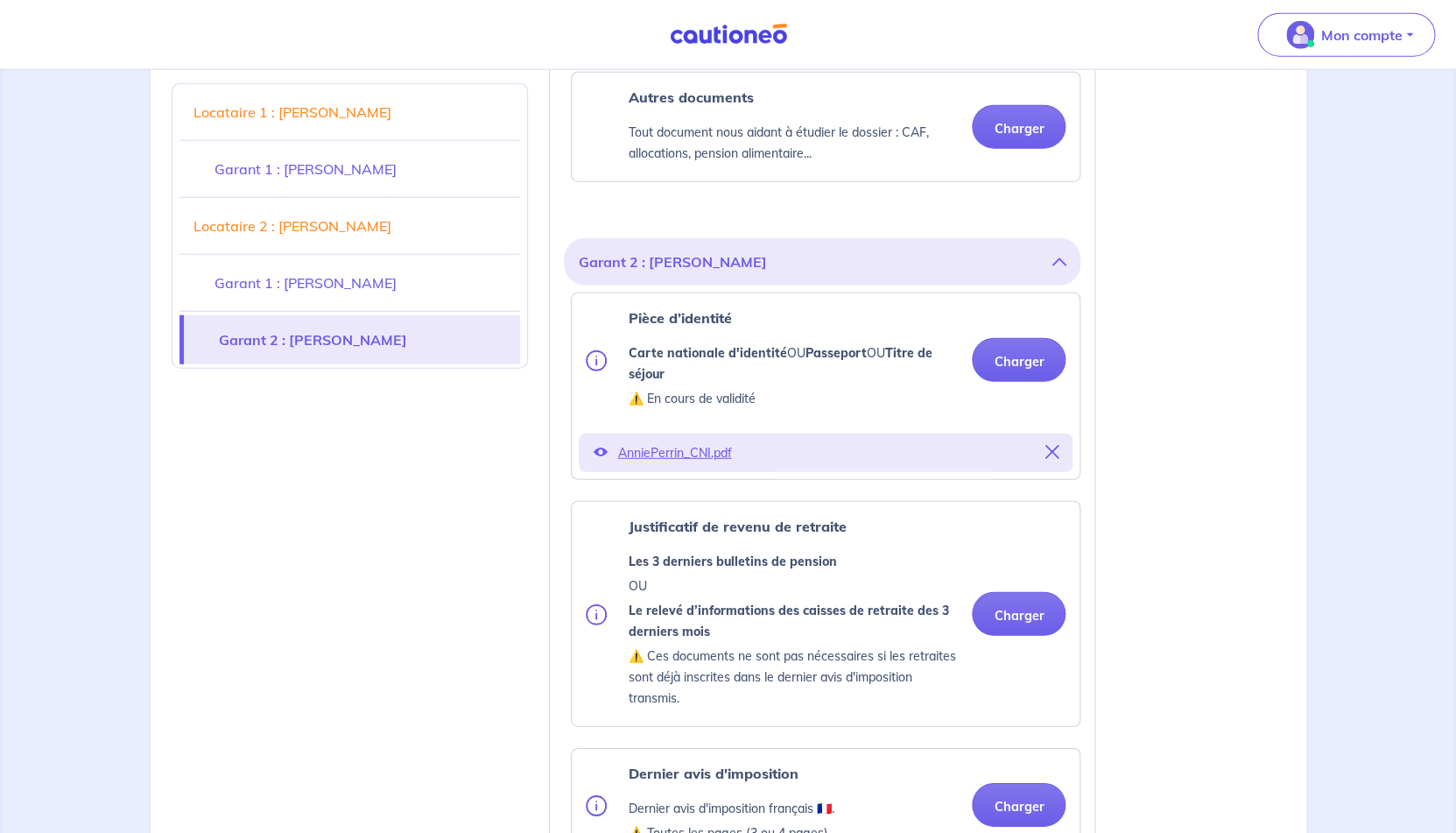
scroll to position [4776, 0]
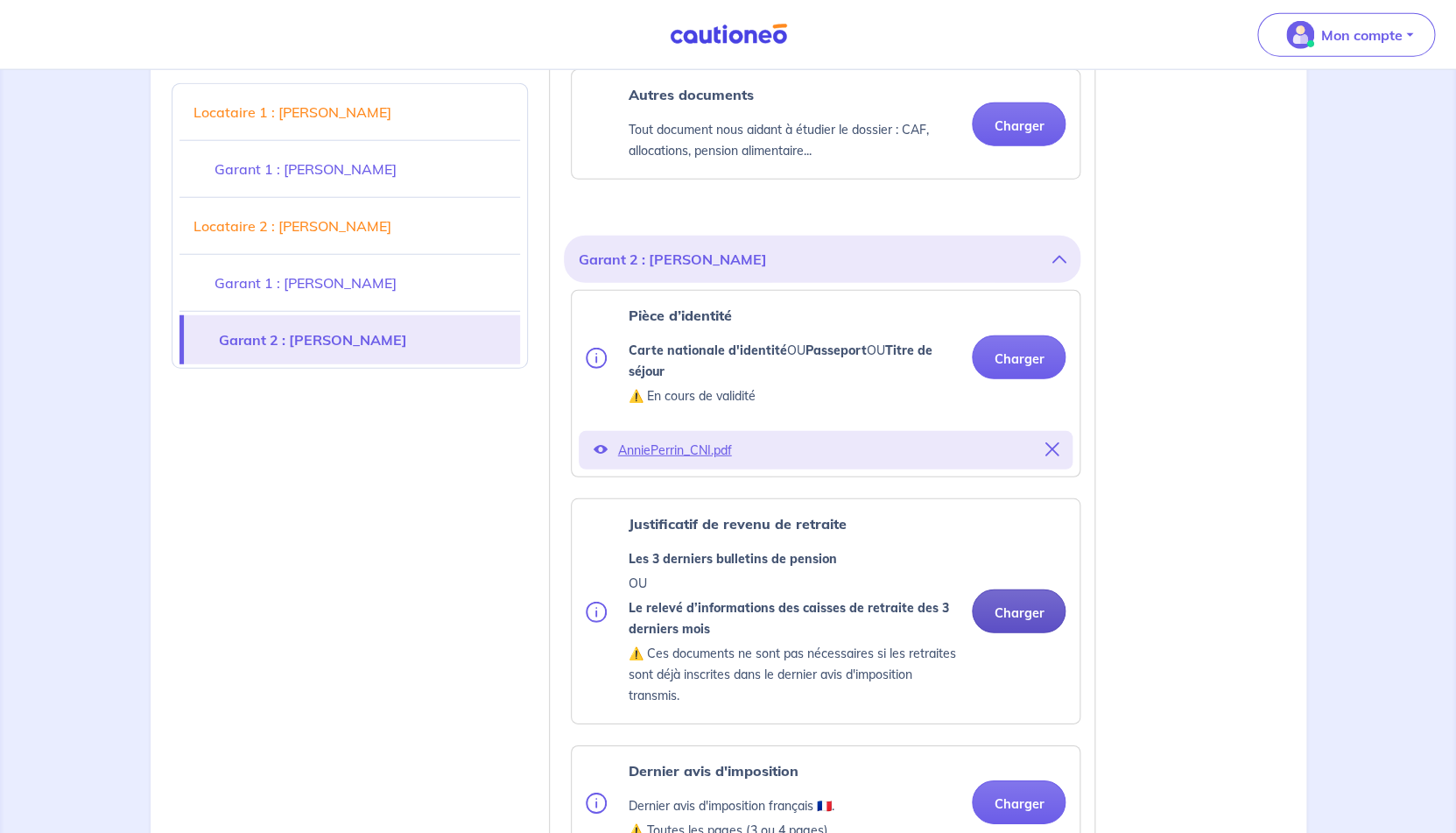
click at [1016, 616] on button "Charger" at bounding box center [1019, 612] width 93 height 44
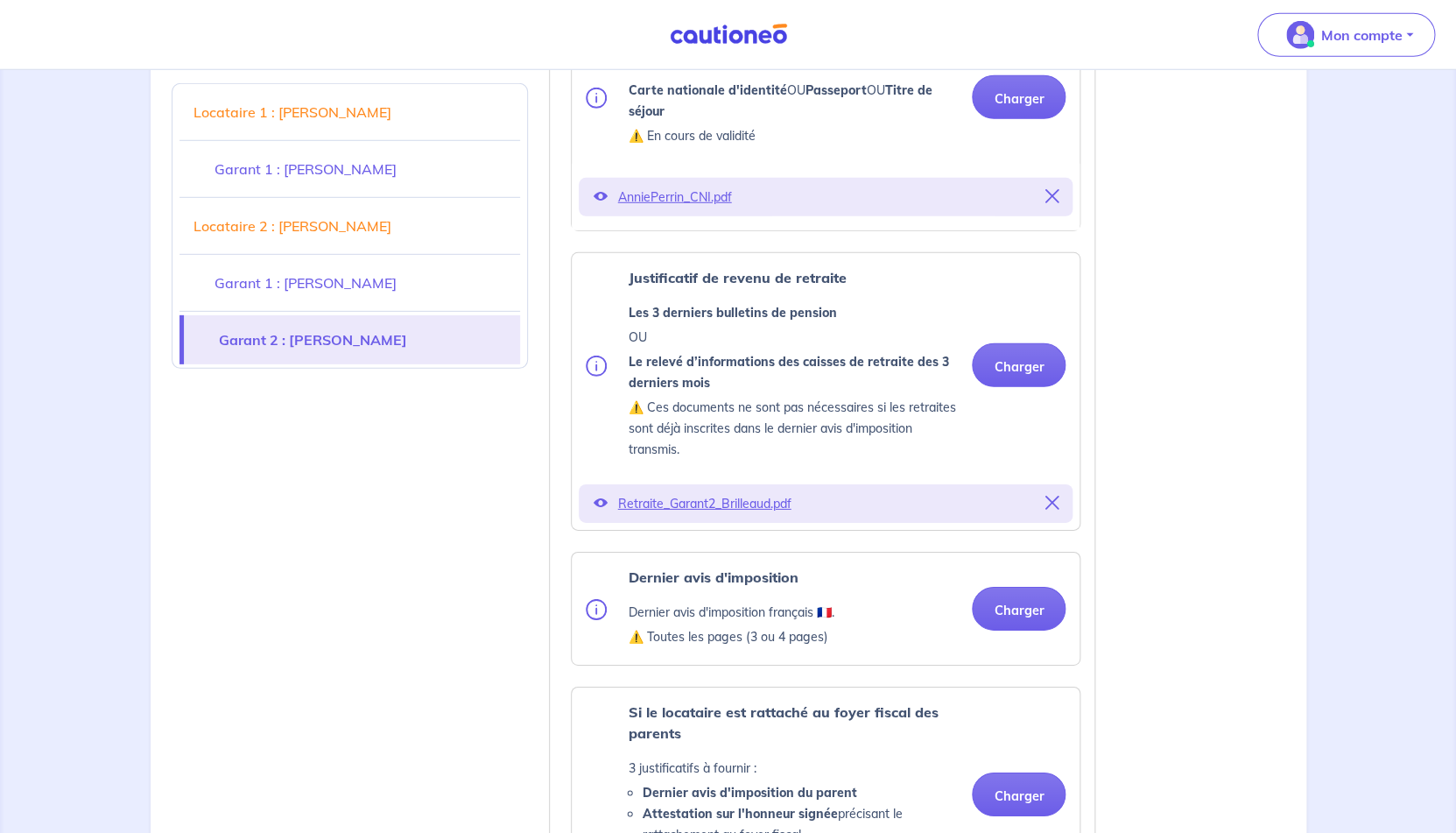
scroll to position [5034, 0]
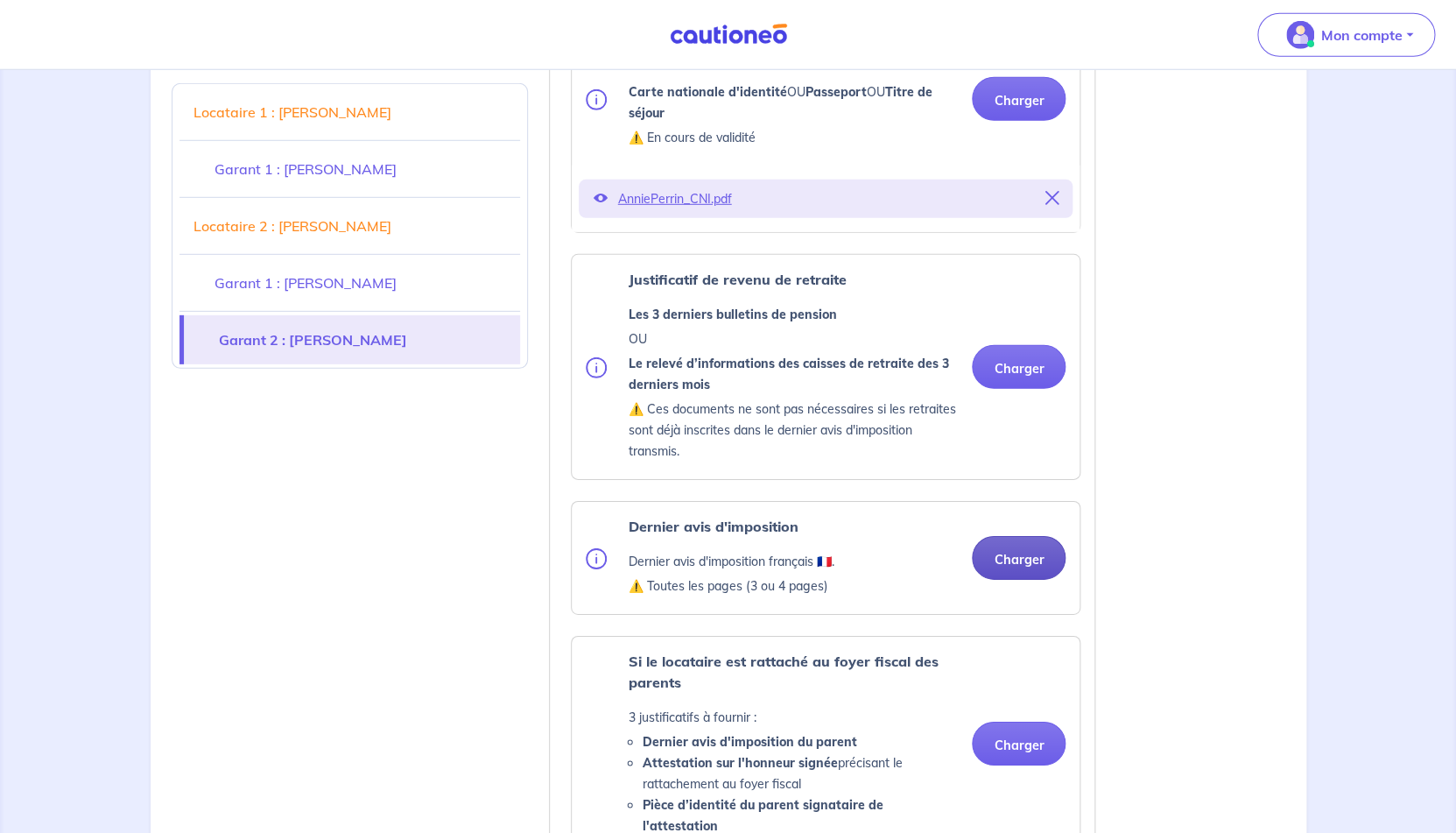
click at [1028, 565] on button "Charger" at bounding box center [1019, 558] width 93 height 44
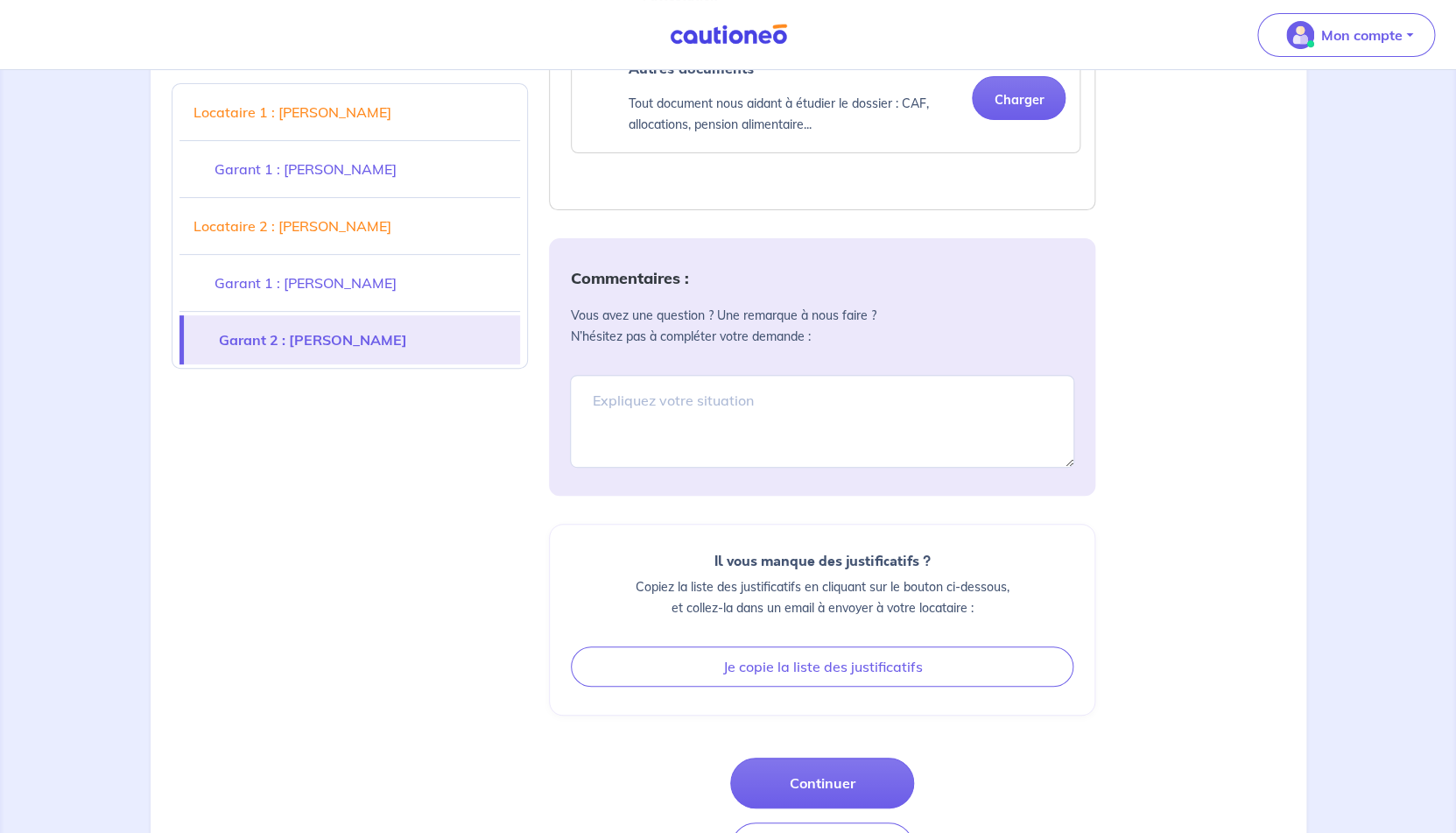
scroll to position [5995, 0]
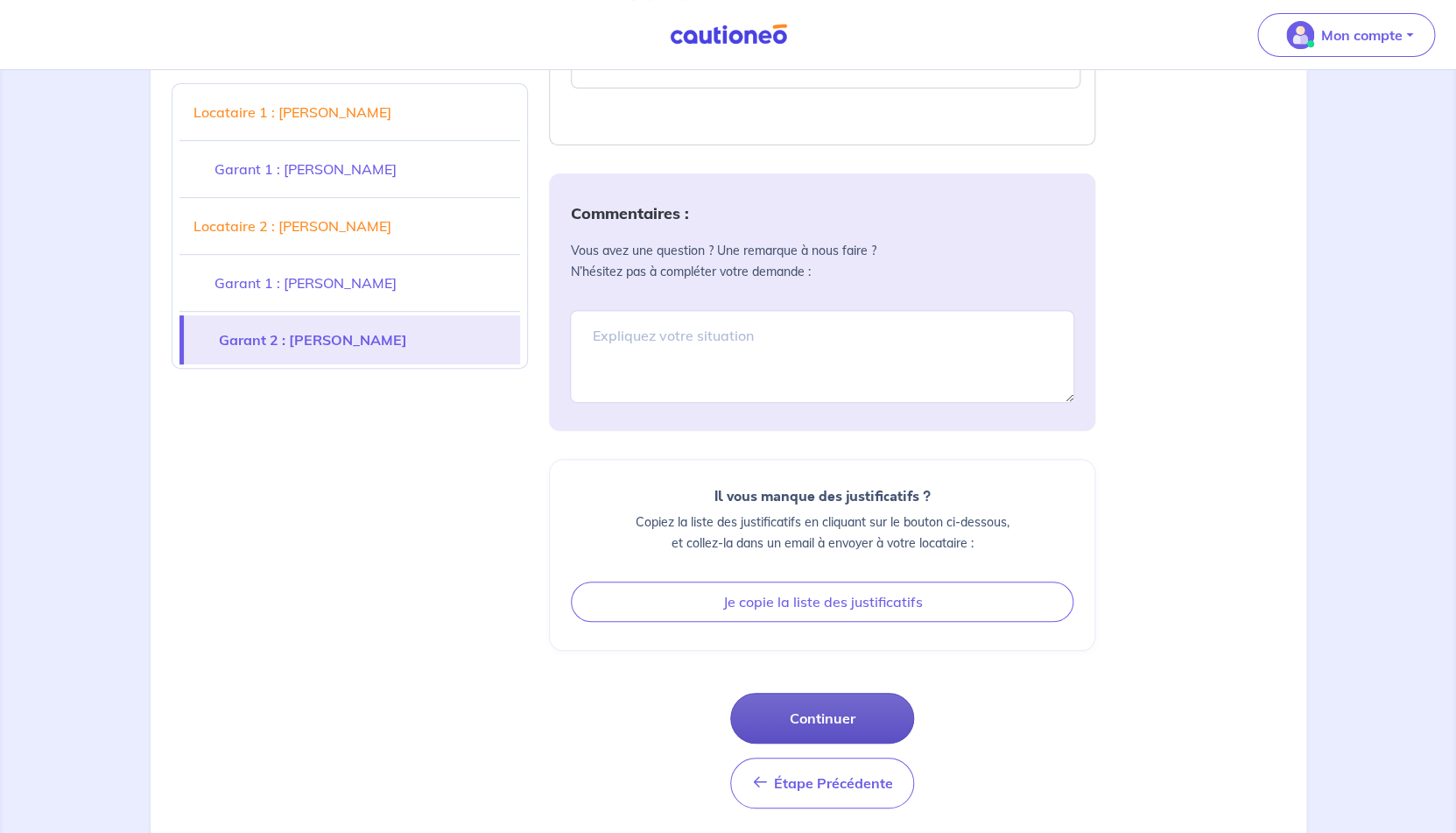
click at [847, 695] on button "Continuer" at bounding box center [822, 718] width 184 height 51
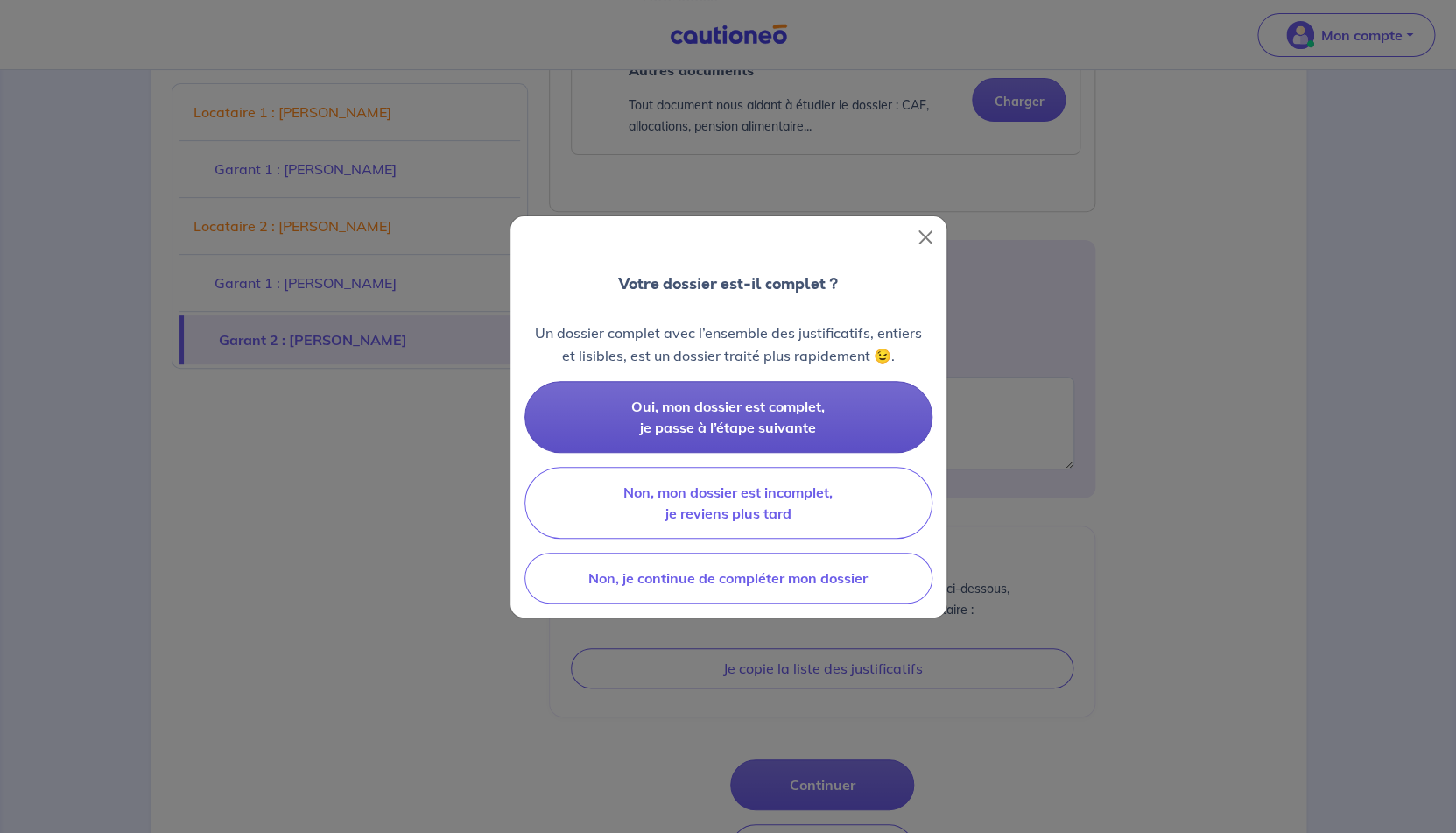
click at [840, 429] on button "Oui, mon dossier est complet, je passe à l’étape suivante" at bounding box center [728, 416] width 408 height 71
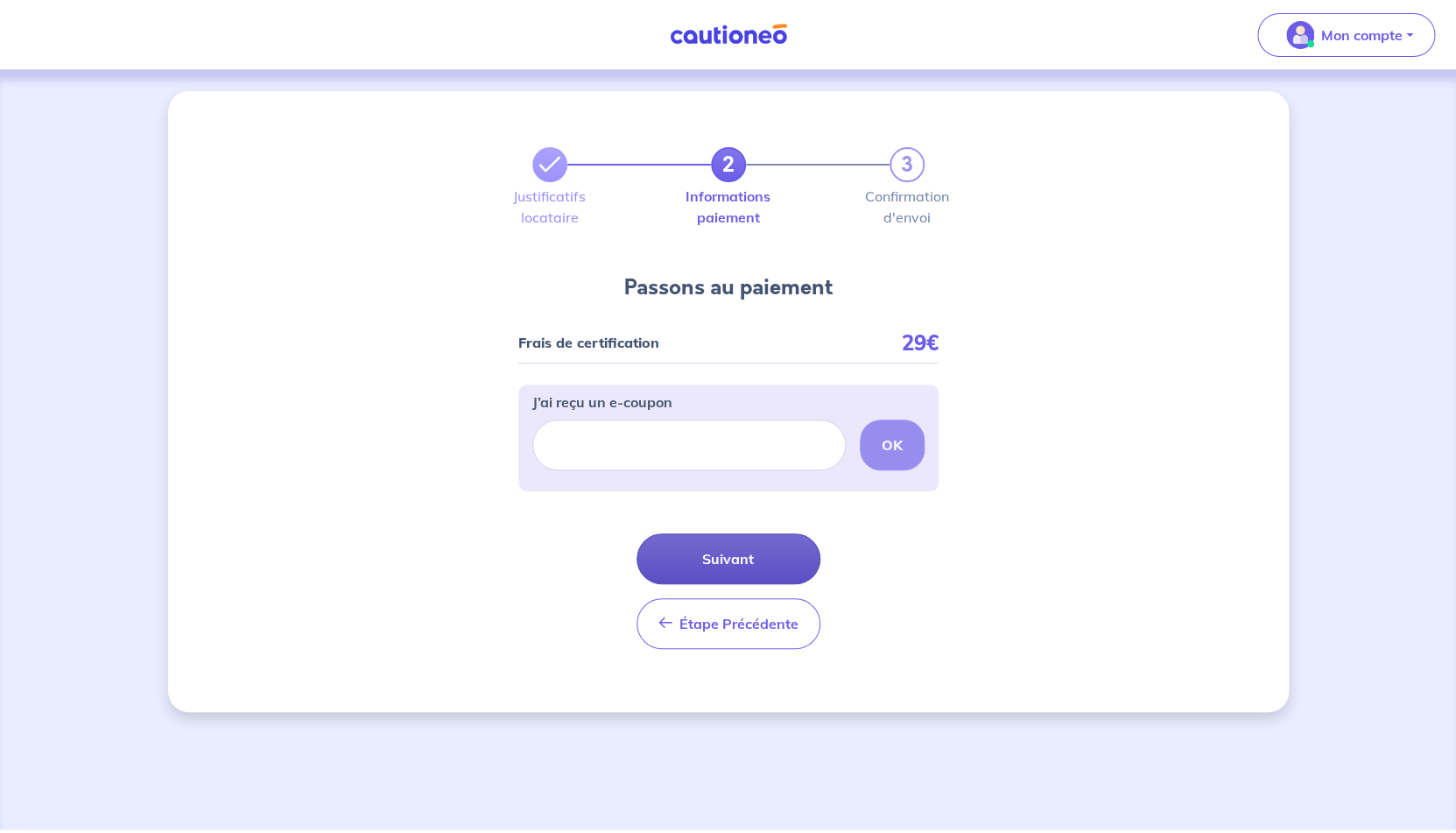
click at [761, 558] on button "Suivant" at bounding box center [728, 559] width 184 height 51
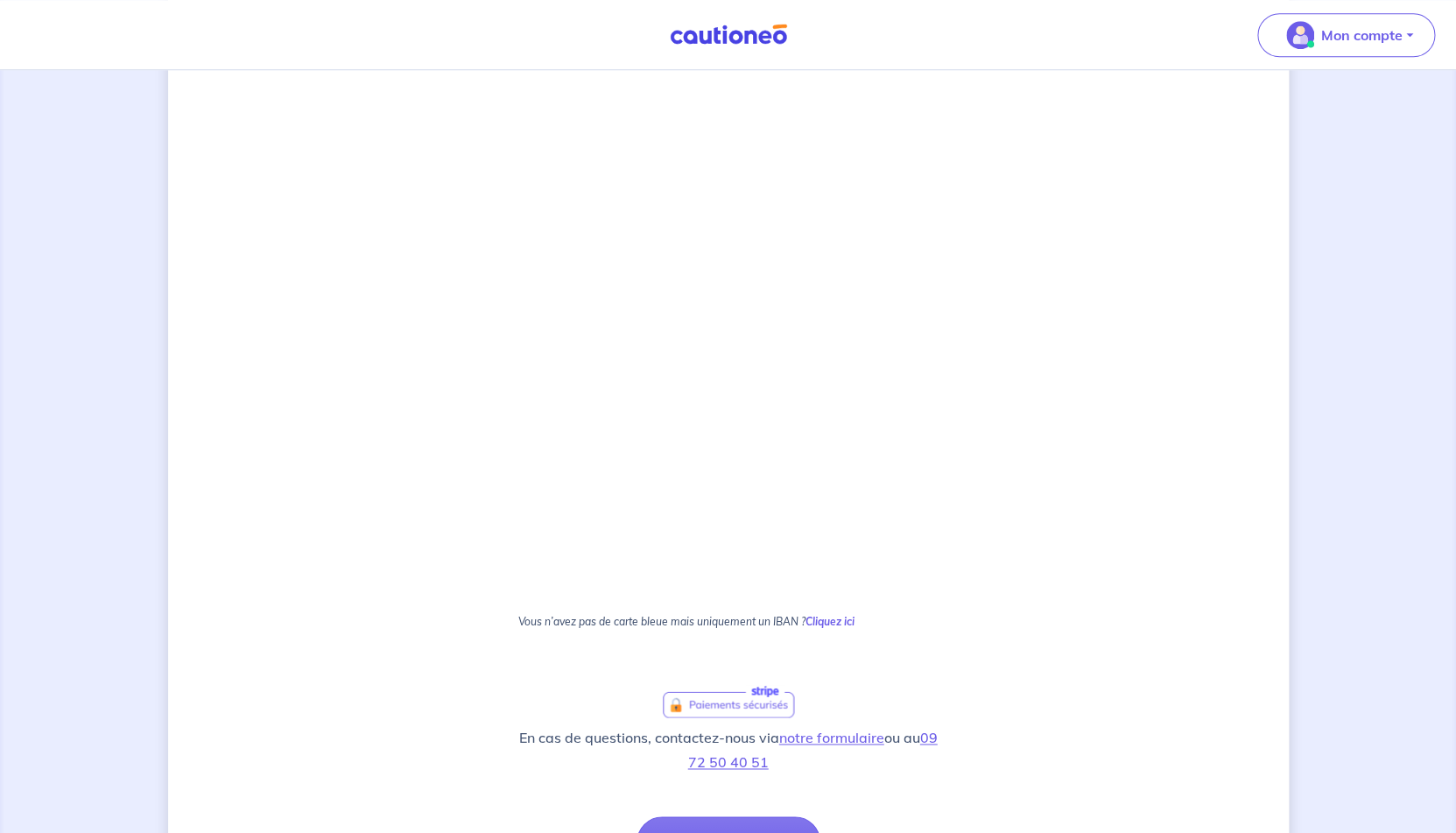
scroll to position [819, 0]
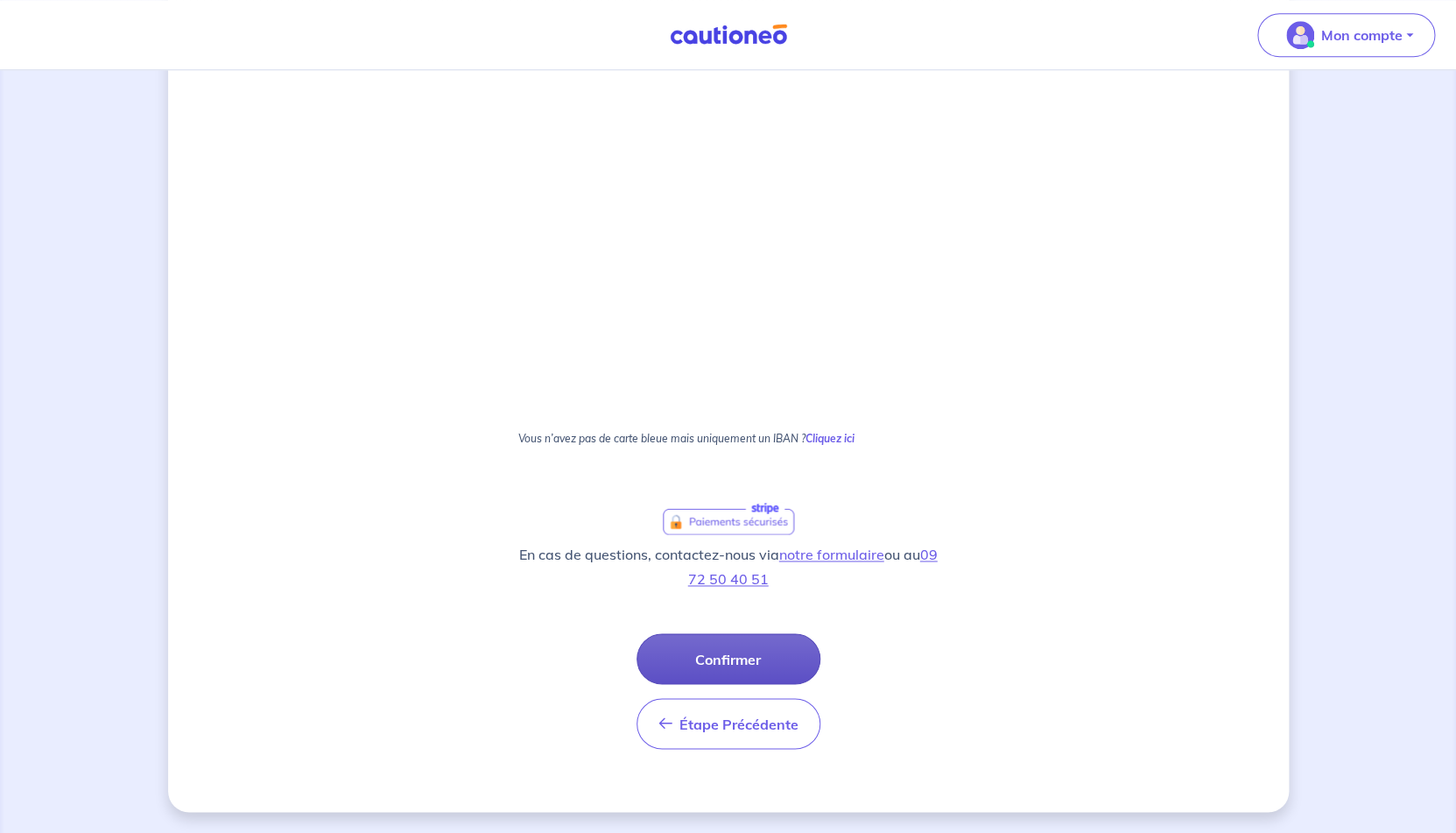
click at [746, 658] on button "Confirmer" at bounding box center [728, 658] width 184 height 51
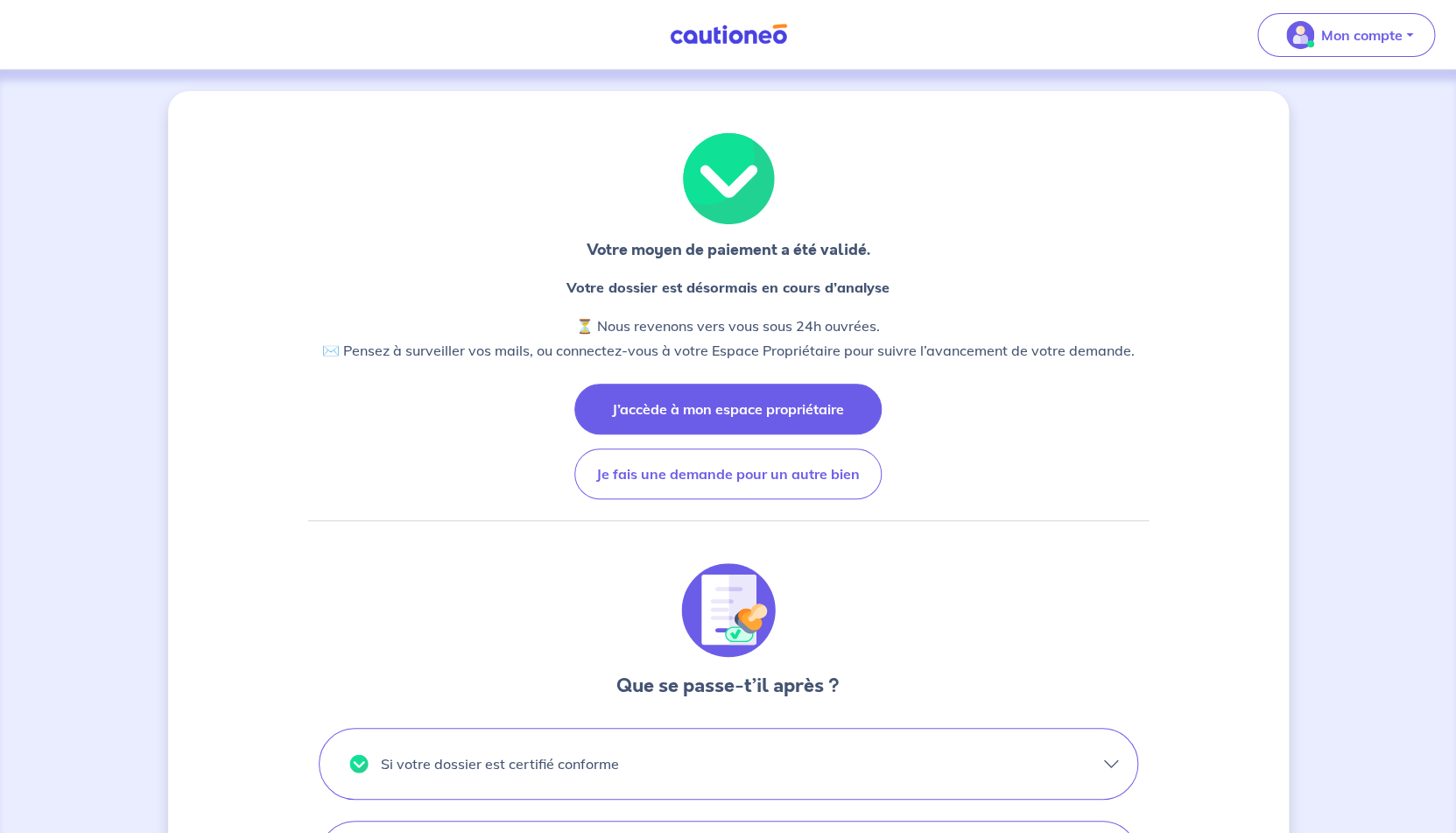
click at [839, 413] on button "J’accède à mon espace propriétaire" at bounding box center [728, 409] width 308 height 51
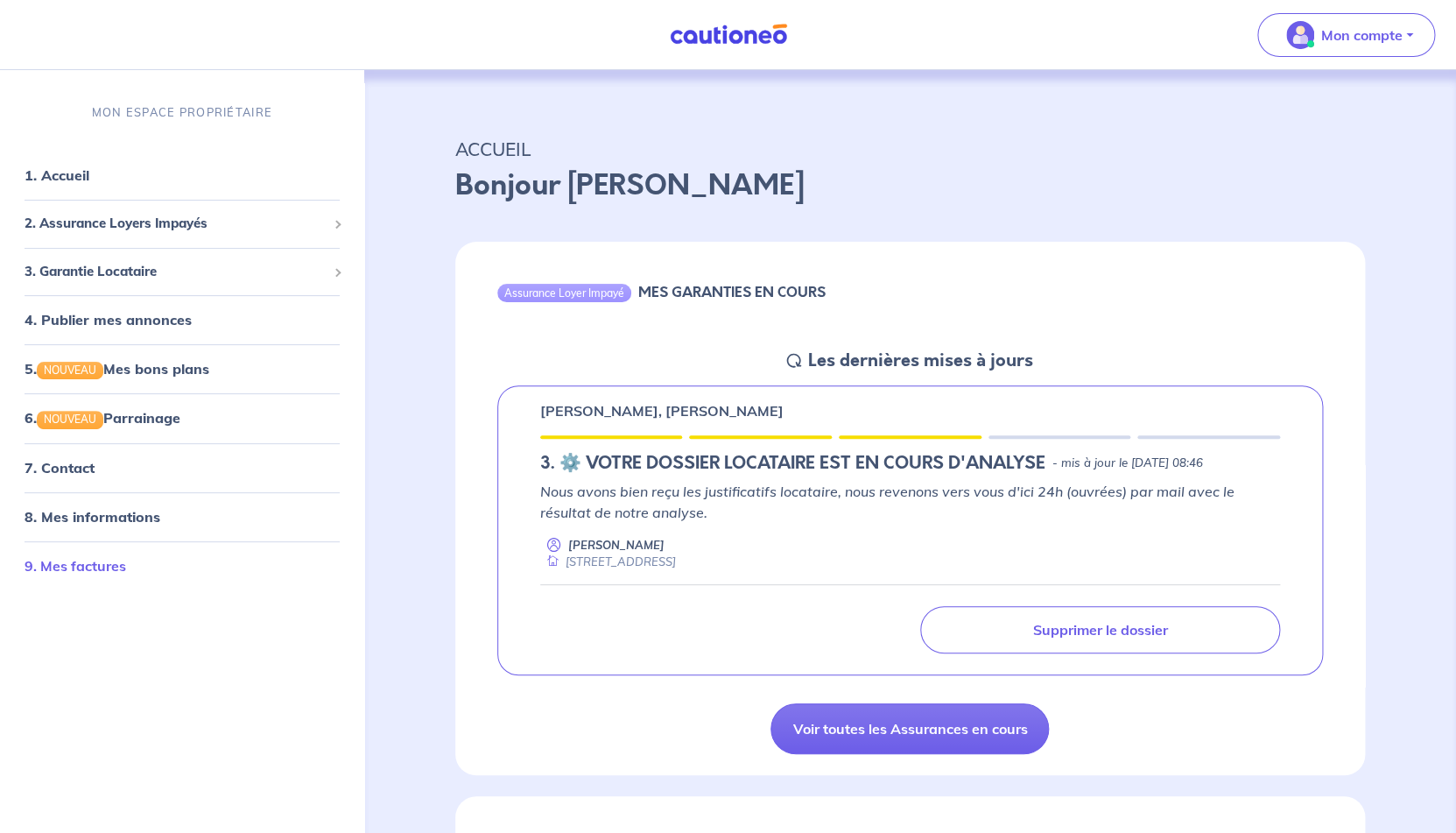
click at [100, 563] on link "9. Mes factures" at bounding box center [75, 566] width 101 height 18
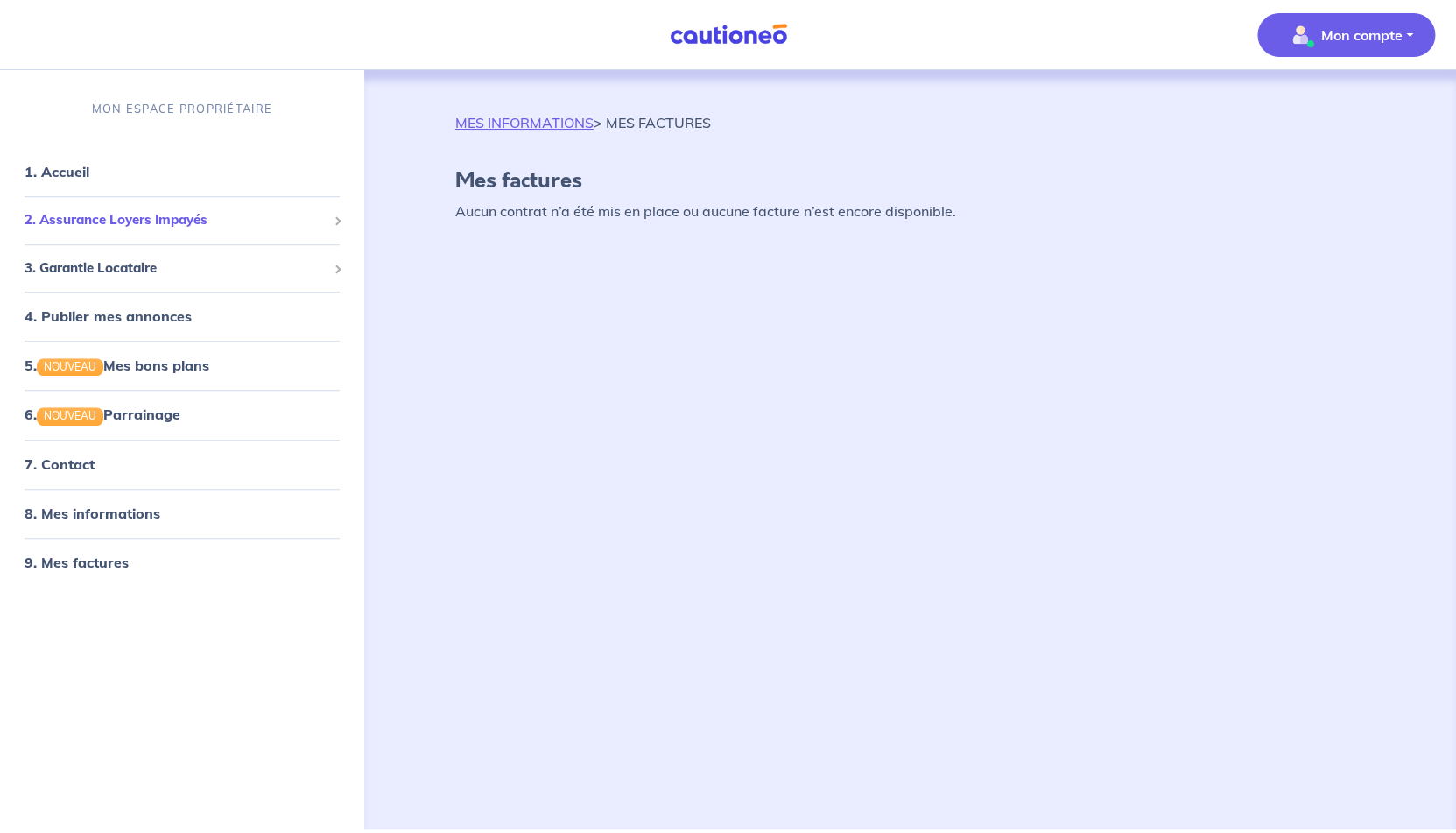
click at [93, 227] on span "2. Assurance Loyers Impayés" at bounding box center [175, 219] width 302 height 20
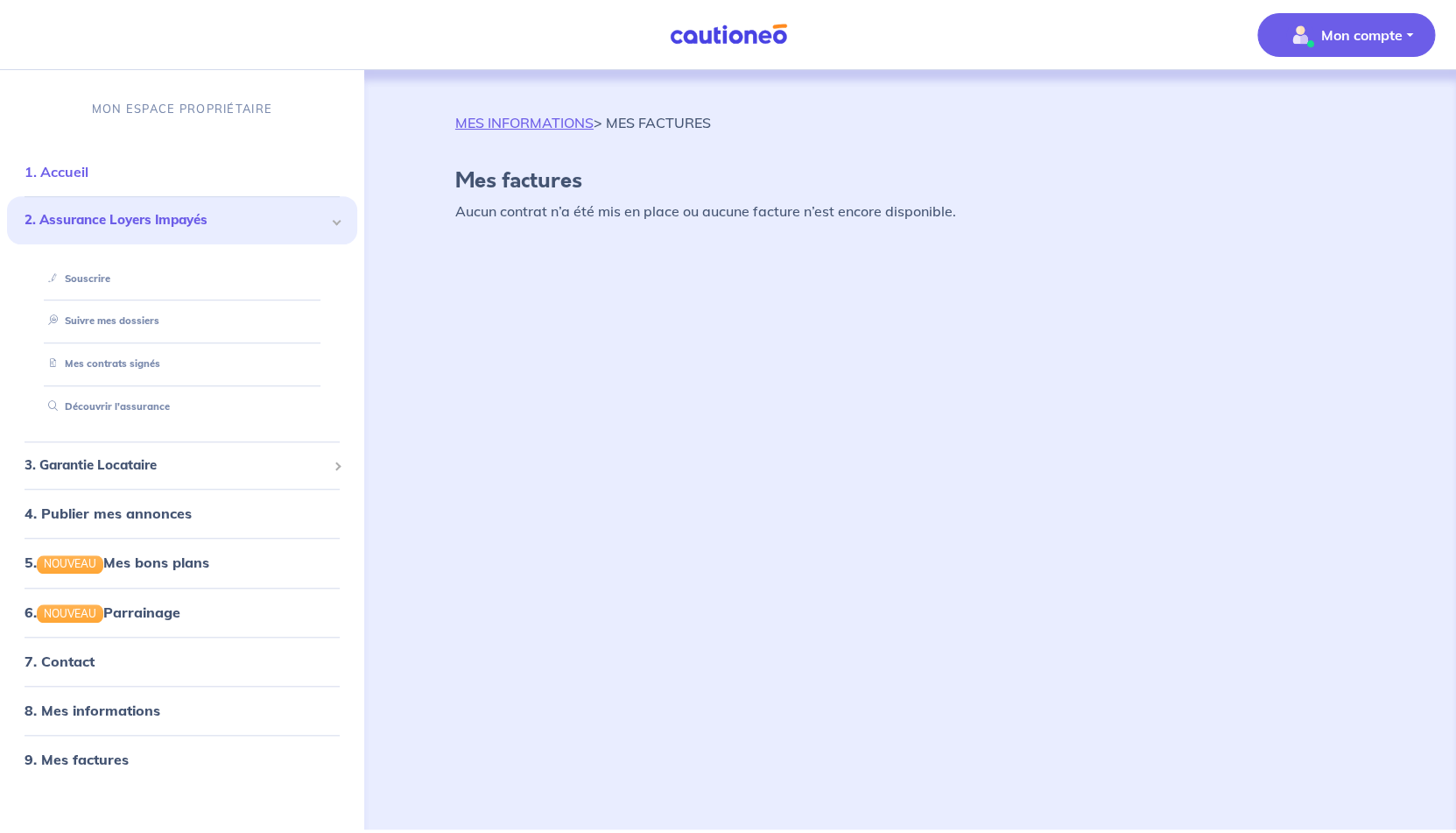
click at [72, 167] on link "1. Accueil" at bounding box center [56, 172] width 64 height 18
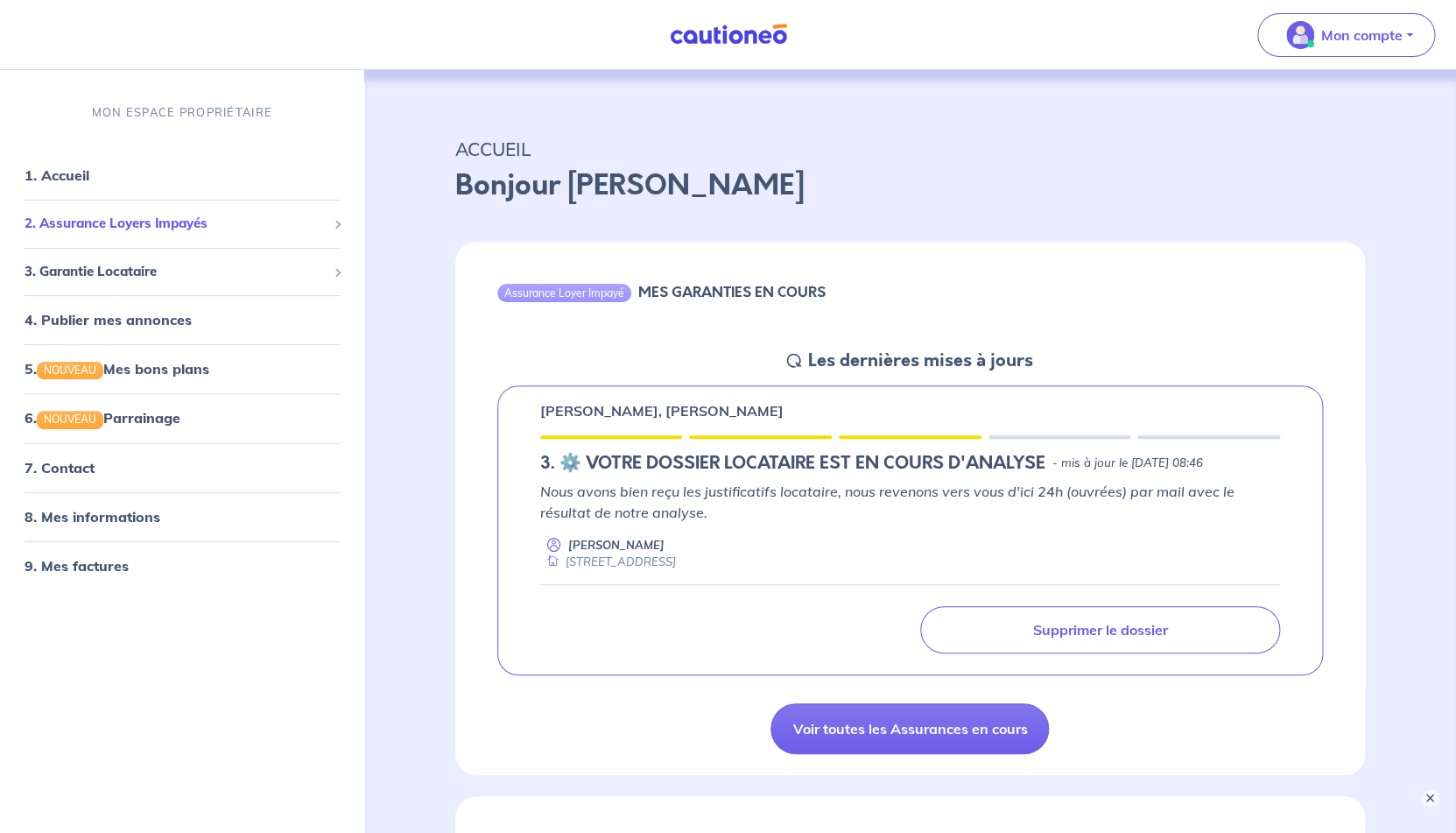
click at [86, 214] on span "2. Assurance Loyers Impayés" at bounding box center [175, 223] width 302 height 20
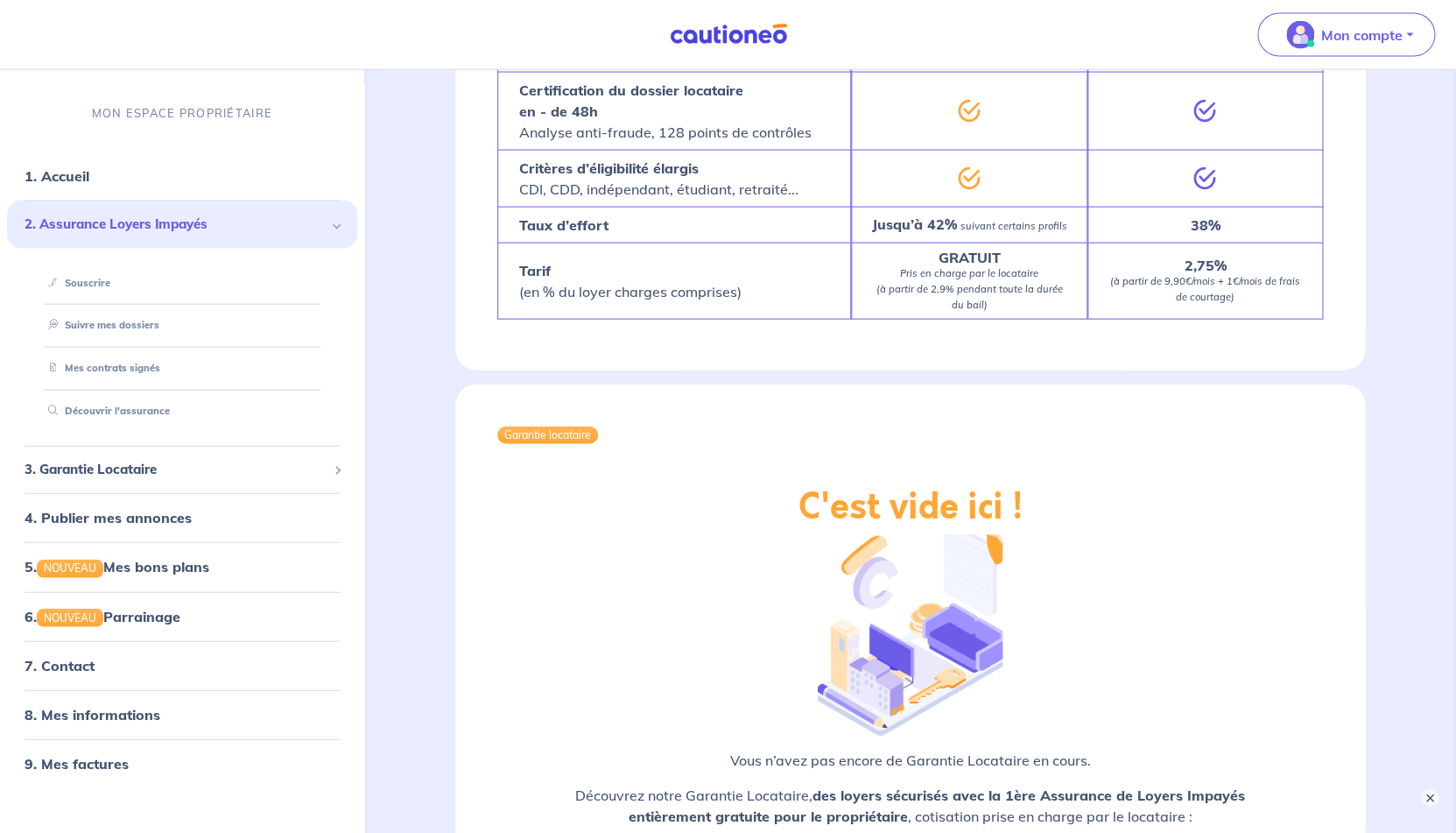
scroll to position [1855, 0]
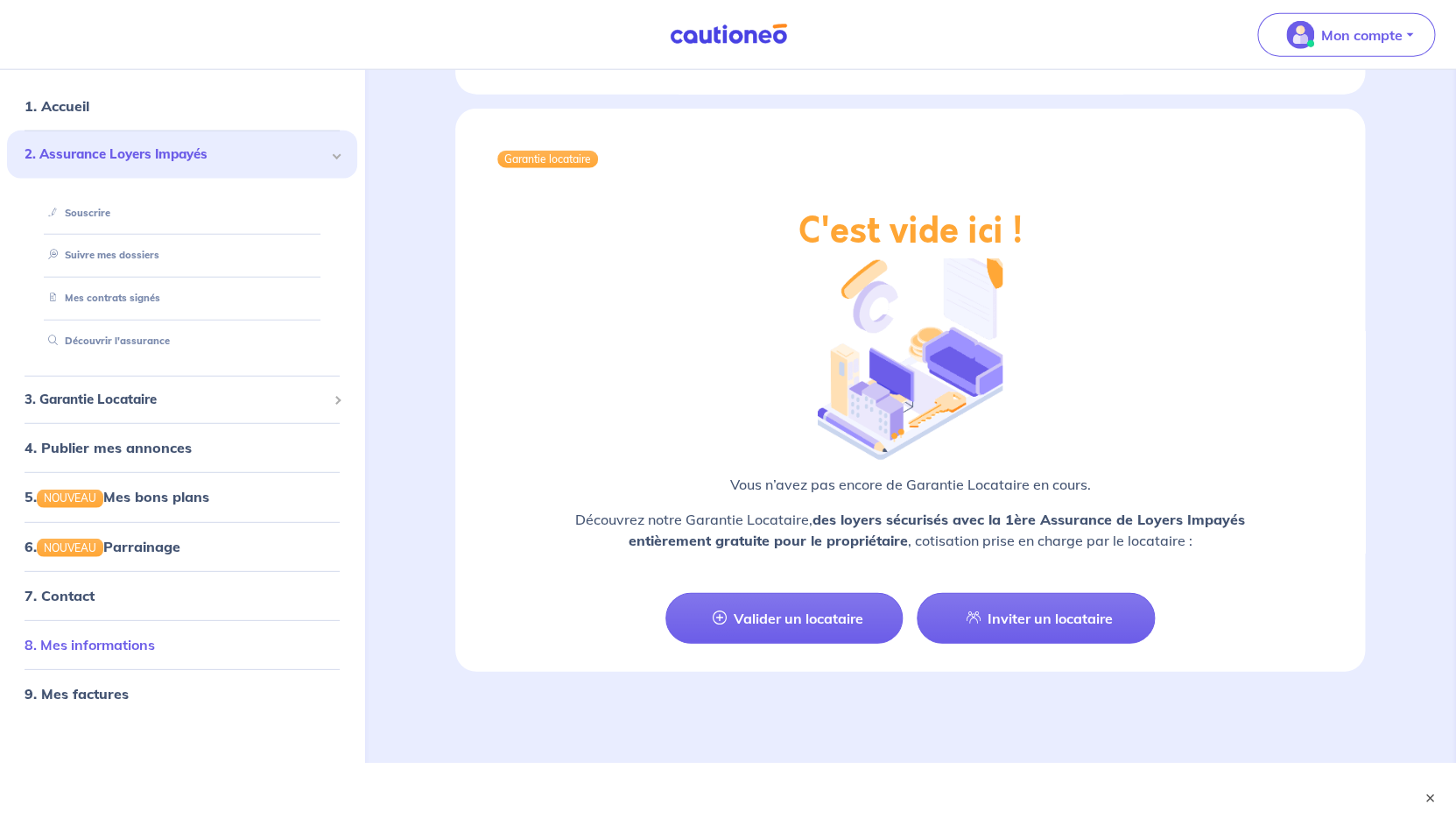
click at [109, 651] on link "8. Mes informations" at bounding box center [90, 643] width 130 height 18
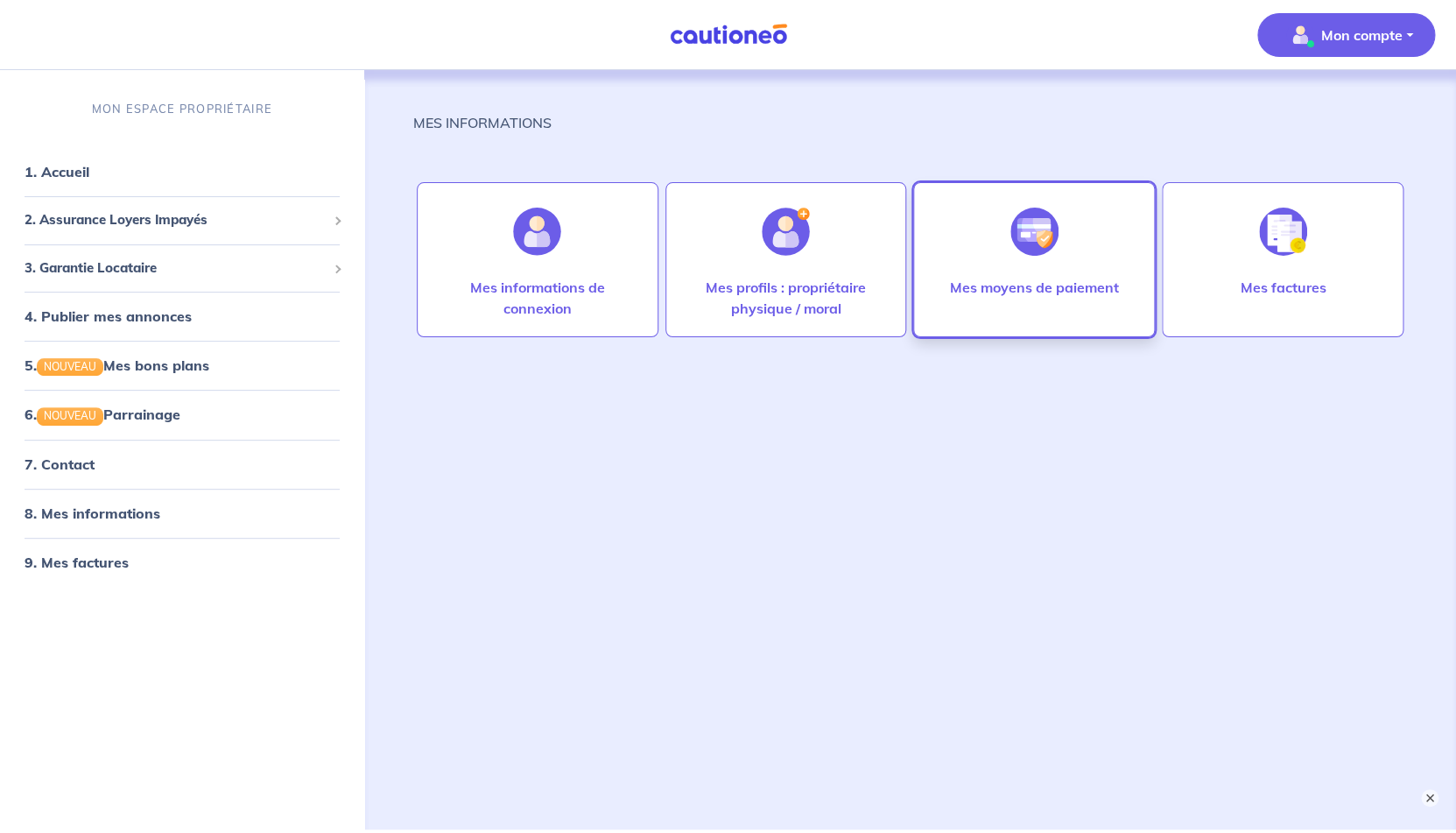
click at [993, 242] on div "Mes moyens de paiement" at bounding box center [1034, 260] width 241 height 155
